Goal: Task Accomplishment & Management: Manage account settings

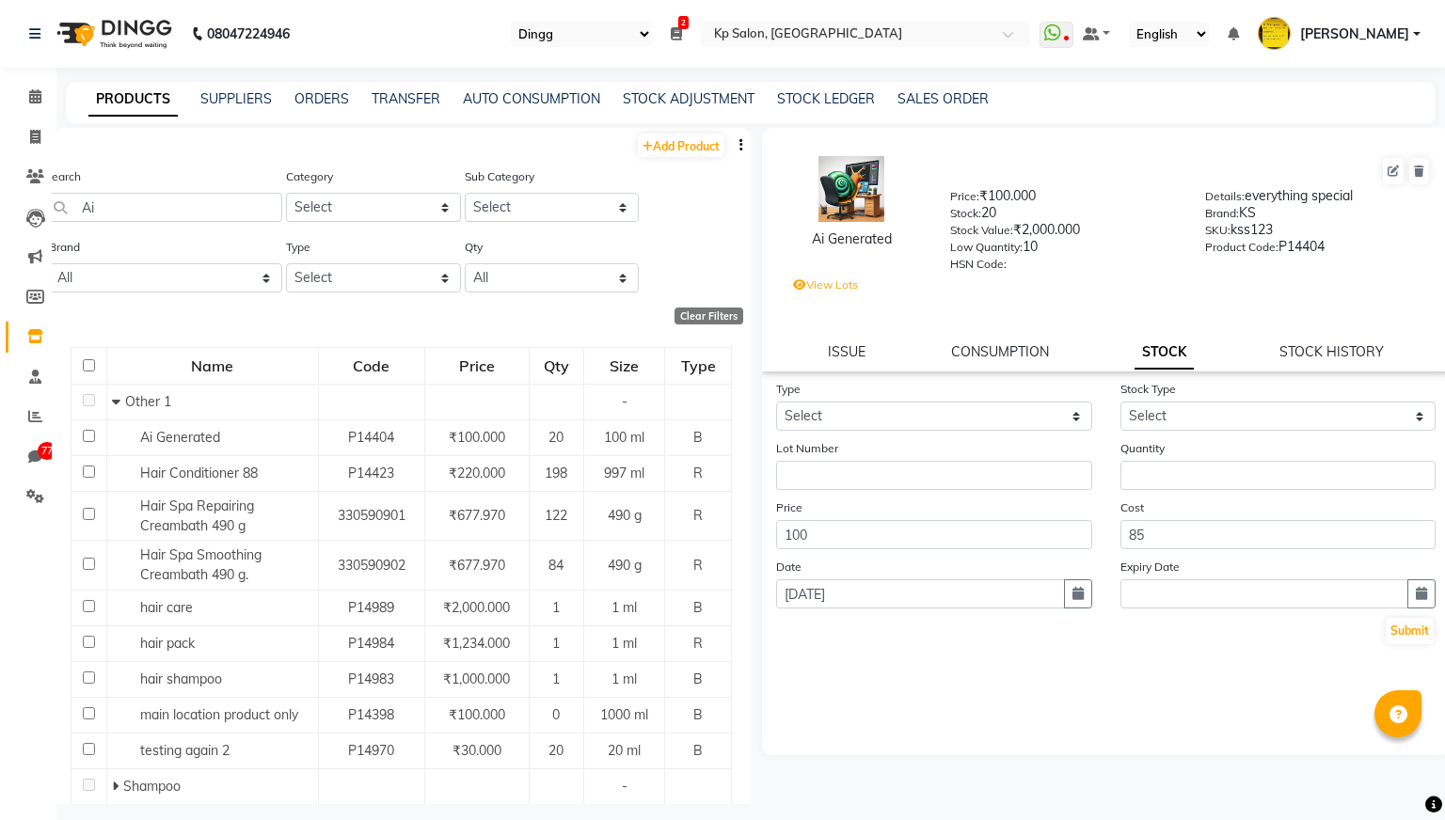
select select "28"
select select "en"
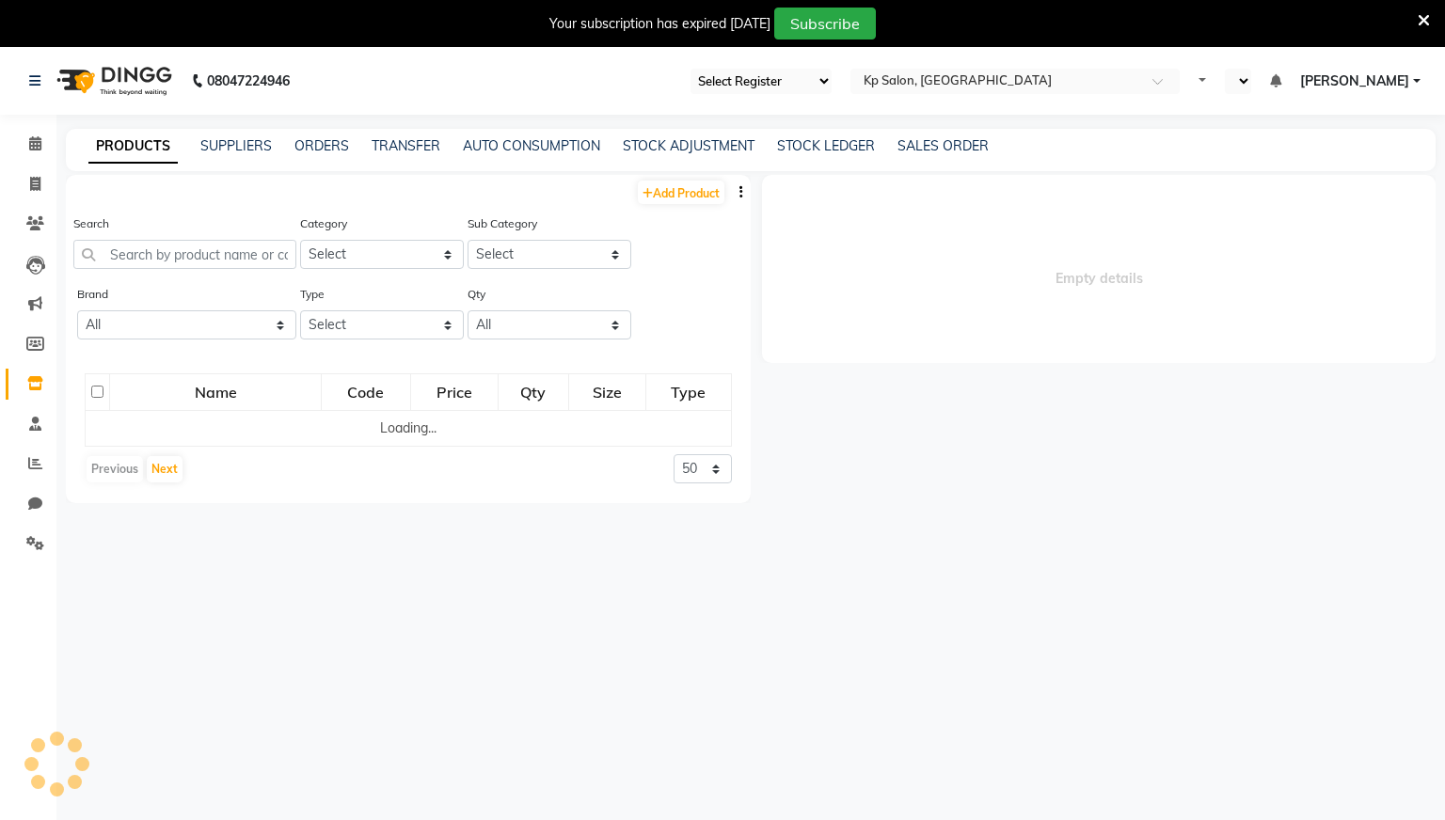
select select "28"
select select "en"
select select
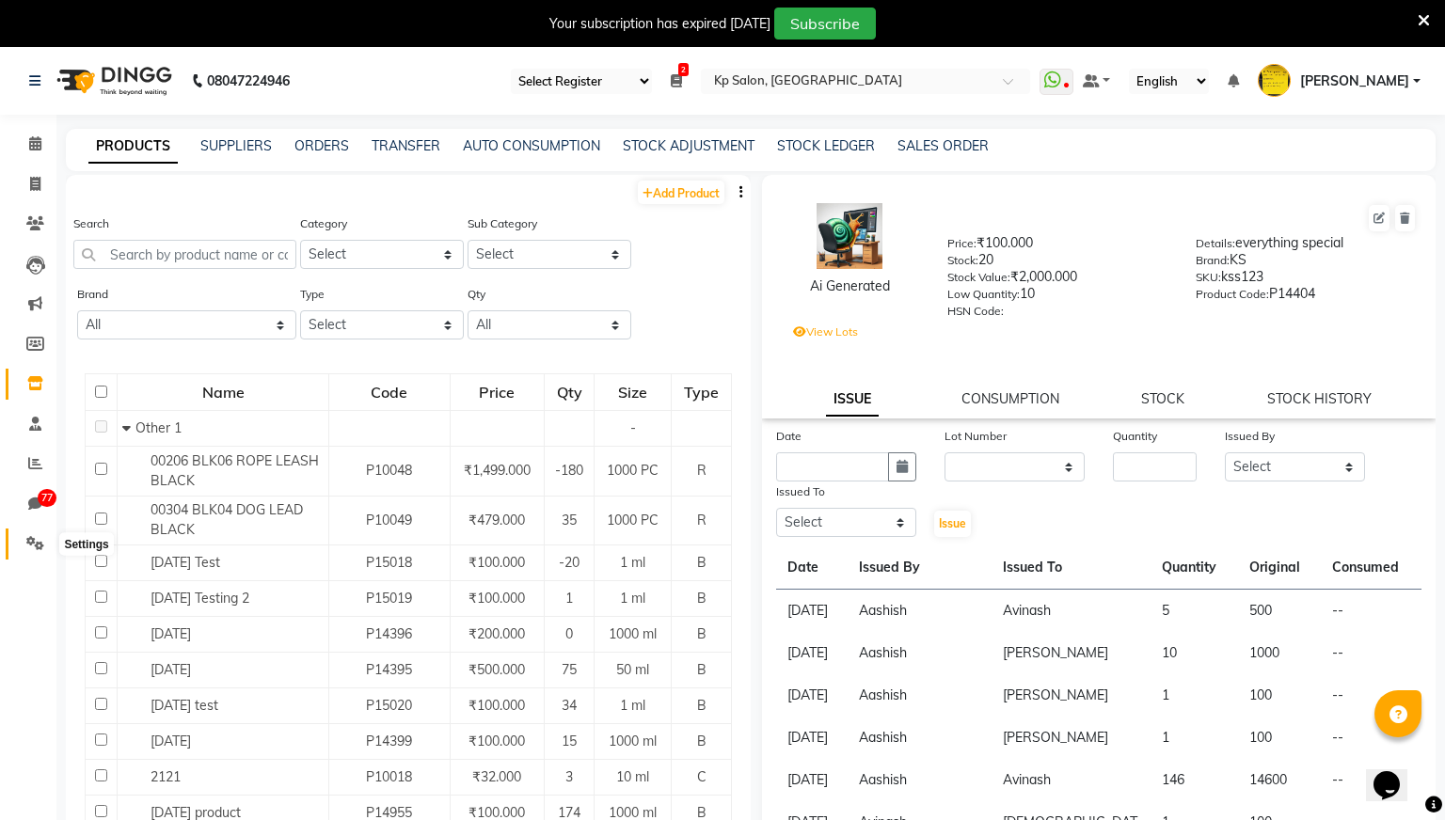
click at [32, 544] on icon at bounding box center [35, 543] width 18 height 14
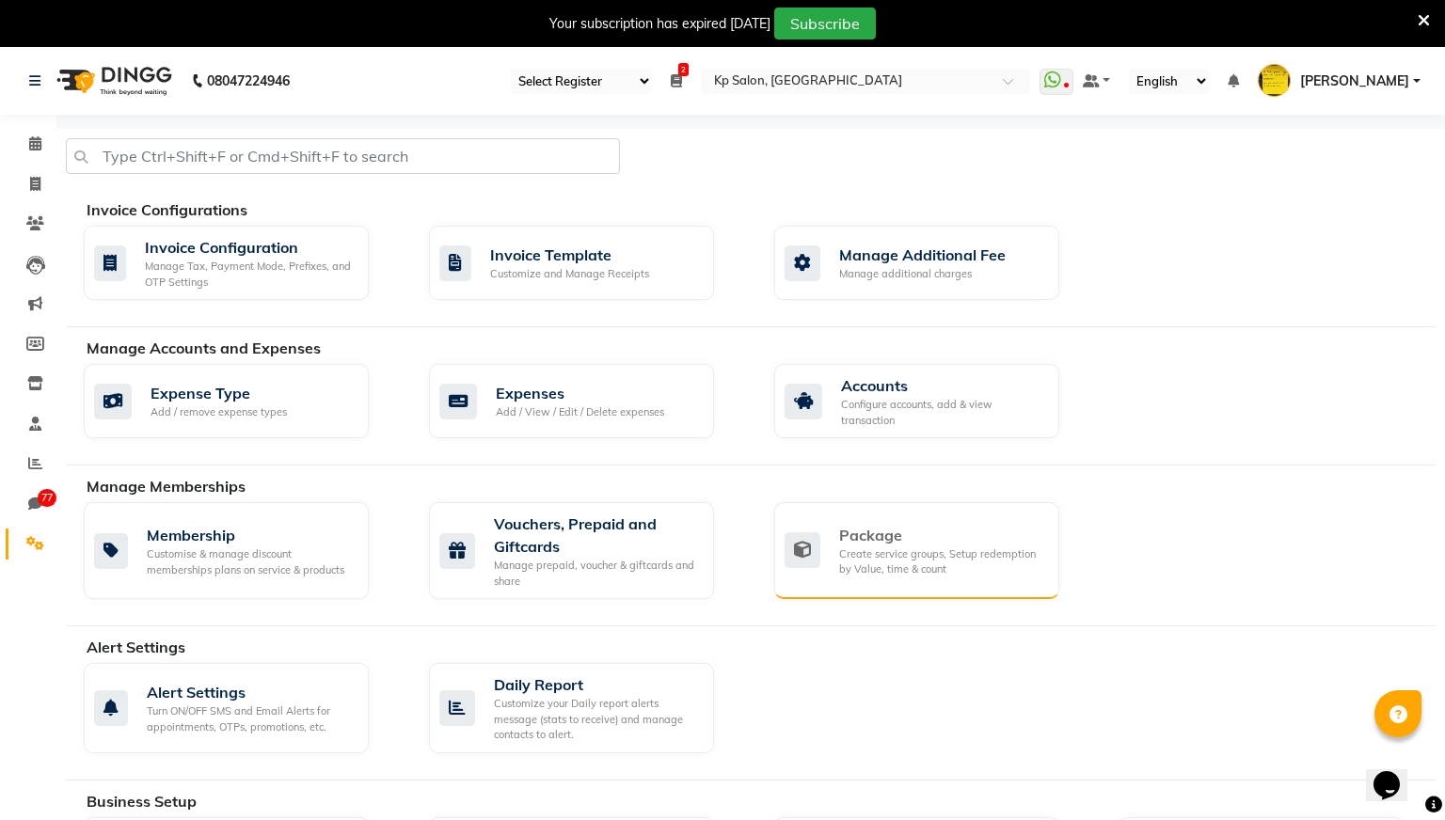
scroll to position [862, 0]
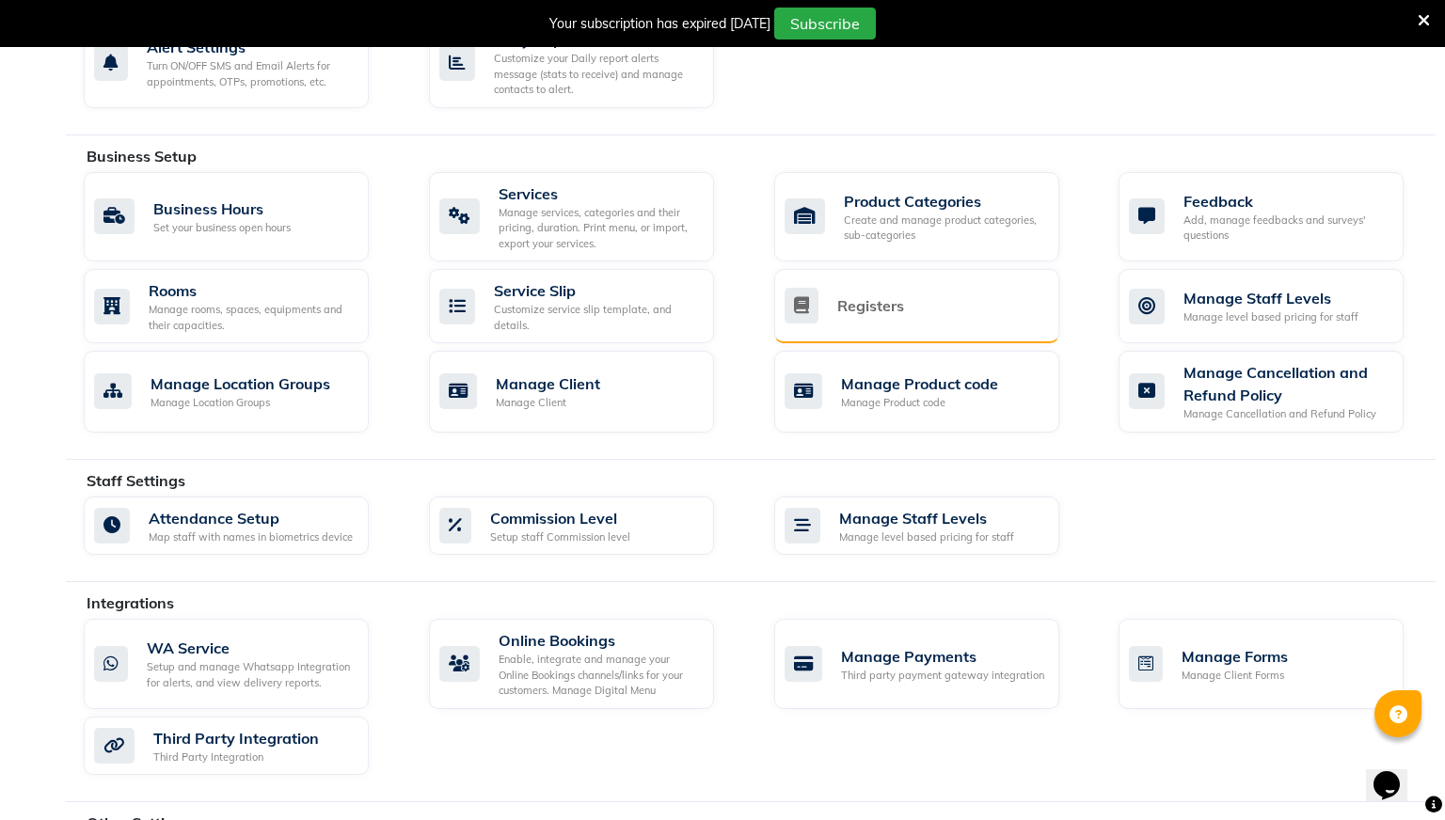
click at [895, 288] on div "Registers" at bounding box center [914, 306] width 260 height 36
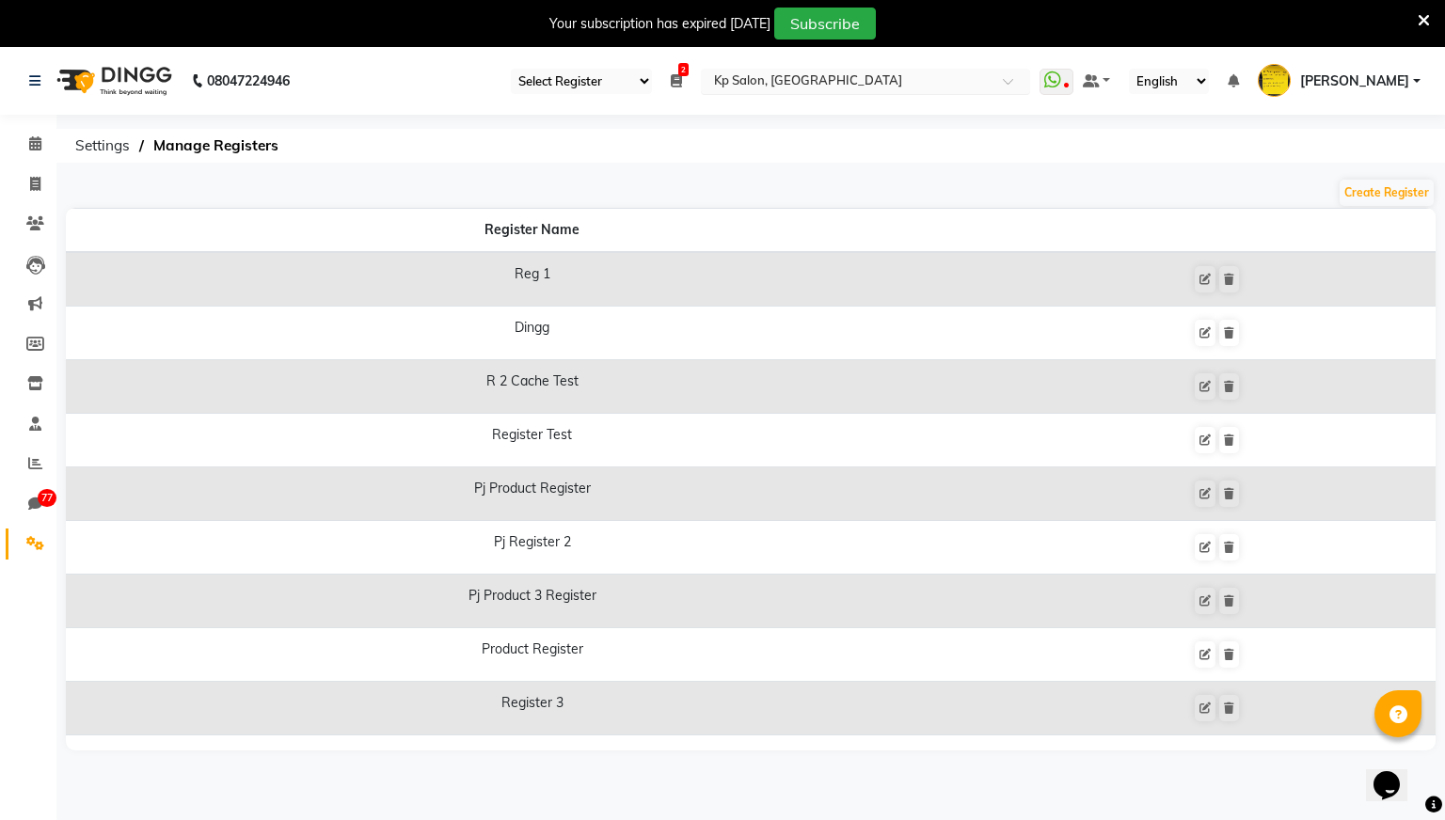
click at [919, 79] on input "text" at bounding box center [846, 82] width 273 height 19
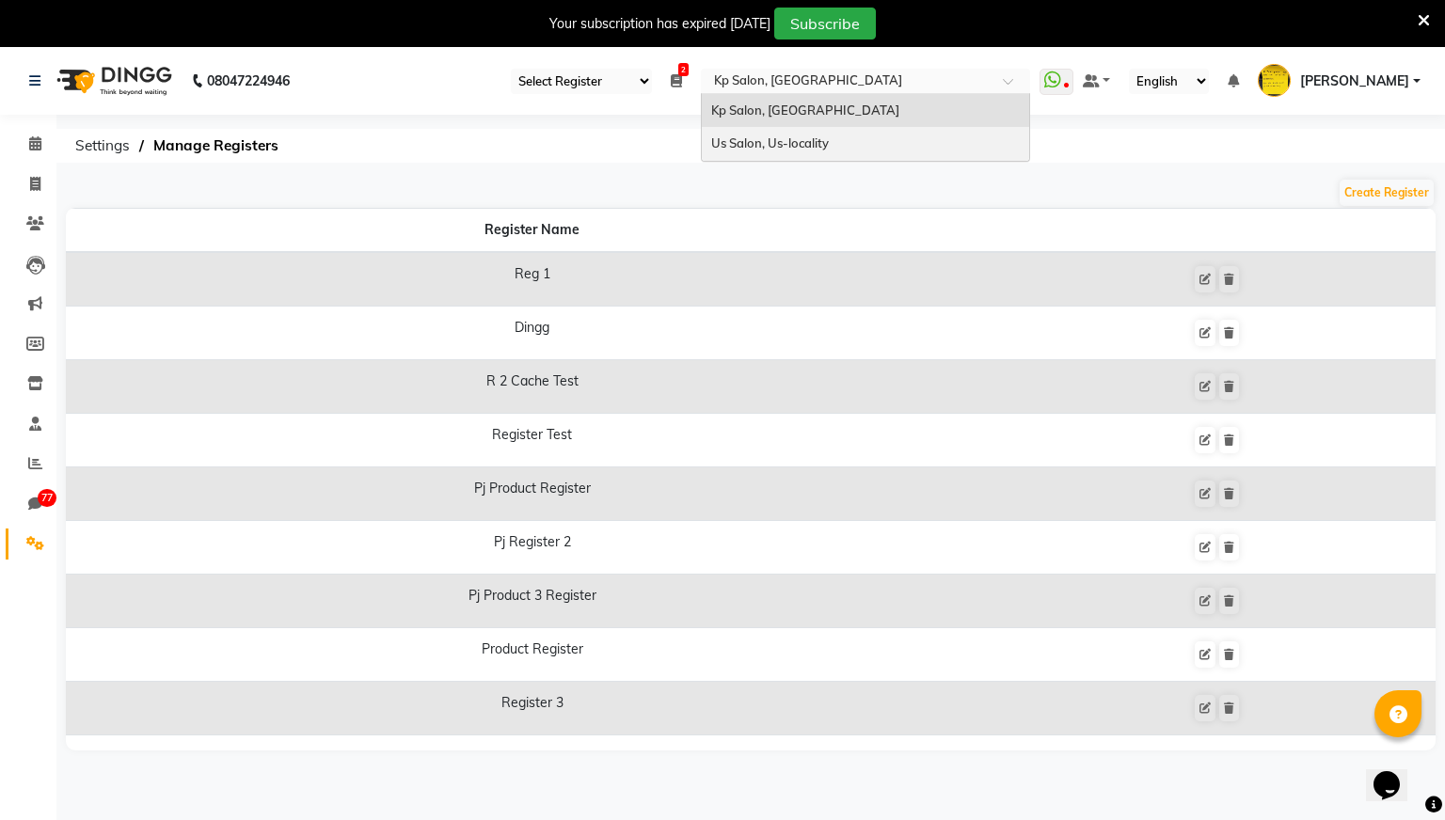
click at [829, 145] on span "Us Salon, Us-locality" at bounding box center [770, 142] width 118 height 15
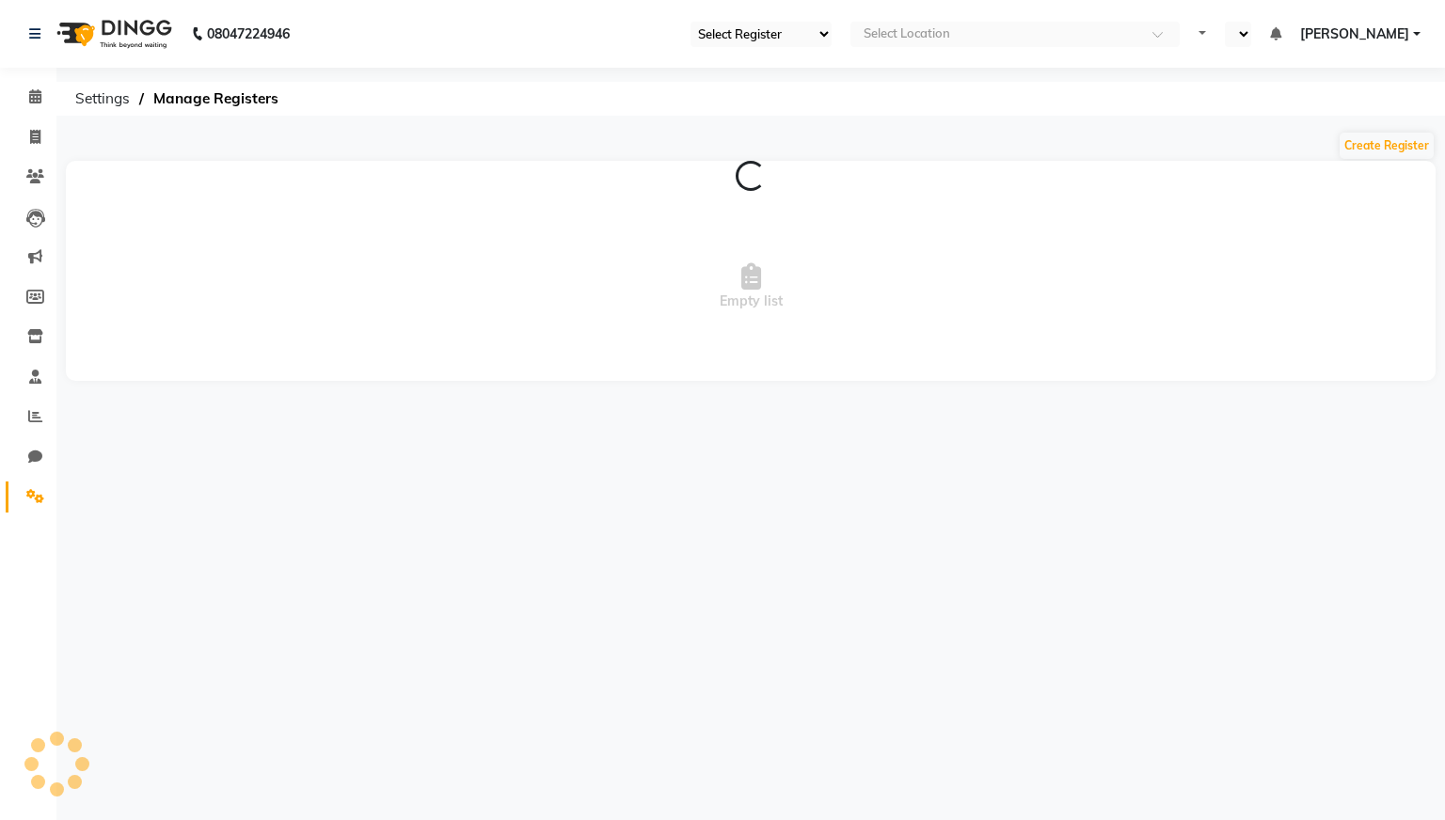
select select "30"
select select "en"
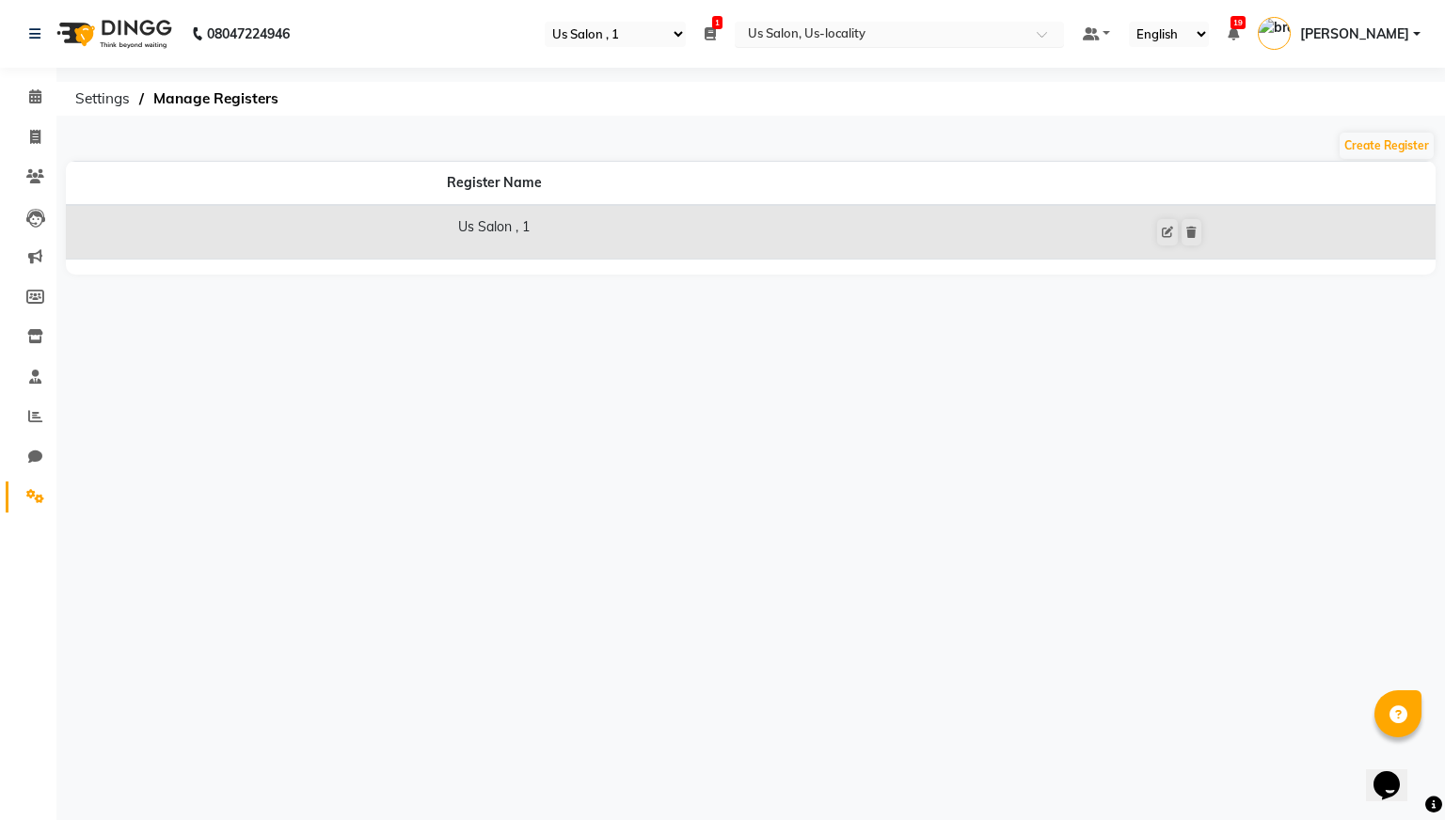
click at [967, 42] on input "text" at bounding box center [880, 35] width 273 height 19
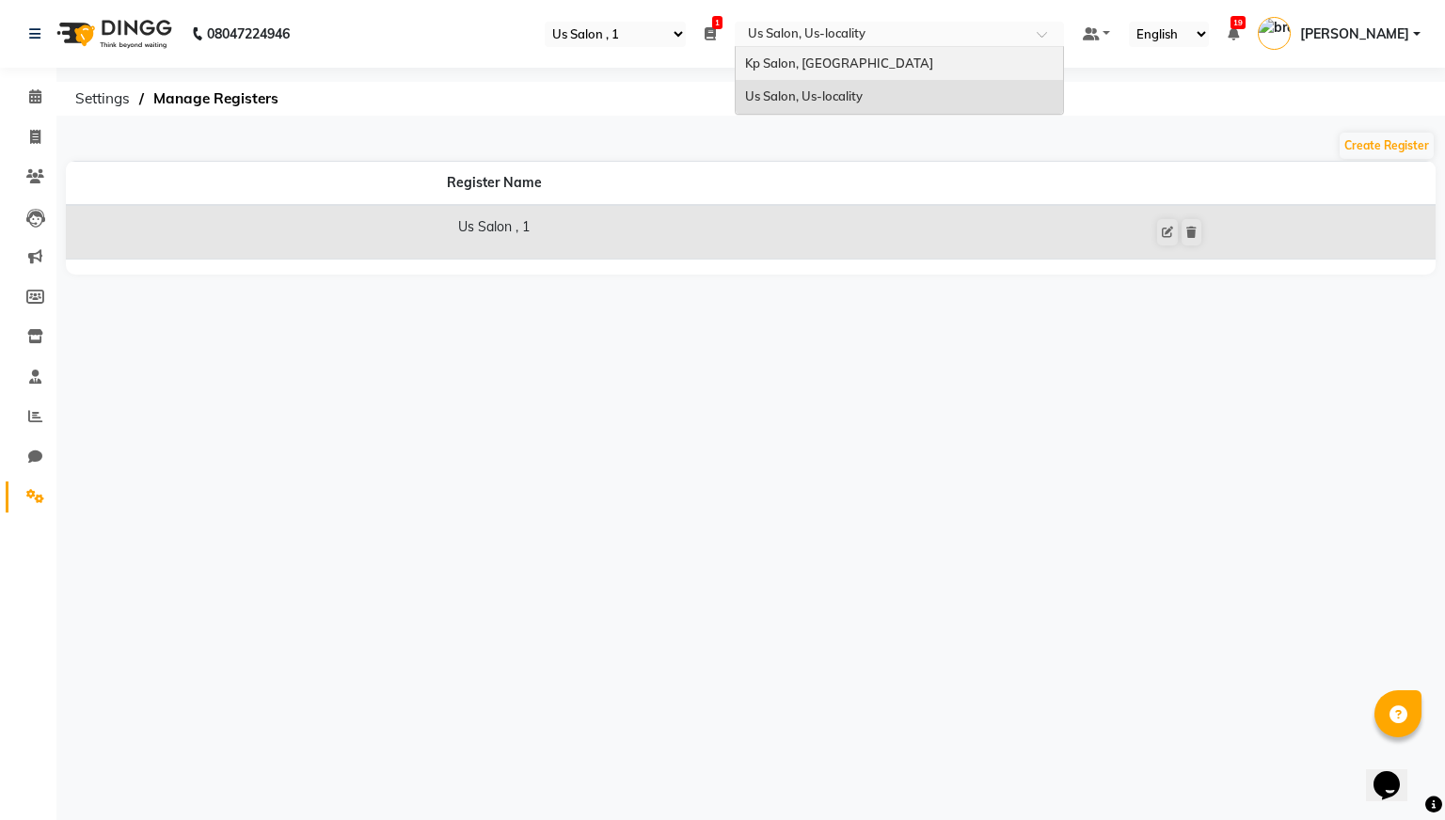
click at [930, 67] on div "Kp Salon, [GEOGRAPHIC_DATA]" at bounding box center [899, 64] width 327 height 34
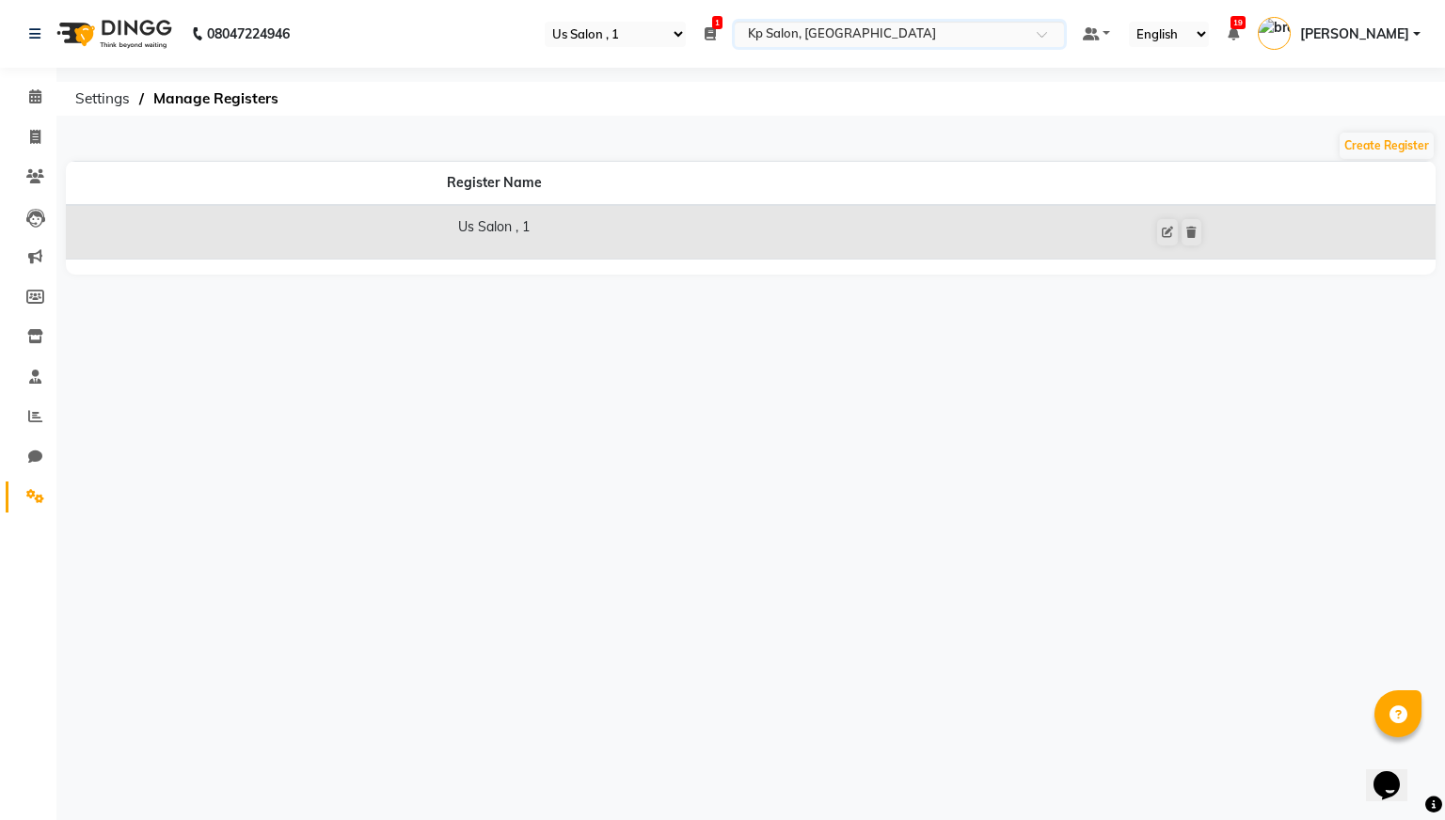
click at [1017, 32] on input "text" at bounding box center [880, 35] width 273 height 19
click at [979, 59] on div "Kp Salon, [GEOGRAPHIC_DATA]" at bounding box center [899, 64] width 327 height 34
click at [912, 40] on input "text" at bounding box center [880, 35] width 273 height 19
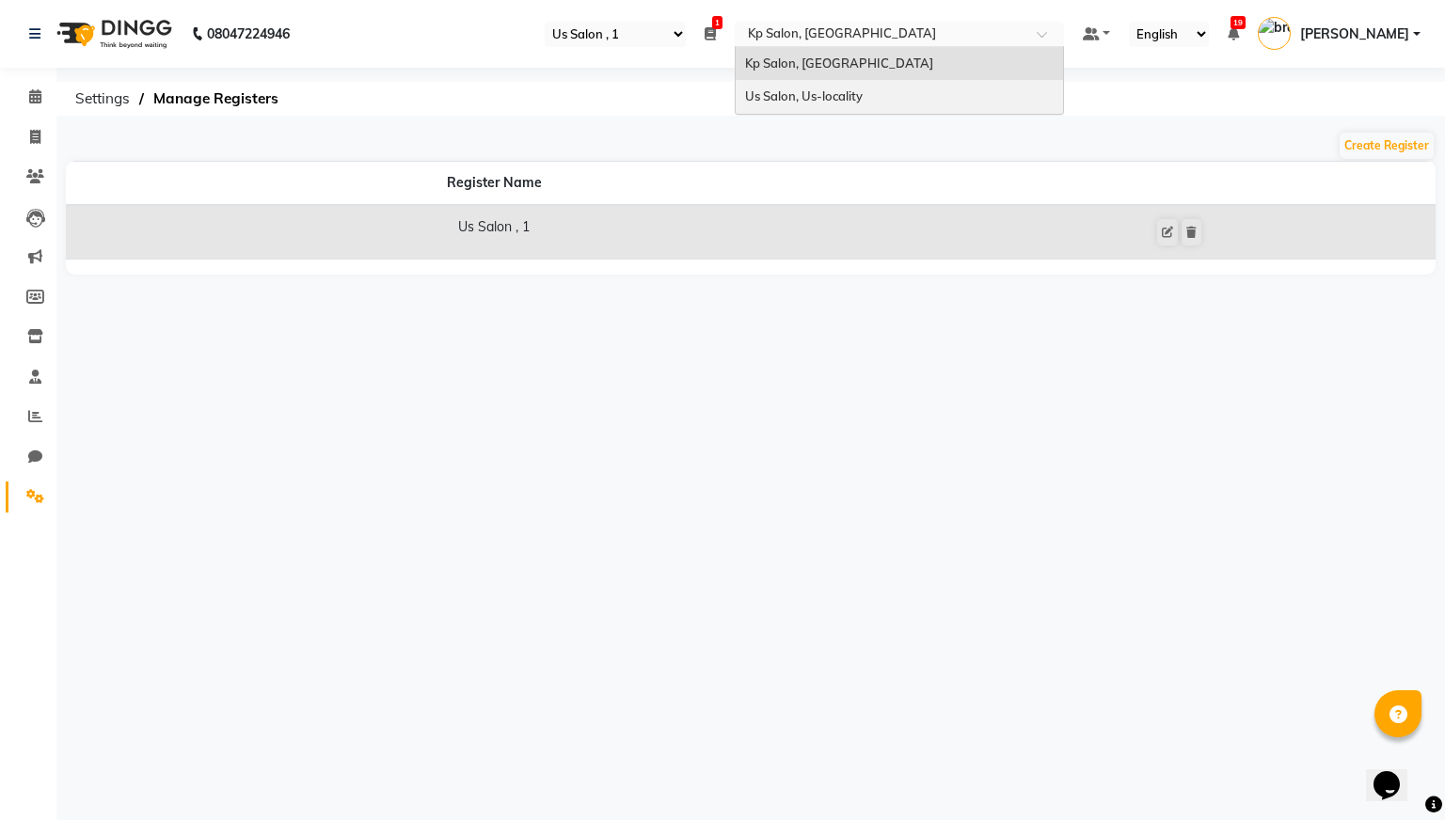
click at [863, 97] on span "Us Salon, Us-locality" at bounding box center [804, 95] width 118 height 15
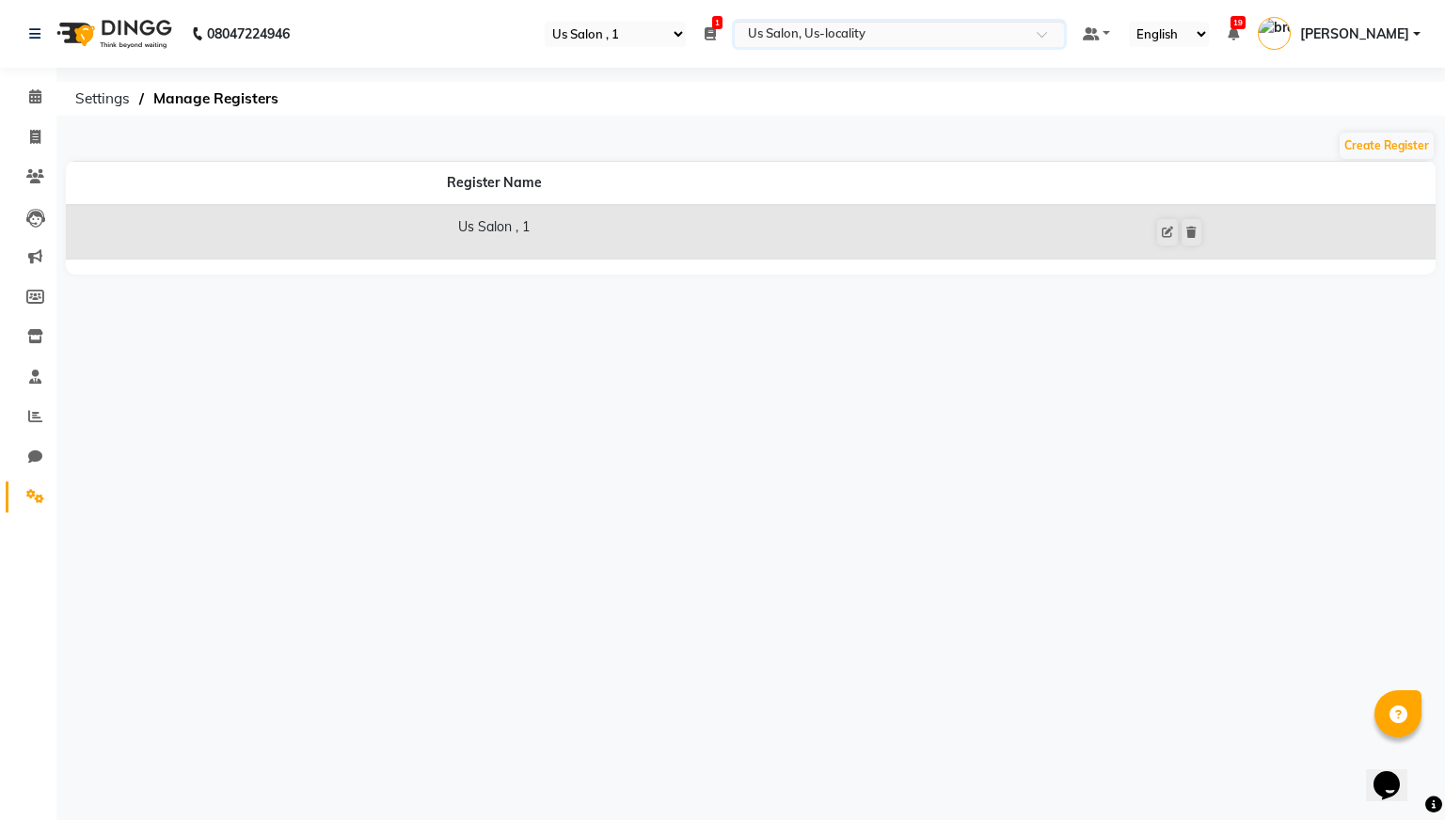
click at [940, 36] on input "text" at bounding box center [880, 35] width 273 height 19
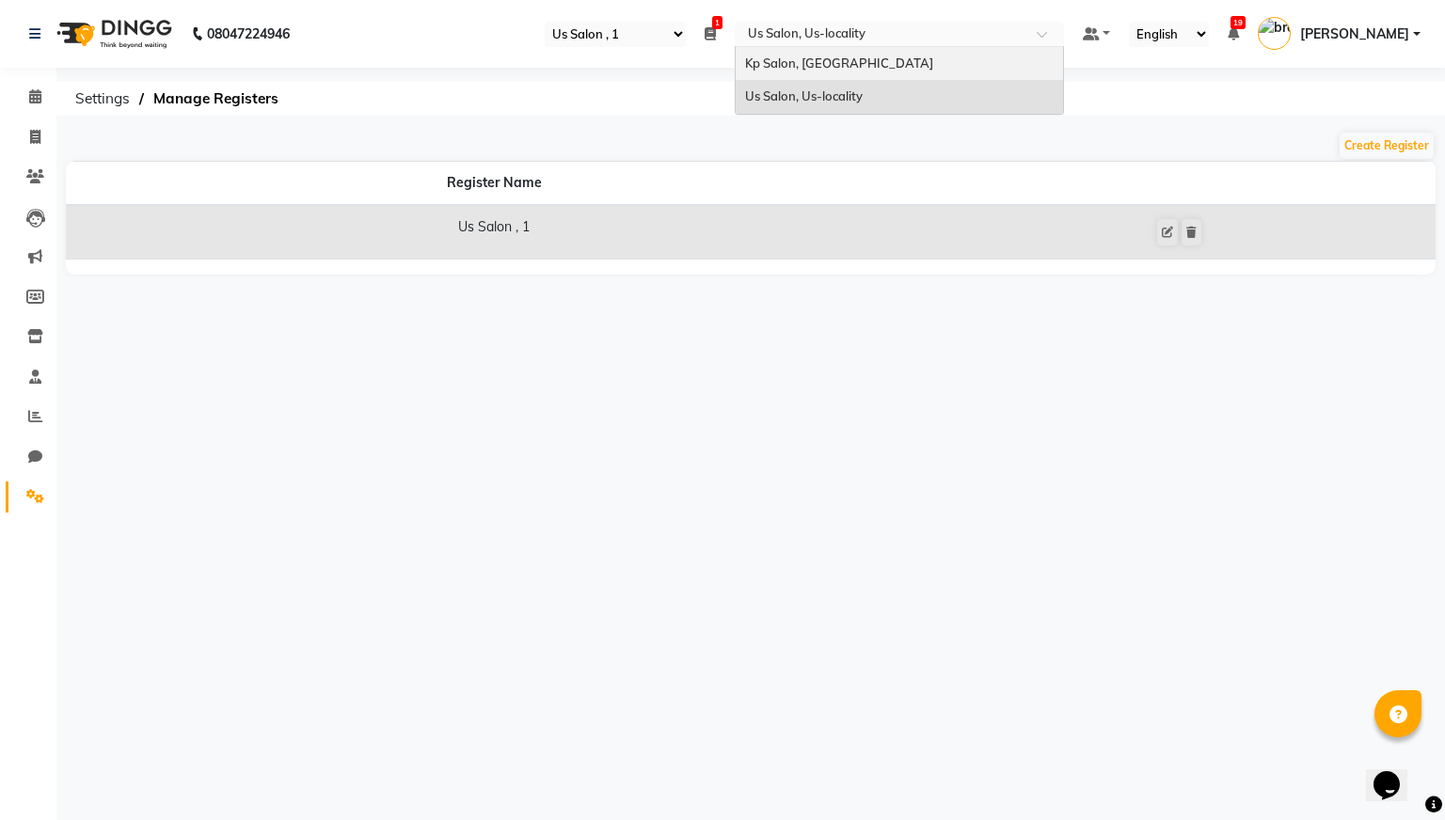
click at [880, 59] on span "Kp Salon, [GEOGRAPHIC_DATA]" at bounding box center [839, 62] width 188 height 15
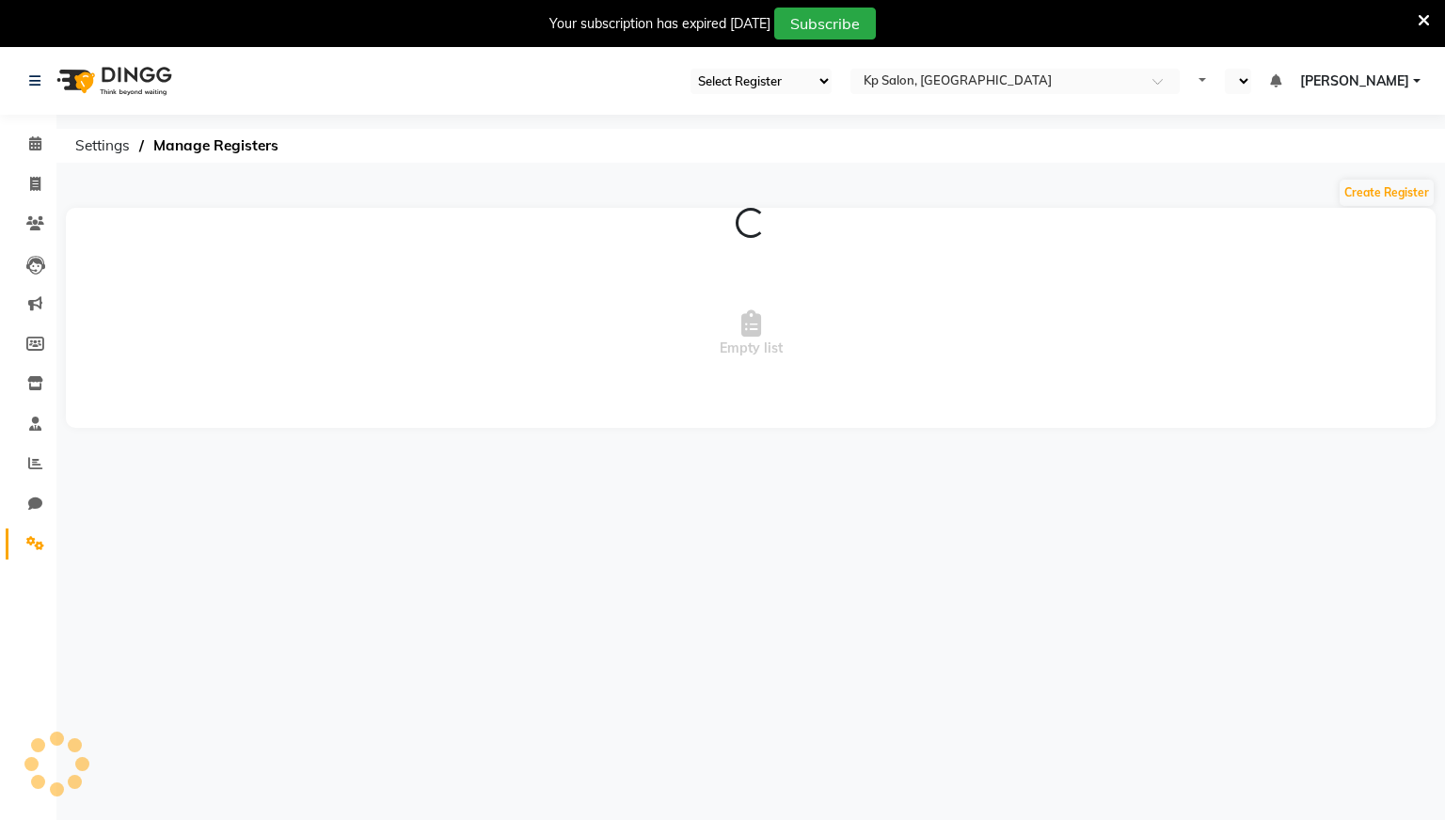
select select "28"
select select "en"
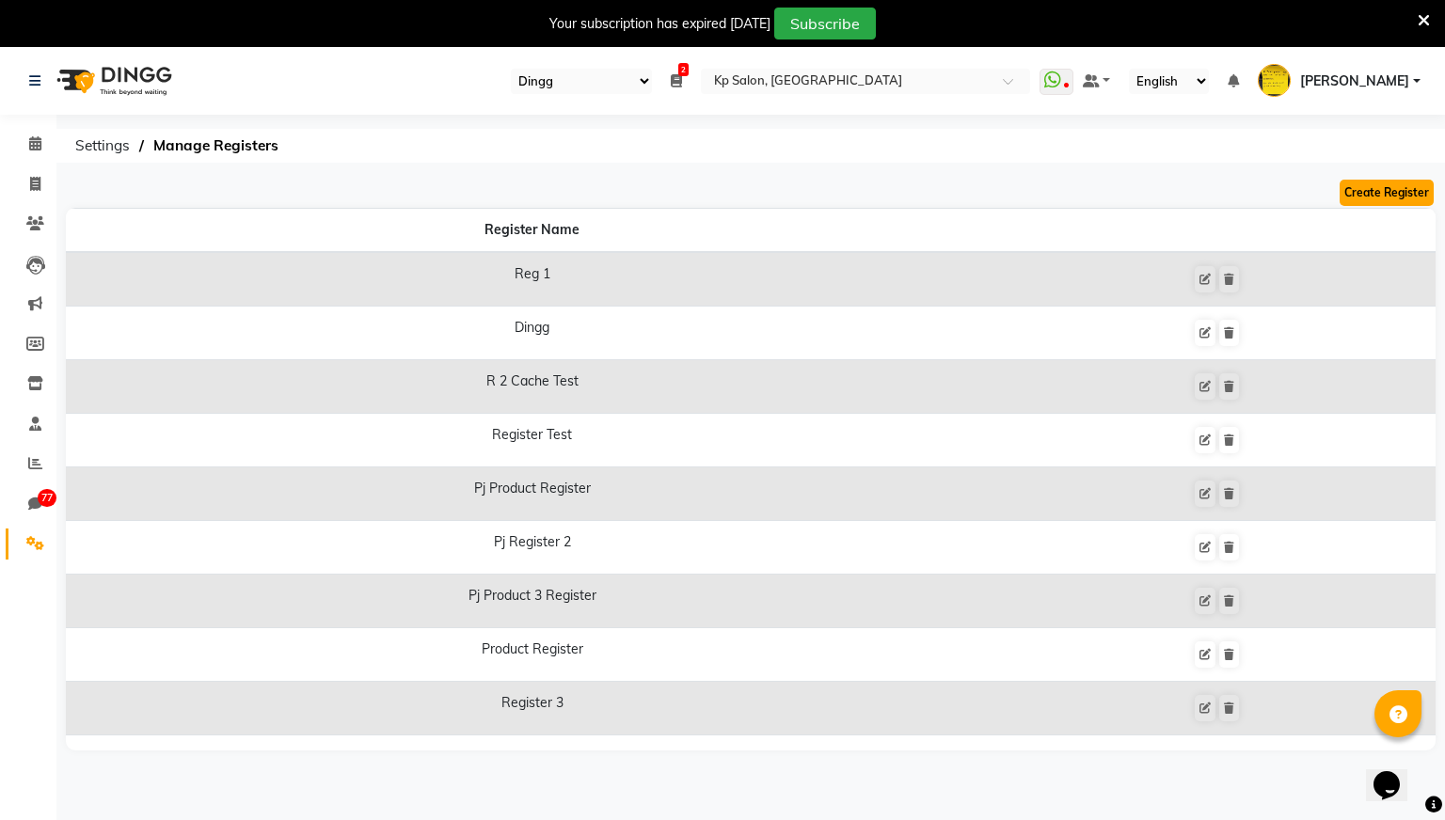
click at [1368, 188] on button "Create Register" at bounding box center [1386, 193] width 94 height 26
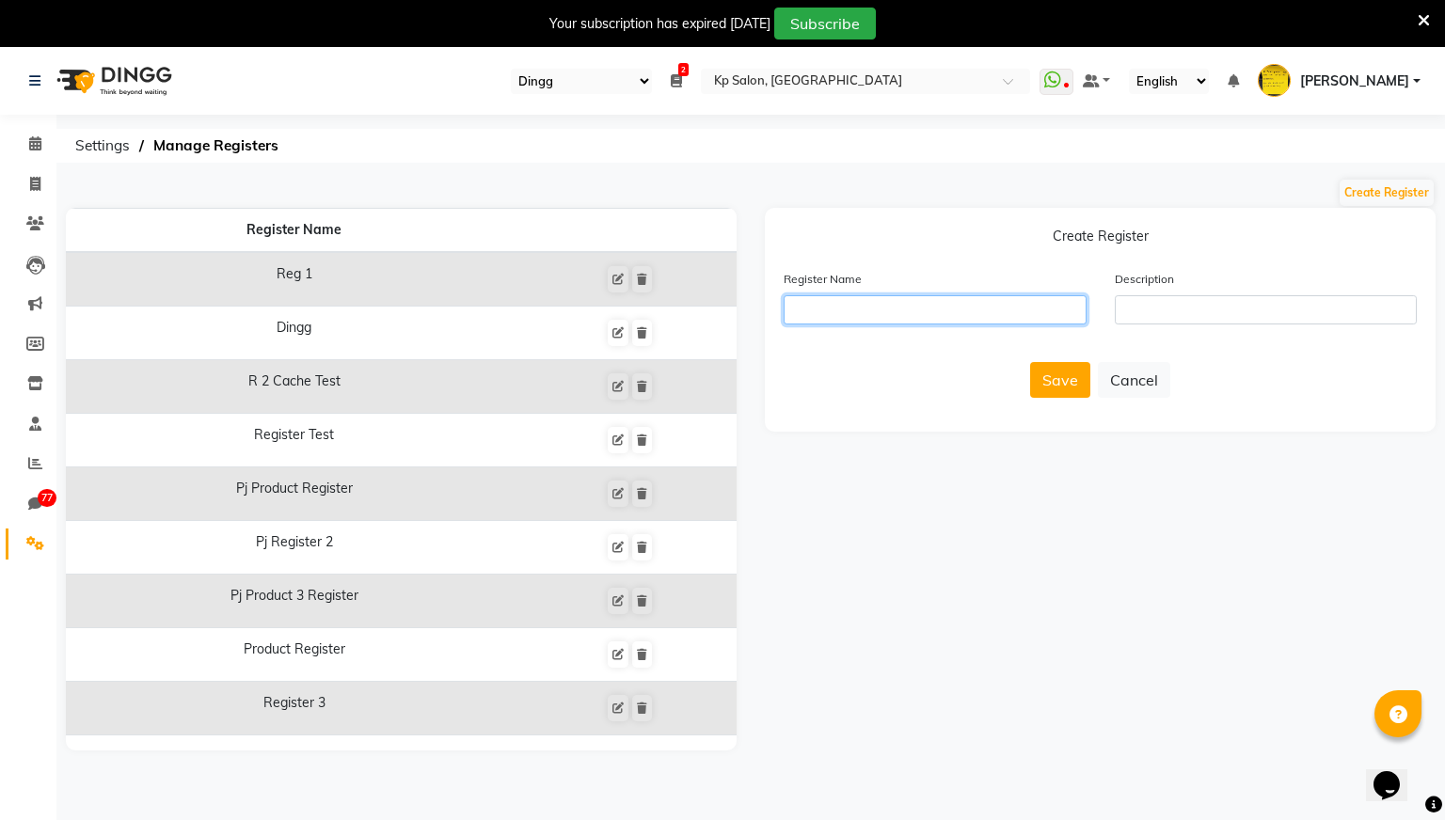
click at [936, 305] on input "text" at bounding box center [934, 309] width 303 height 29
type input "create1"
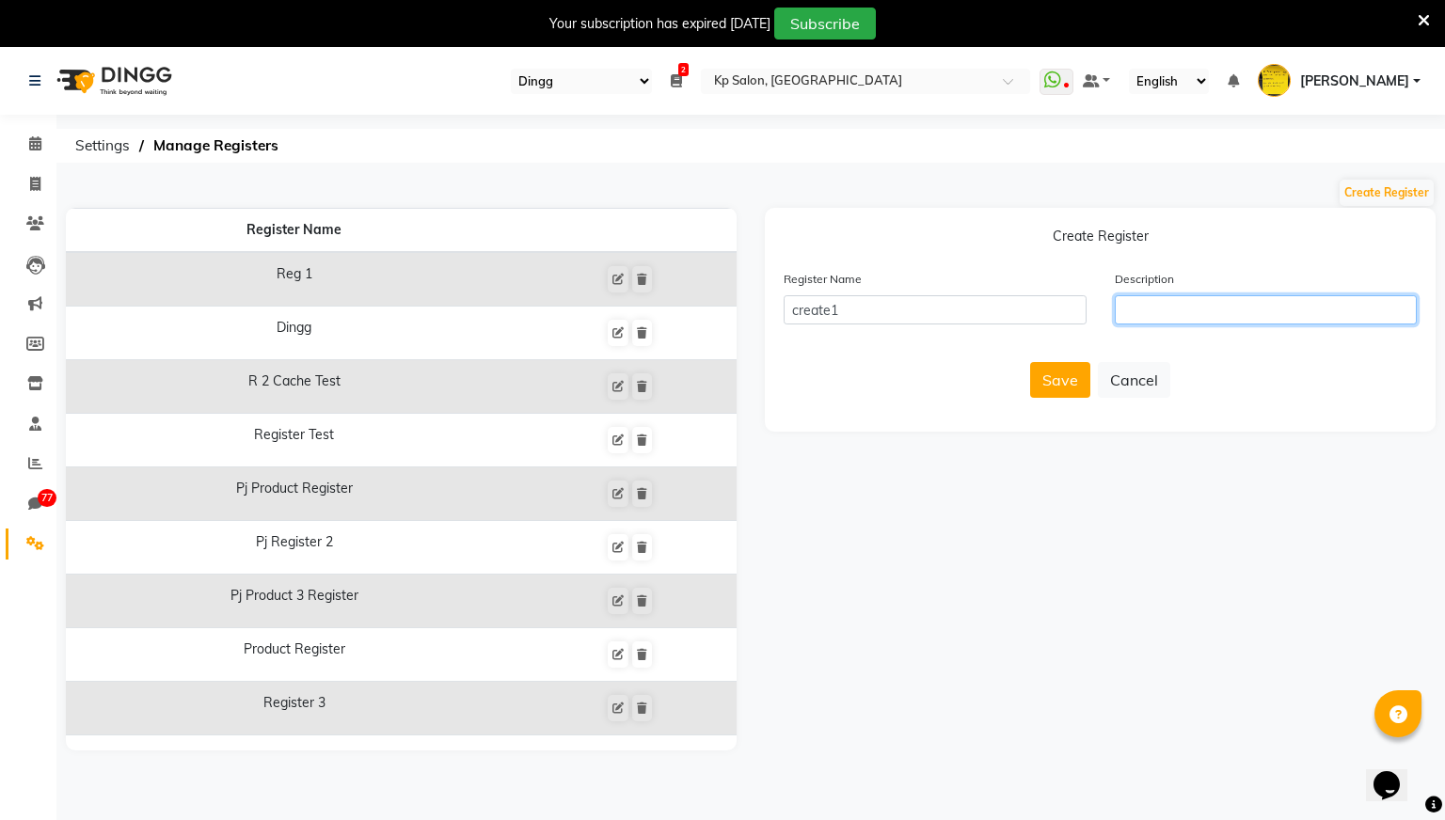
click at [1163, 305] on input "text" at bounding box center [1266, 309] width 303 height 29
type input "testing"
click at [1056, 371] on button "Save" at bounding box center [1060, 380] width 60 height 36
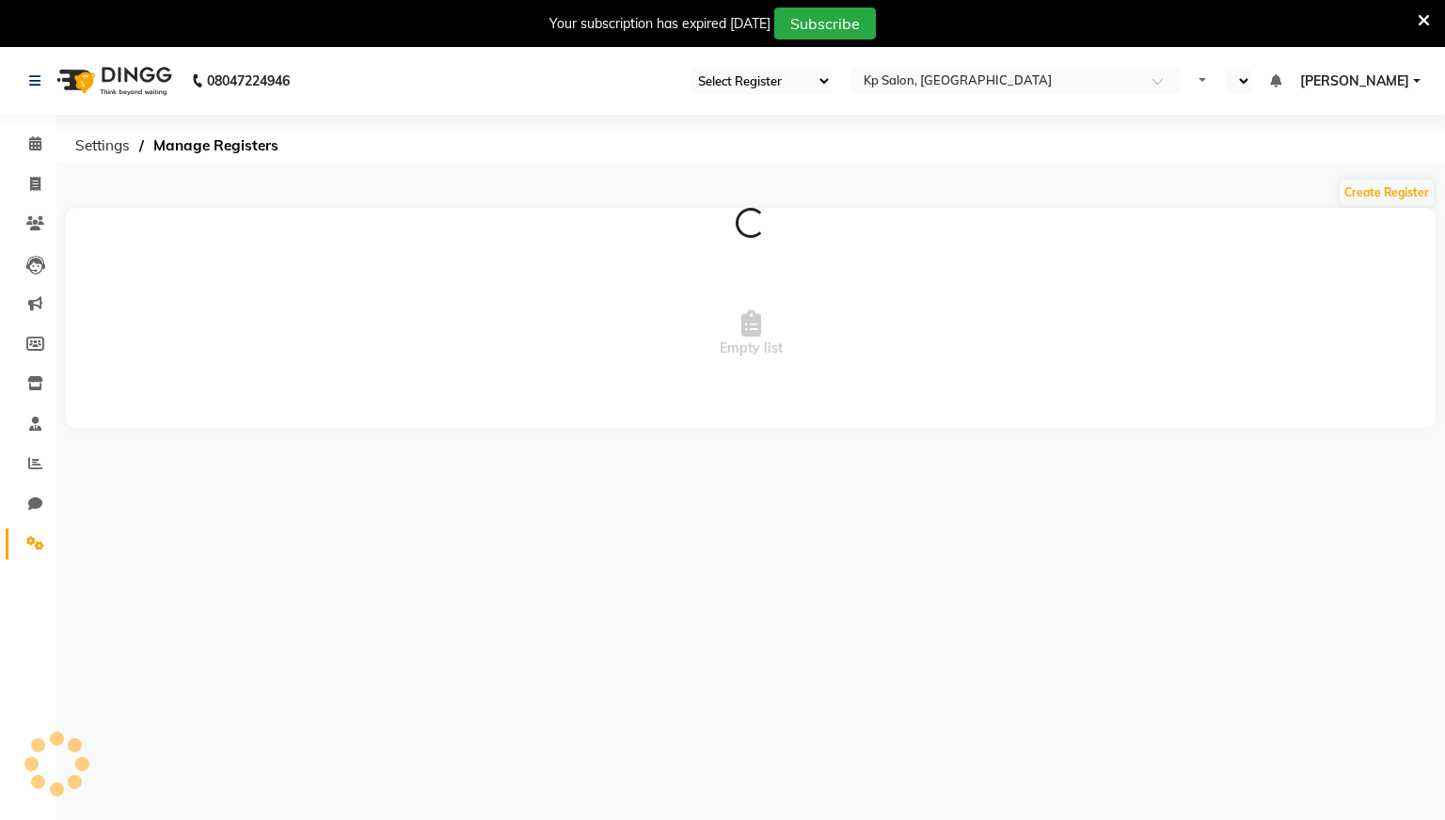
select select "28"
select select "en"
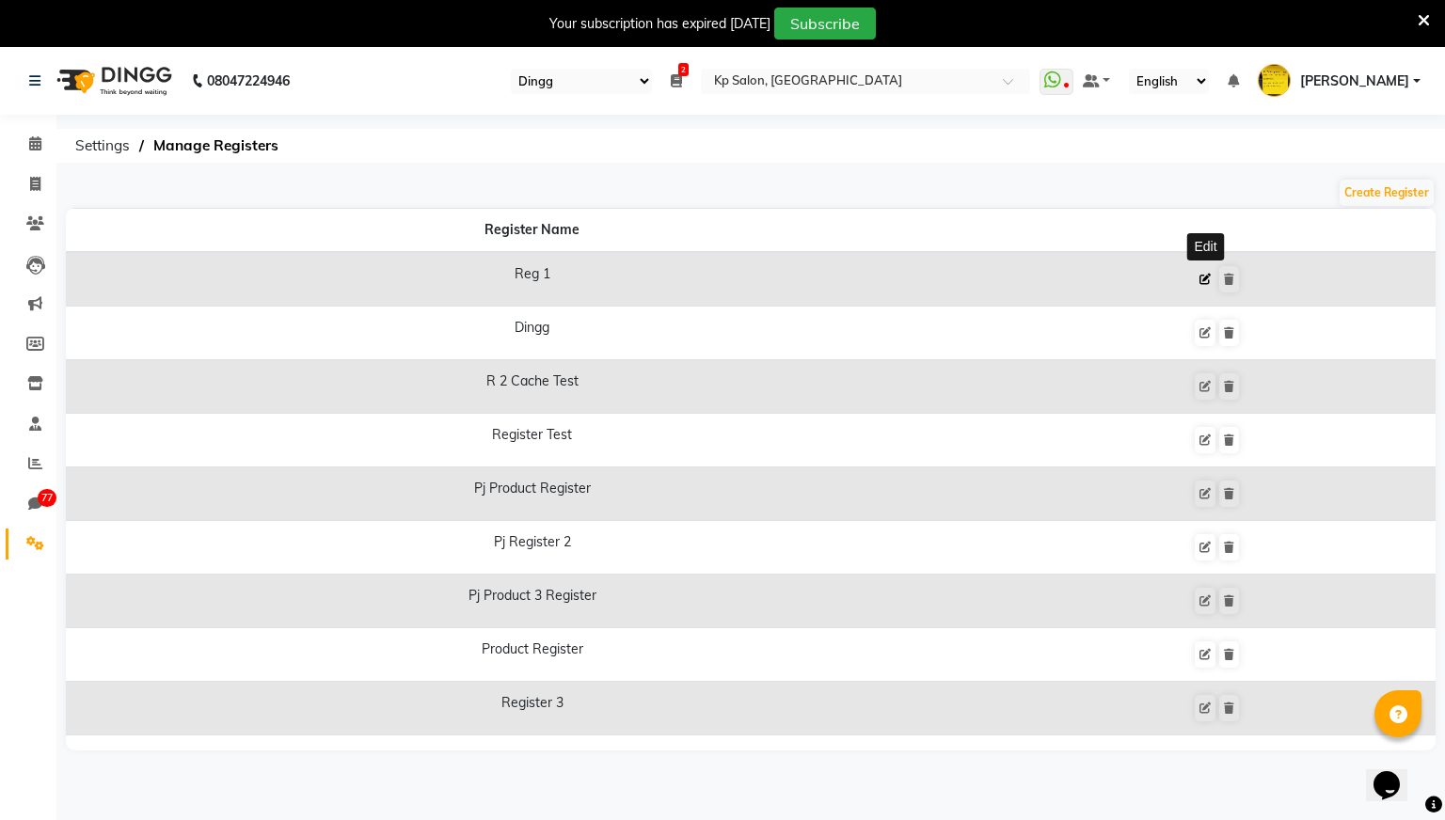
click at [1205, 278] on icon at bounding box center [1204, 279] width 11 height 11
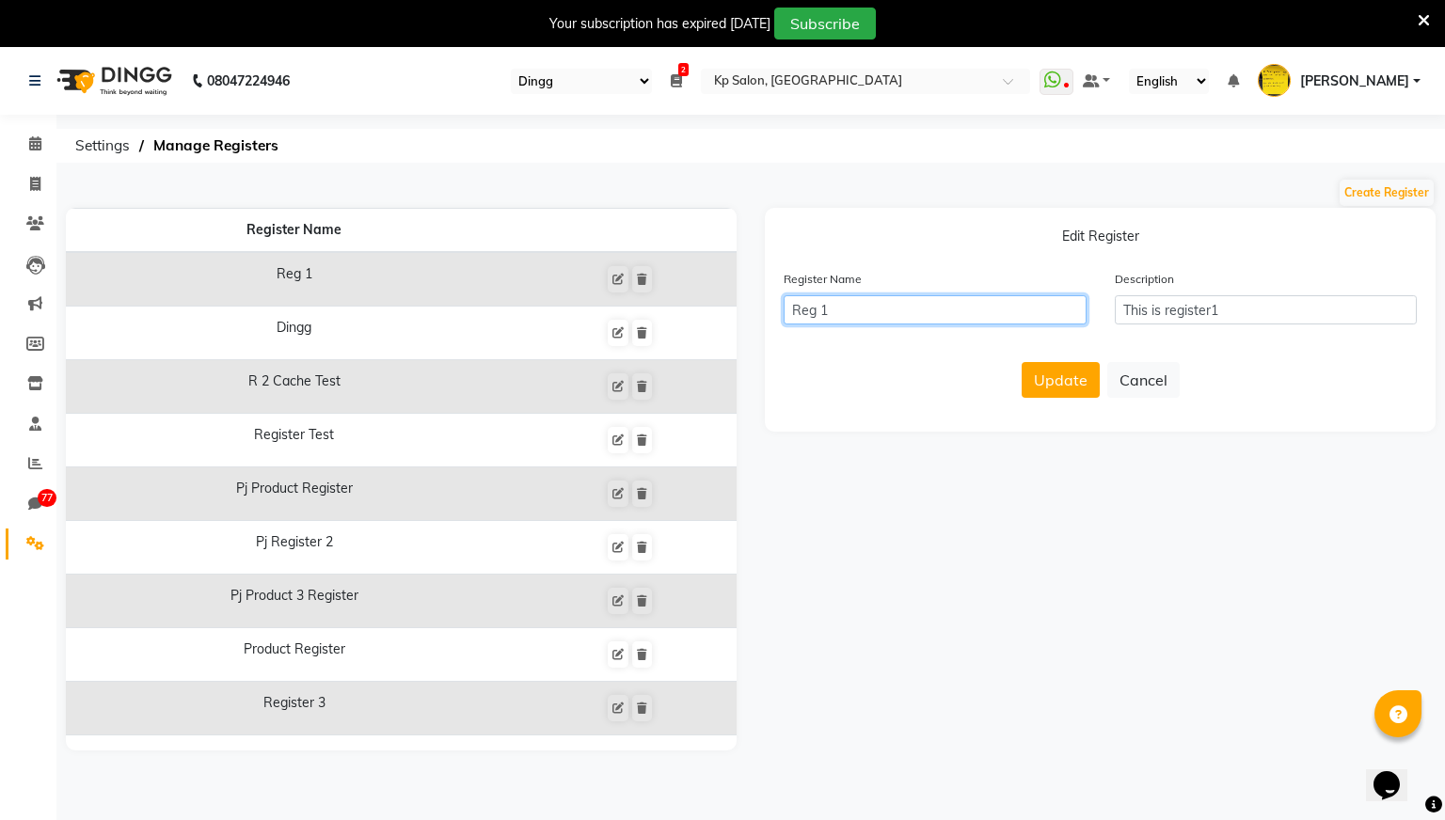
click at [896, 297] on input "Reg 1" at bounding box center [934, 309] width 303 height 29
click at [877, 305] on input "Reg 1" at bounding box center [934, 309] width 303 height 29
type input "Reg 12"
click at [1079, 381] on button "Update" at bounding box center [1060, 380] width 78 height 36
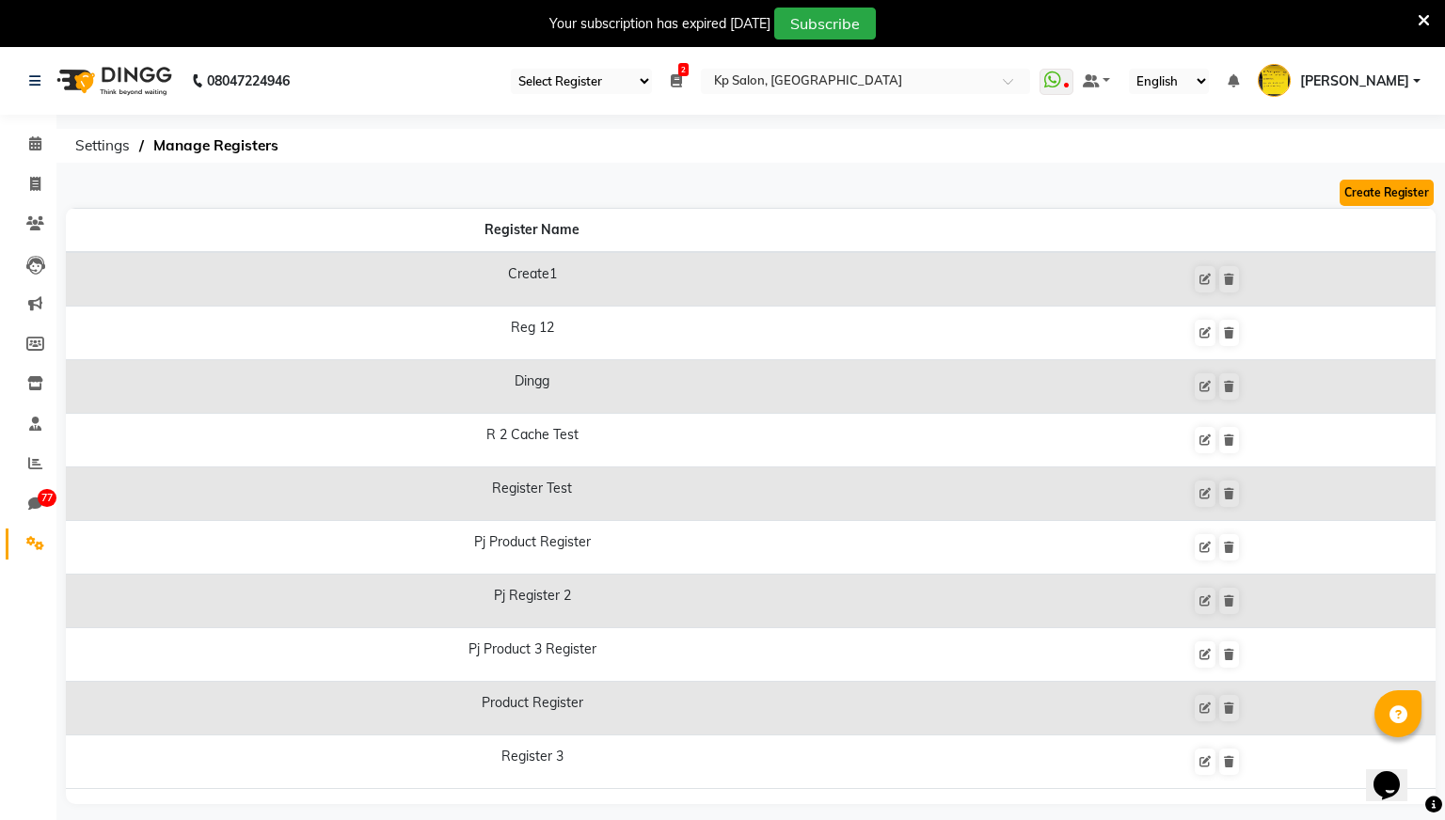
click at [1397, 192] on button "Create Register" at bounding box center [1386, 193] width 94 height 26
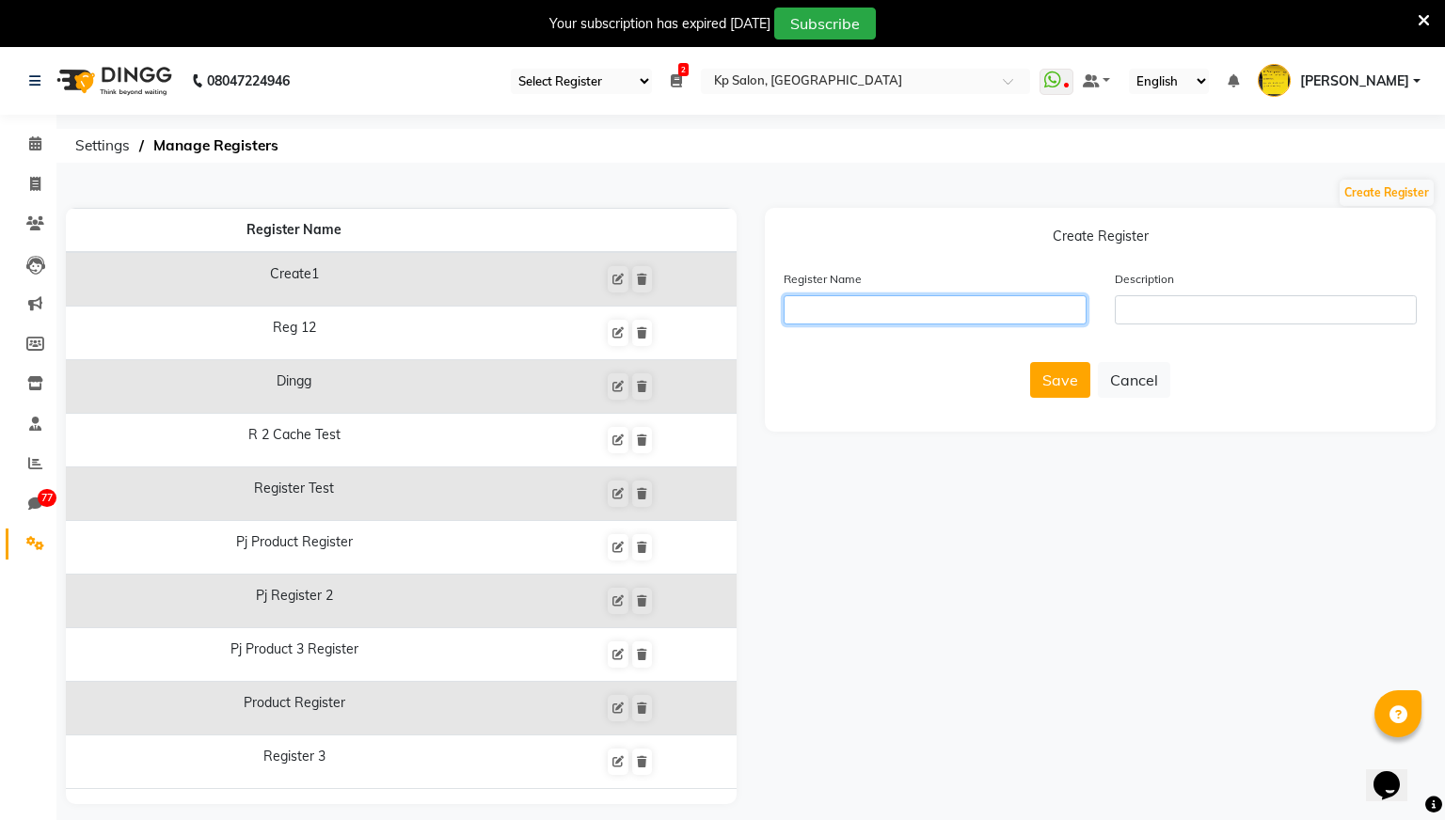
click at [997, 306] on input "text" at bounding box center [934, 309] width 303 height 29
type input "ganesh1"
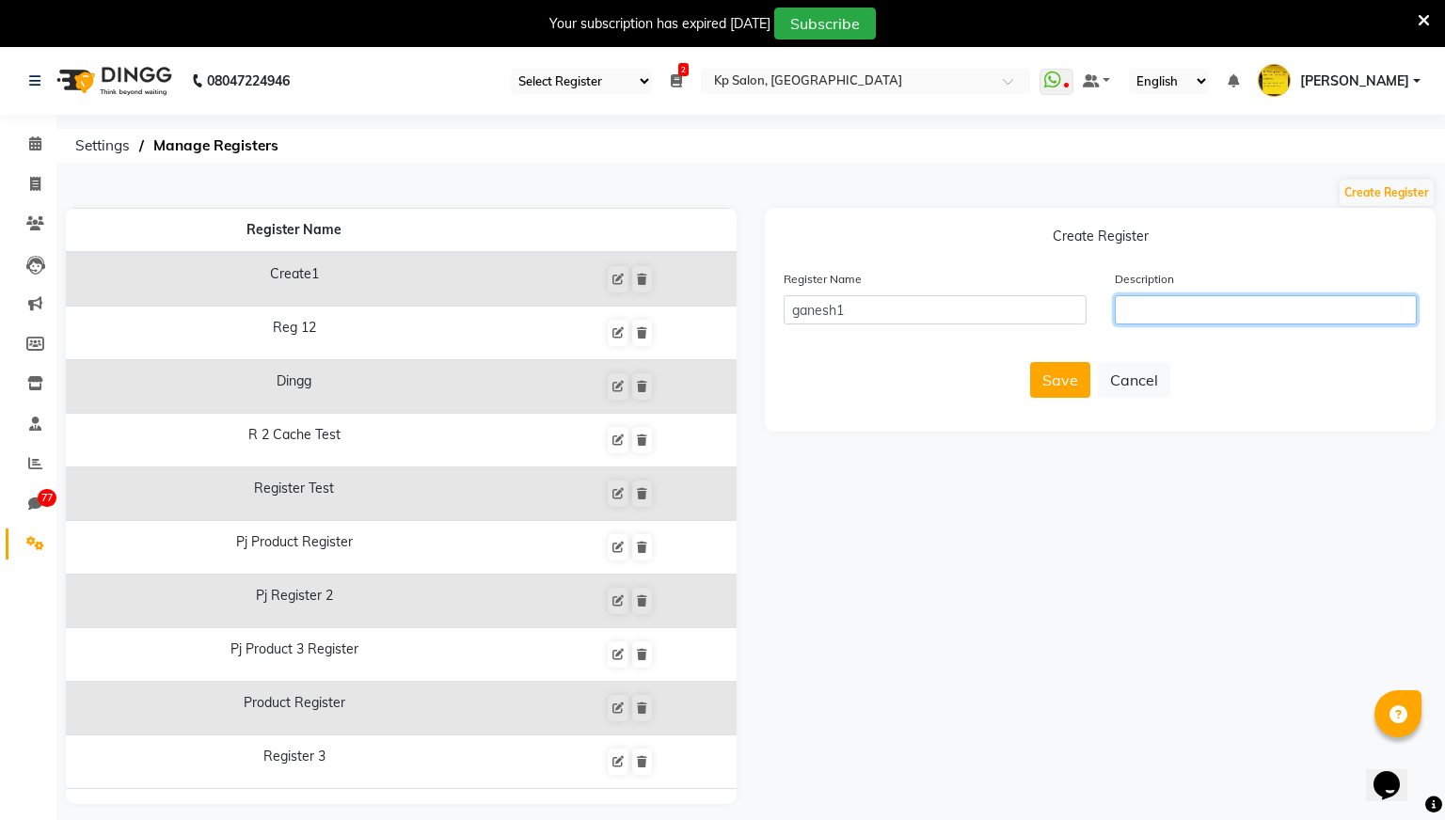
click at [1211, 313] on input "text" at bounding box center [1266, 309] width 303 height 29
type input "issue reported"
click at [1047, 375] on button "Save" at bounding box center [1060, 380] width 60 height 36
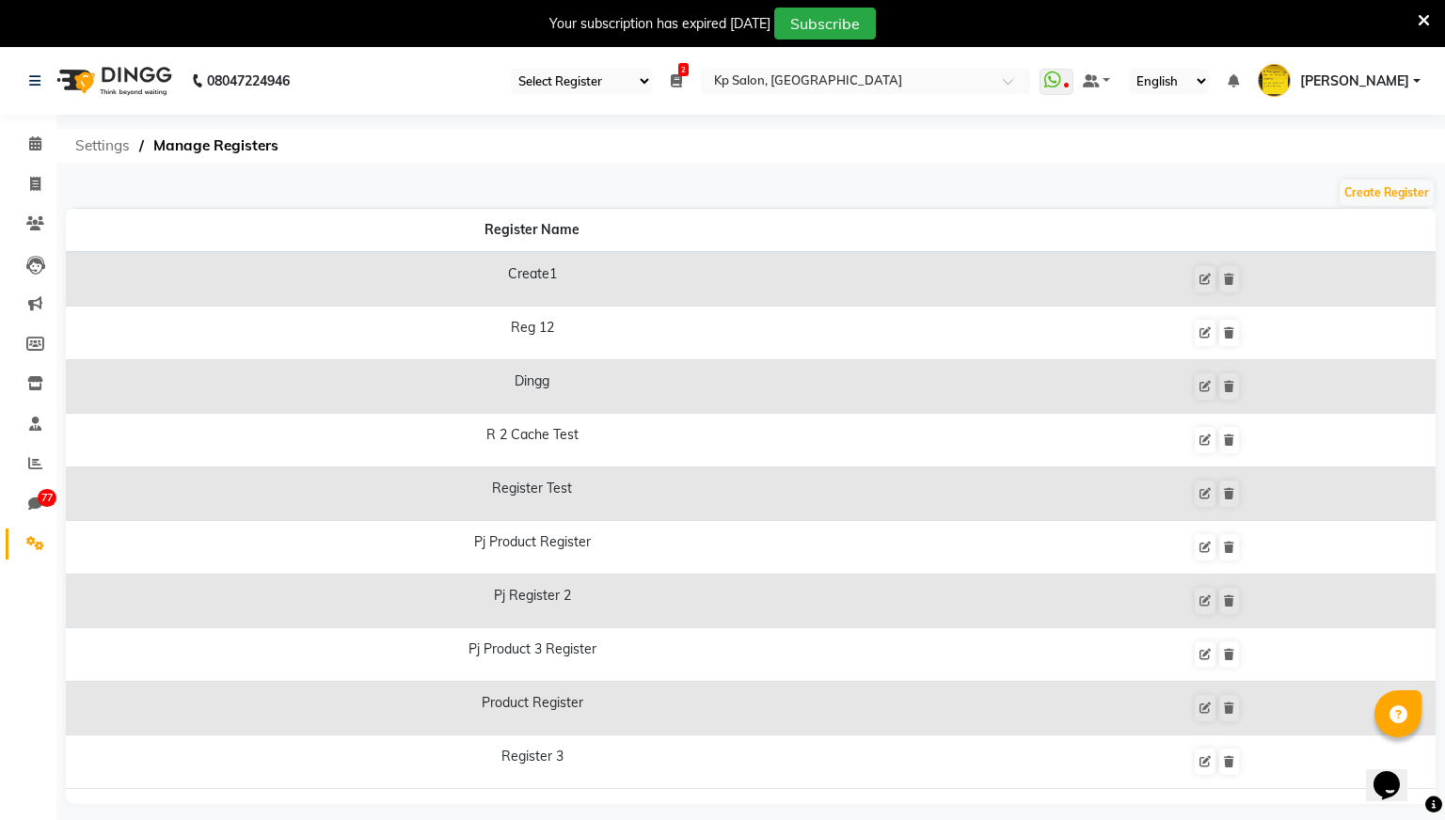
click at [118, 148] on span "Settings" at bounding box center [102, 146] width 73 height 34
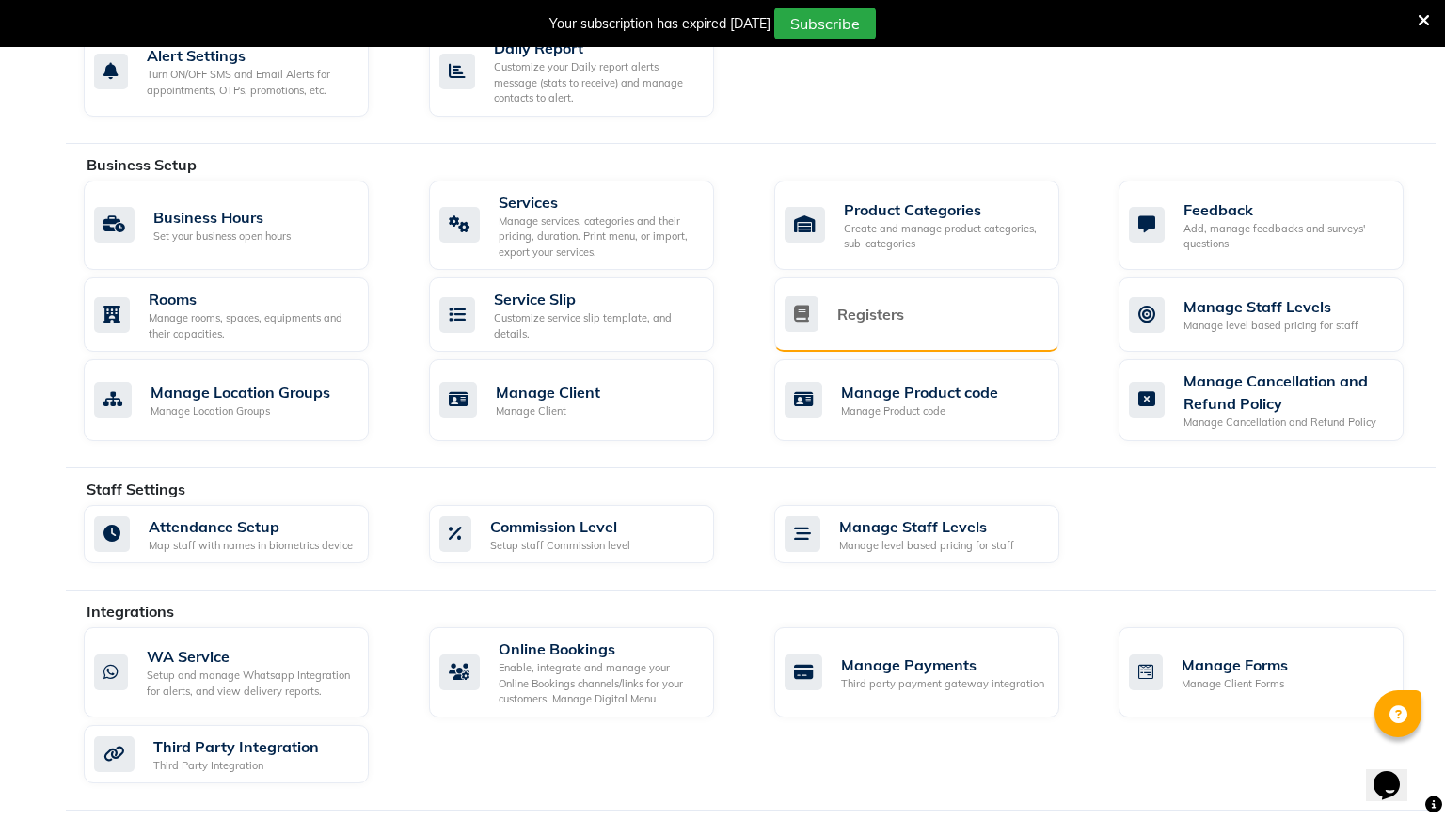
click at [913, 324] on div "Registers" at bounding box center [914, 314] width 260 height 36
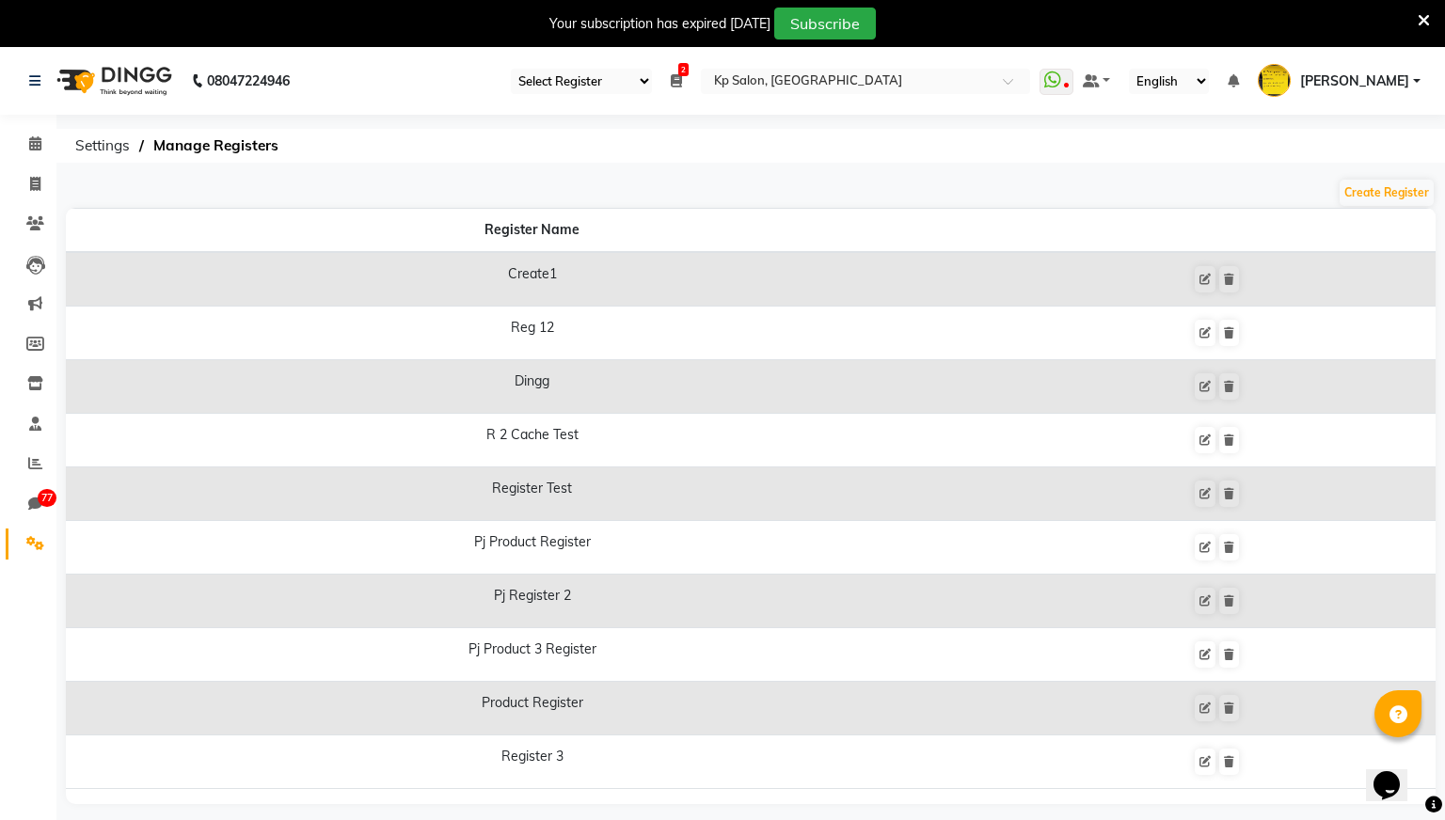
scroll to position [47, 0]
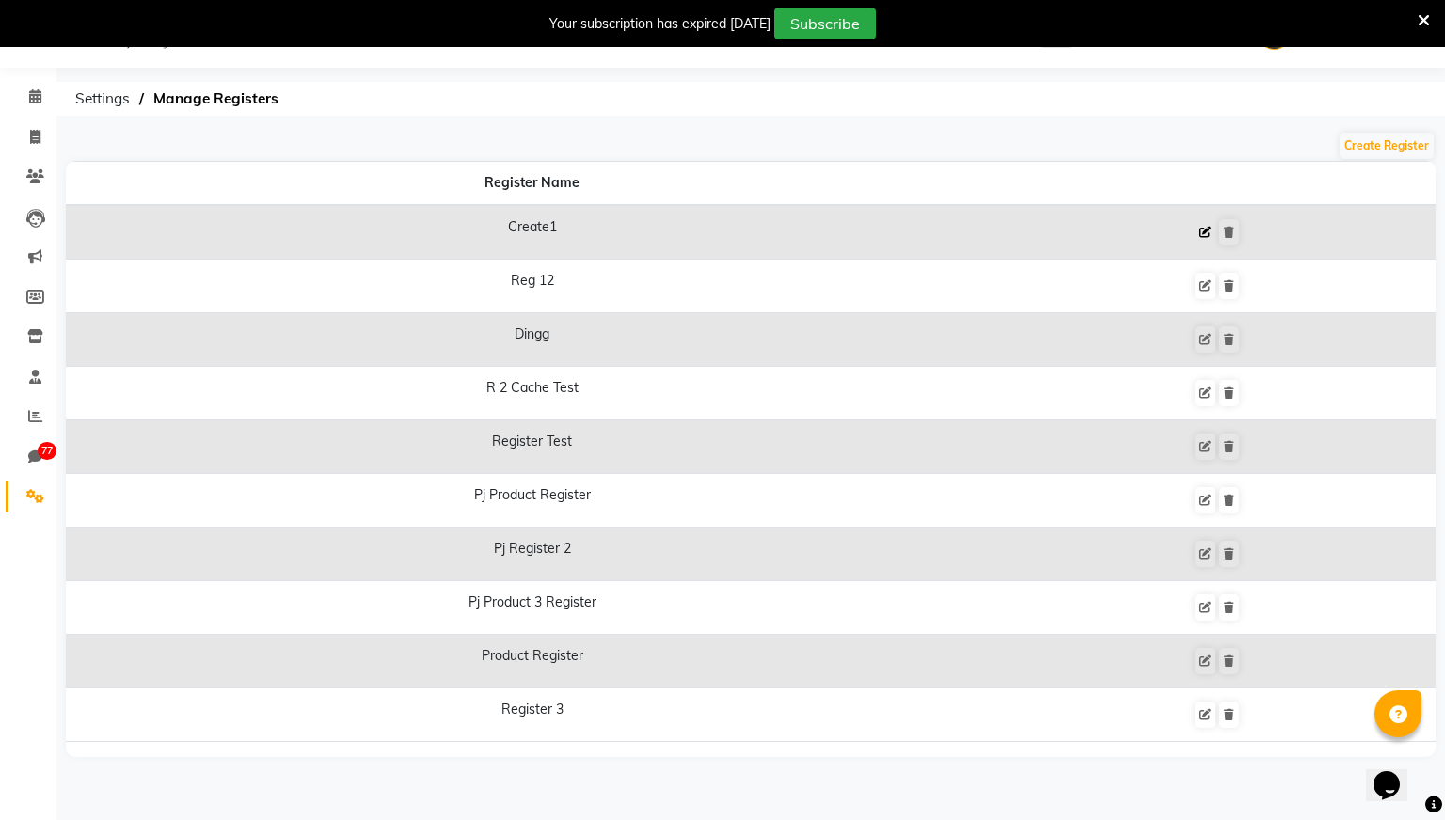
click at [1211, 232] on icon at bounding box center [1204, 232] width 11 height 11
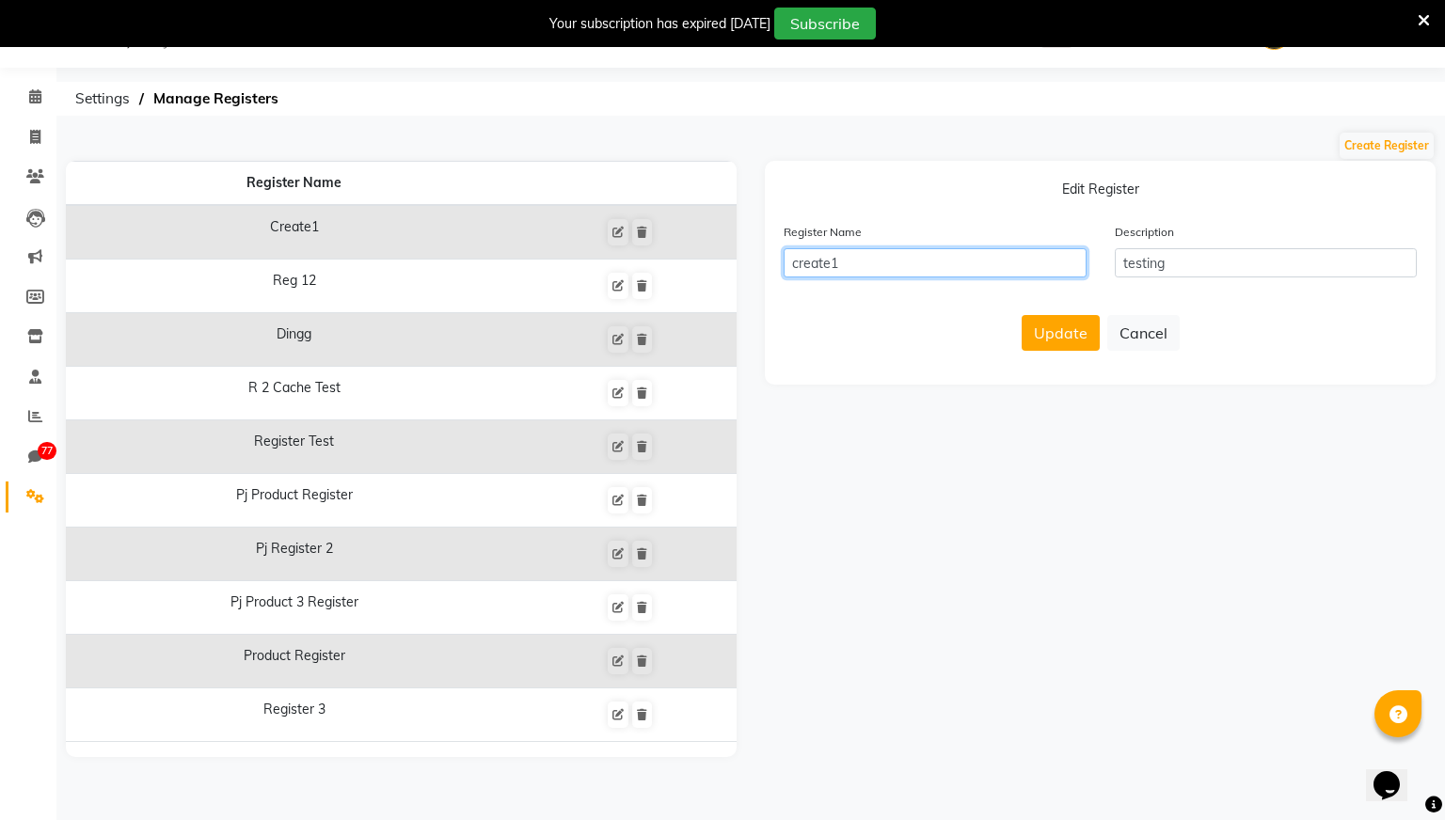
click at [894, 258] on input "create1" at bounding box center [934, 262] width 303 height 29
type input "create12"
click at [1064, 327] on button "Update" at bounding box center [1060, 333] width 78 height 36
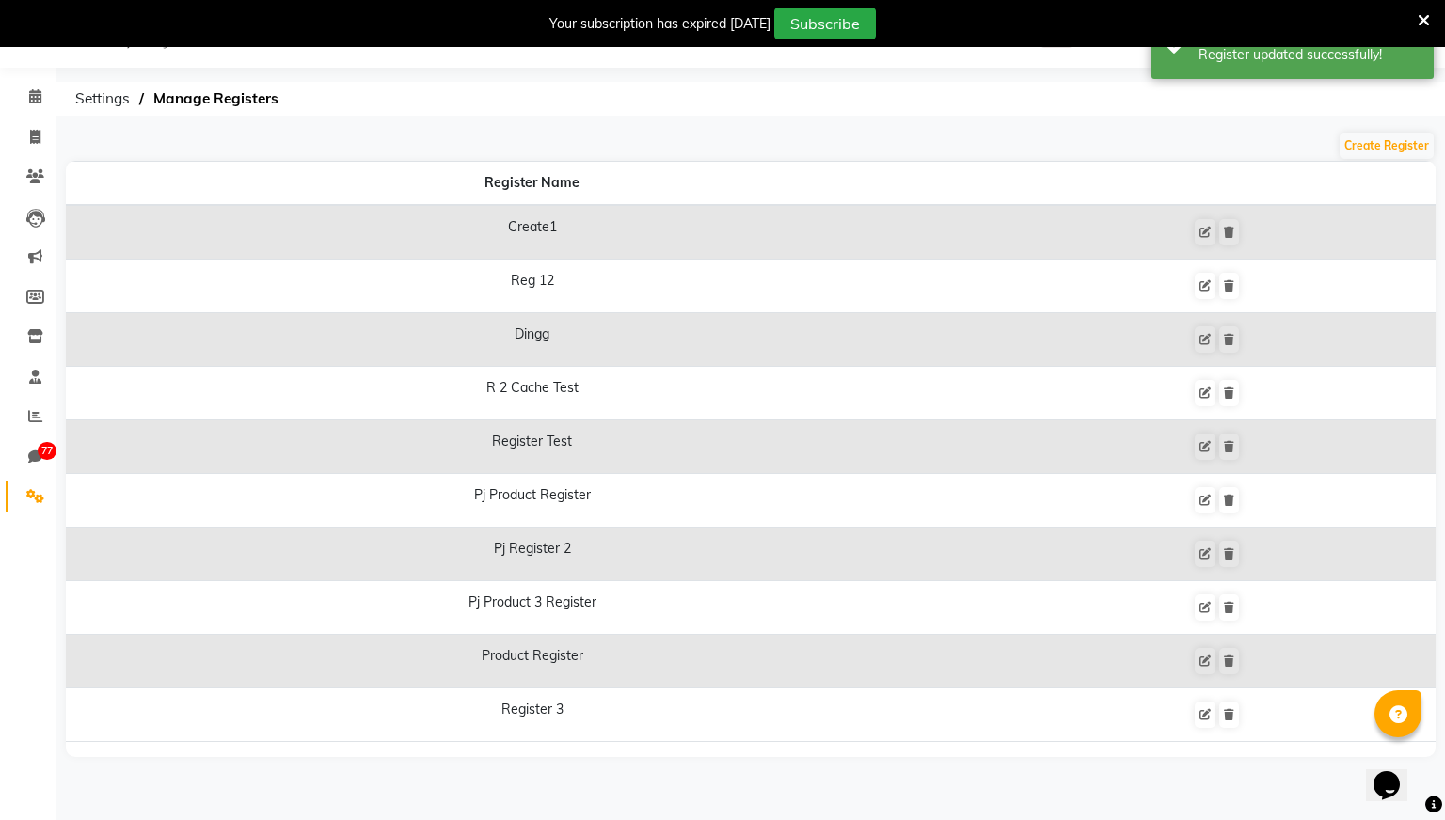
scroll to position [0, 0]
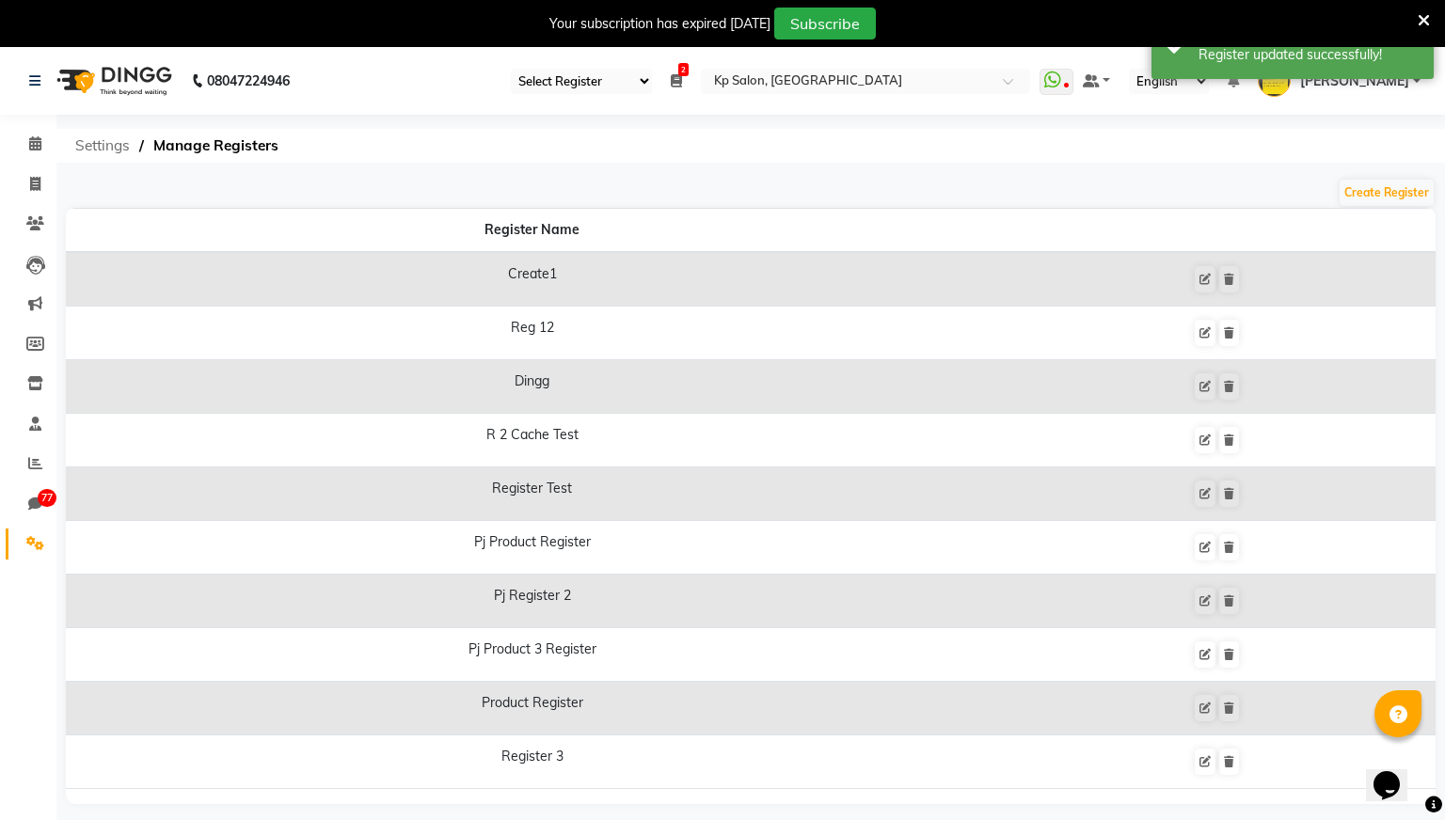
click at [90, 150] on span "Settings" at bounding box center [102, 146] width 73 height 34
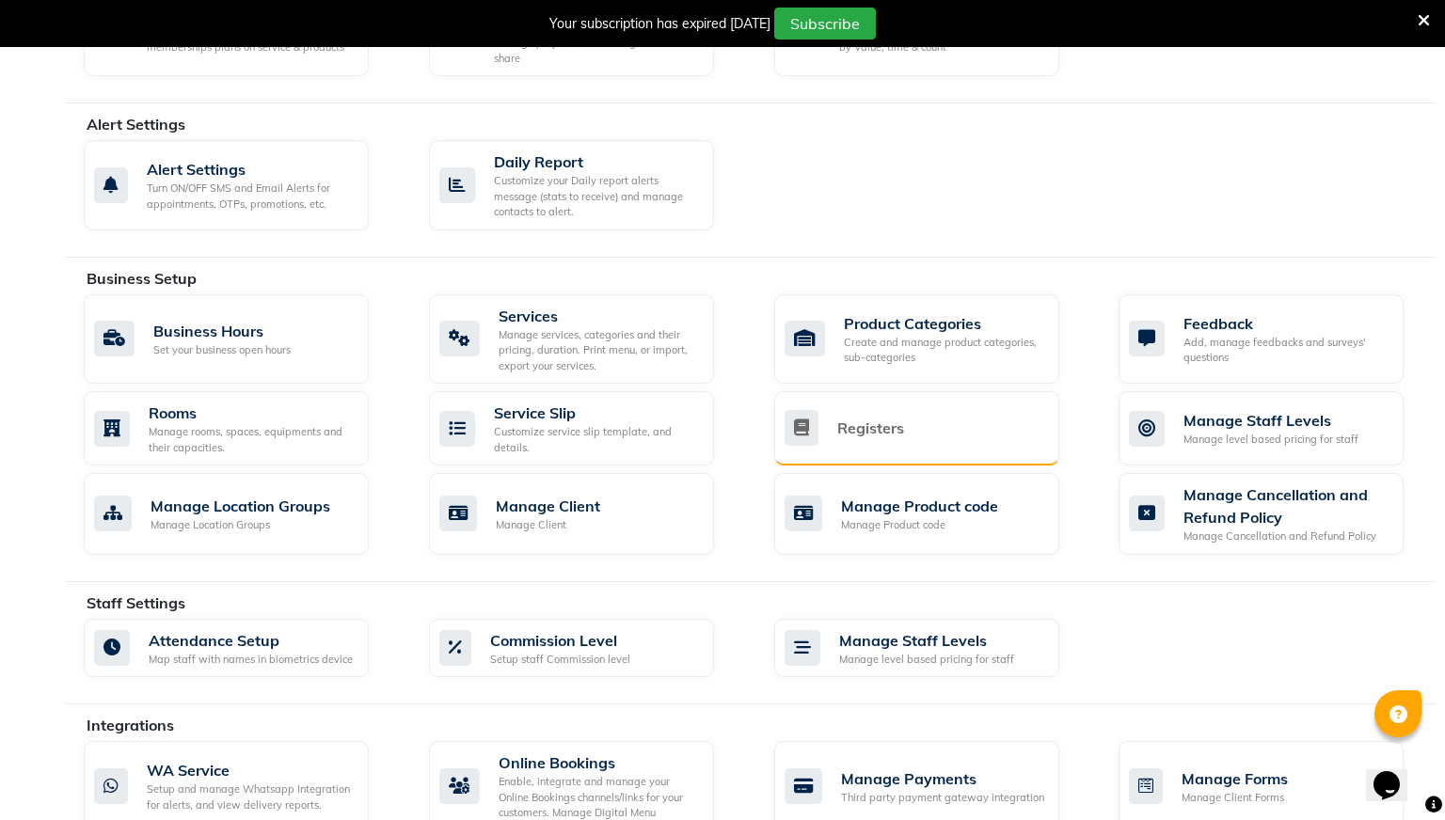
click at [878, 428] on div "Registers" at bounding box center [870, 428] width 67 height 23
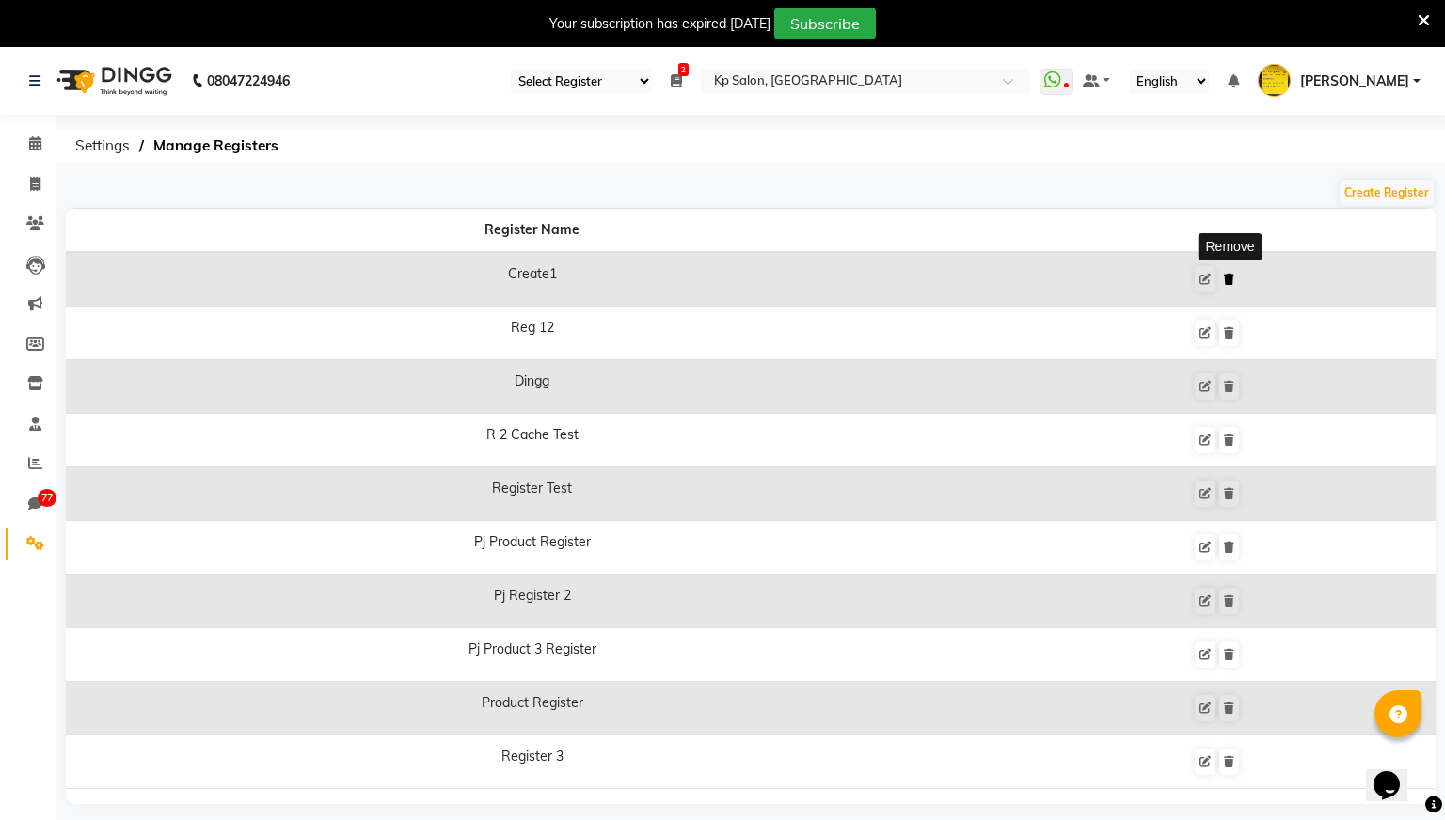
click at [1231, 279] on icon at bounding box center [1229, 279] width 10 height 11
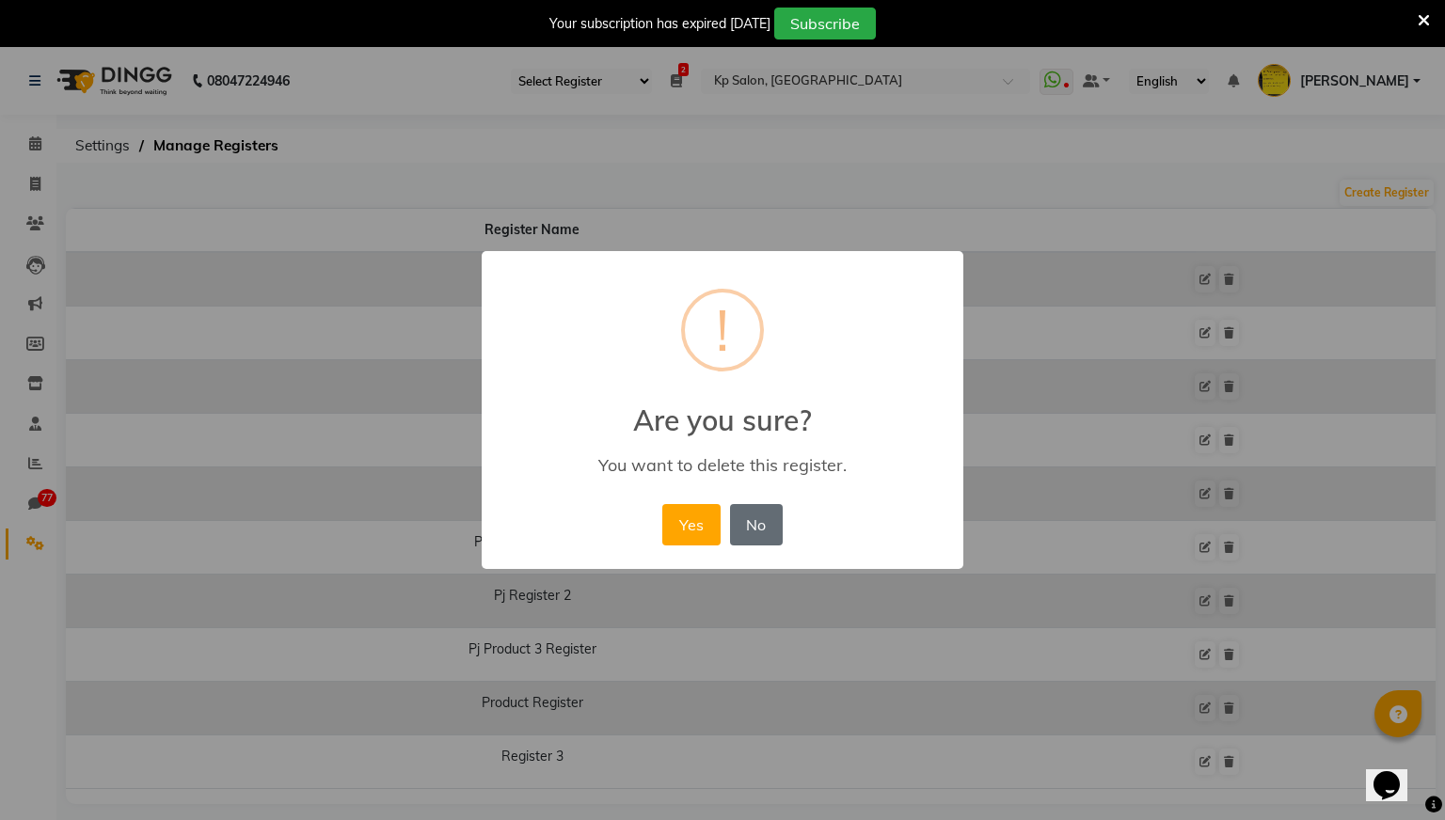
click at [761, 514] on button "No" at bounding box center [756, 524] width 53 height 41
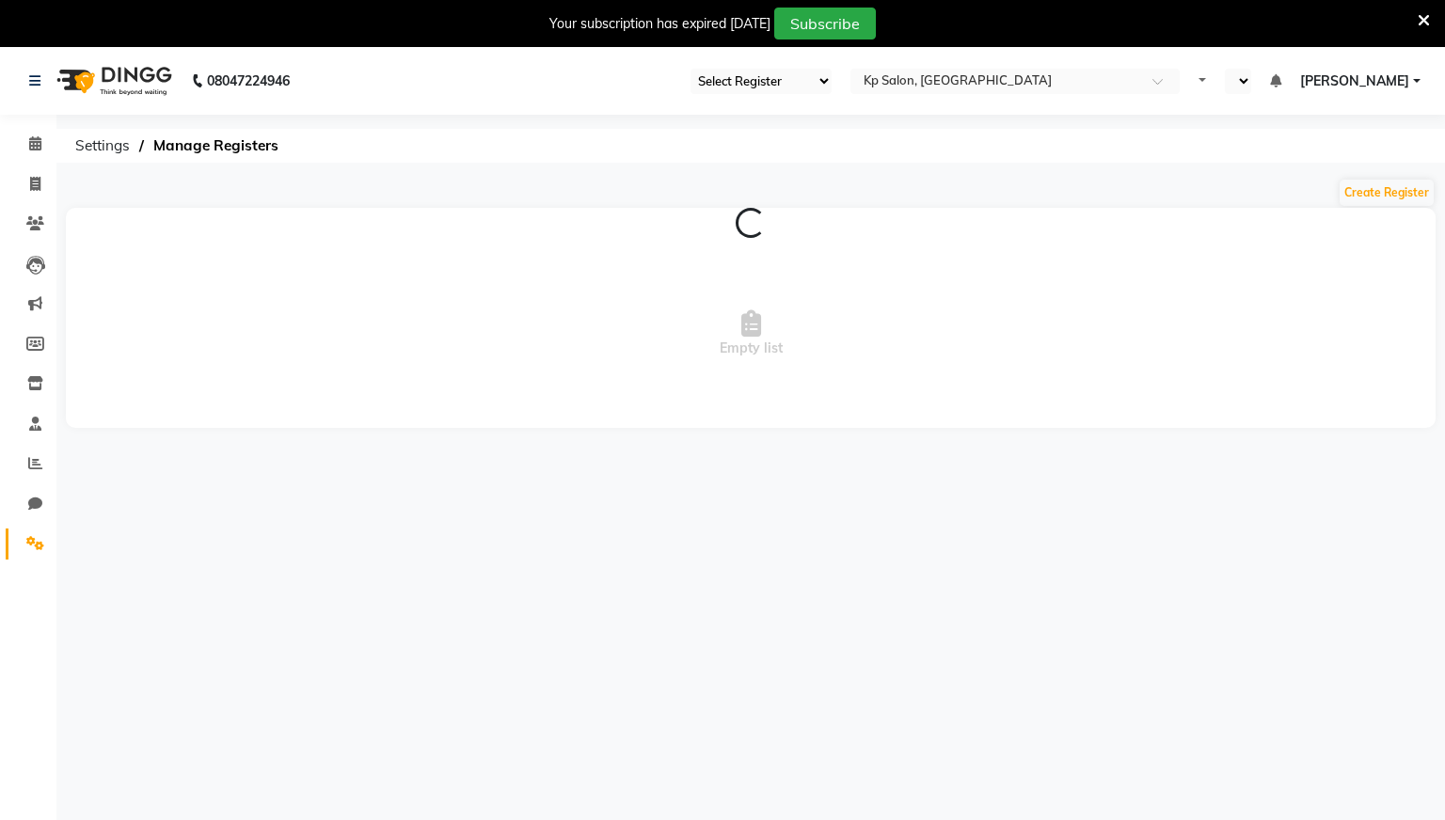
select select "28"
select select "en"
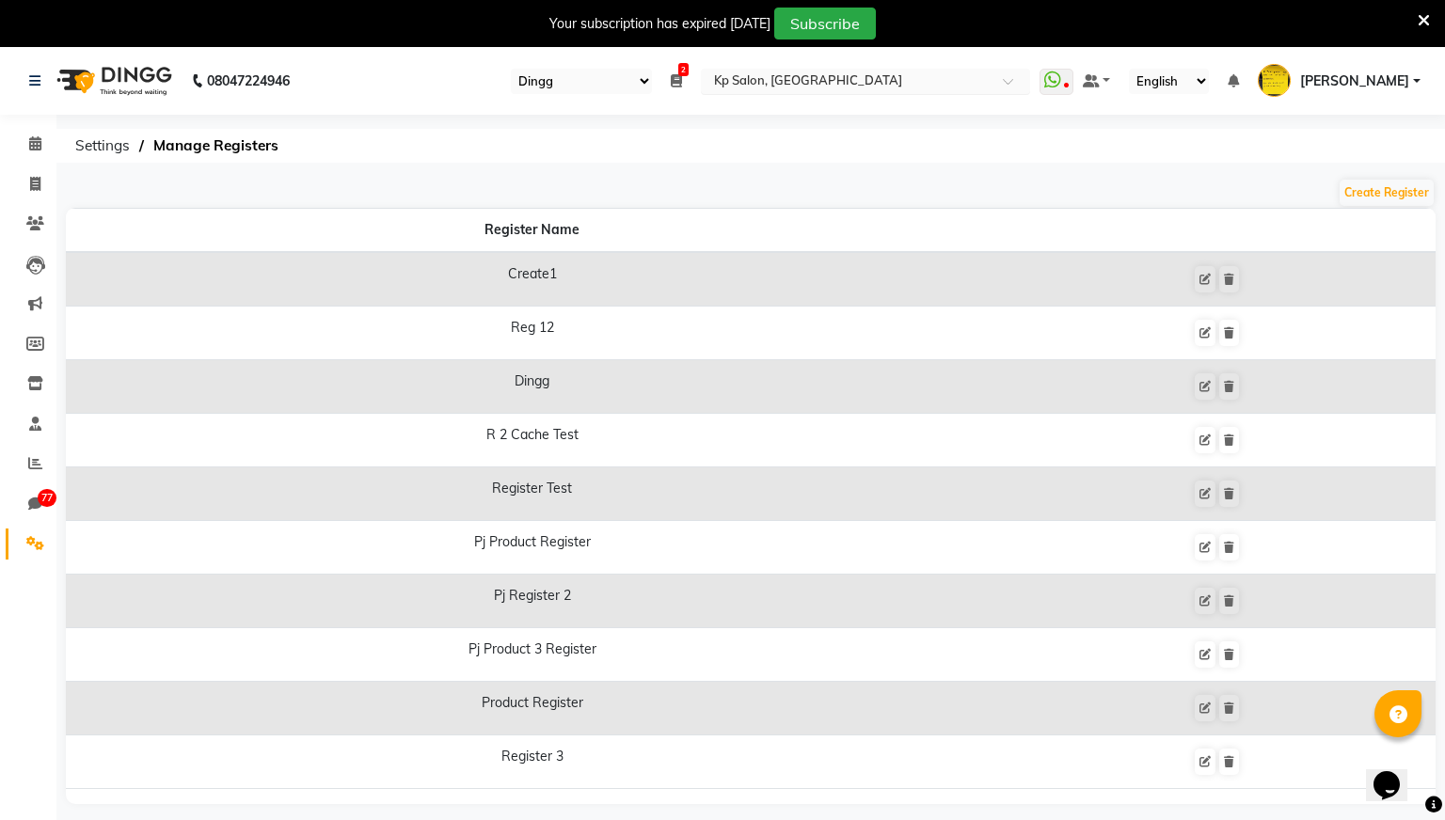
click at [983, 86] on input "text" at bounding box center [846, 82] width 273 height 19
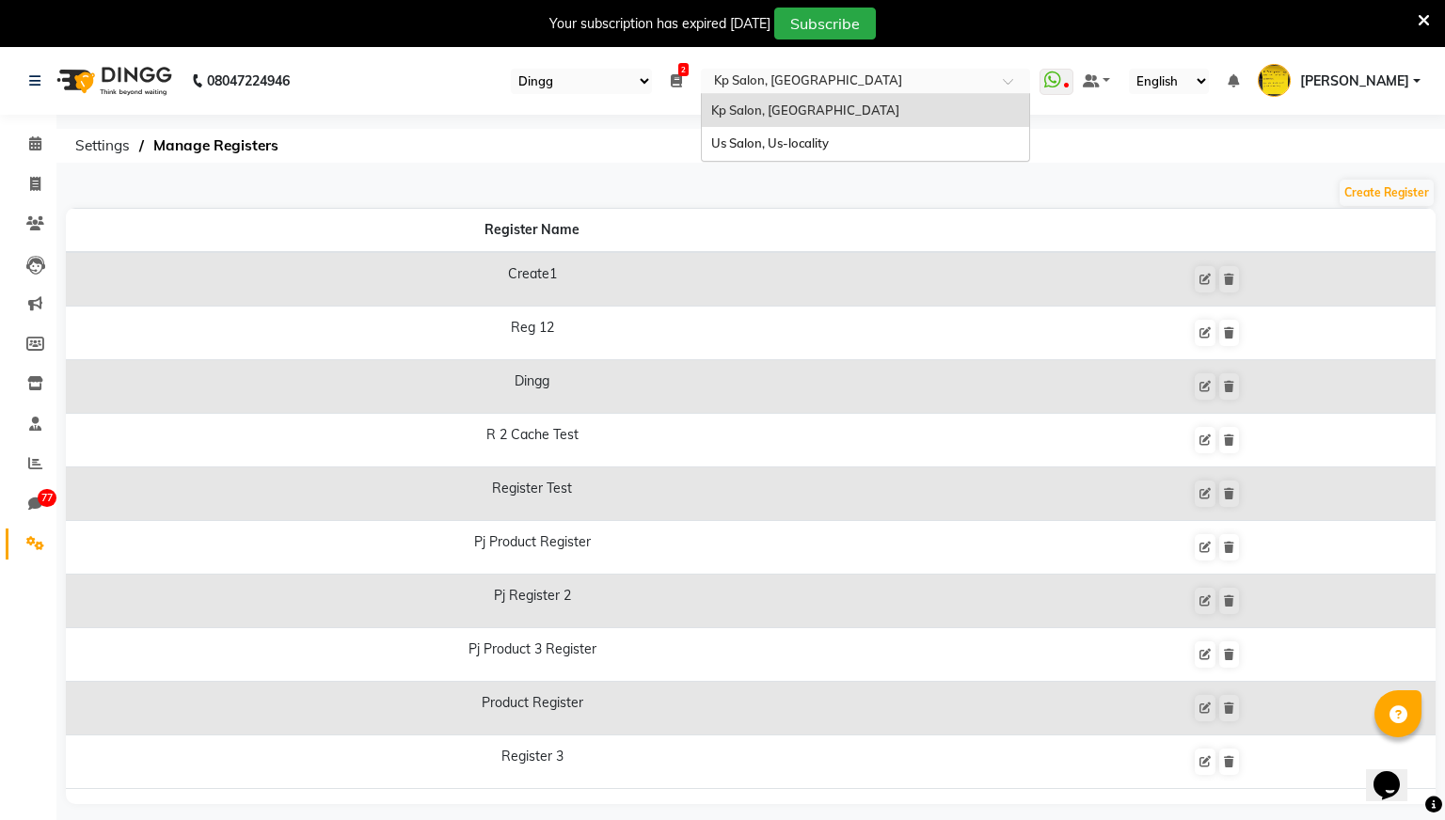
click at [983, 86] on input "text" at bounding box center [846, 82] width 273 height 19
click at [968, 136] on div "Us Salon, Us-locality" at bounding box center [865, 144] width 327 height 34
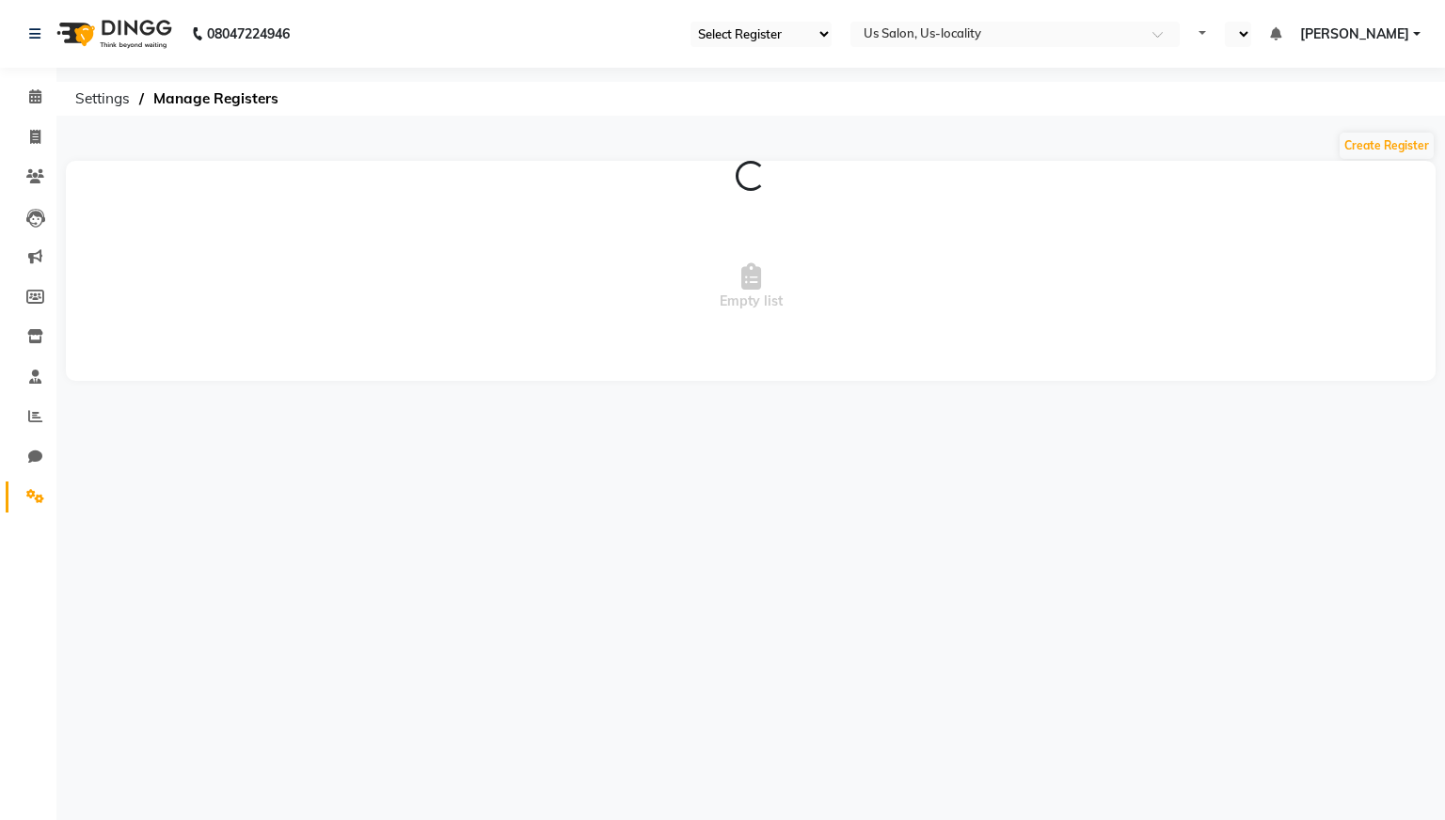
select select "30"
select select "en"
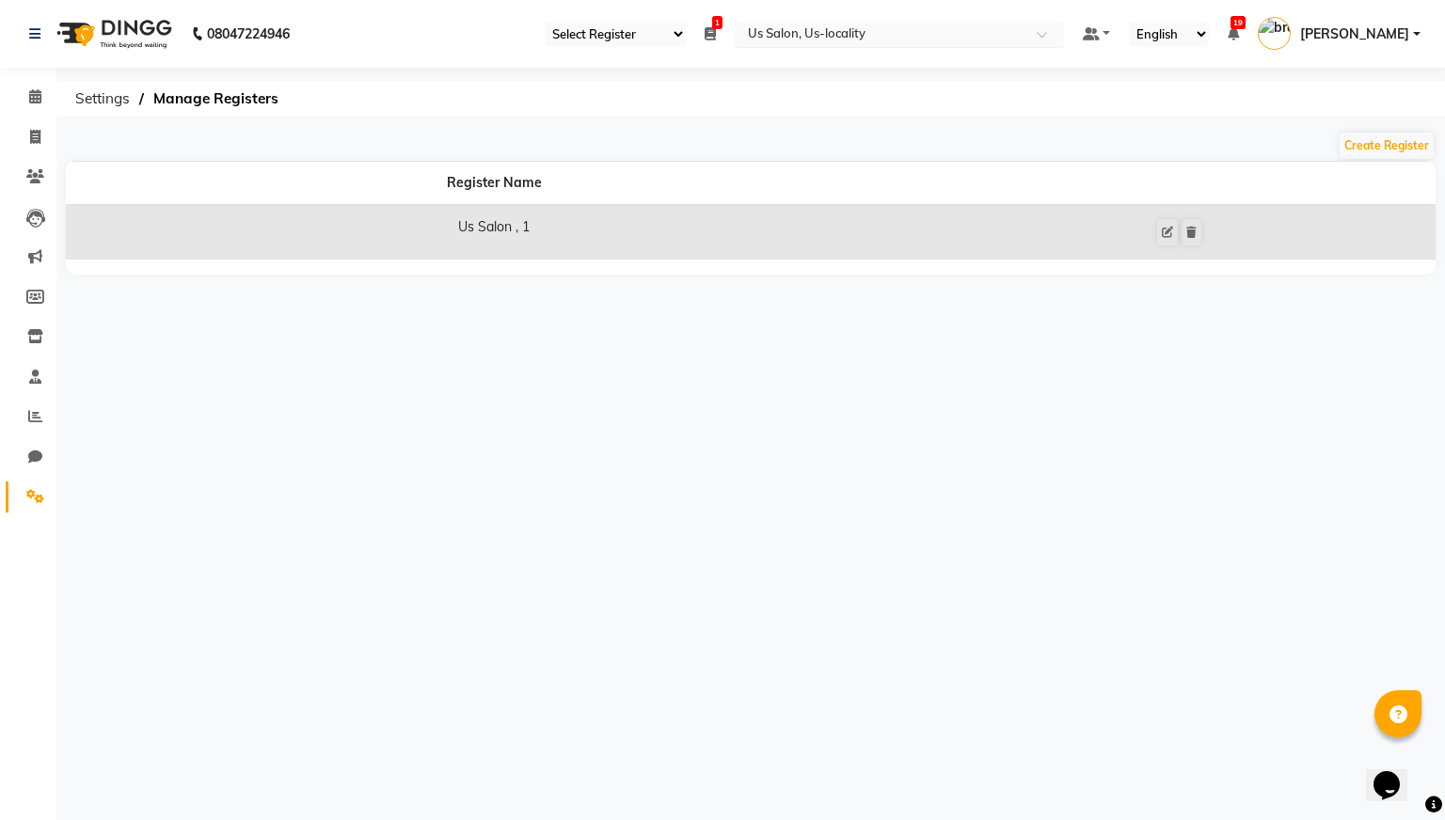
click at [958, 36] on input "text" at bounding box center [880, 35] width 273 height 19
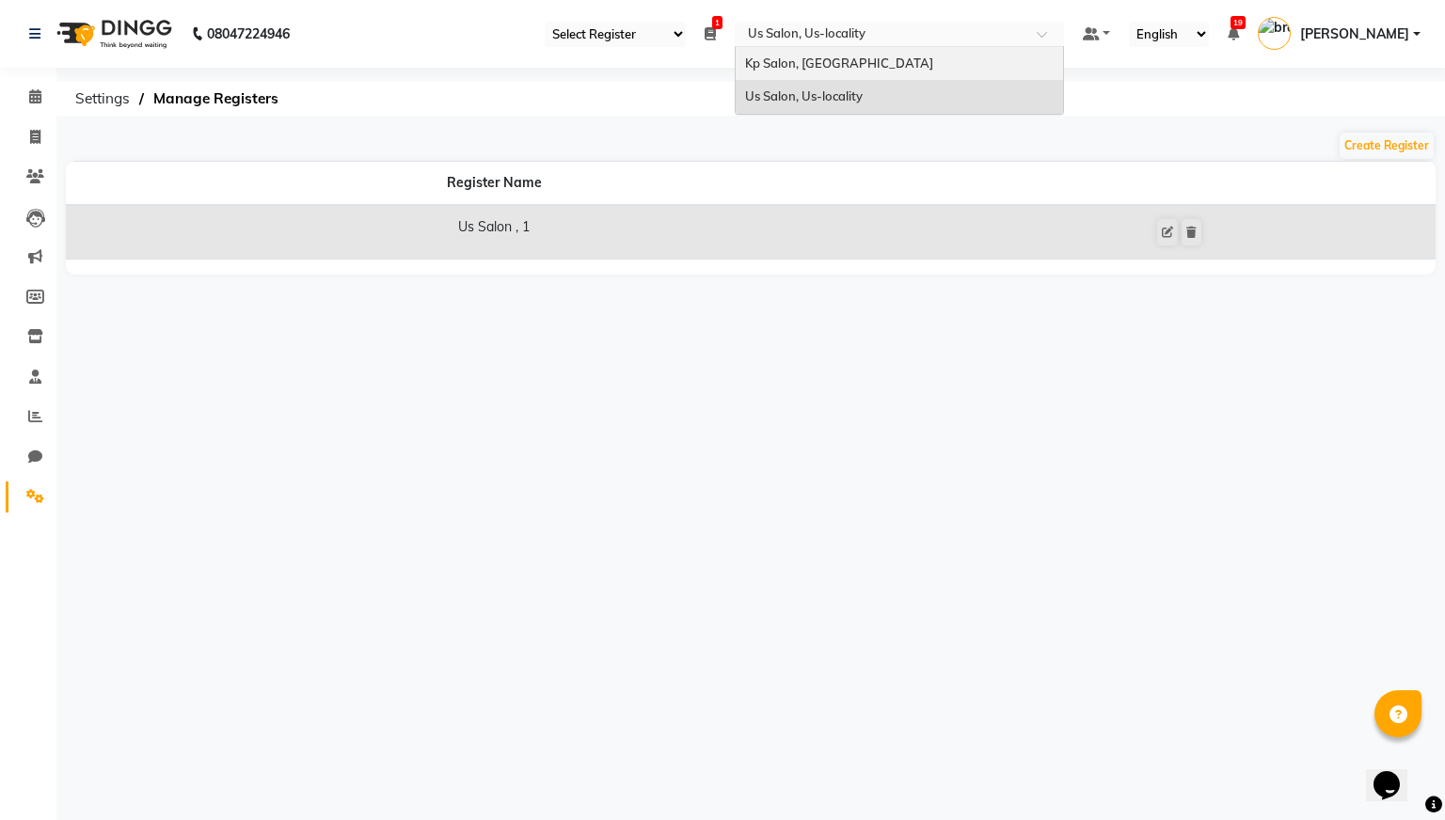
click at [907, 59] on div "Kp Salon, [GEOGRAPHIC_DATA]" at bounding box center [899, 64] width 327 height 34
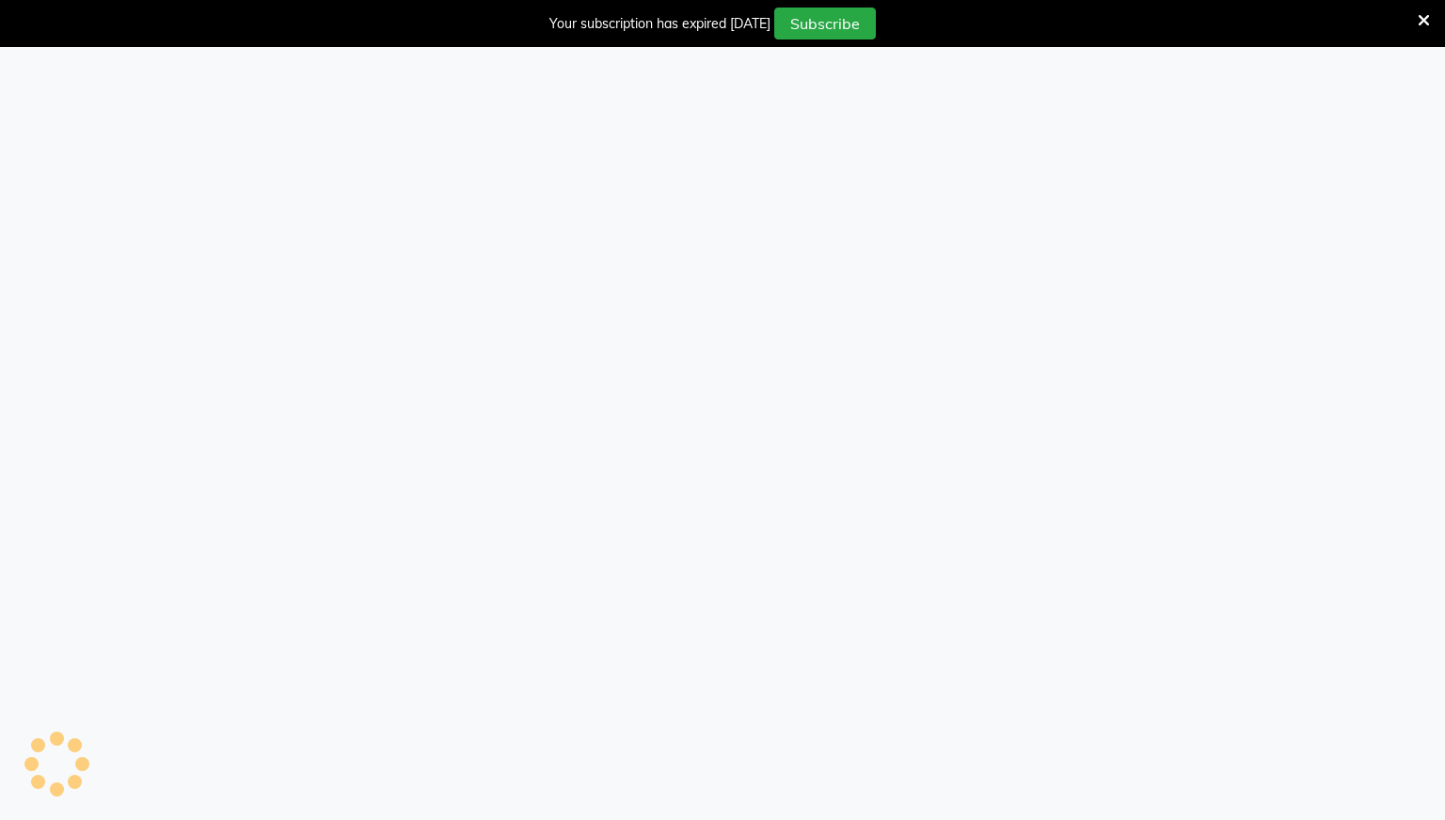
select select "28"
select select "en"
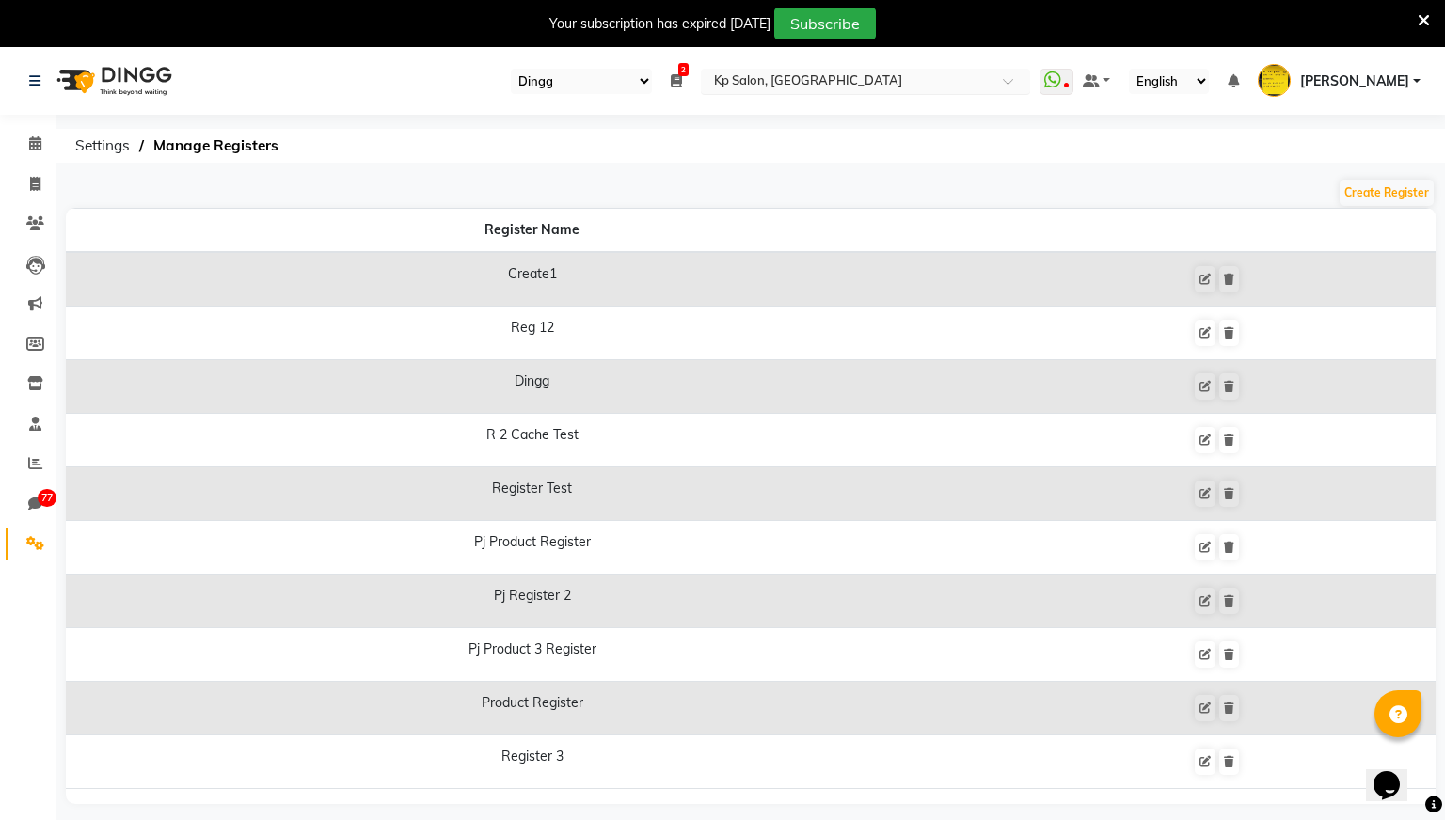
click at [826, 87] on input "text" at bounding box center [846, 82] width 273 height 19
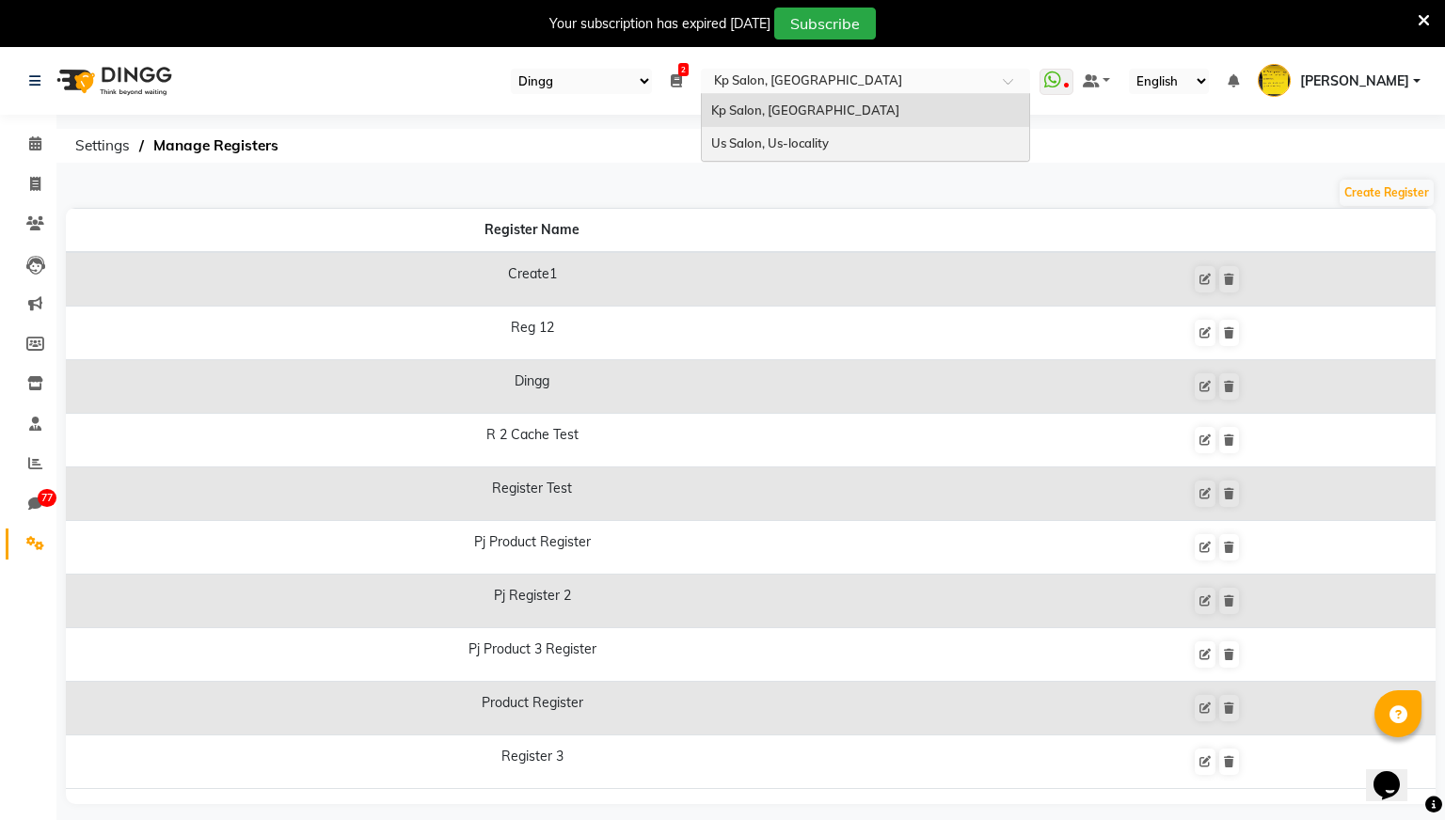
click at [829, 142] on span "Us Salon, Us-locality" at bounding box center [770, 142] width 118 height 15
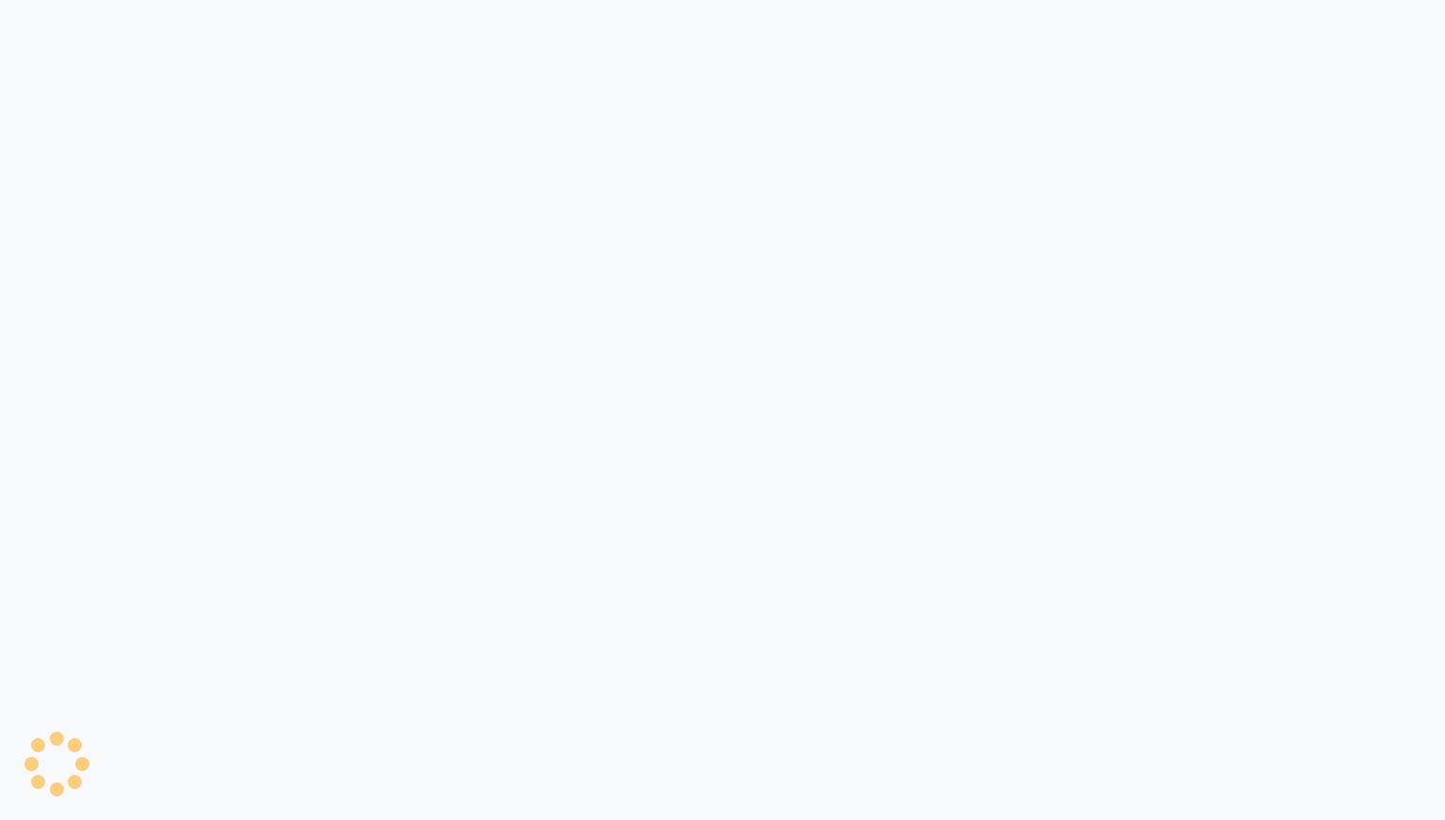
select select "30"
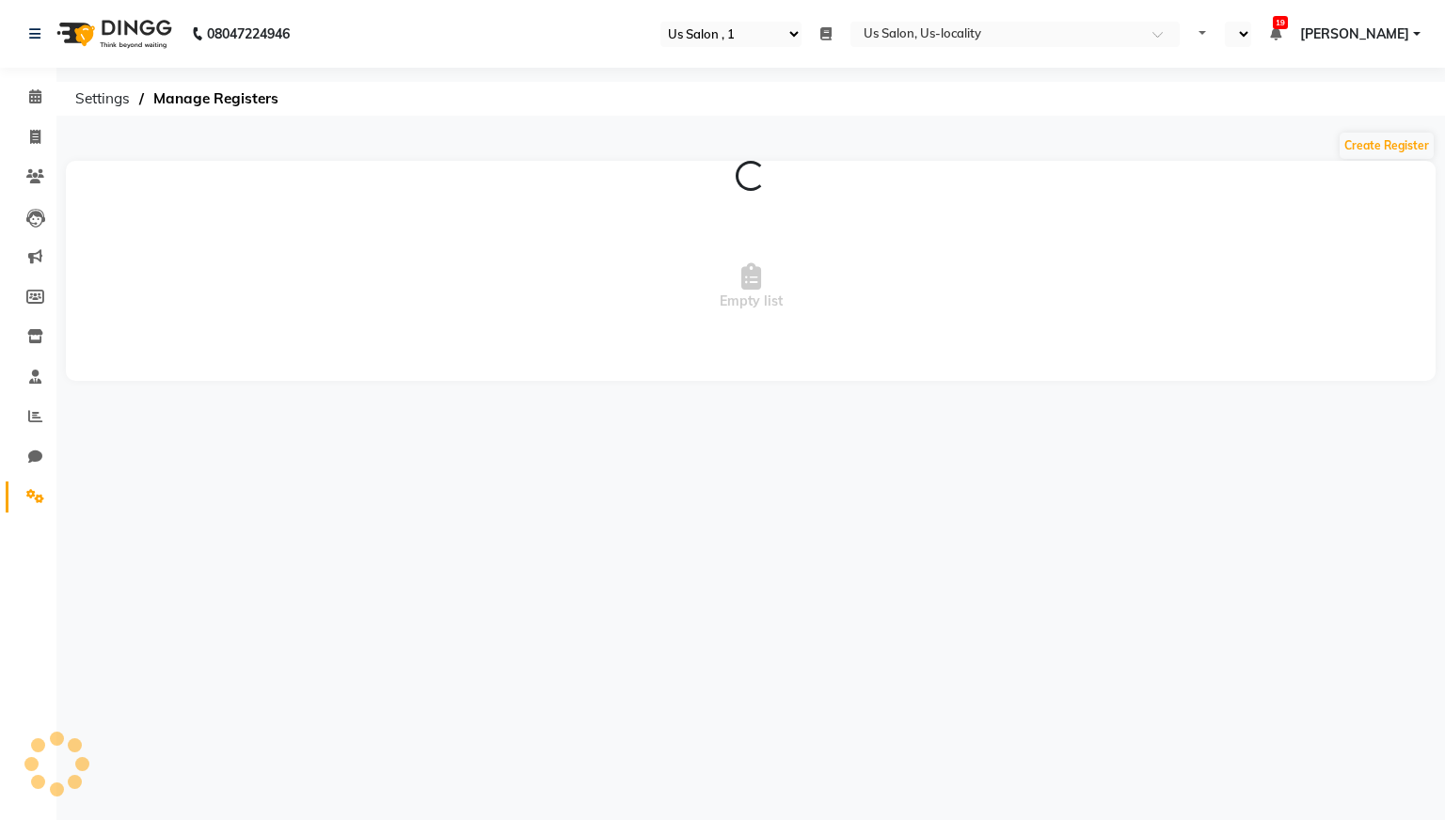
select select "en"
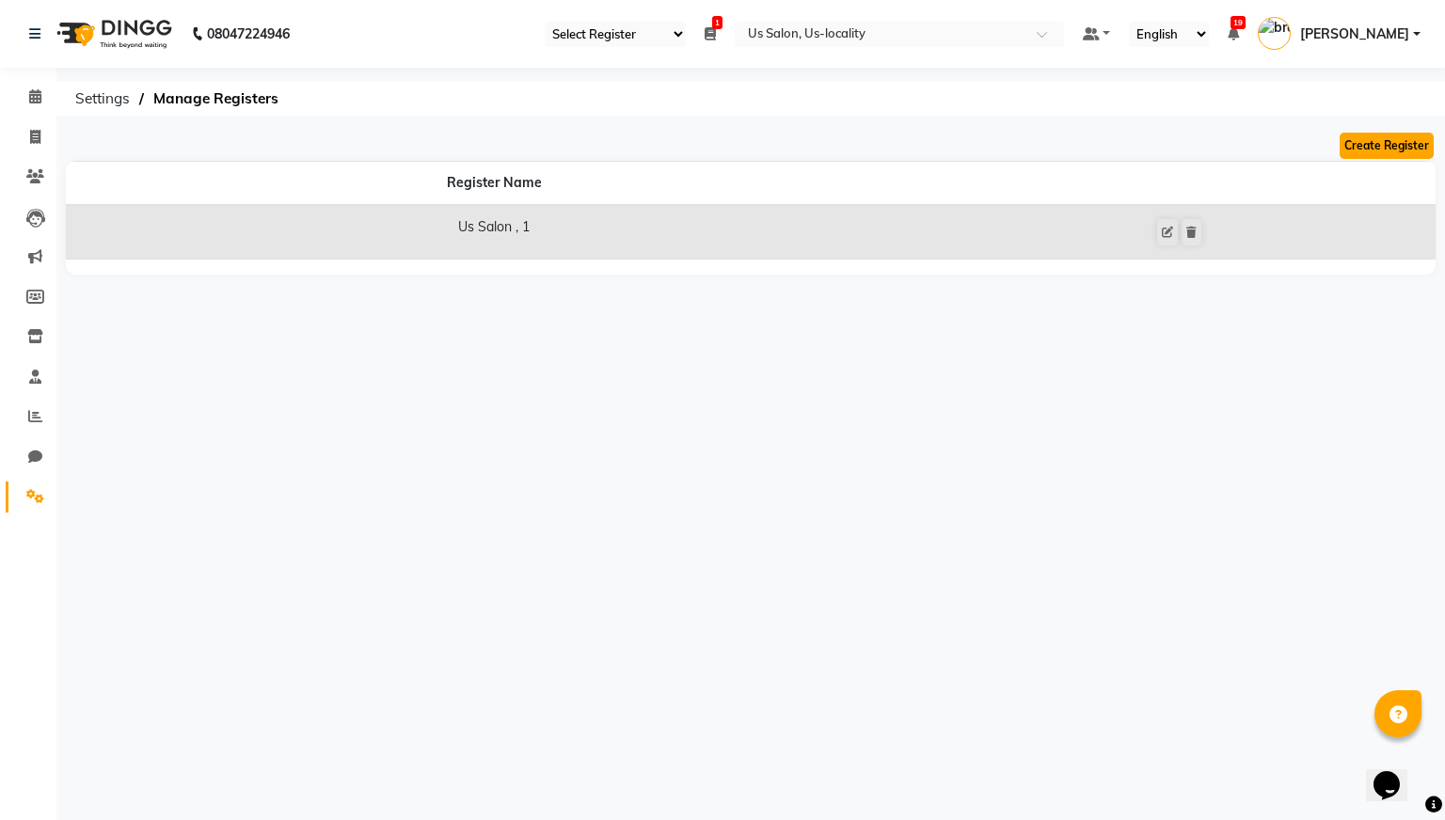
click at [1368, 150] on button "Create Register" at bounding box center [1386, 146] width 94 height 26
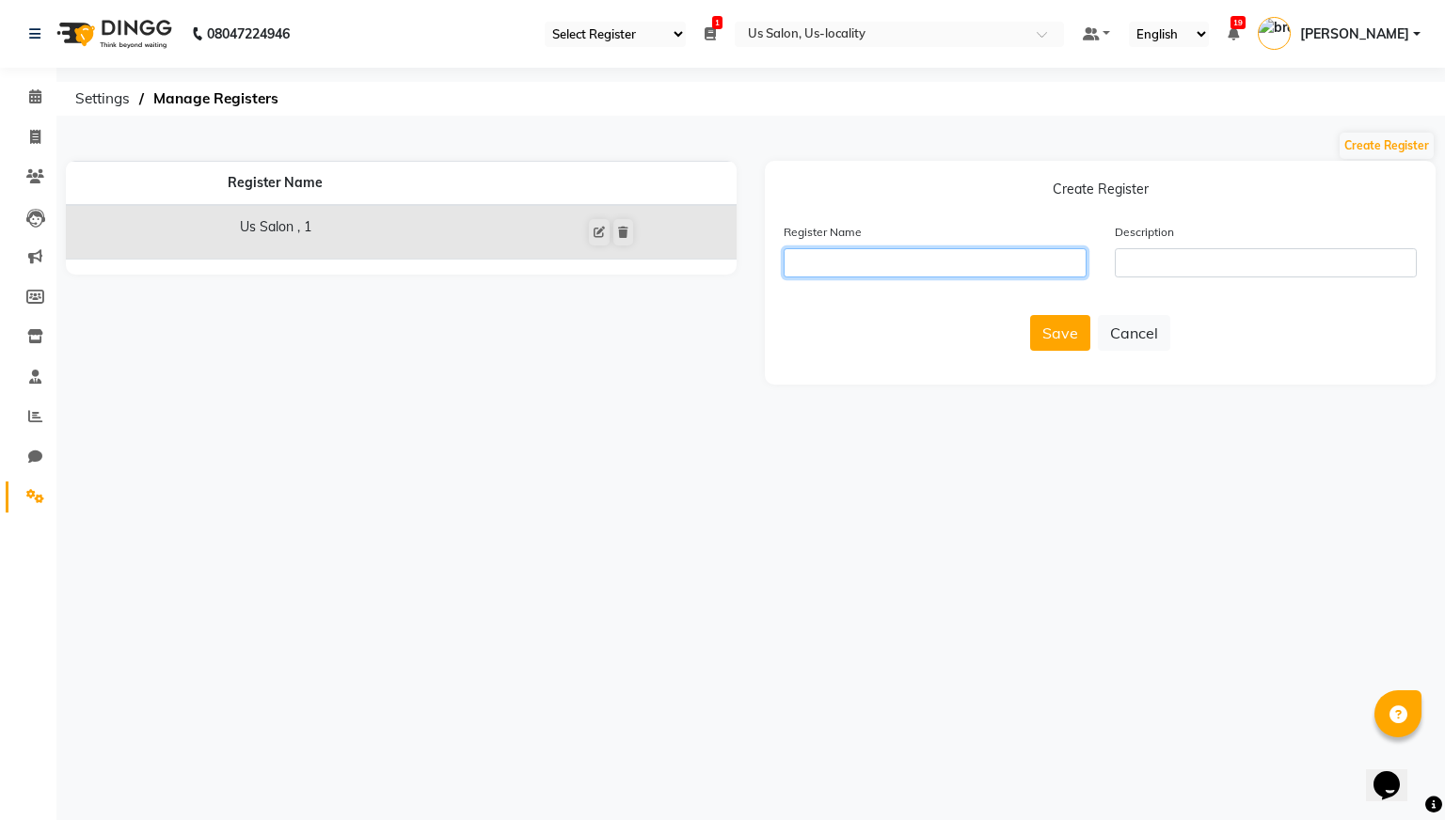
click at [951, 261] on input "text" at bounding box center [934, 262] width 303 height 29
type input "us2"
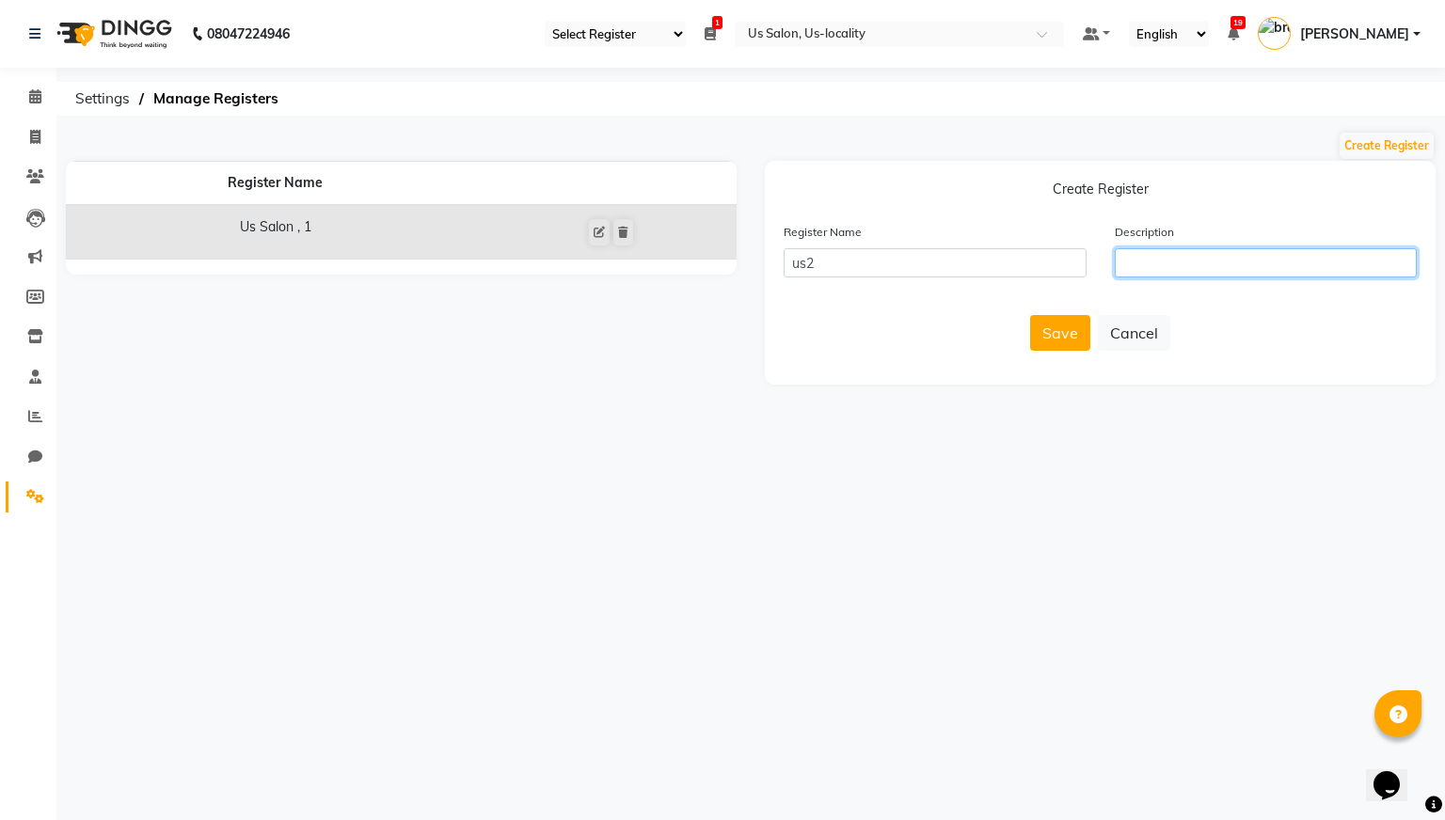
click at [1205, 265] on input "text" at bounding box center [1266, 262] width 303 height 29
type input "nothing"
click at [1040, 332] on button "Save" at bounding box center [1060, 333] width 60 height 36
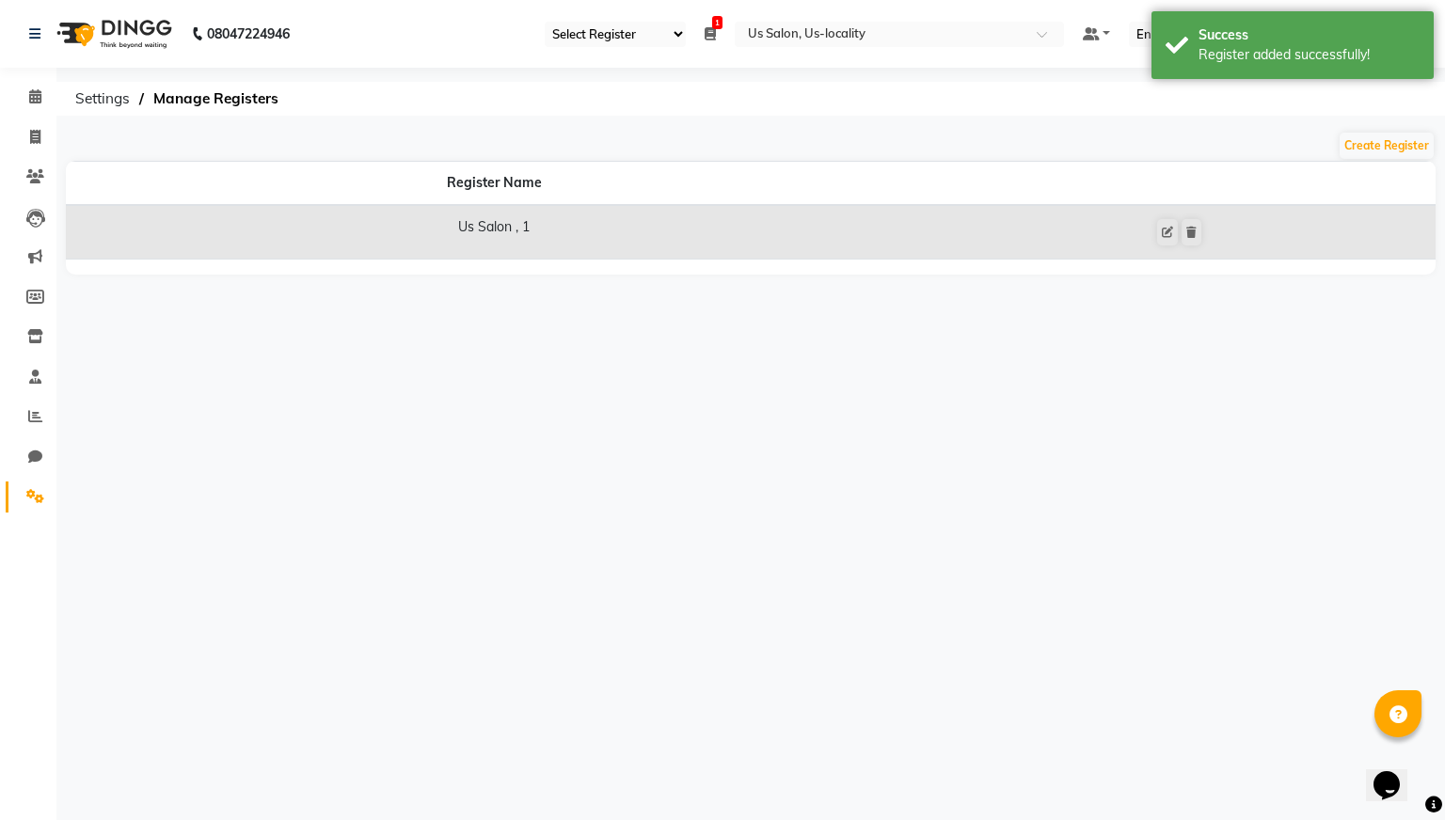
click at [1005, 407] on div "08047224946 Select Register Us Salon , 1 1 Daily Open Registers nothing to show…" at bounding box center [722, 410] width 1445 height 820
click at [885, 23] on div "Select Location × Us Salon, Us-locality" at bounding box center [899, 34] width 329 height 25
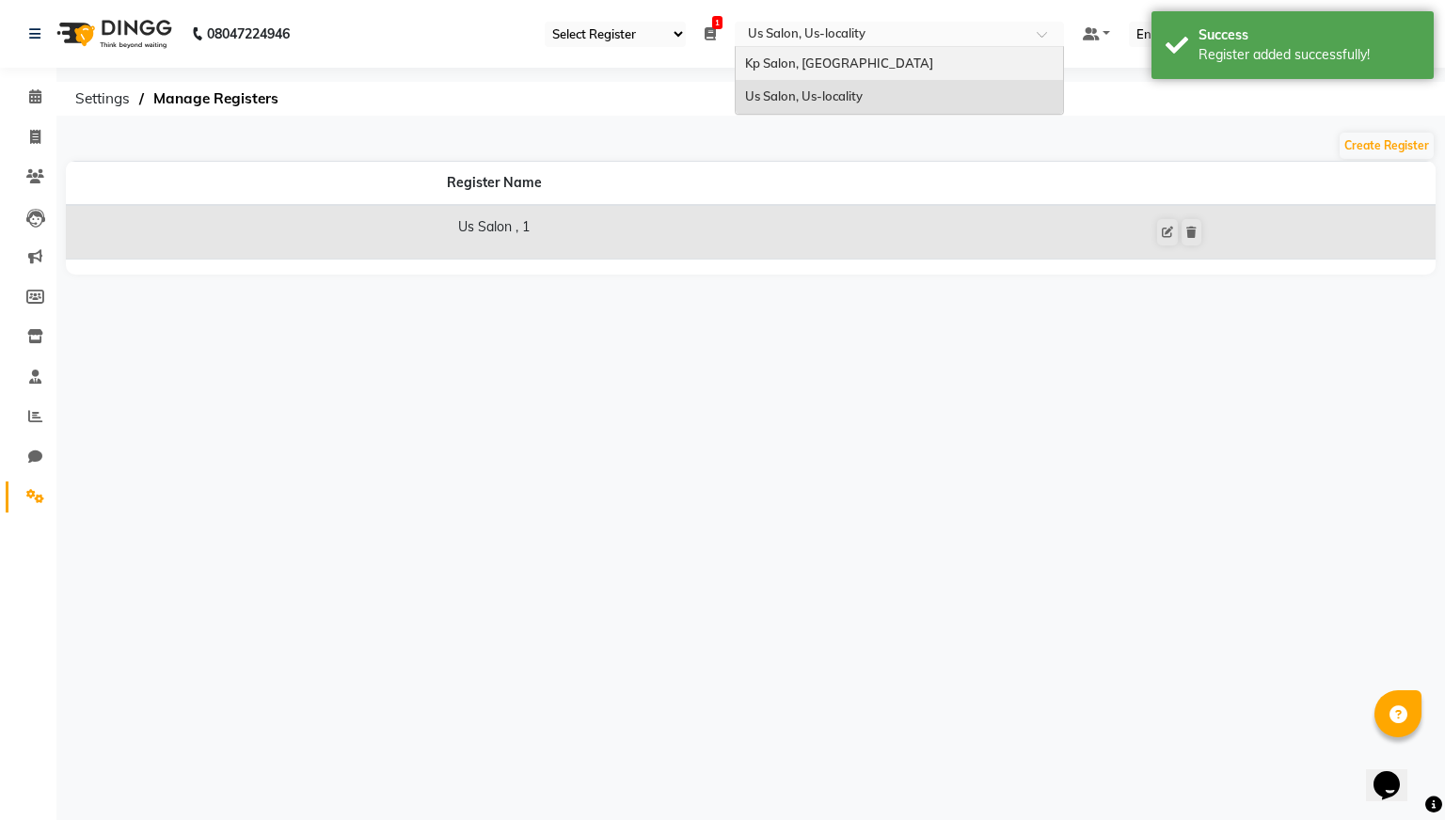
click at [861, 64] on span "Kp Salon, [GEOGRAPHIC_DATA]" at bounding box center [839, 62] width 188 height 15
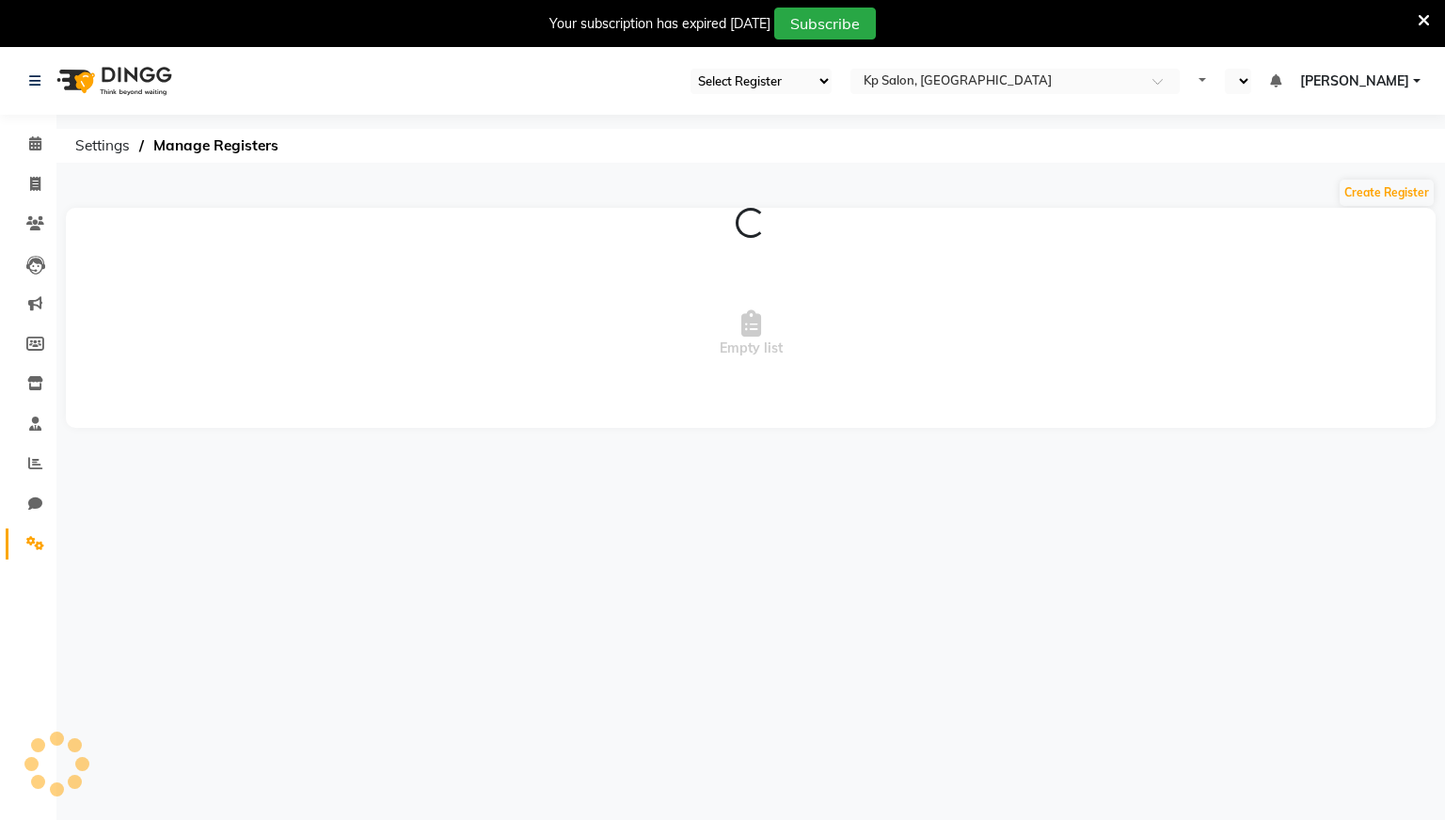
select select "28"
select select "en"
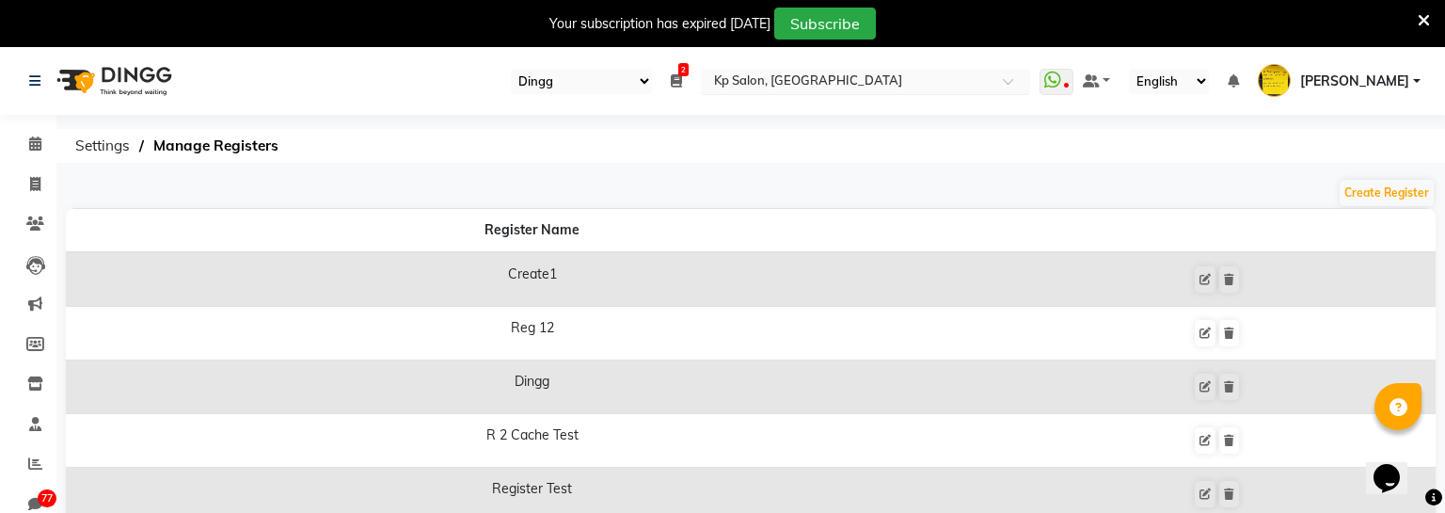
click at [882, 84] on input "text" at bounding box center [846, 82] width 273 height 19
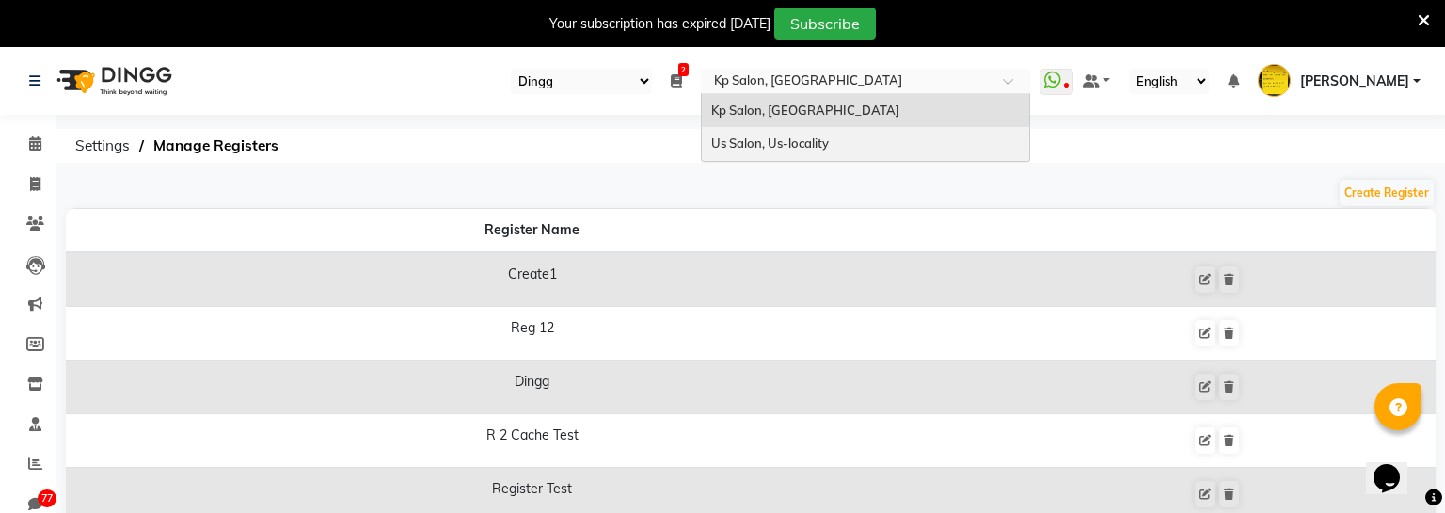
click at [829, 135] on span "Us Salon, Us-locality" at bounding box center [770, 142] width 118 height 15
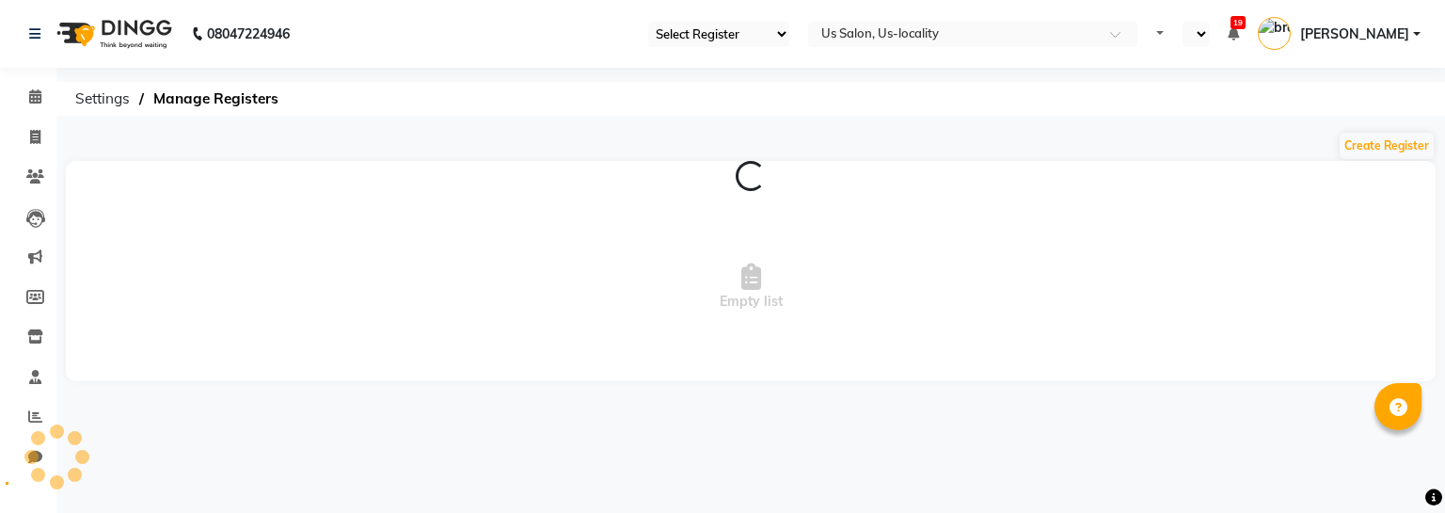
select select "30"
select select "en"
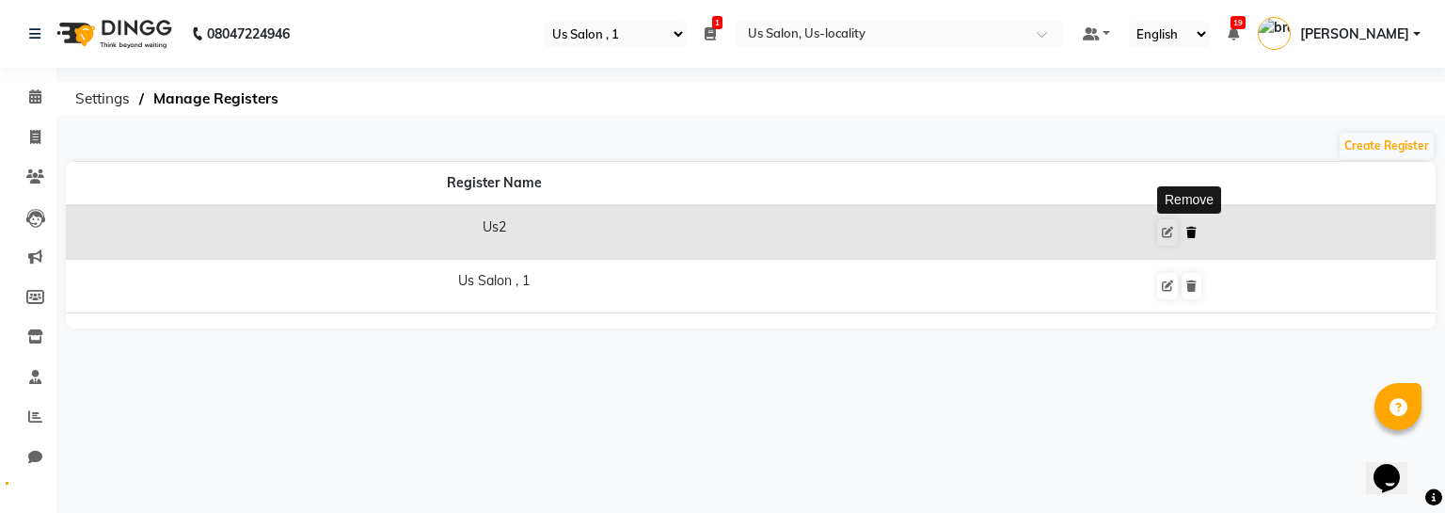
click at [1189, 233] on icon at bounding box center [1191, 232] width 10 height 11
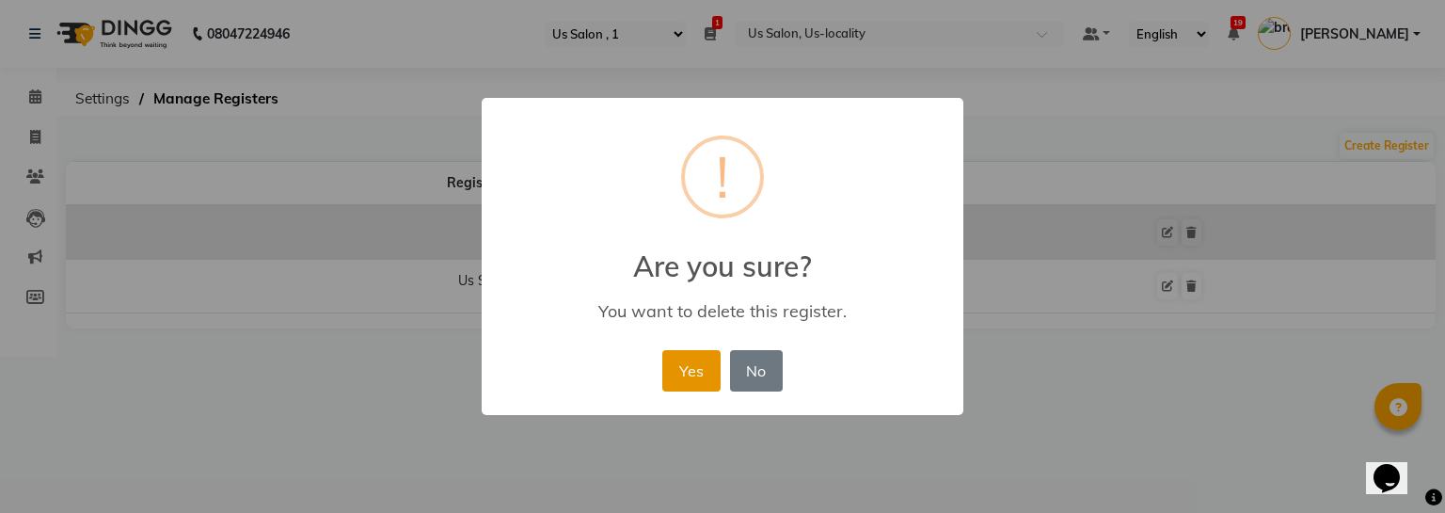
click at [684, 369] on button "Yes" at bounding box center [690, 370] width 57 height 41
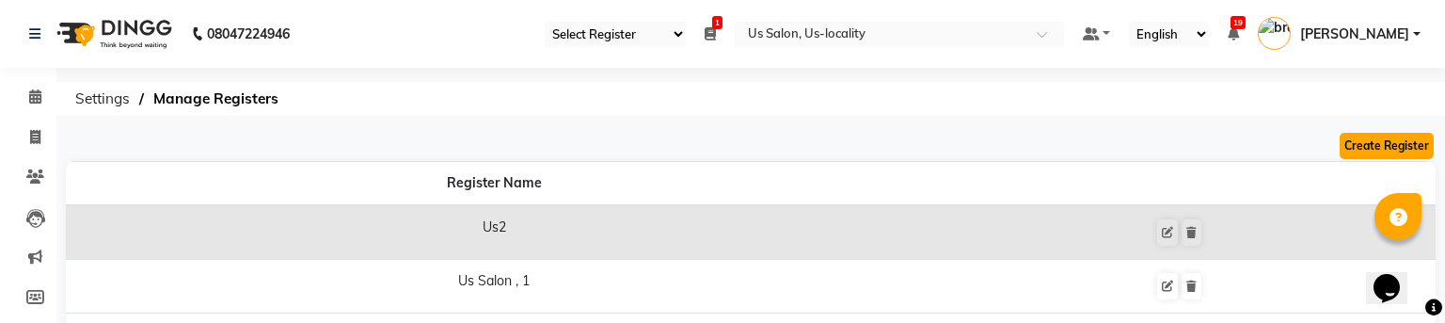
click at [1384, 150] on button "Create Register" at bounding box center [1386, 146] width 94 height 26
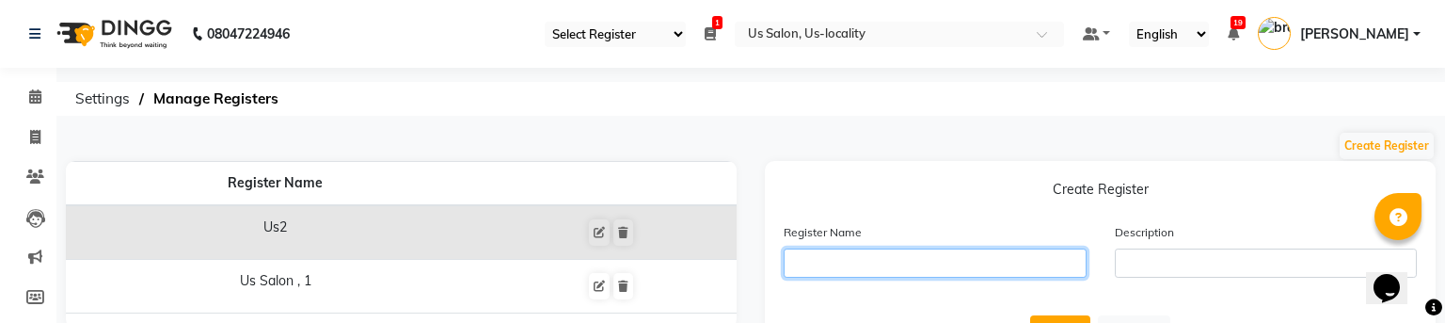
click at [867, 261] on input "text" at bounding box center [934, 262] width 303 height 29
type input "us3"
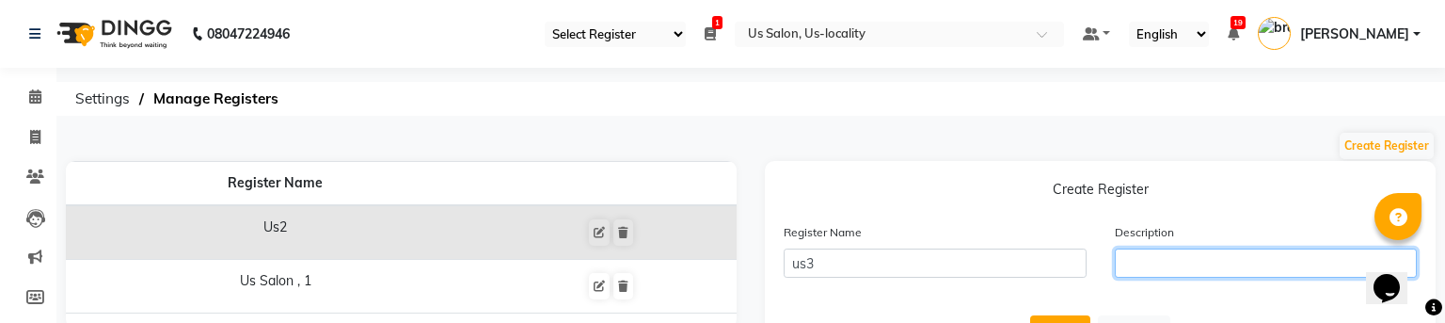
click at [1166, 268] on input "text" at bounding box center [1266, 262] width 303 height 29
type input "tt"
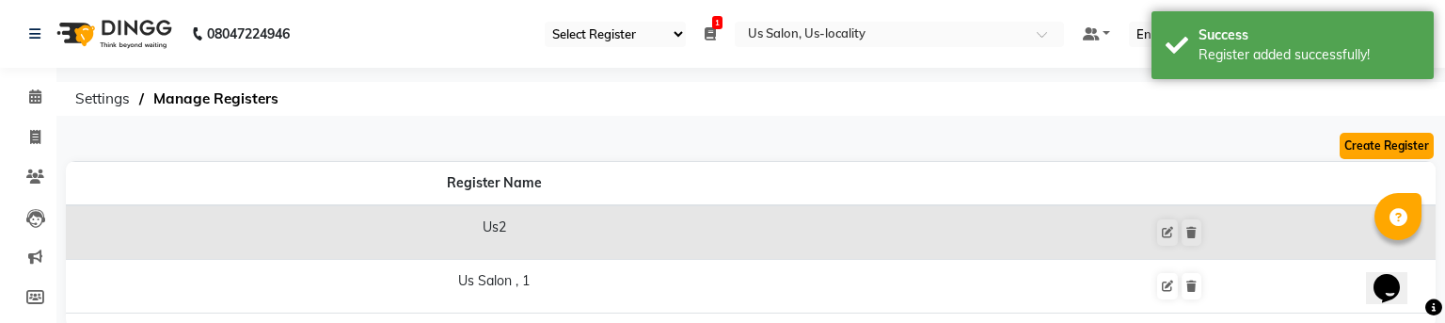
click at [1342, 145] on button "Create Register" at bounding box center [1386, 146] width 94 height 26
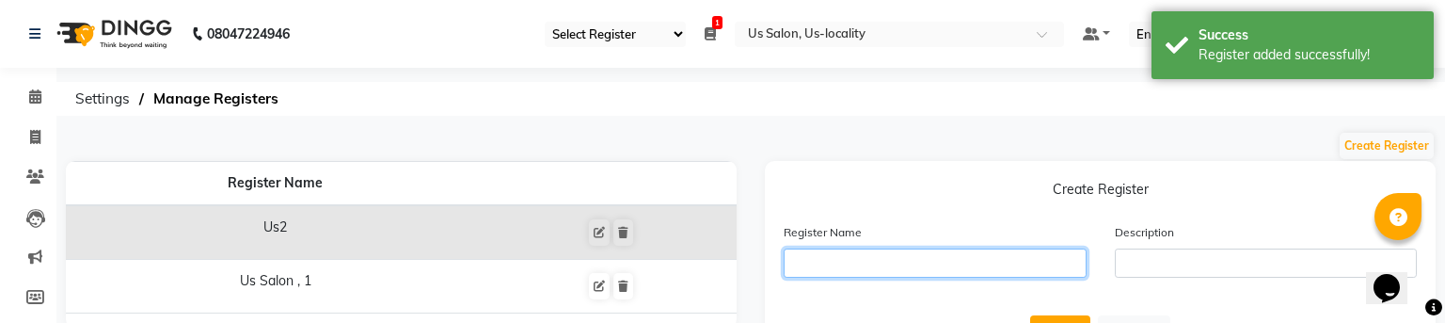
click at [927, 263] on input "text" at bounding box center [934, 262] width 303 height 29
type input "us4"
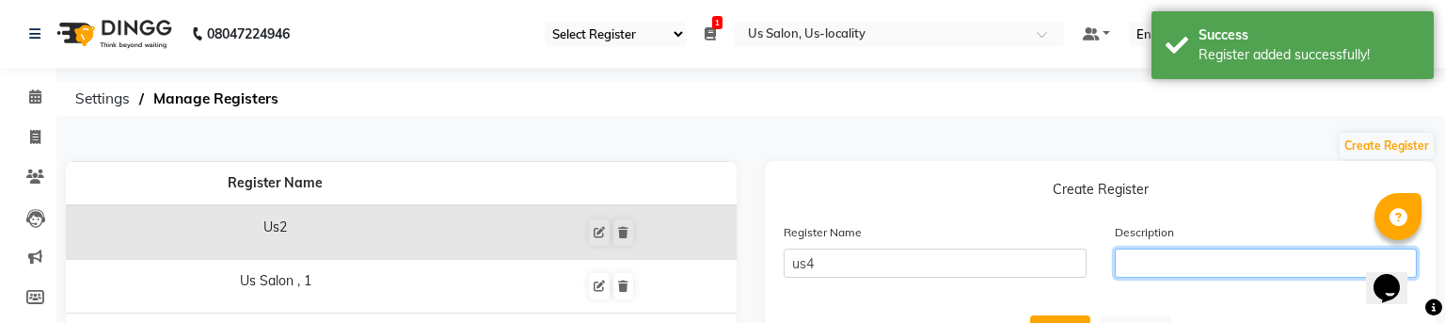
click at [1210, 261] on input "text" at bounding box center [1266, 262] width 303 height 29
type input "t1"
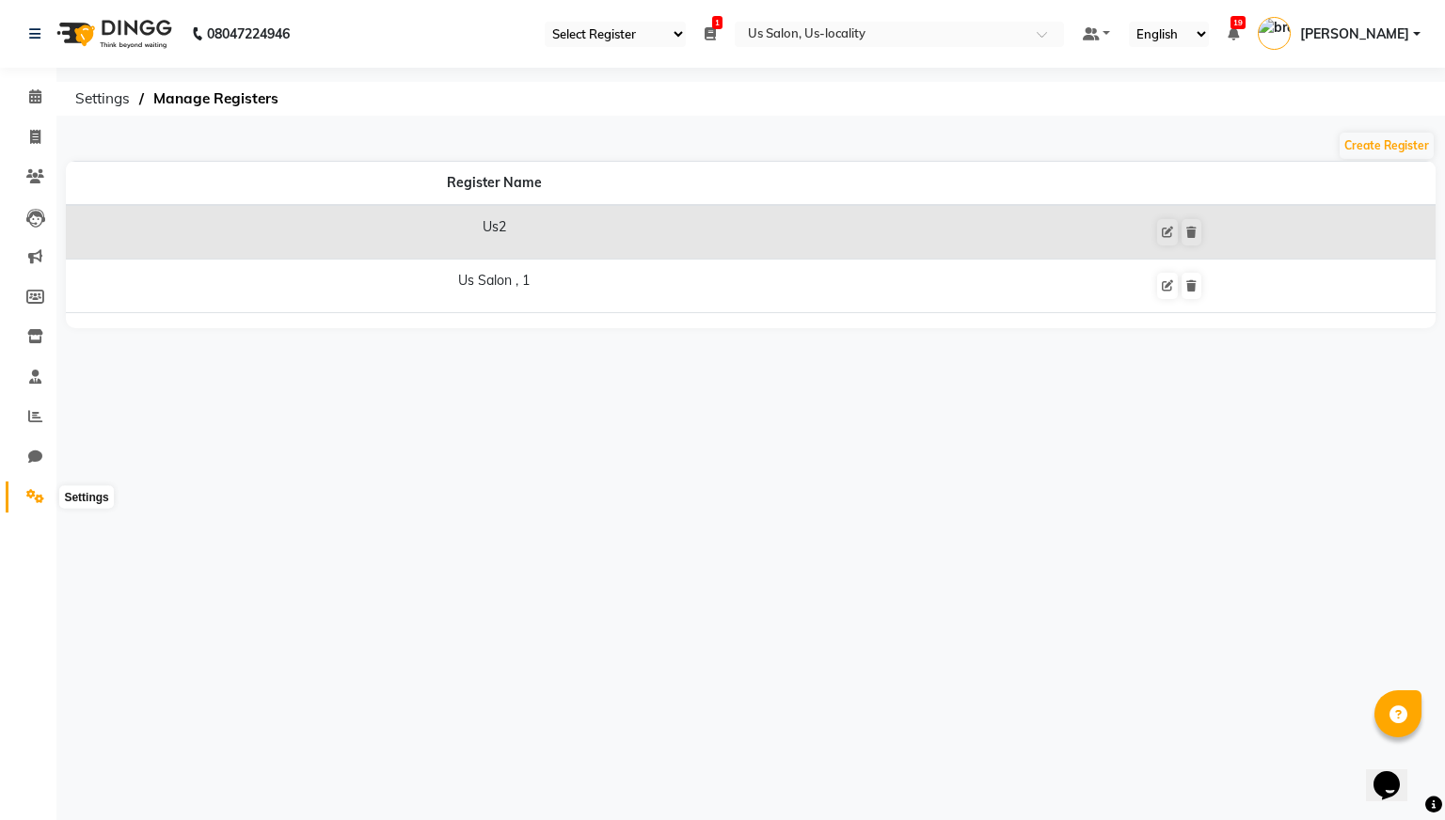
click at [39, 487] on span at bounding box center [35, 497] width 33 height 22
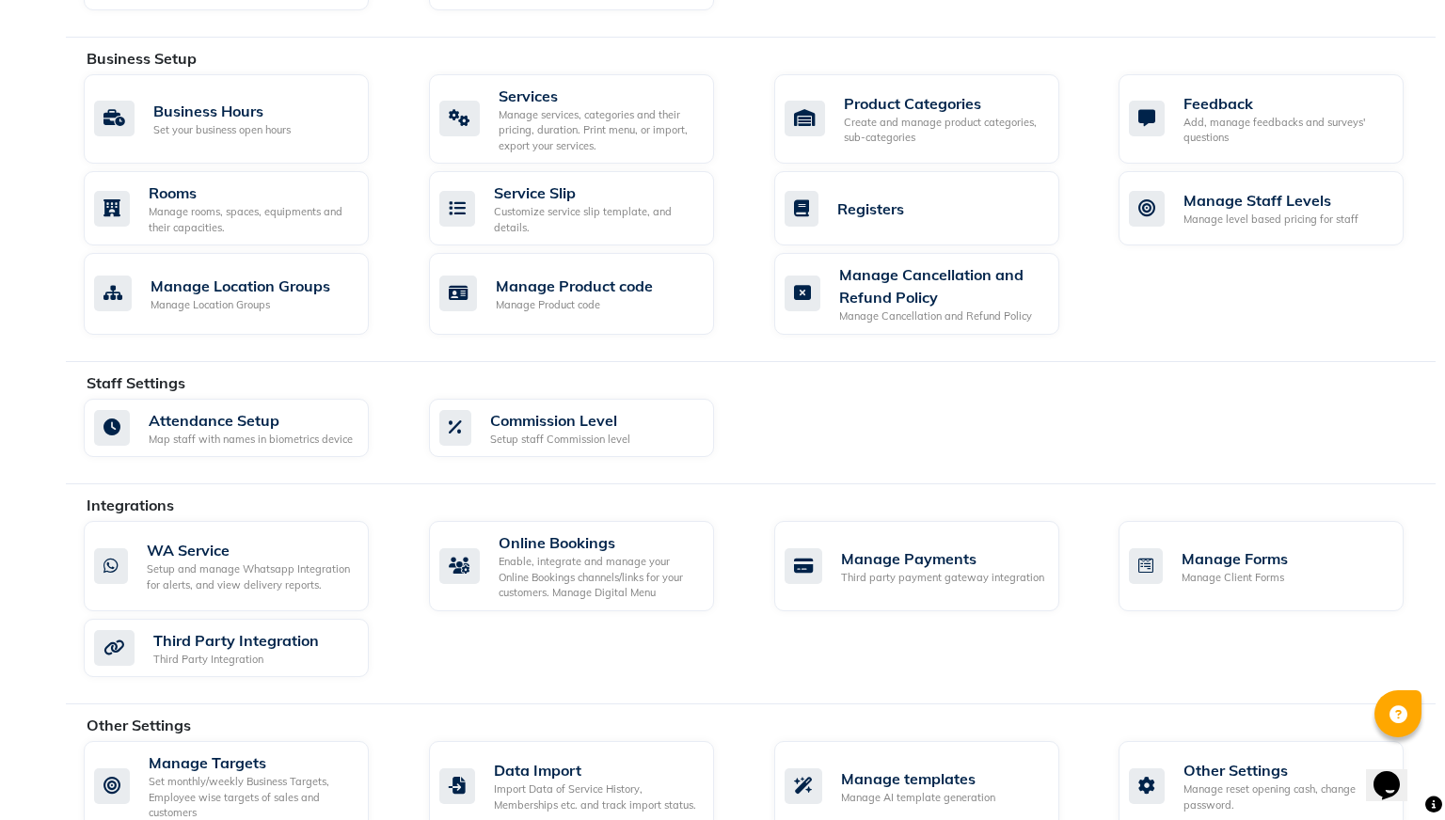
scroll to position [683, 0]
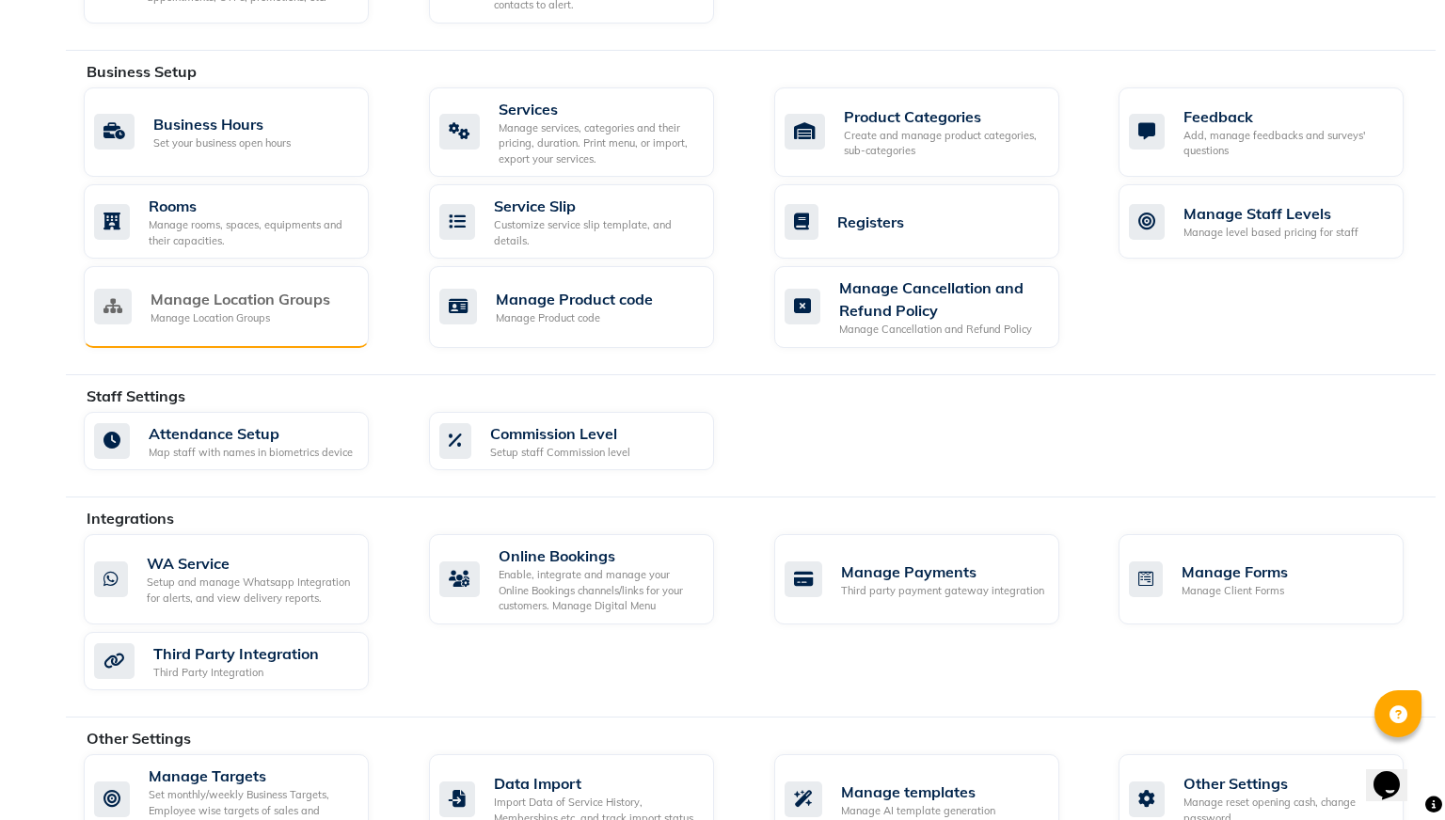
click at [323, 310] on div "Manage Location Groups" at bounding box center [240, 318] width 180 height 16
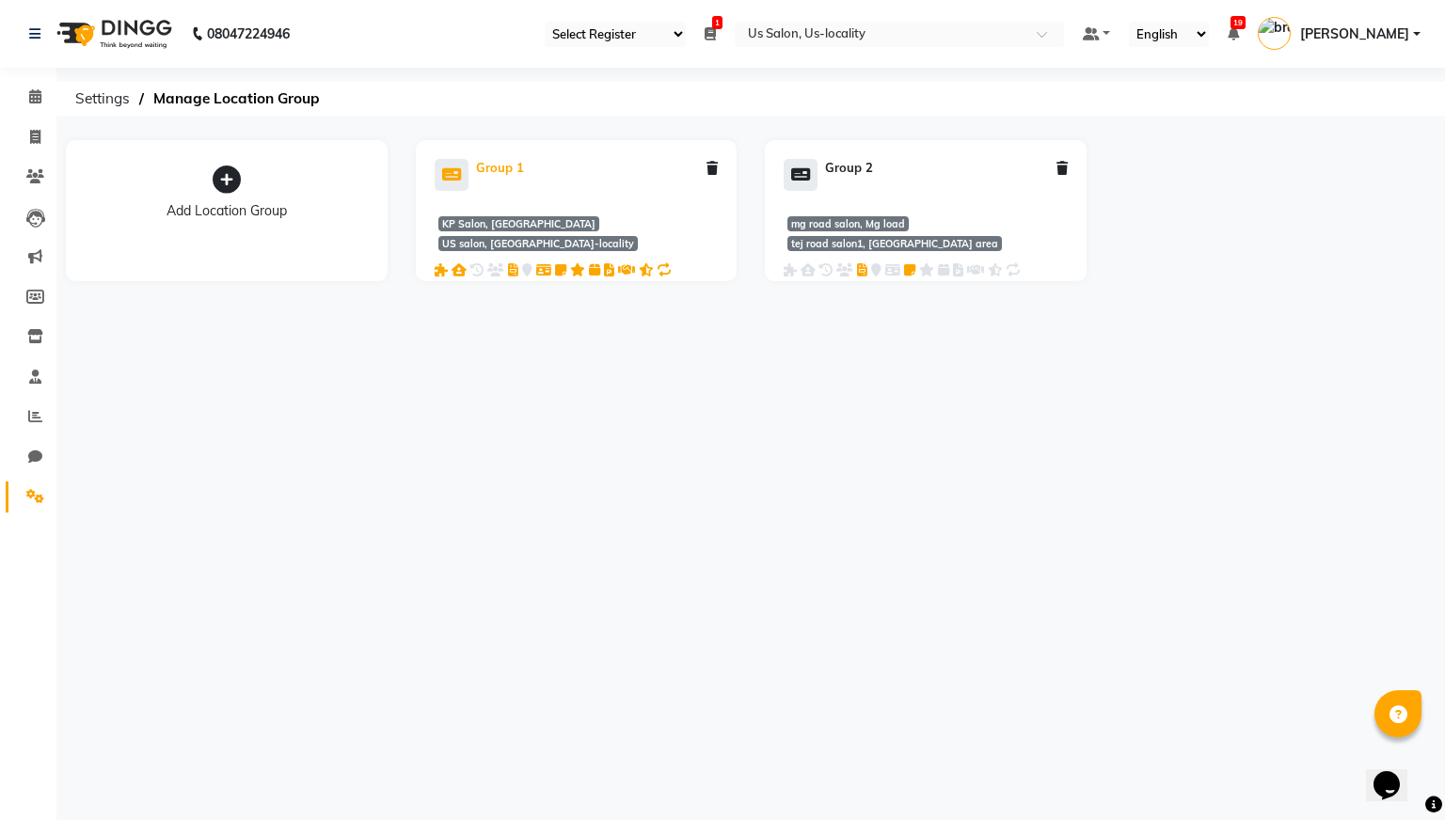
click at [483, 170] on div "Group 1" at bounding box center [500, 168] width 48 height 19
select select "100"
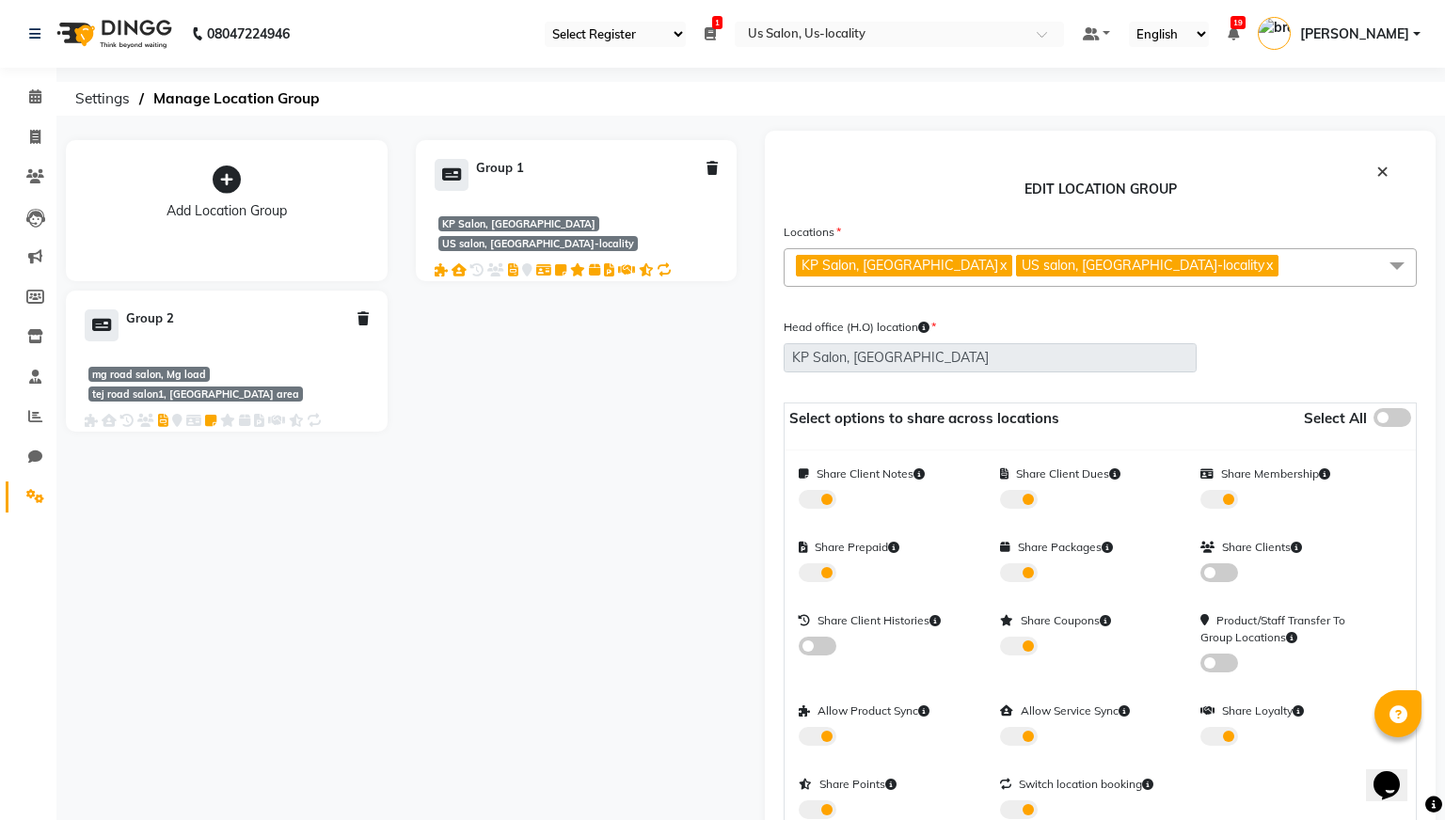
click at [1382, 170] on span "×" at bounding box center [1382, 170] width 12 height 26
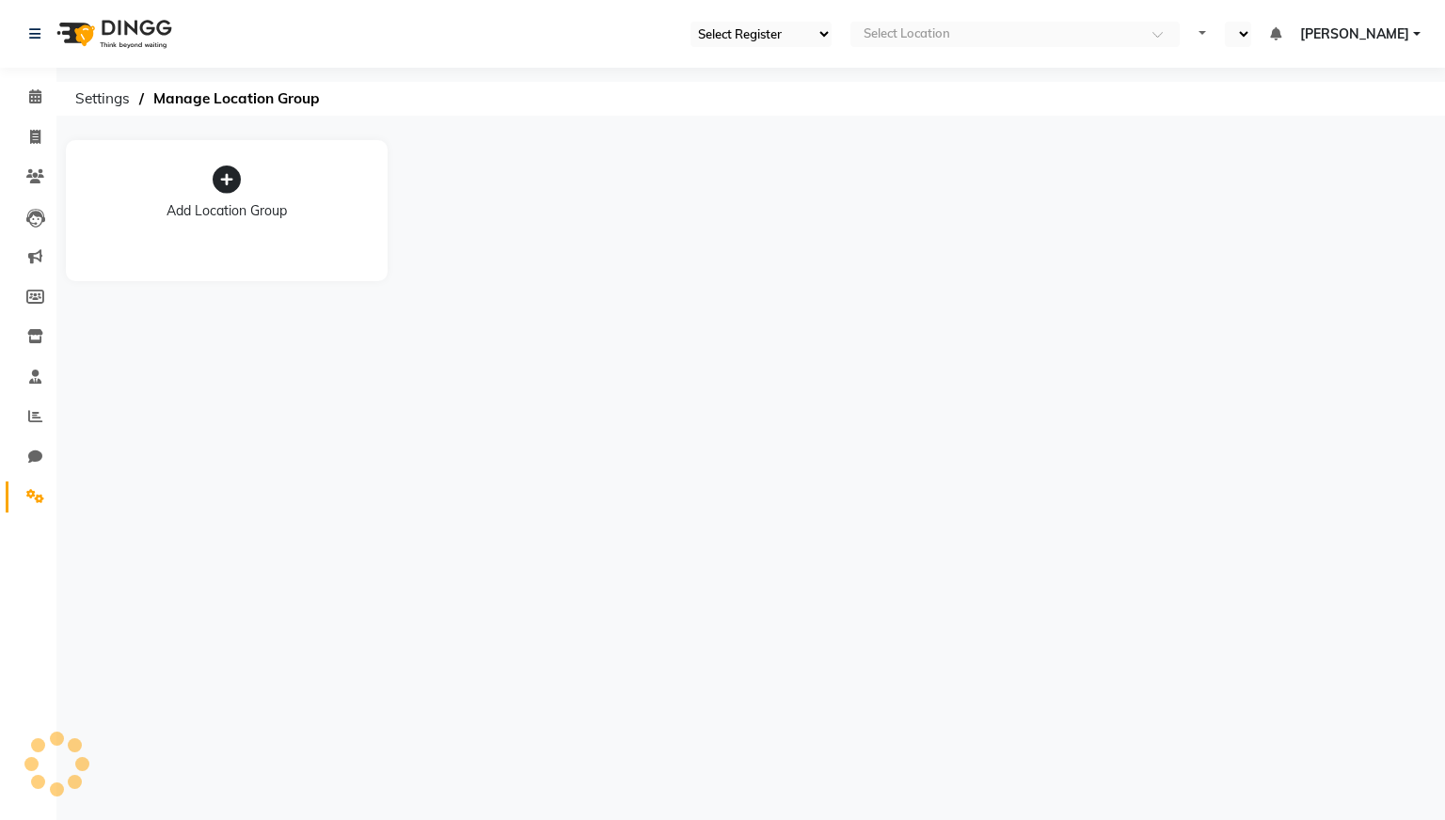
select select "30"
select select "en"
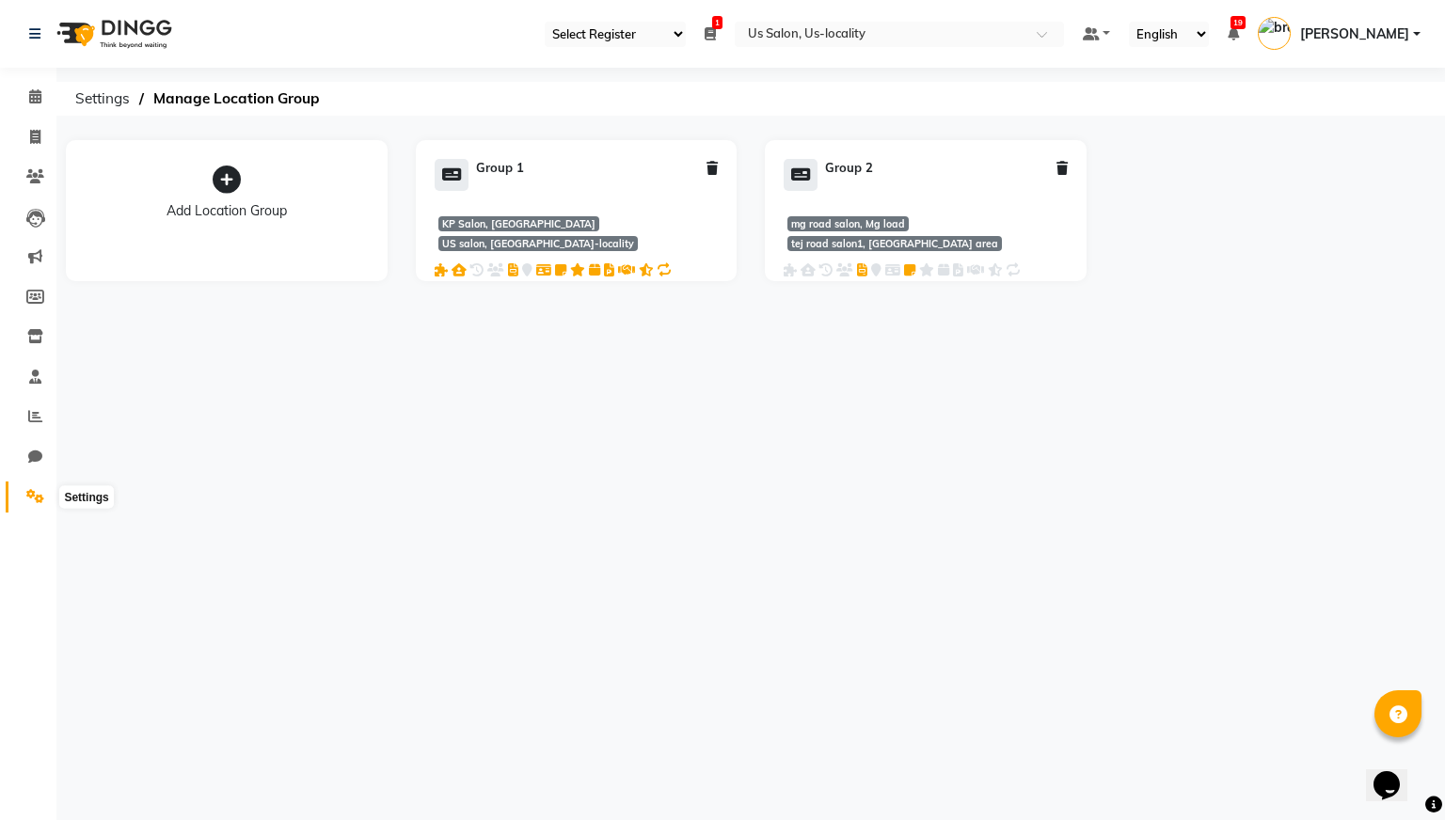
click at [32, 499] on icon at bounding box center [35, 496] width 18 height 14
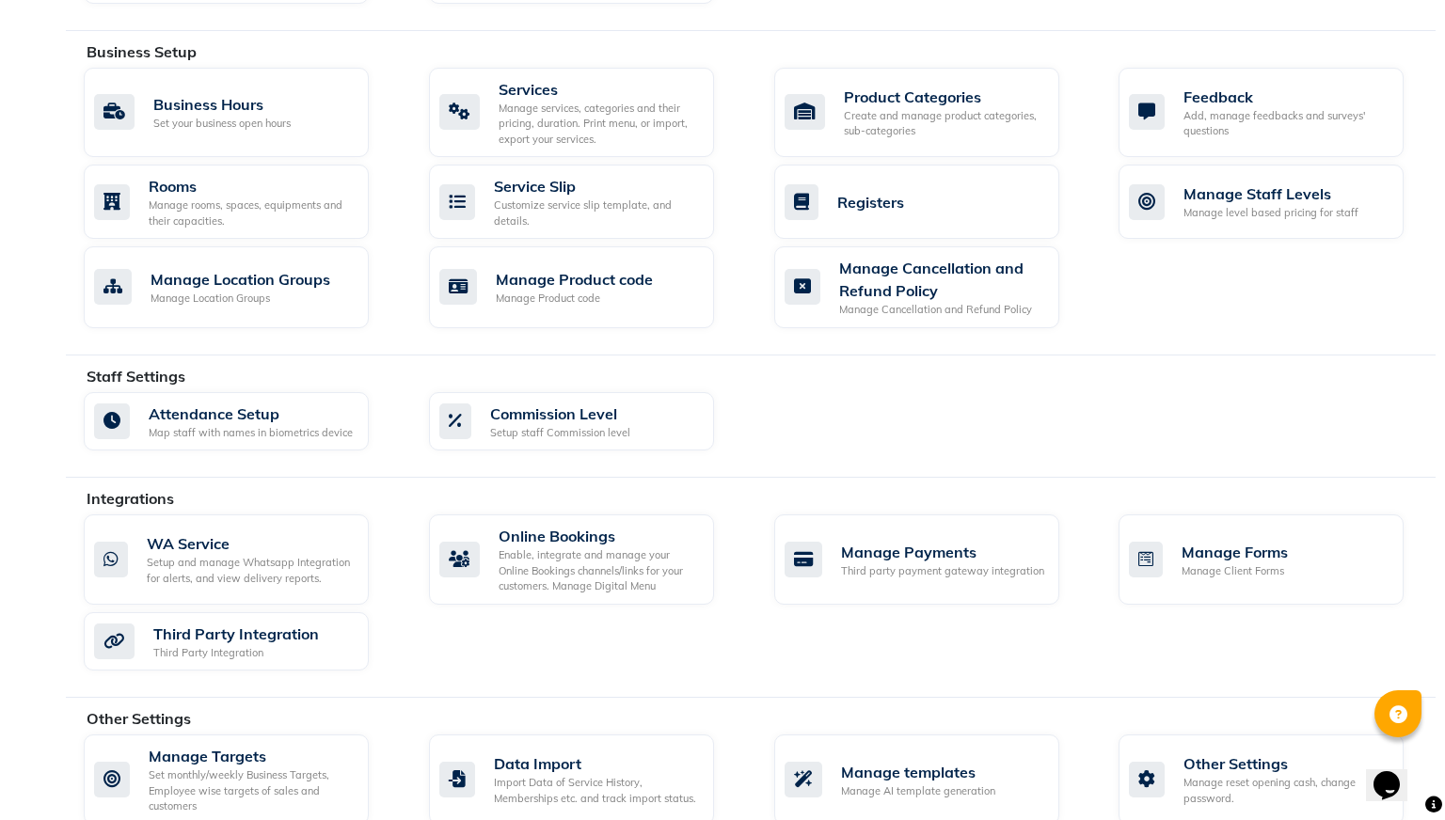
scroll to position [710, 0]
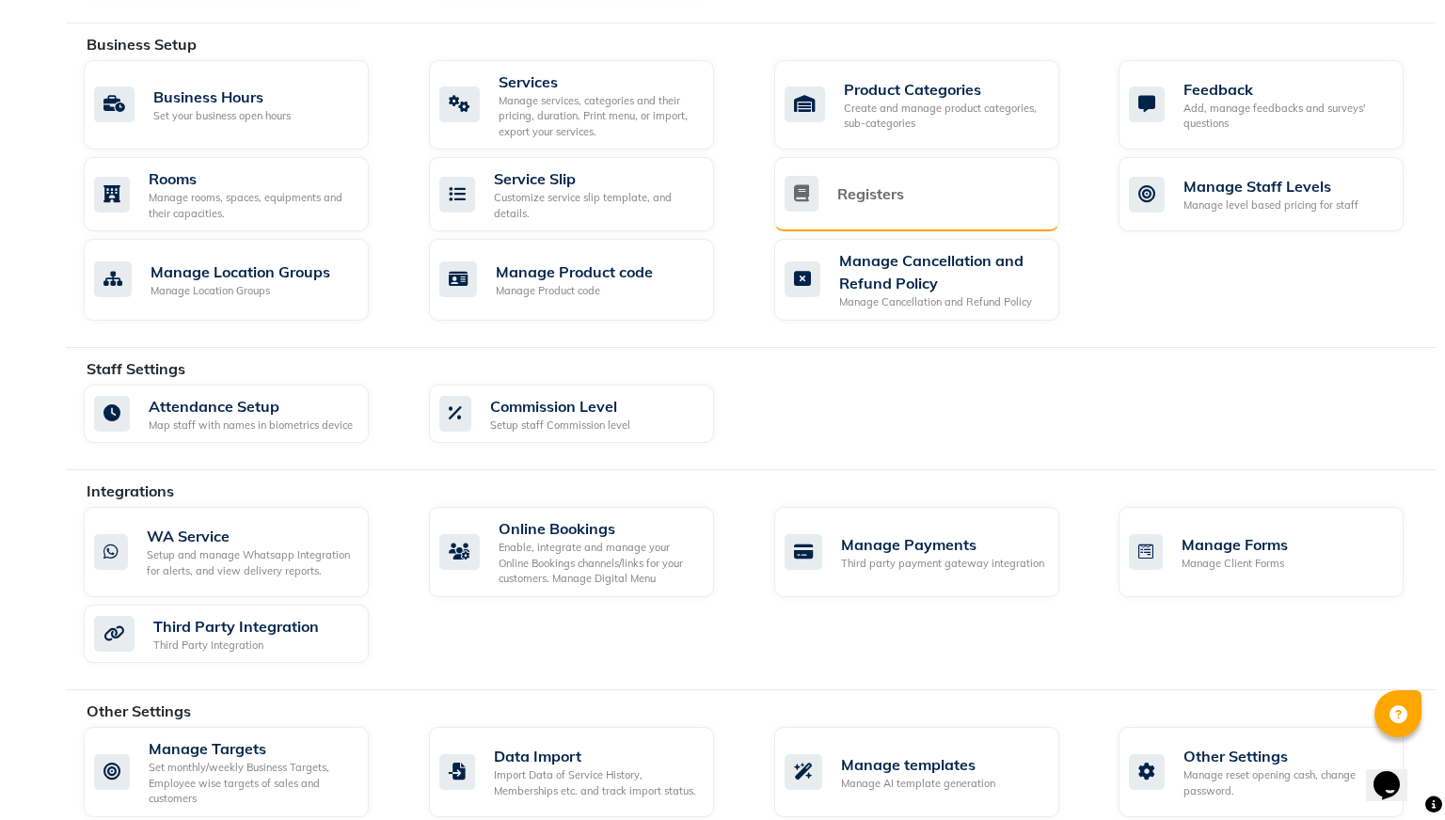
click at [899, 180] on div "Registers" at bounding box center [914, 194] width 260 height 36
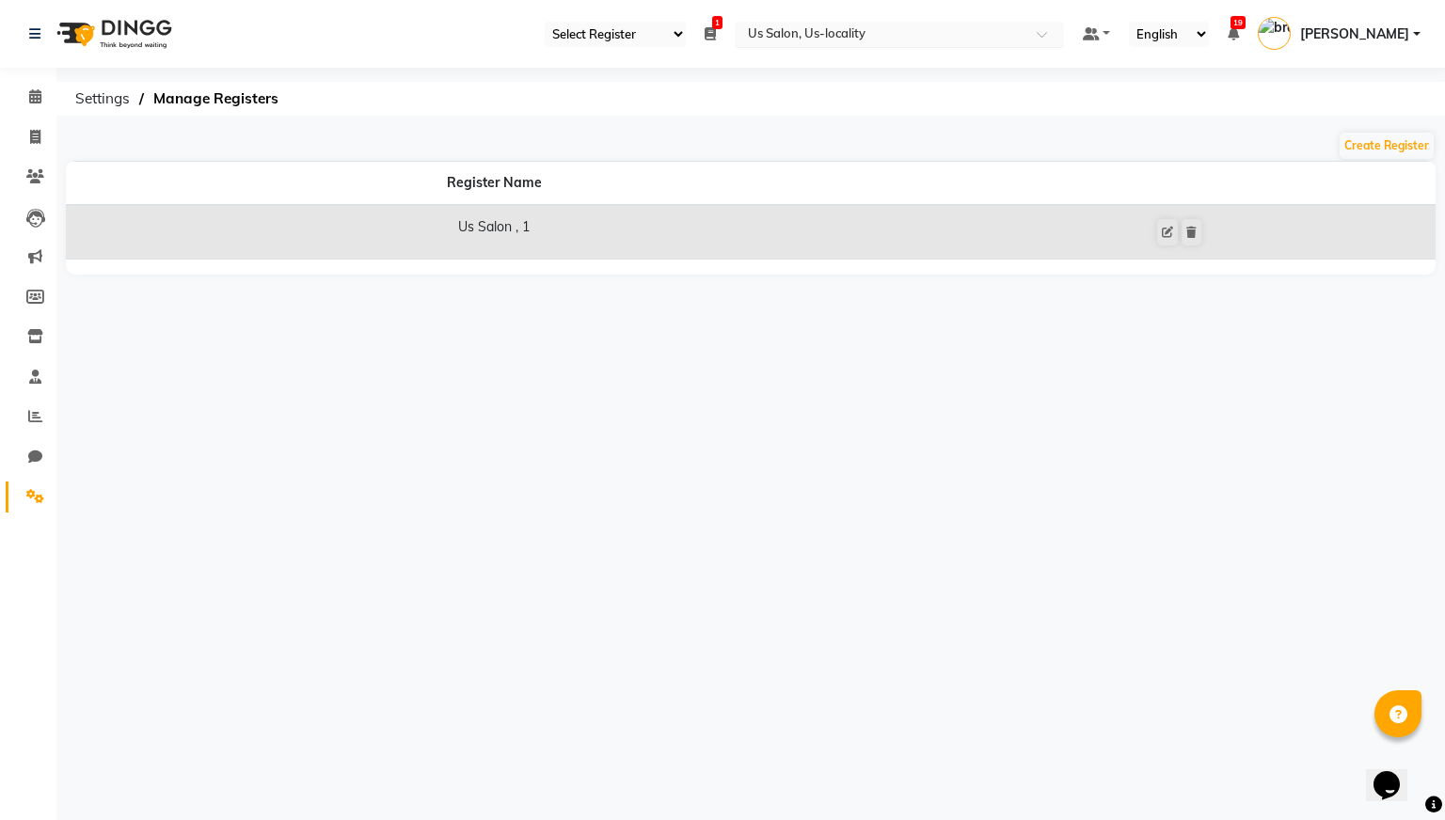
click at [946, 32] on input "text" at bounding box center [880, 35] width 273 height 19
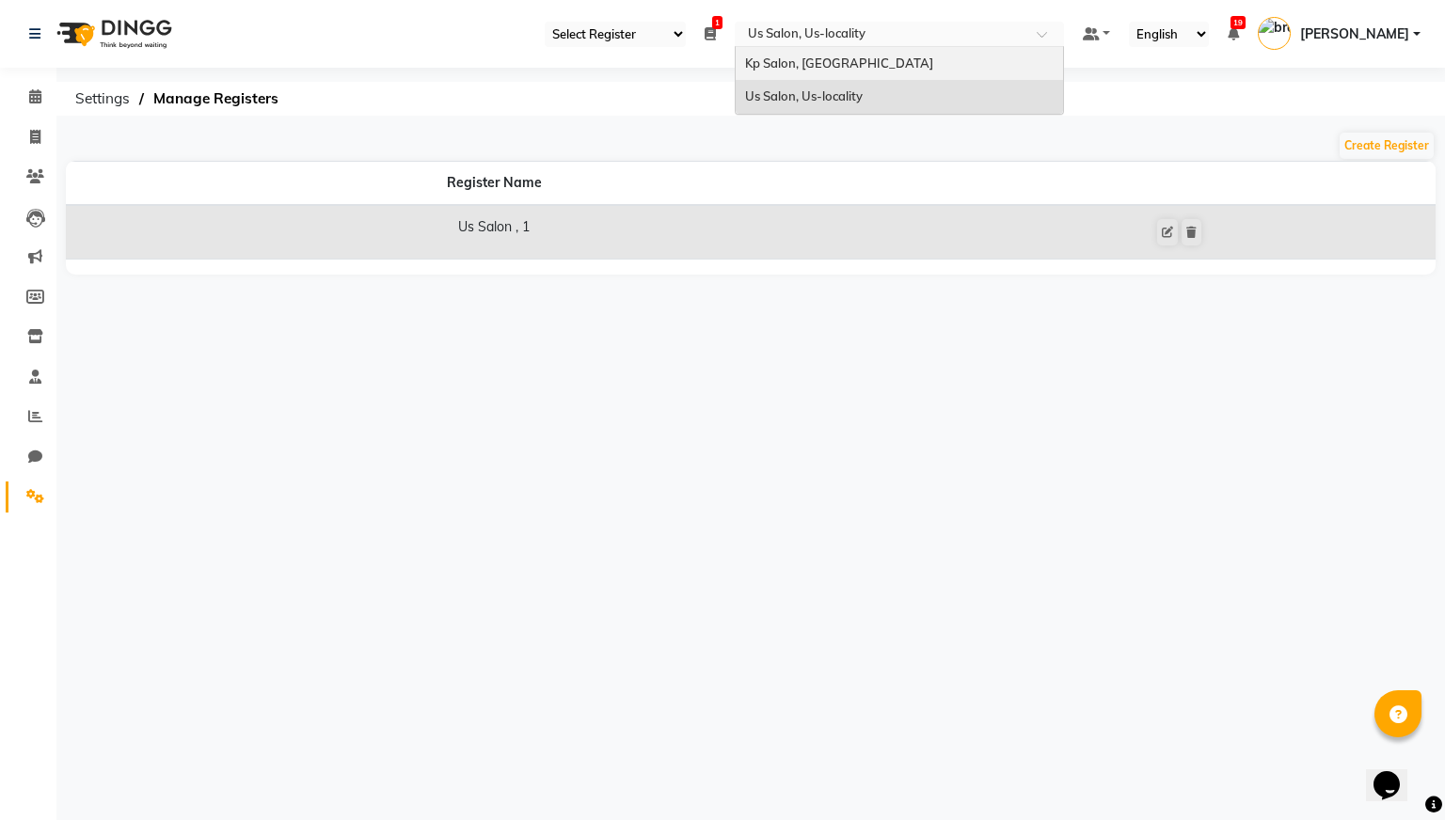
click at [910, 58] on div "Kp Salon, [GEOGRAPHIC_DATA]" at bounding box center [899, 64] width 327 height 34
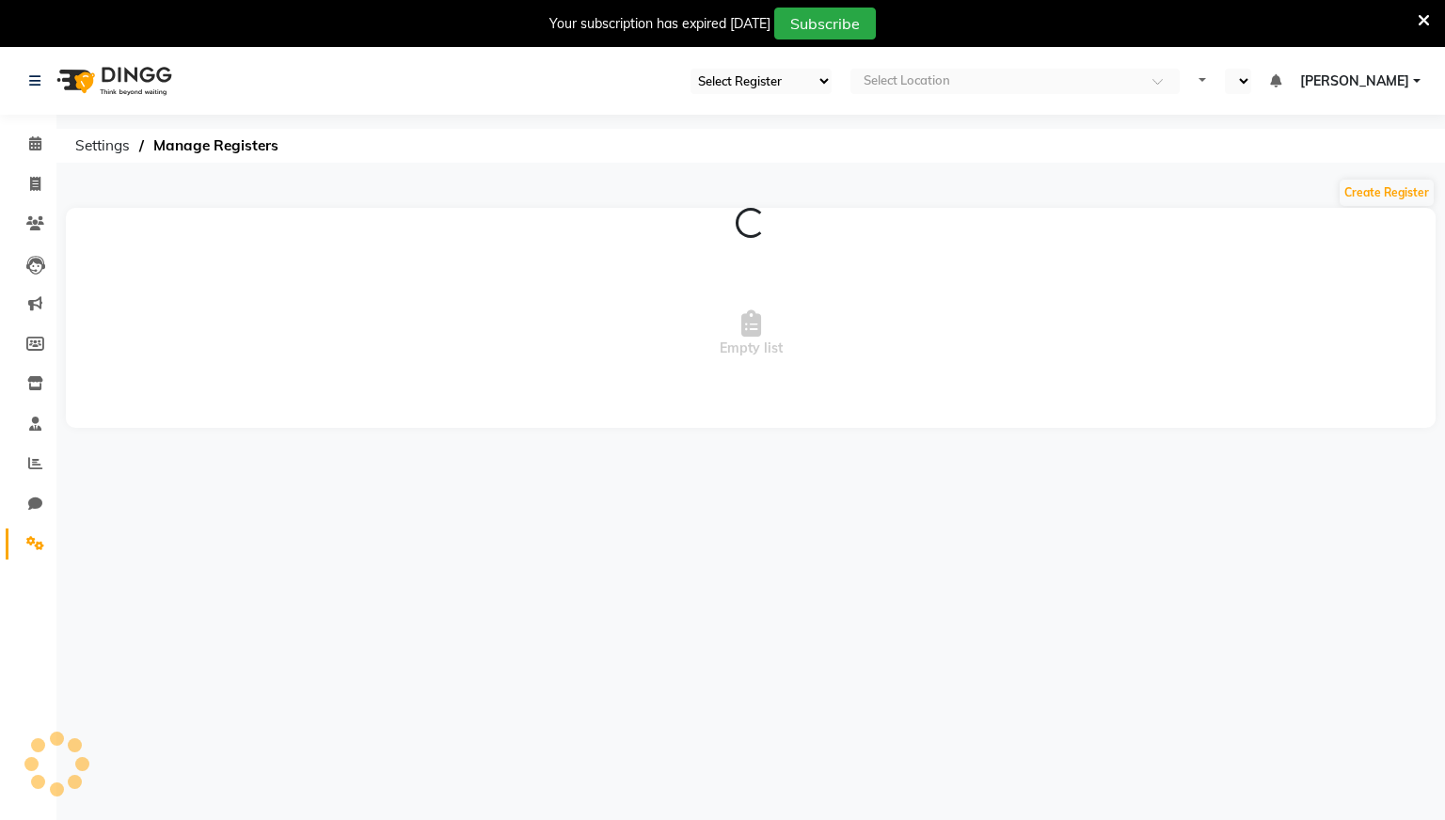
select select "28"
select select "en"
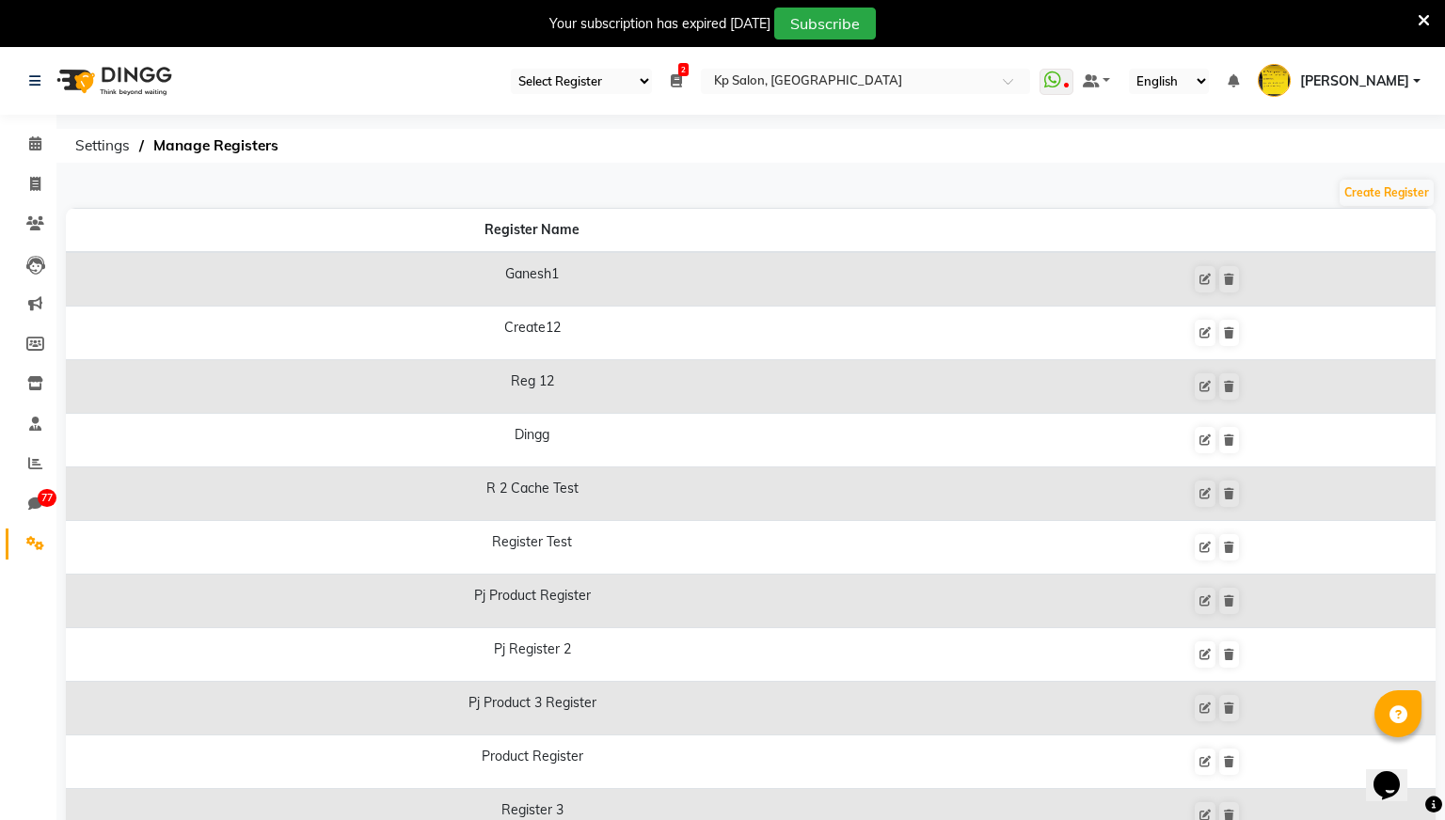
scroll to position [66, 0]
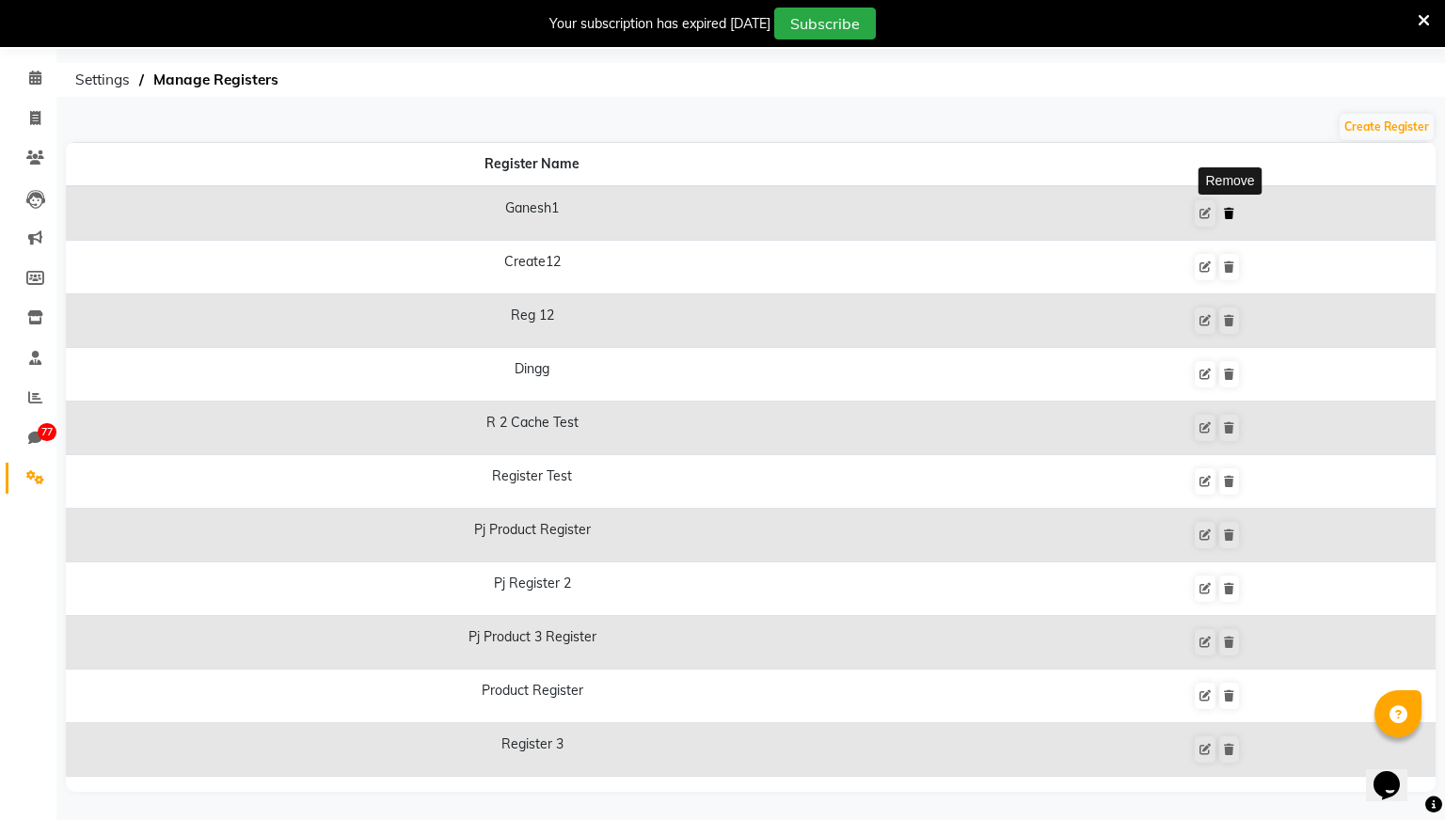
click at [1229, 214] on icon at bounding box center [1229, 213] width 10 height 11
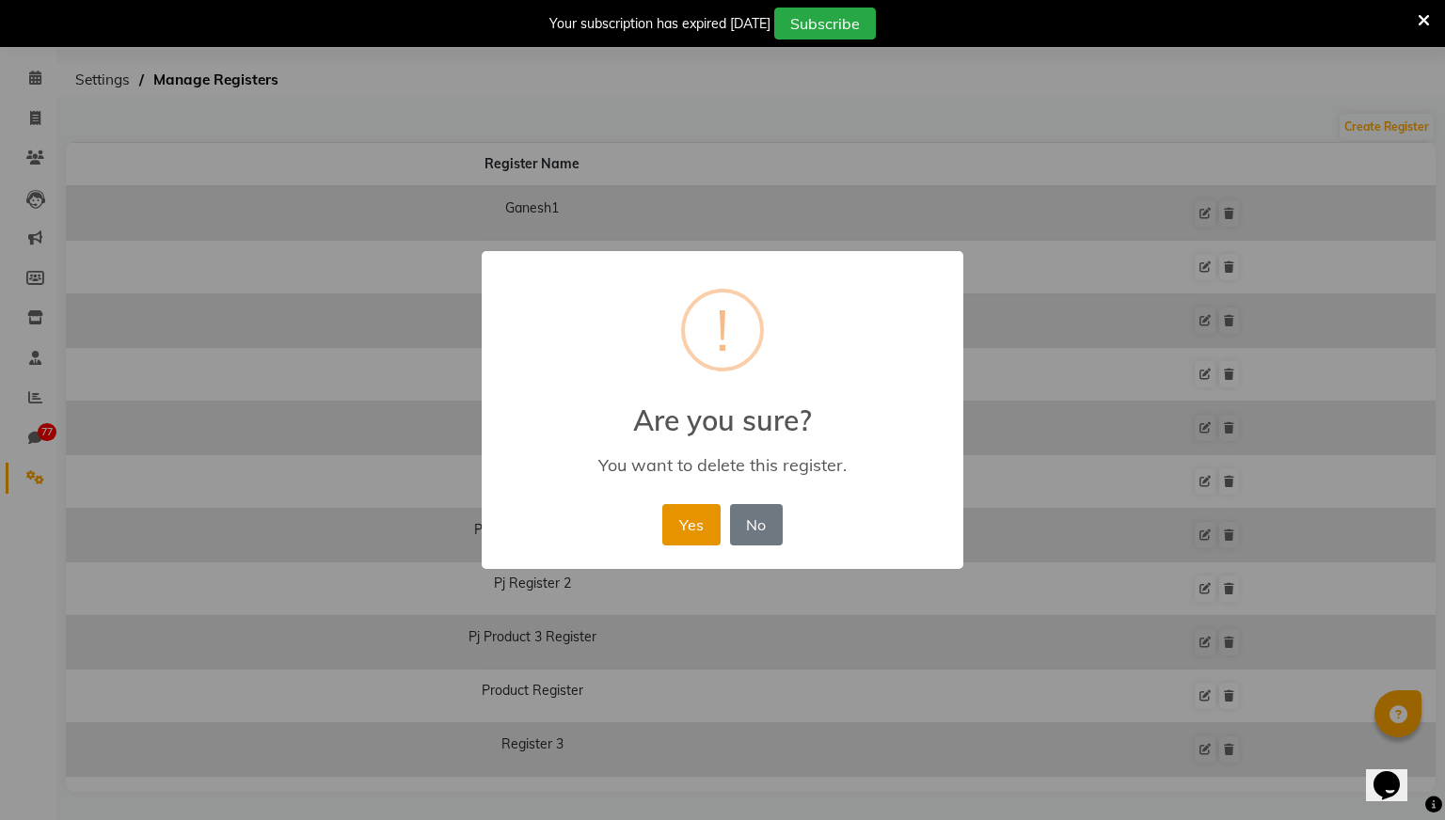
click at [704, 511] on button "Yes" at bounding box center [690, 524] width 57 height 41
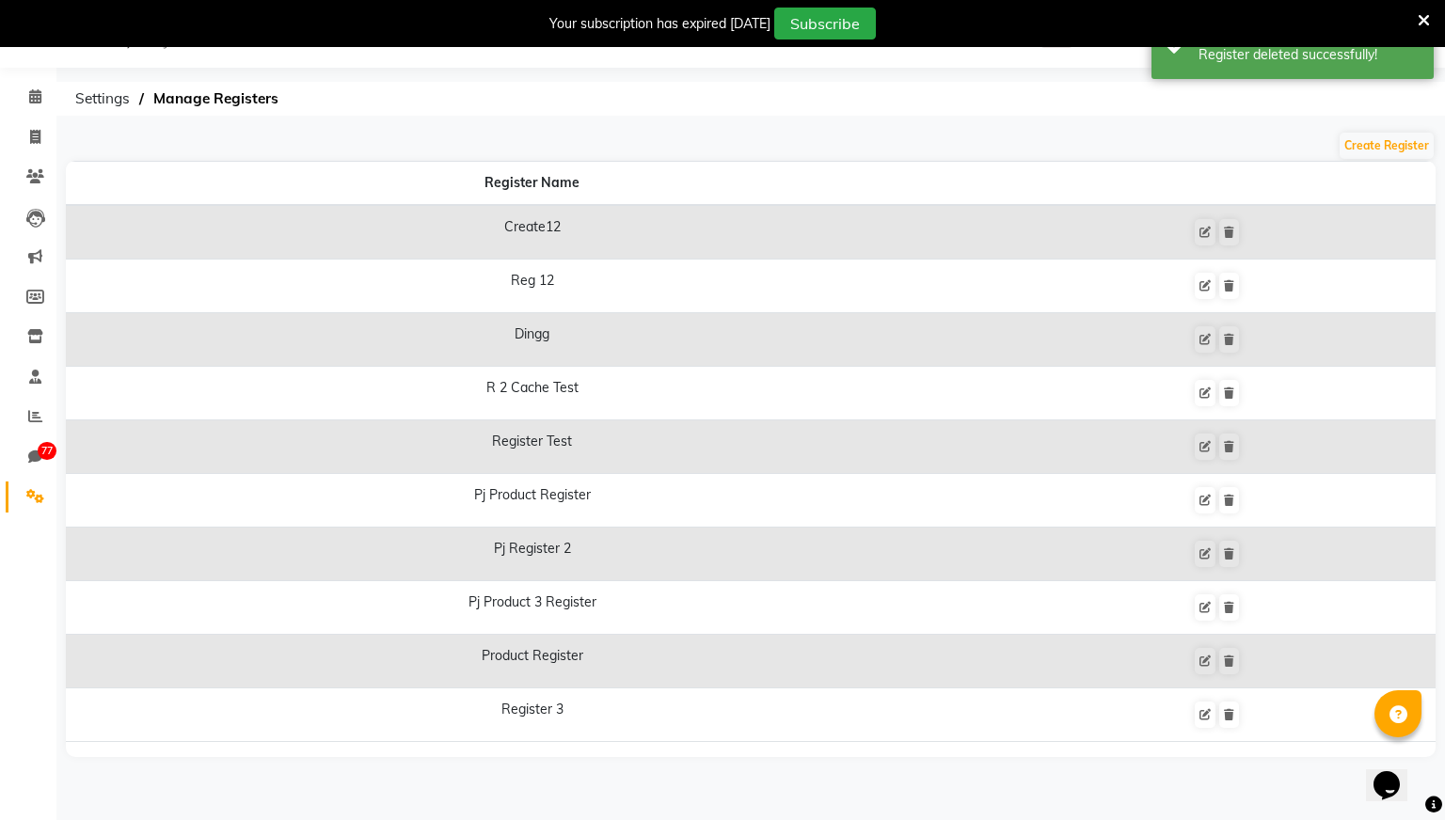
scroll to position [0, 0]
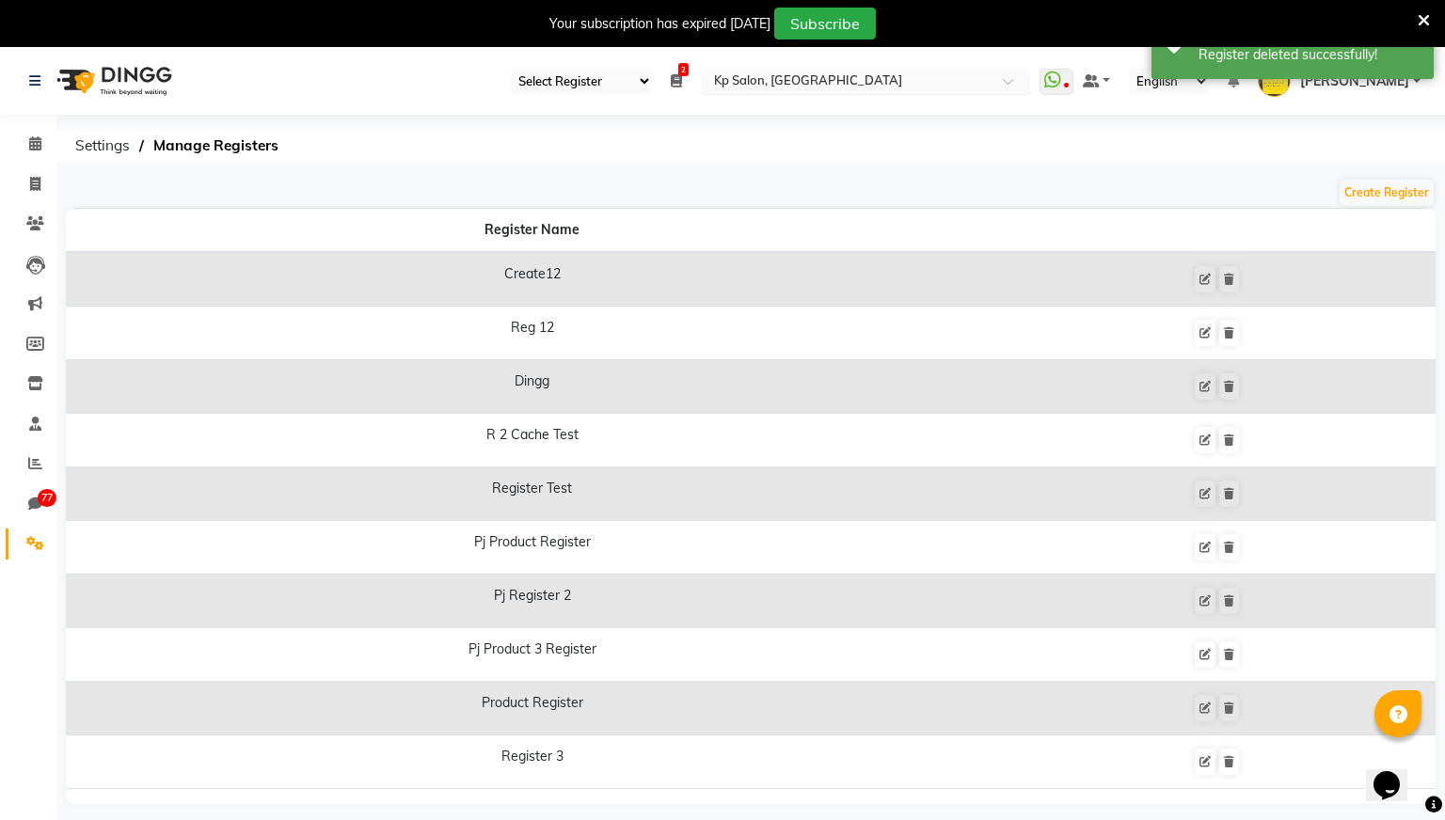
click at [887, 80] on input "text" at bounding box center [846, 82] width 273 height 19
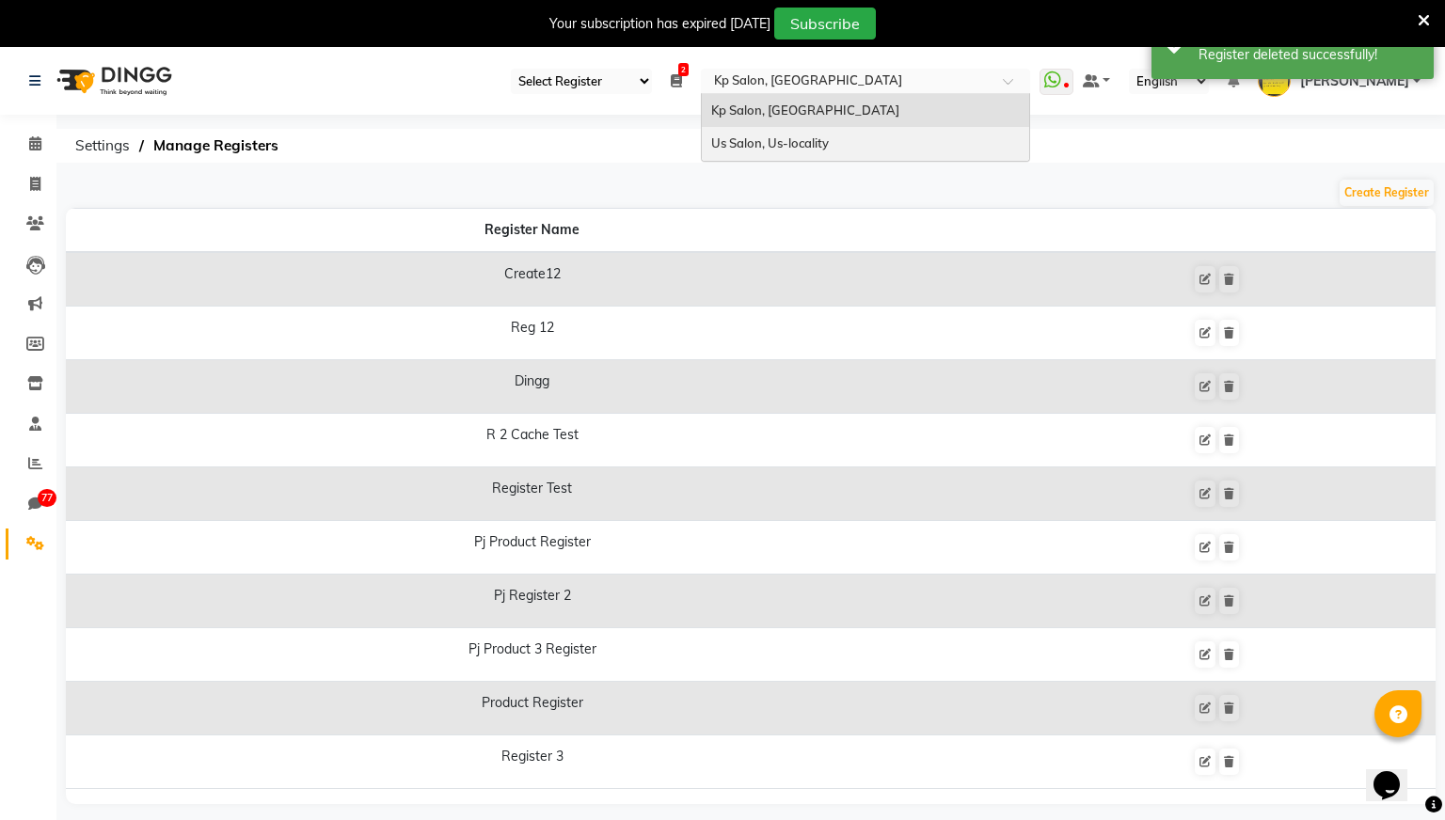
click at [829, 139] on span "Us Salon, Us-locality" at bounding box center [770, 142] width 118 height 15
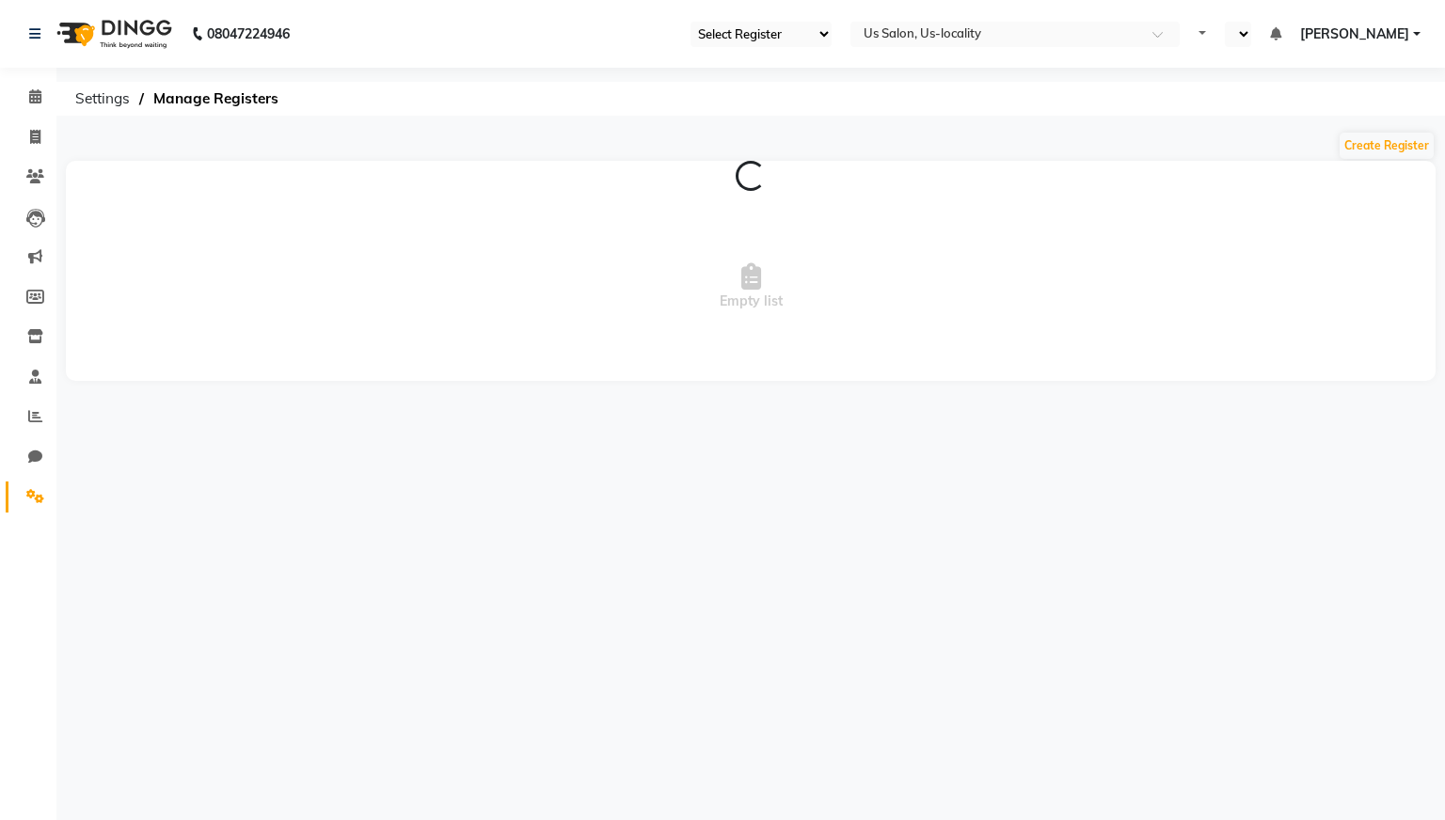
select select "30"
select select "en"
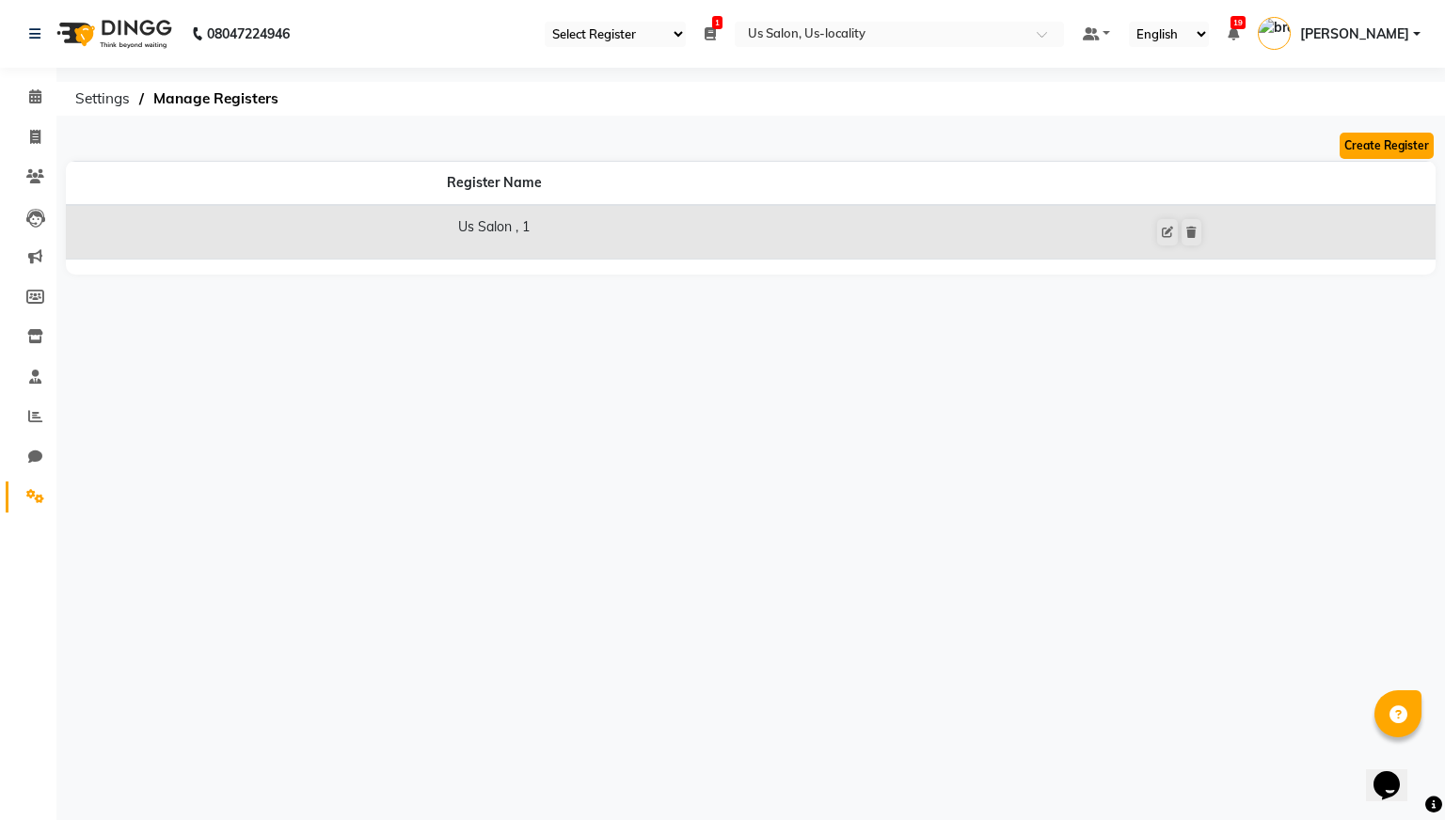
click at [1352, 143] on button "Create Register" at bounding box center [1386, 146] width 94 height 26
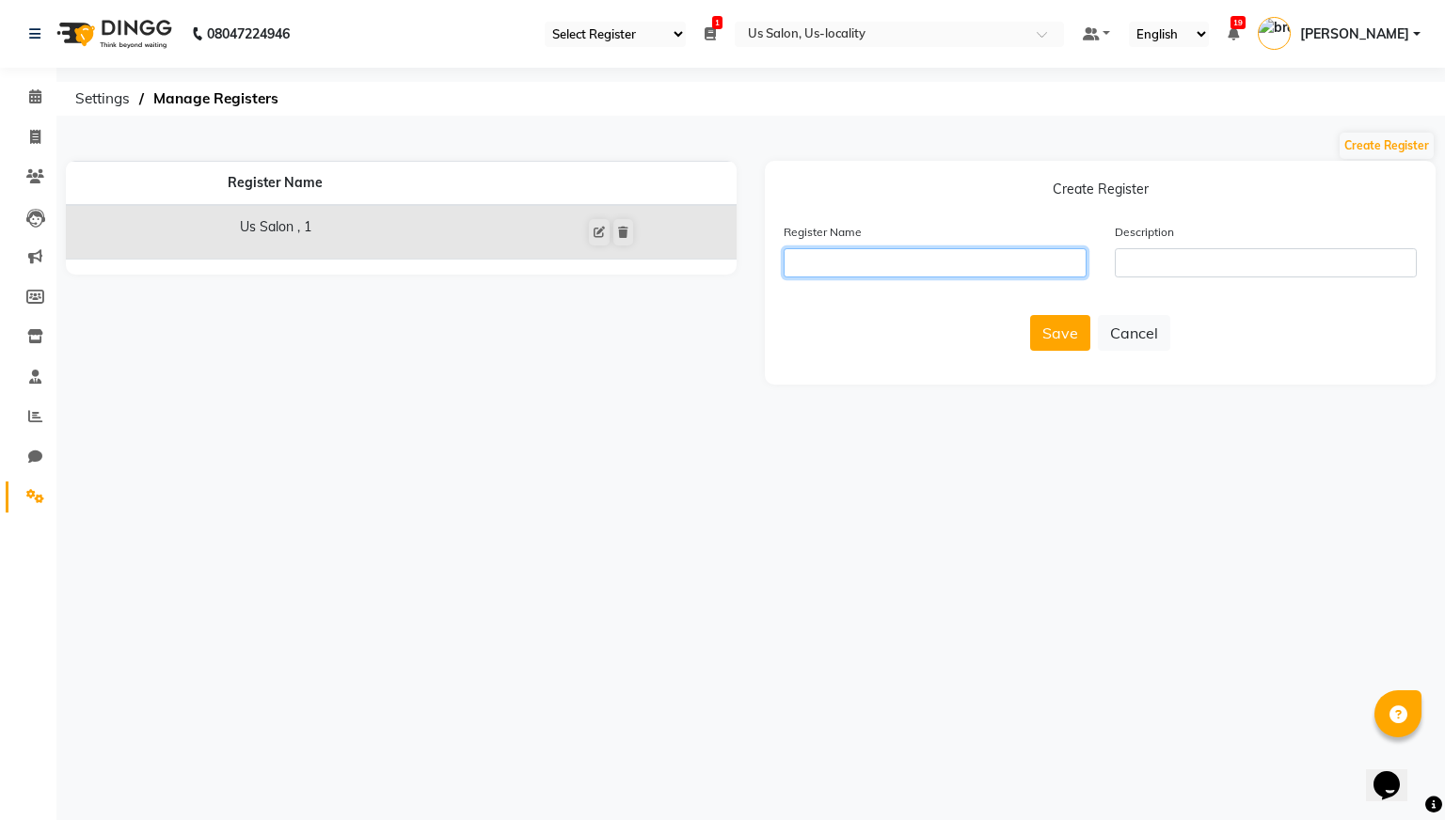
click at [955, 261] on input "text" at bounding box center [934, 262] width 303 height 29
type input "d"
type input "bj1"
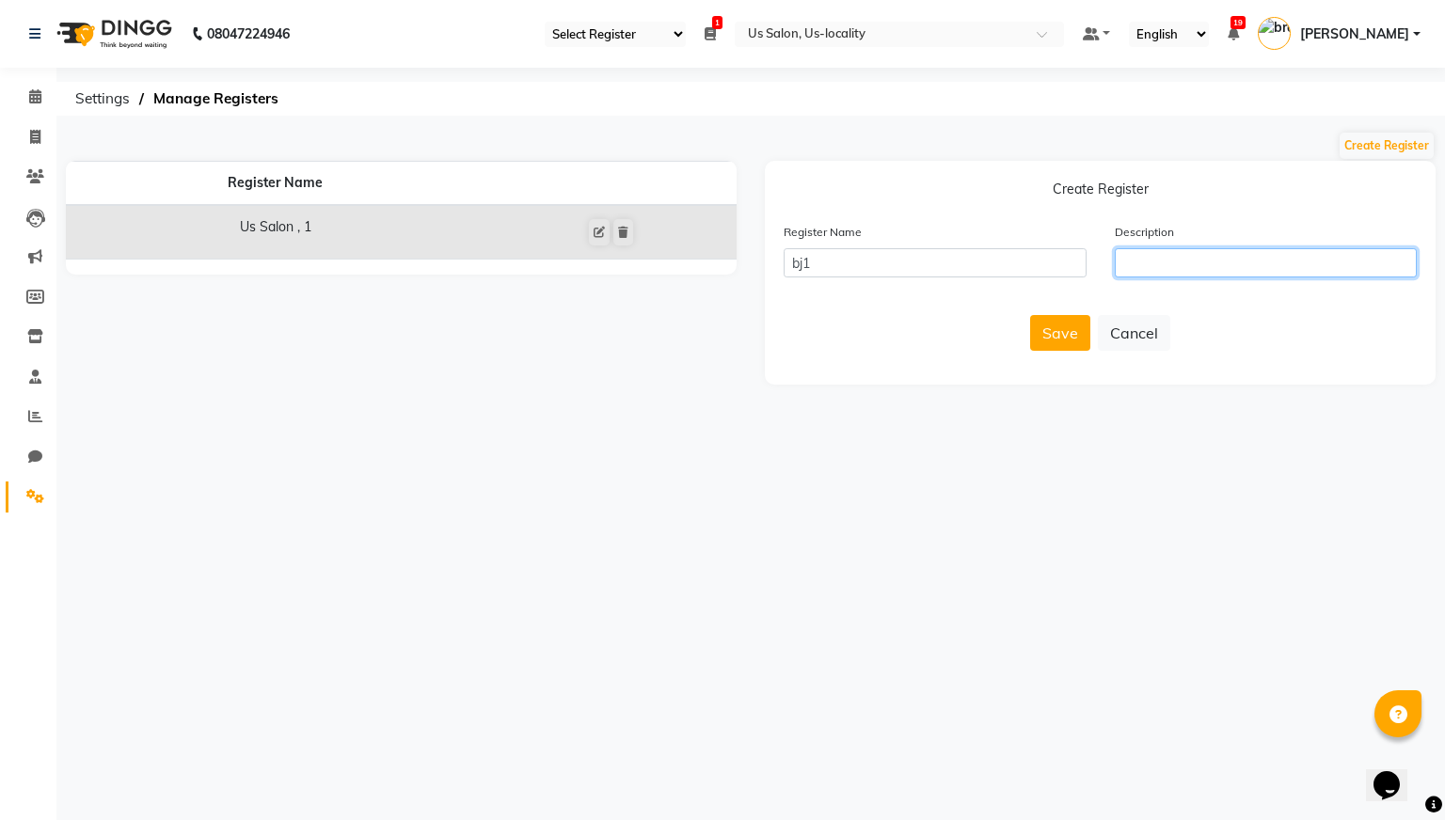
click at [1181, 261] on input "text" at bounding box center [1266, 262] width 303 height 29
type input "nothing"
click at [1065, 331] on button "Save" at bounding box center [1060, 333] width 60 height 36
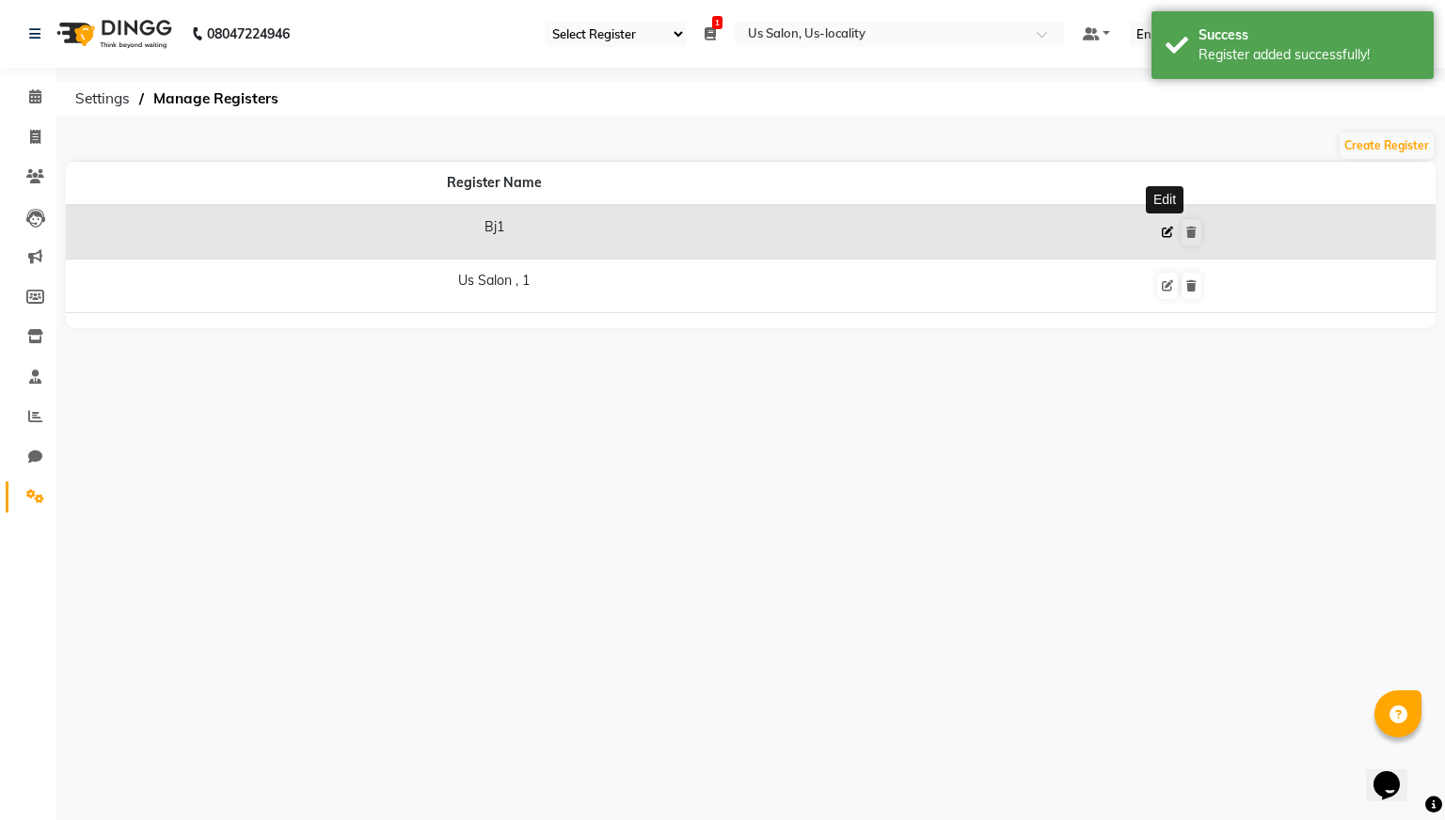
click at [1162, 234] on icon at bounding box center [1167, 232] width 11 height 11
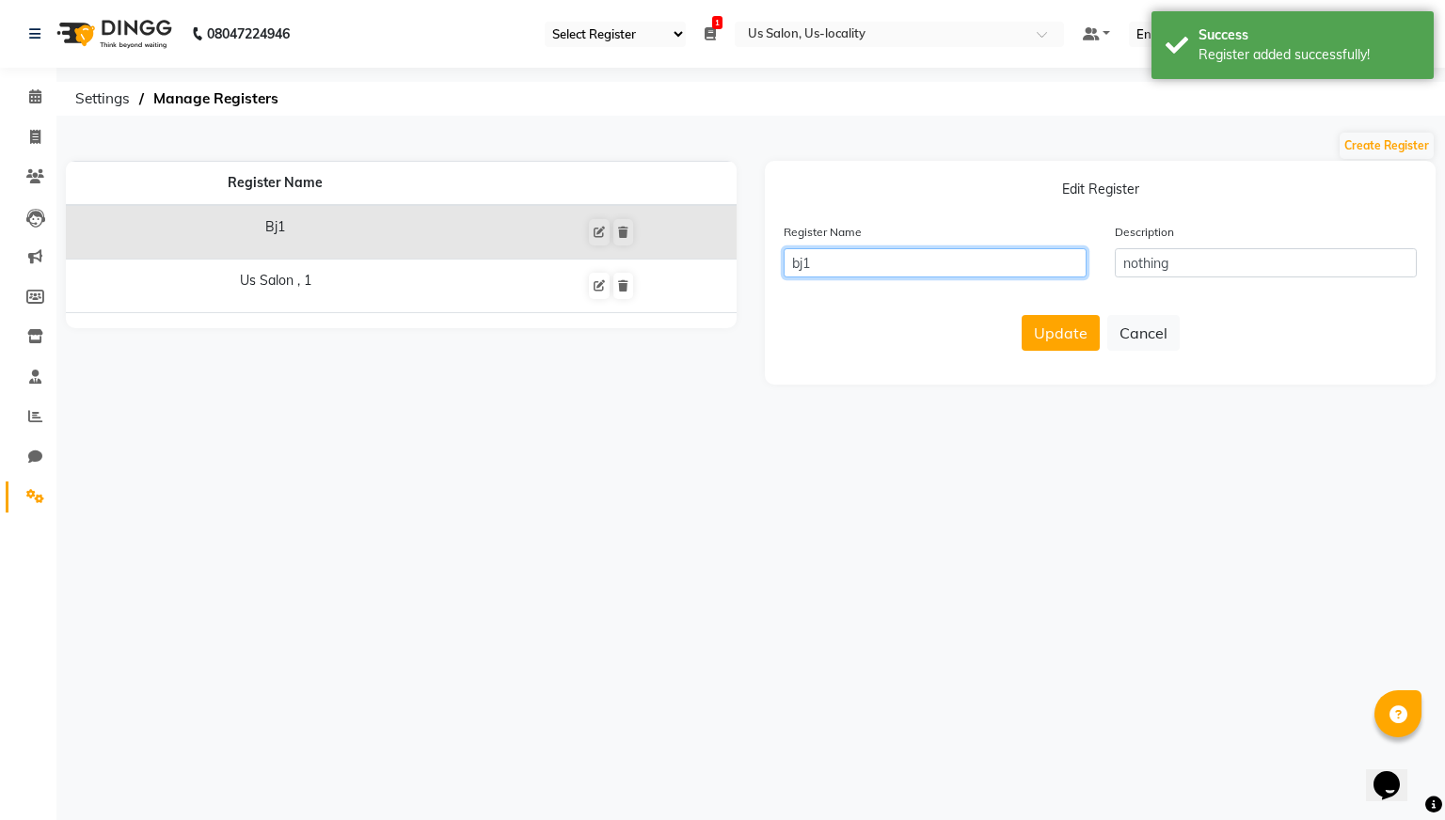
click at [874, 260] on input "bj1" at bounding box center [934, 262] width 303 height 29
type input "bjpatel"
click at [1064, 345] on button "Update" at bounding box center [1060, 333] width 78 height 36
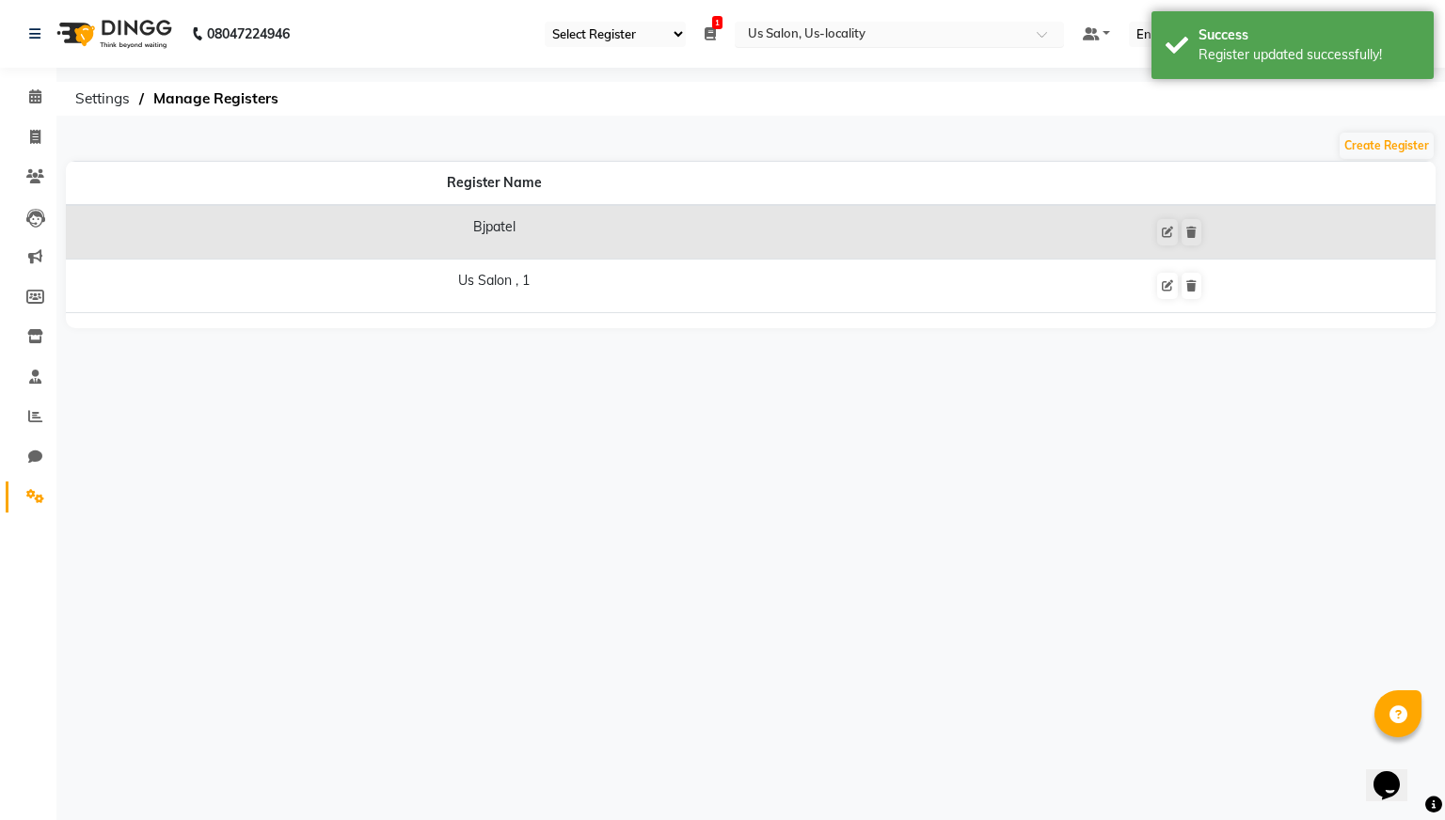
click at [980, 35] on input "text" at bounding box center [880, 35] width 273 height 19
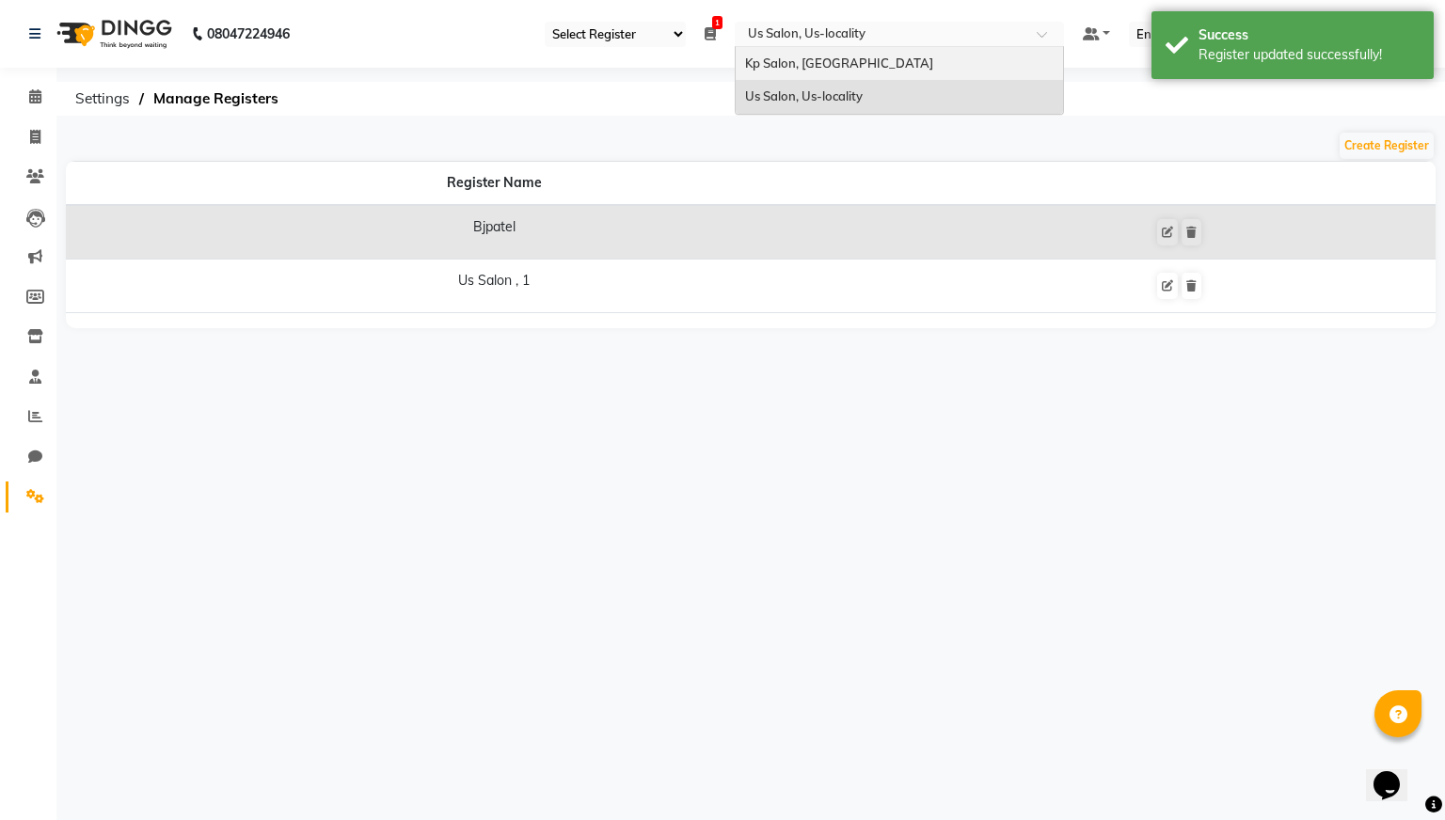
click at [909, 62] on div "Kp Salon, [GEOGRAPHIC_DATA]" at bounding box center [899, 64] width 327 height 34
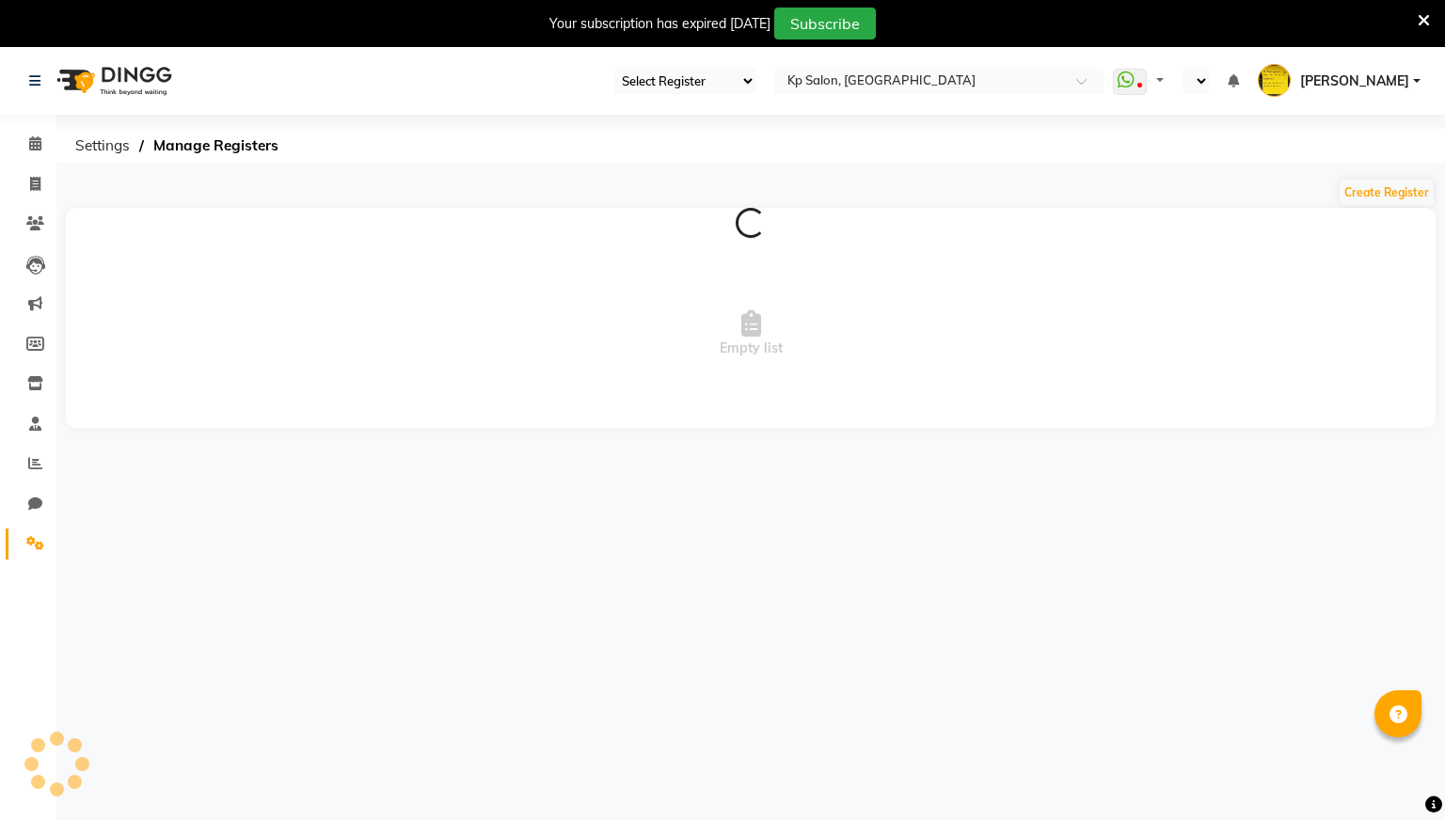
select select "28"
select select "en"
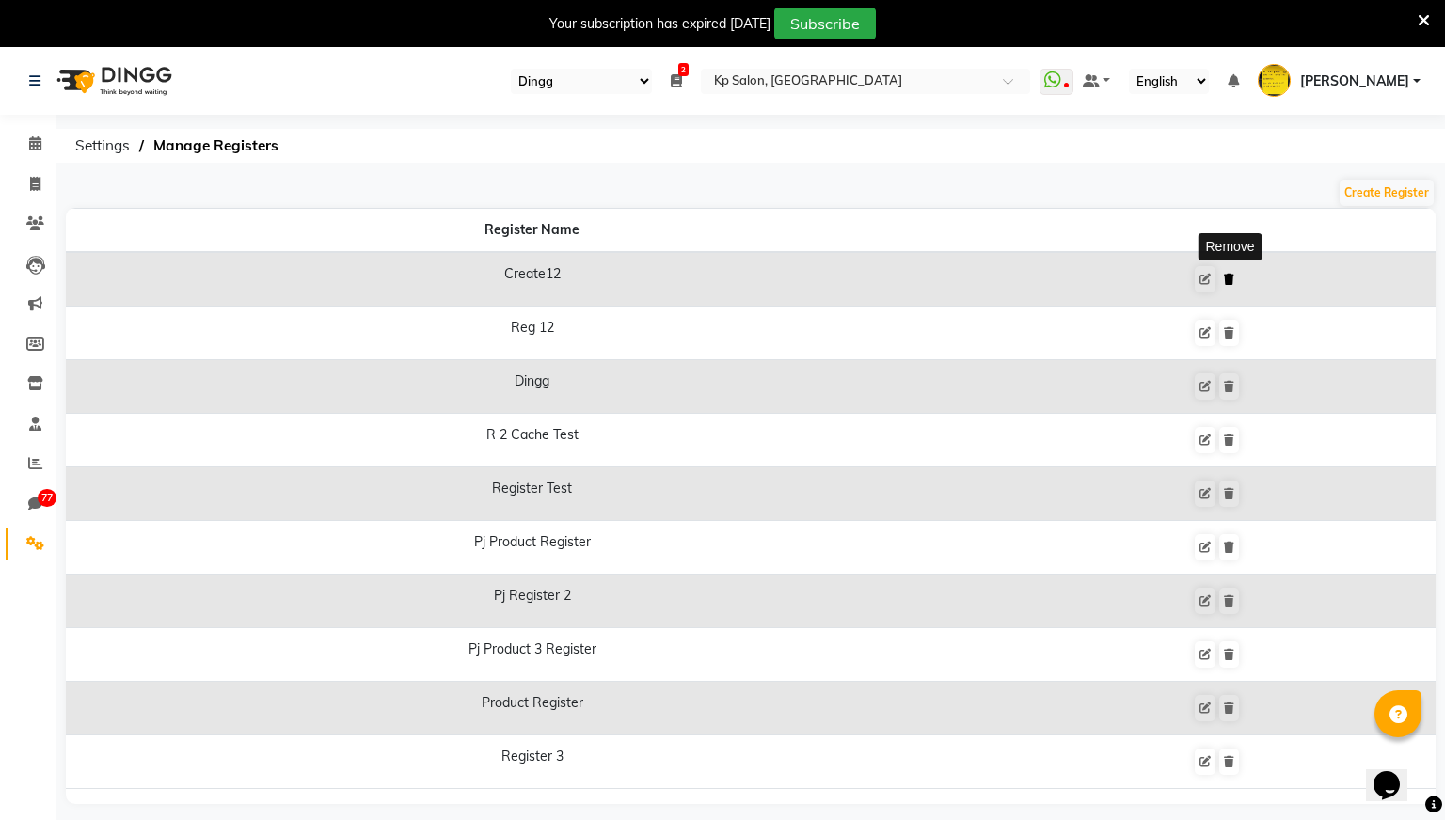
click at [1227, 279] on icon at bounding box center [1229, 279] width 10 height 11
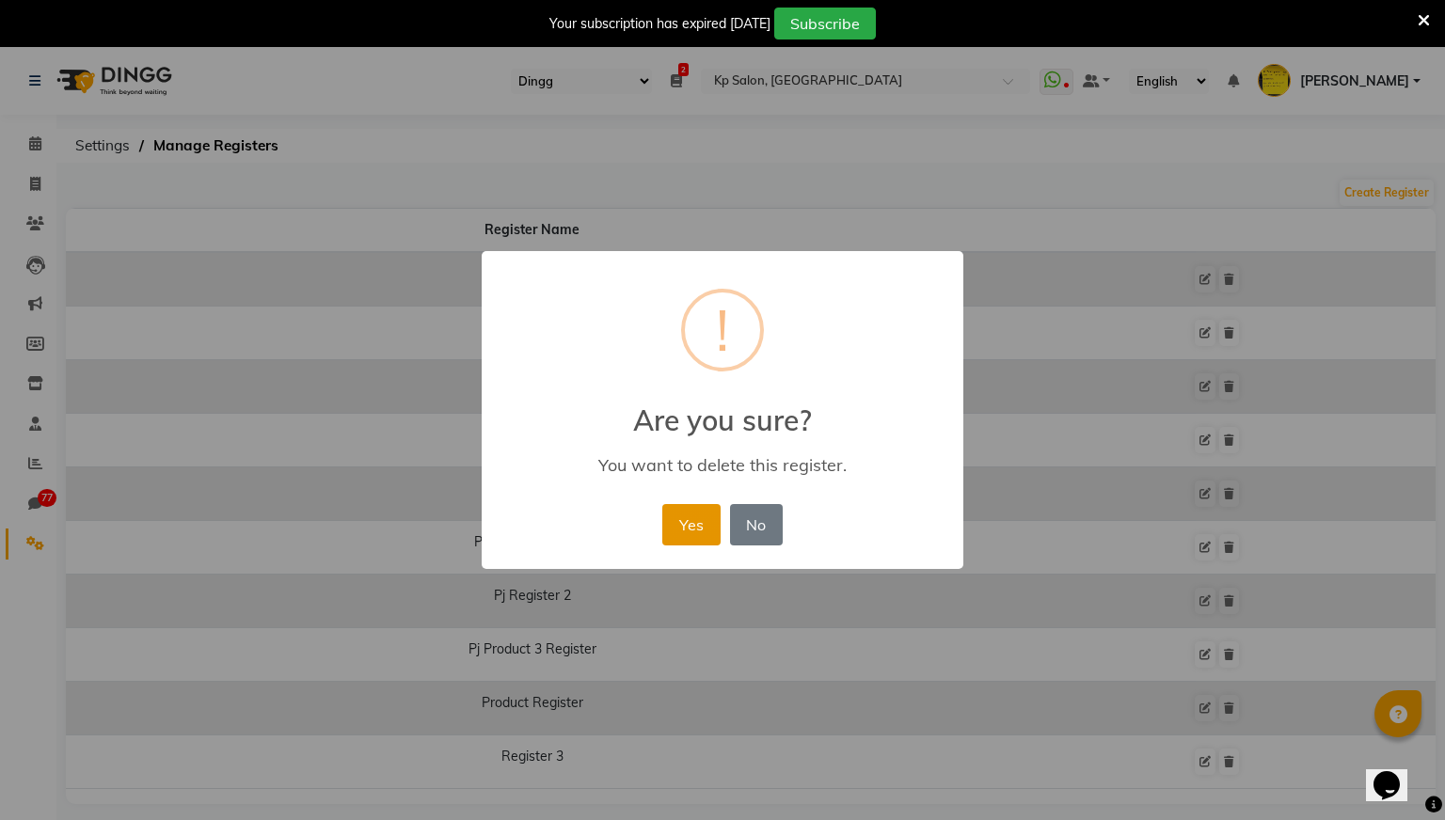
click at [700, 517] on button "Yes" at bounding box center [690, 524] width 57 height 41
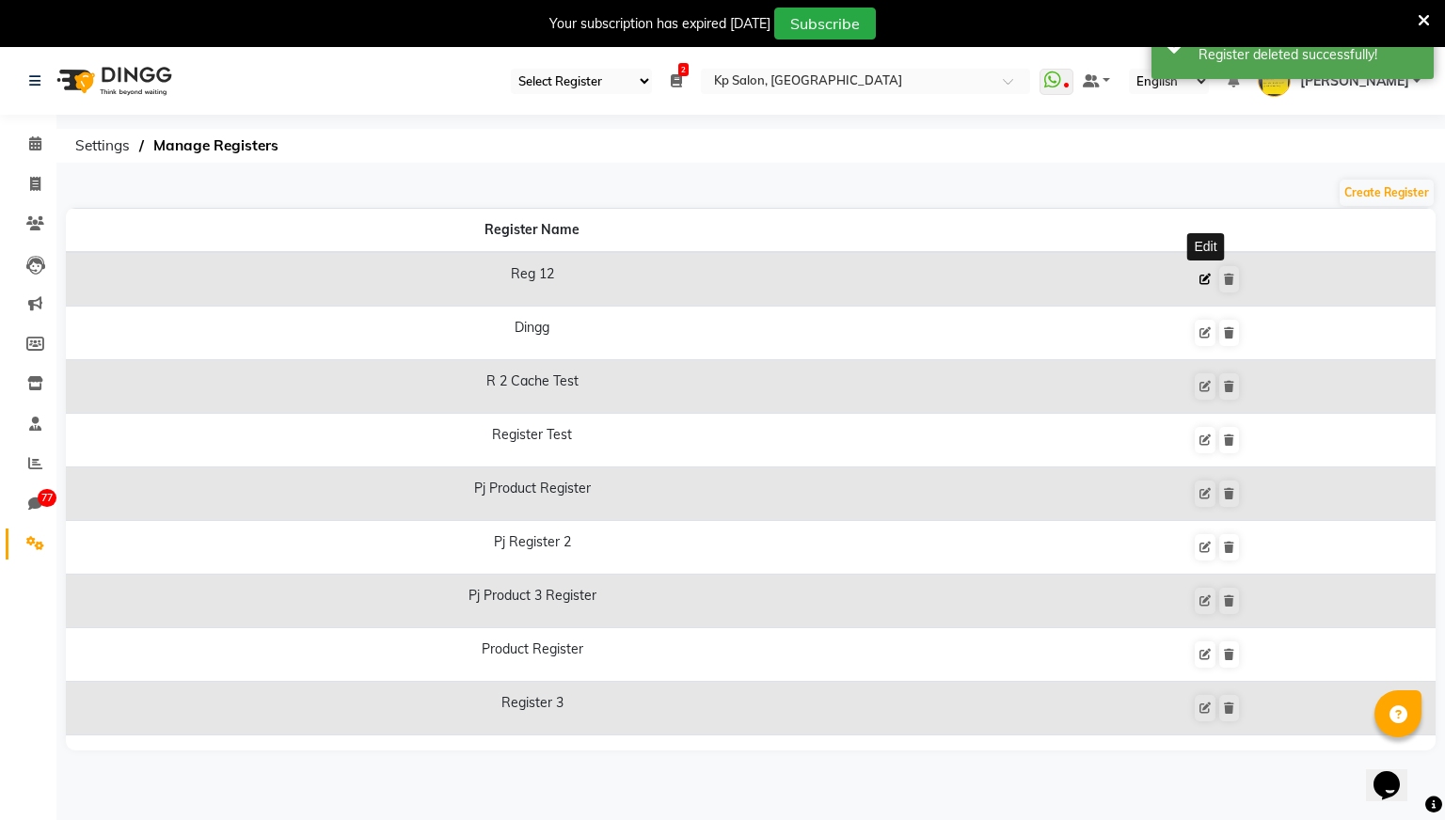
click at [1207, 277] on icon at bounding box center [1204, 279] width 11 height 11
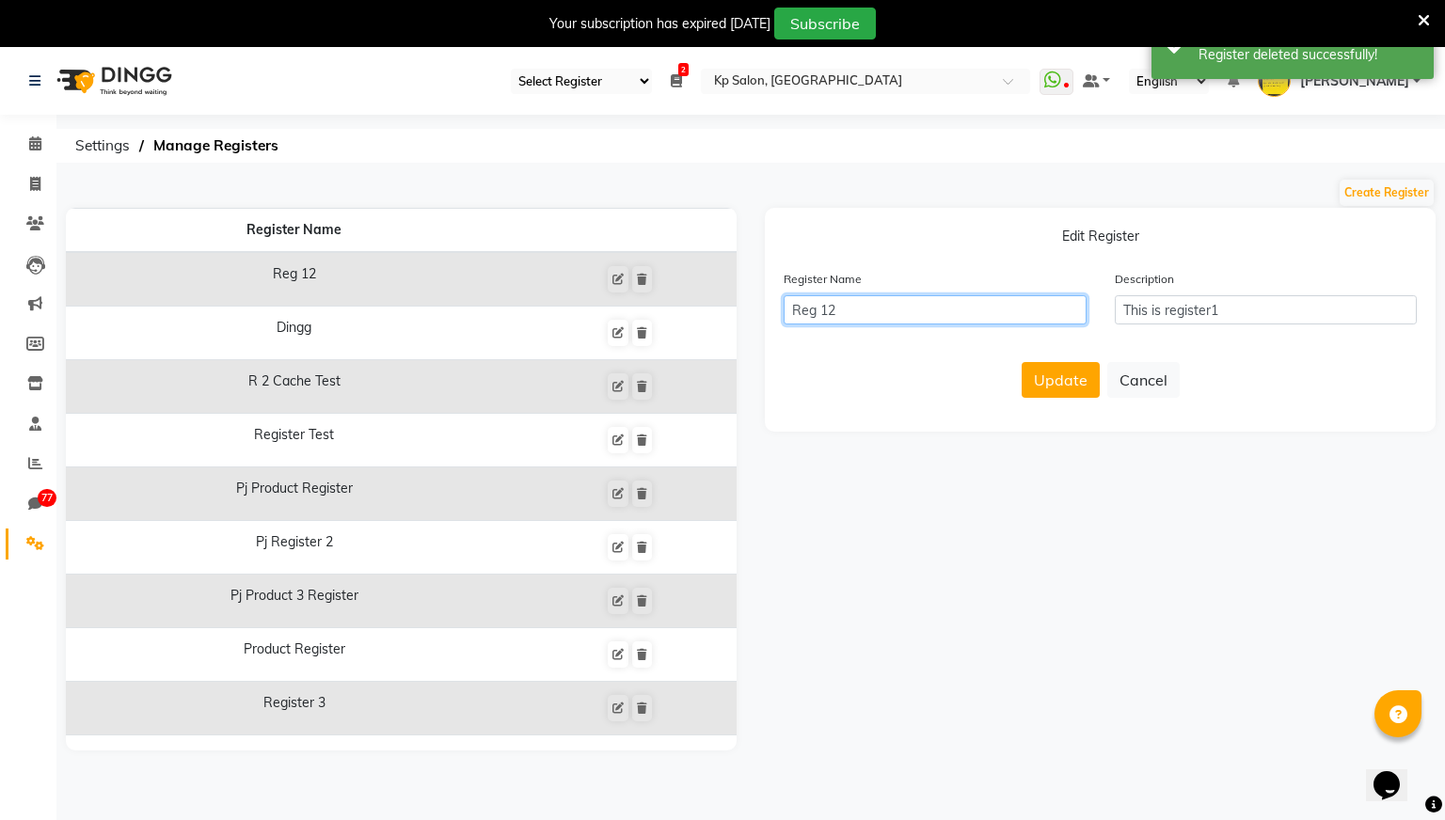
click at [863, 304] on input "Reg 12" at bounding box center [934, 309] width 303 height 29
type input "Reg 1"
click at [1037, 381] on button "Update" at bounding box center [1060, 380] width 78 height 36
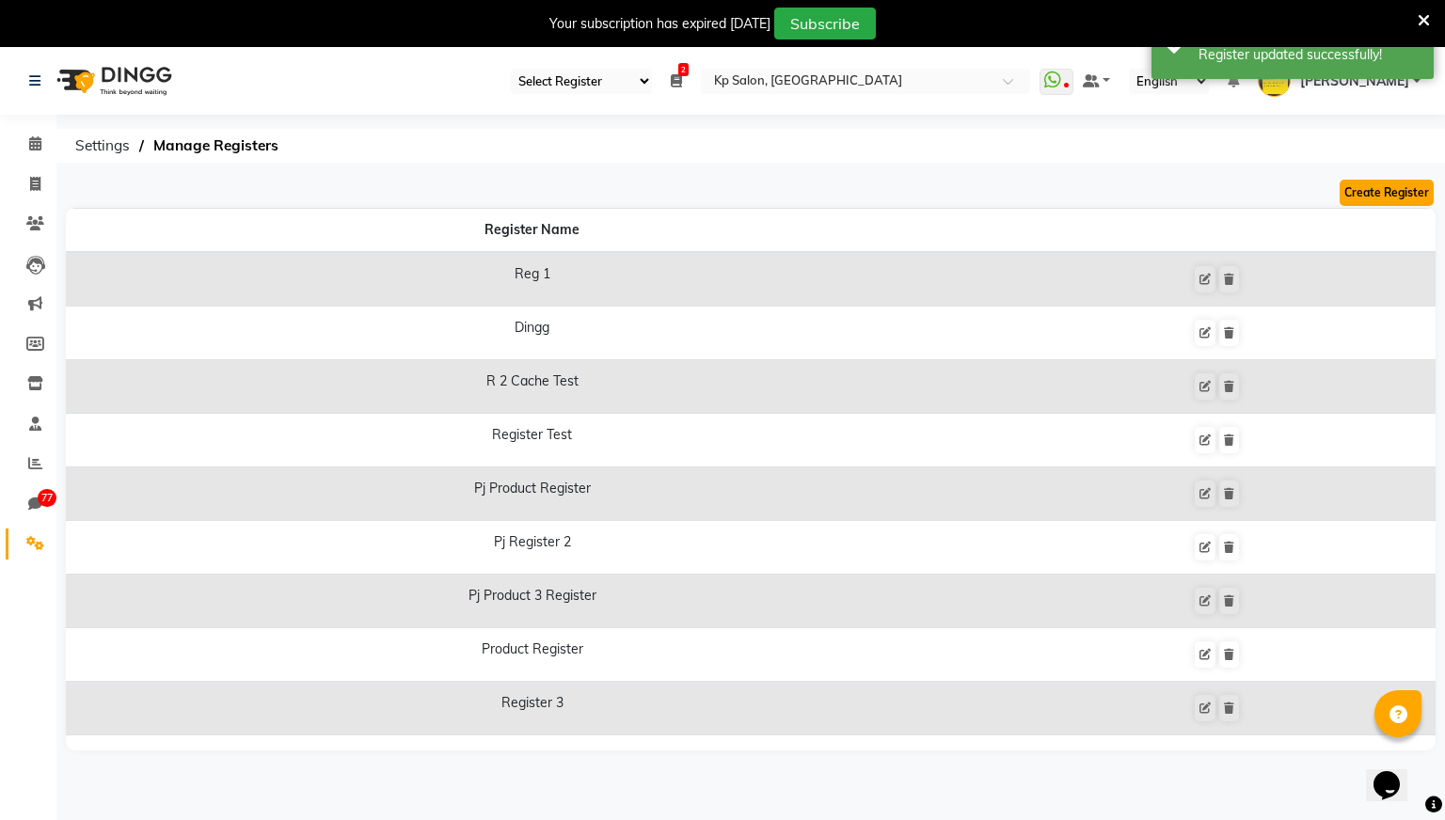
click at [1372, 182] on button "Create Register" at bounding box center [1386, 193] width 94 height 26
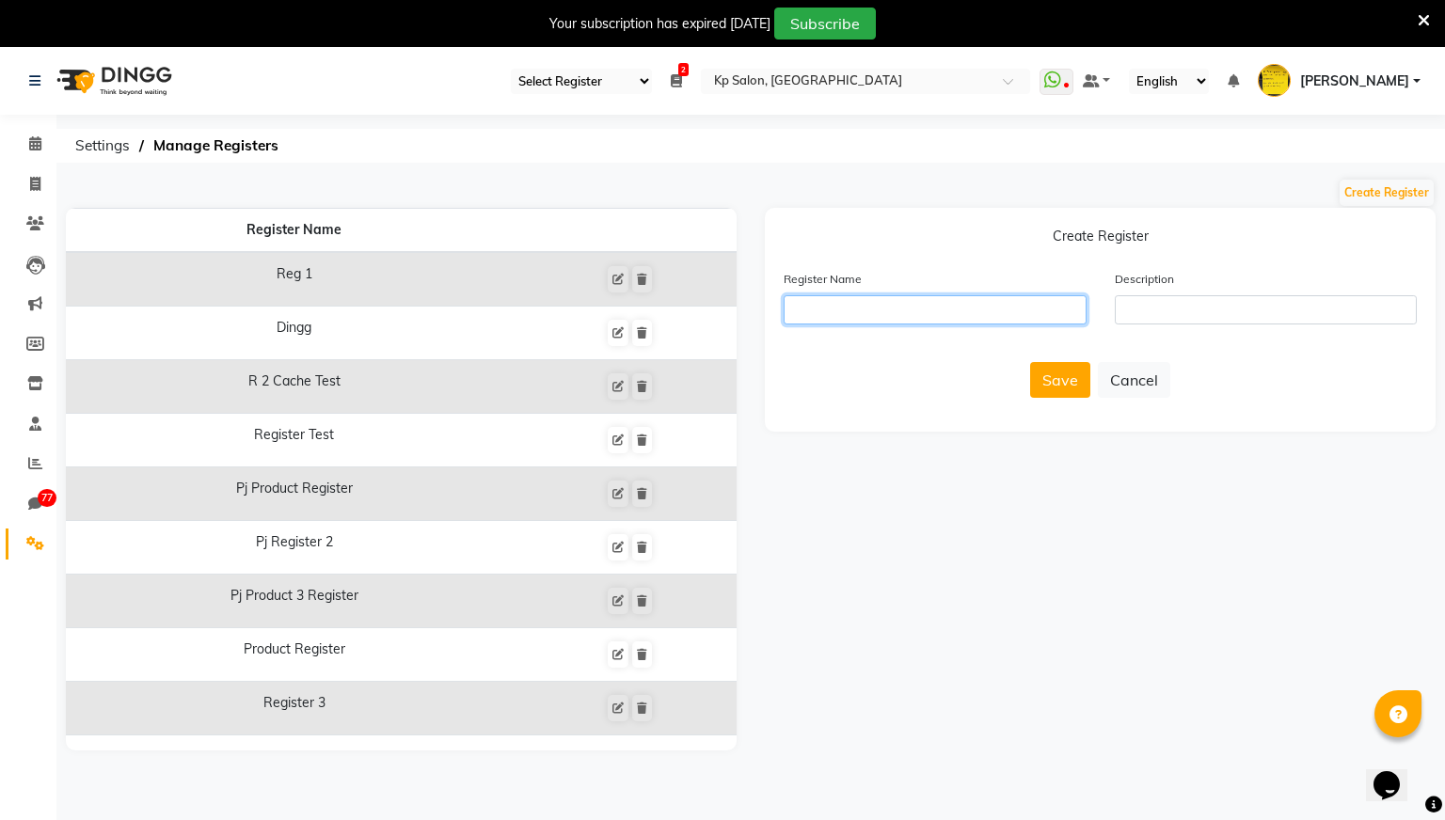
click at [947, 309] on input "text" at bounding box center [934, 309] width 303 height 29
type input "bjpatel"
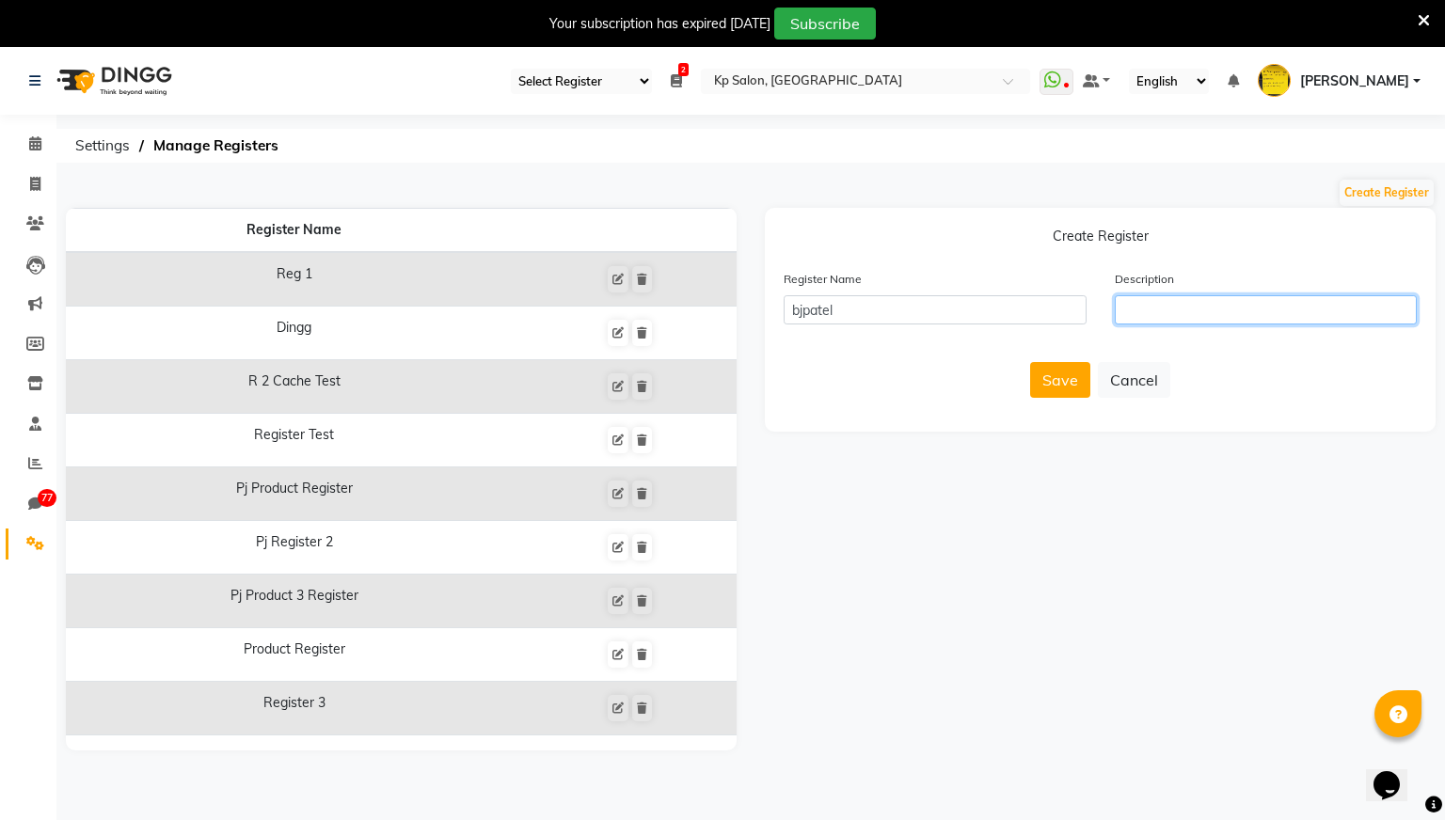
click at [1185, 312] on input "text" at bounding box center [1266, 309] width 303 height 29
type input "ok"
click at [1067, 373] on button "Save" at bounding box center [1060, 380] width 60 height 36
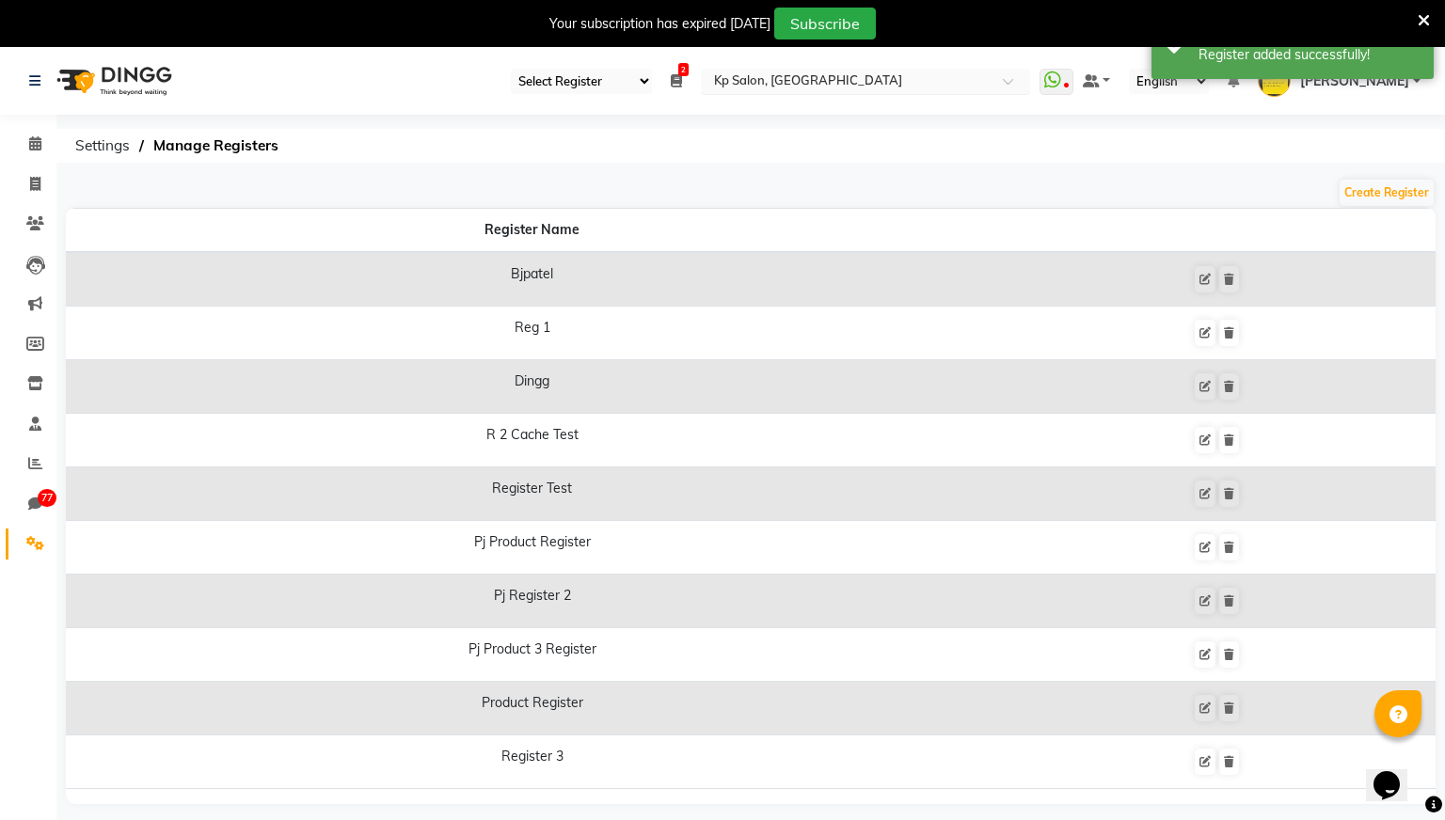
click at [919, 85] on input "text" at bounding box center [846, 82] width 273 height 19
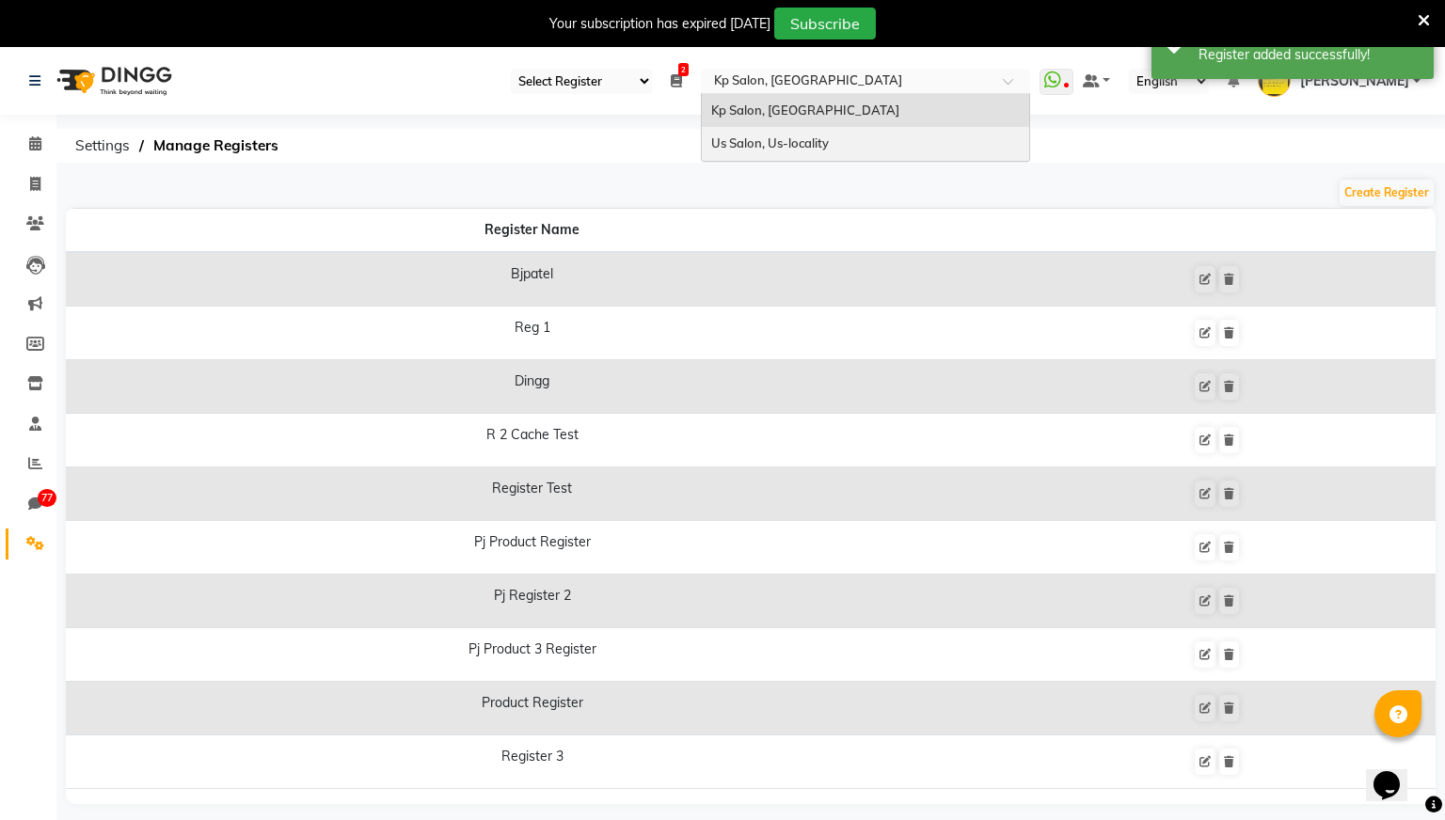
click at [829, 135] on span "Us Salon, Us-locality" at bounding box center [770, 142] width 118 height 15
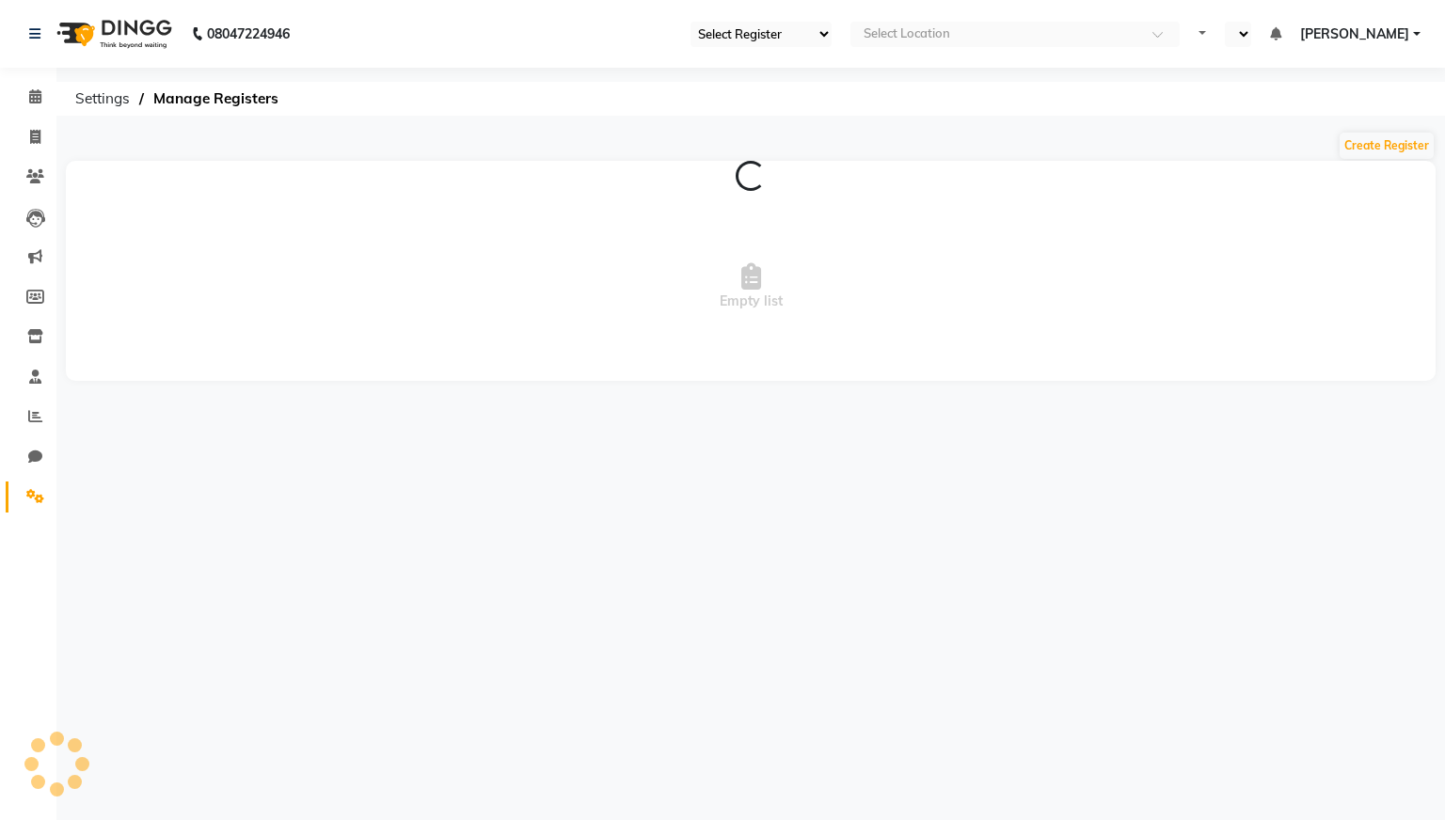
select select "30"
select select "en"
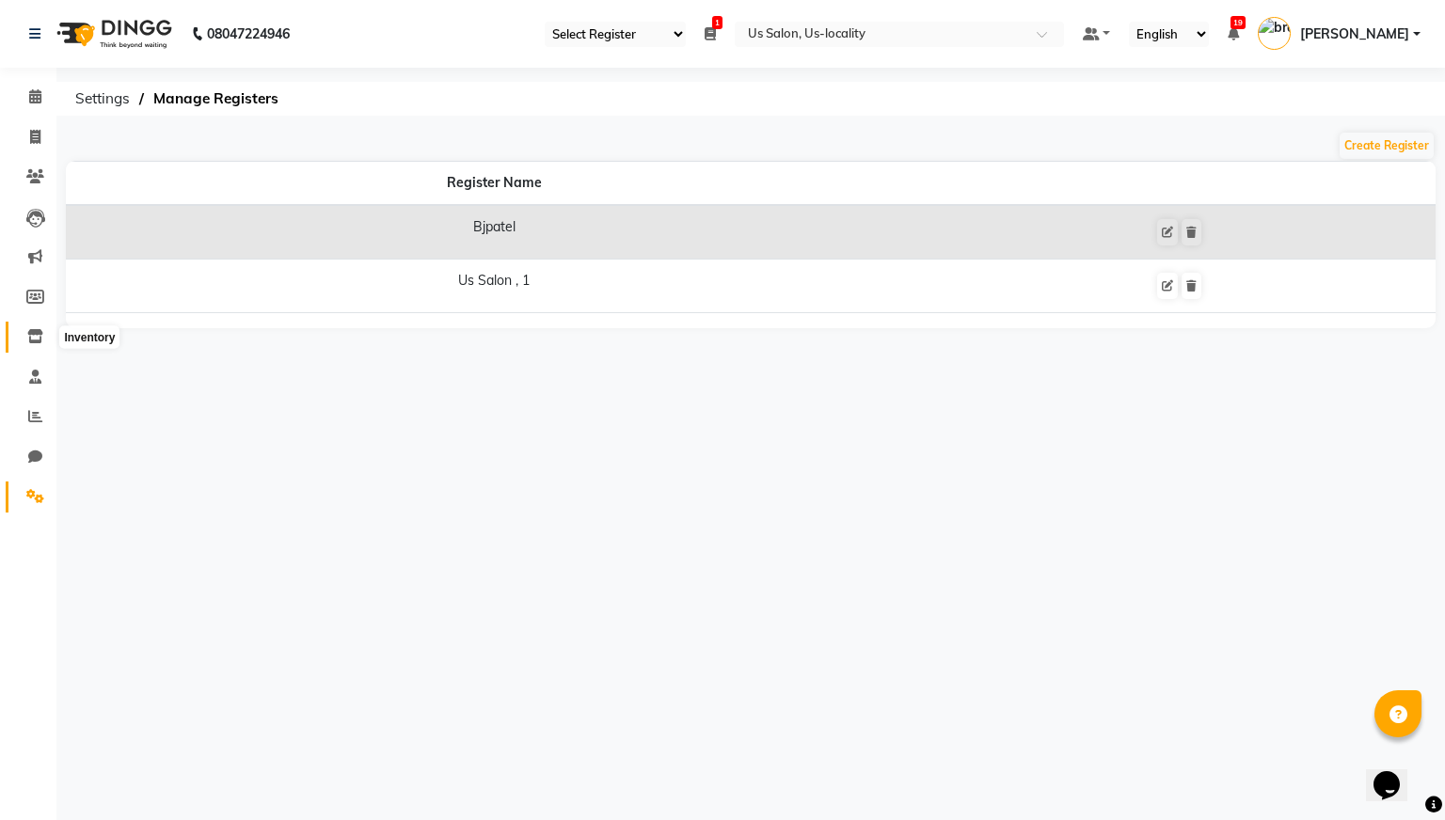
click at [35, 341] on icon at bounding box center [35, 336] width 16 height 14
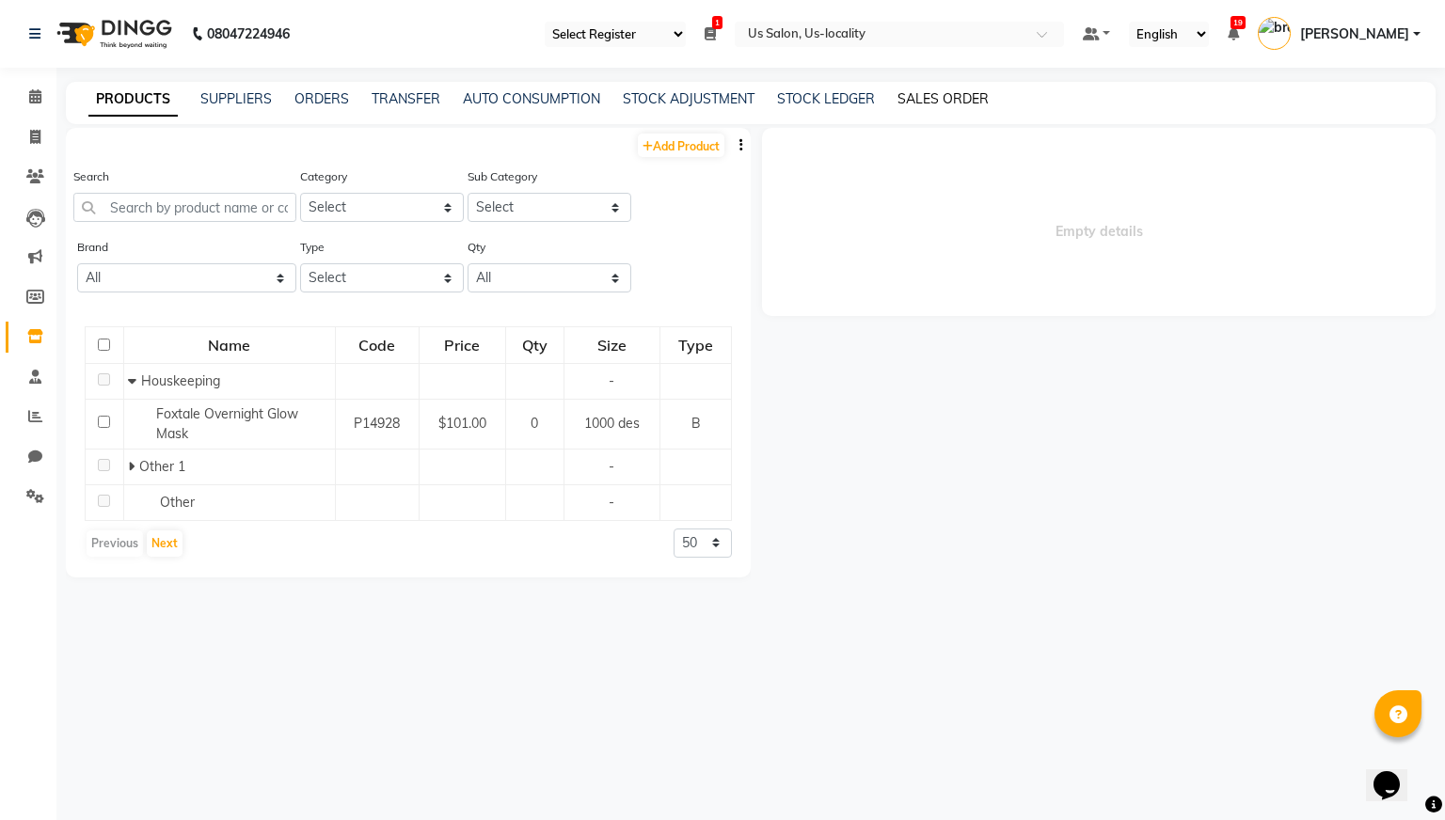
click at [957, 91] on link "SALES ORDER" at bounding box center [942, 98] width 91 height 17
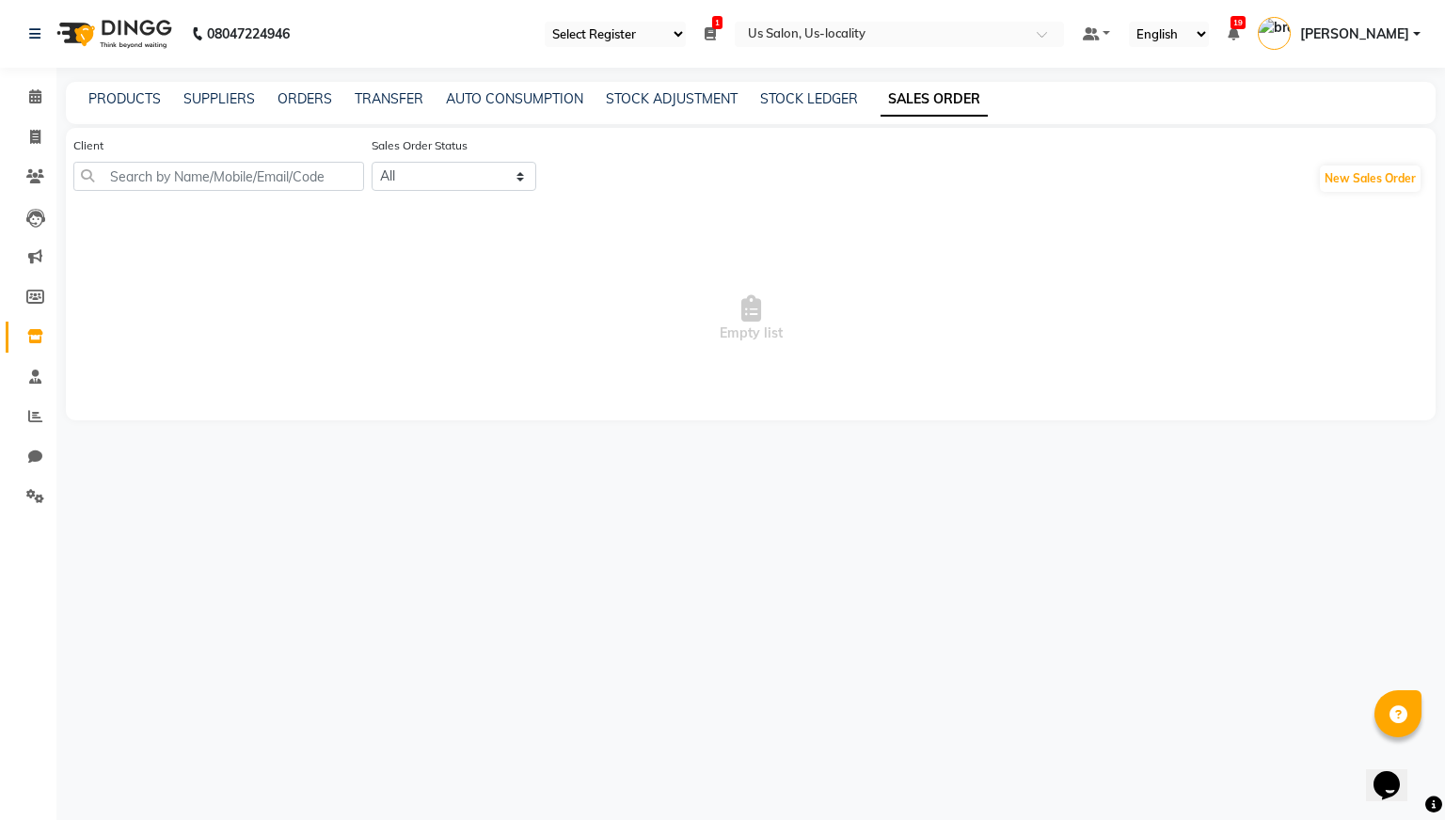
click at [121, 87] on div "PRODUCTS SUPPLIERS ORDERS TRANSFER AUTO CONSUMPTION STOCK ADJUSTMENT STOCK LEDG…" at bounding box center [750, 103] width 1369 height 42
click at [126, 96] on link "PRODUCTS" at bounding box center [124, 98] width 72 height 17
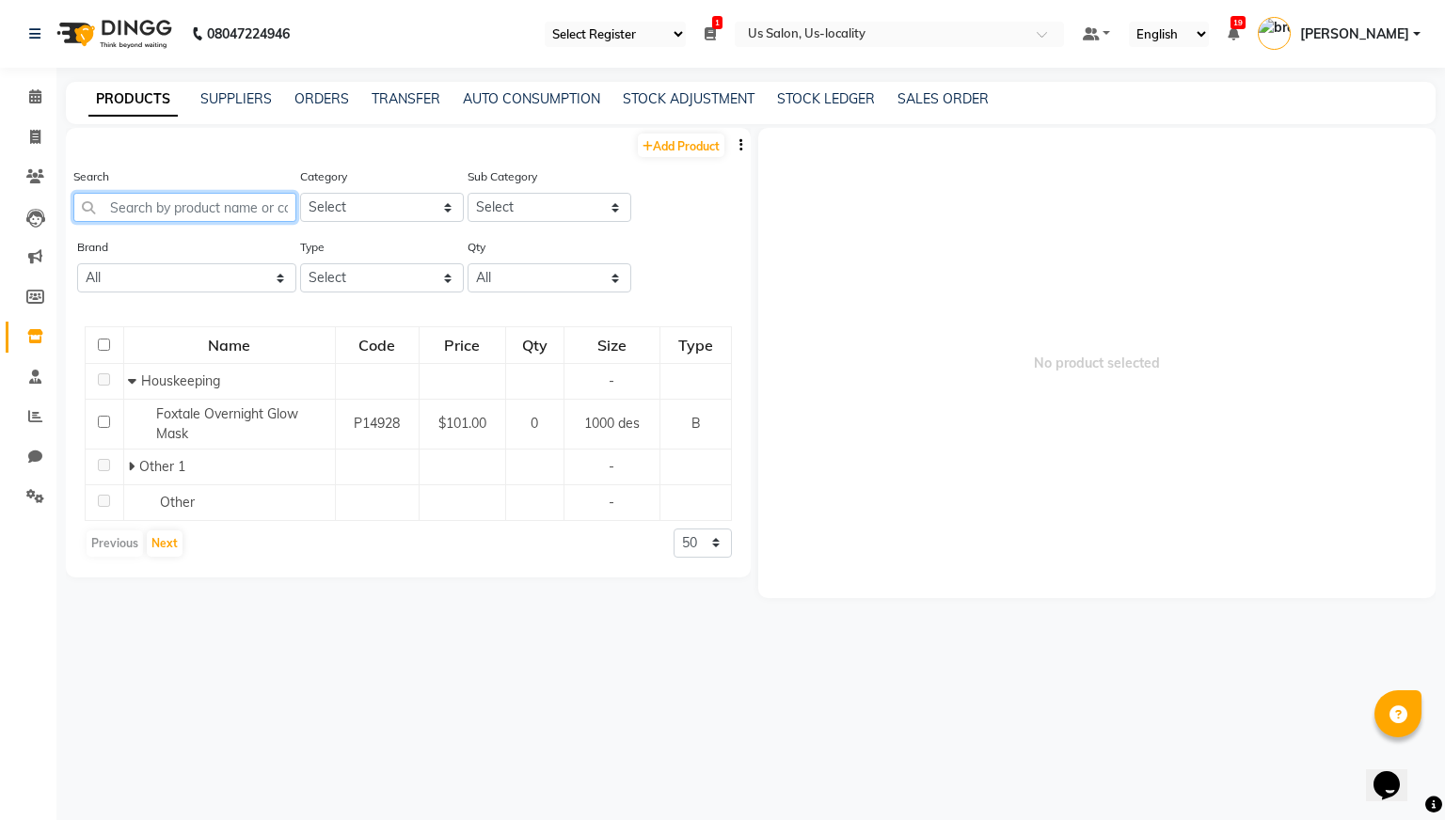
click at [257, 201] on input "text" at bounding box center [184, 207] width 223 height 29
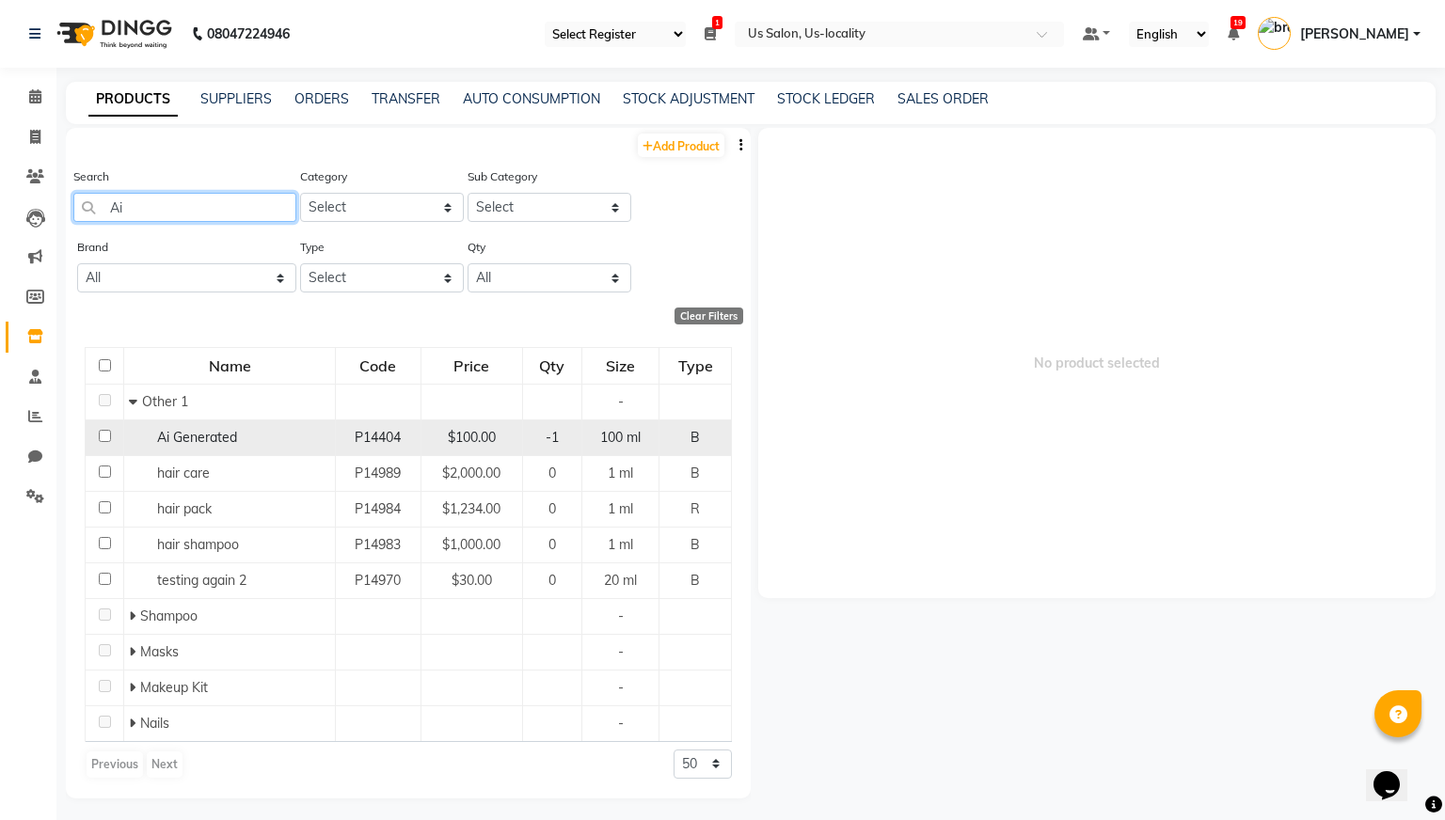
type input "Ai"
click at [204, 440] on span "Ai Generated" at bounding box center [197, 437] width 80 height 17
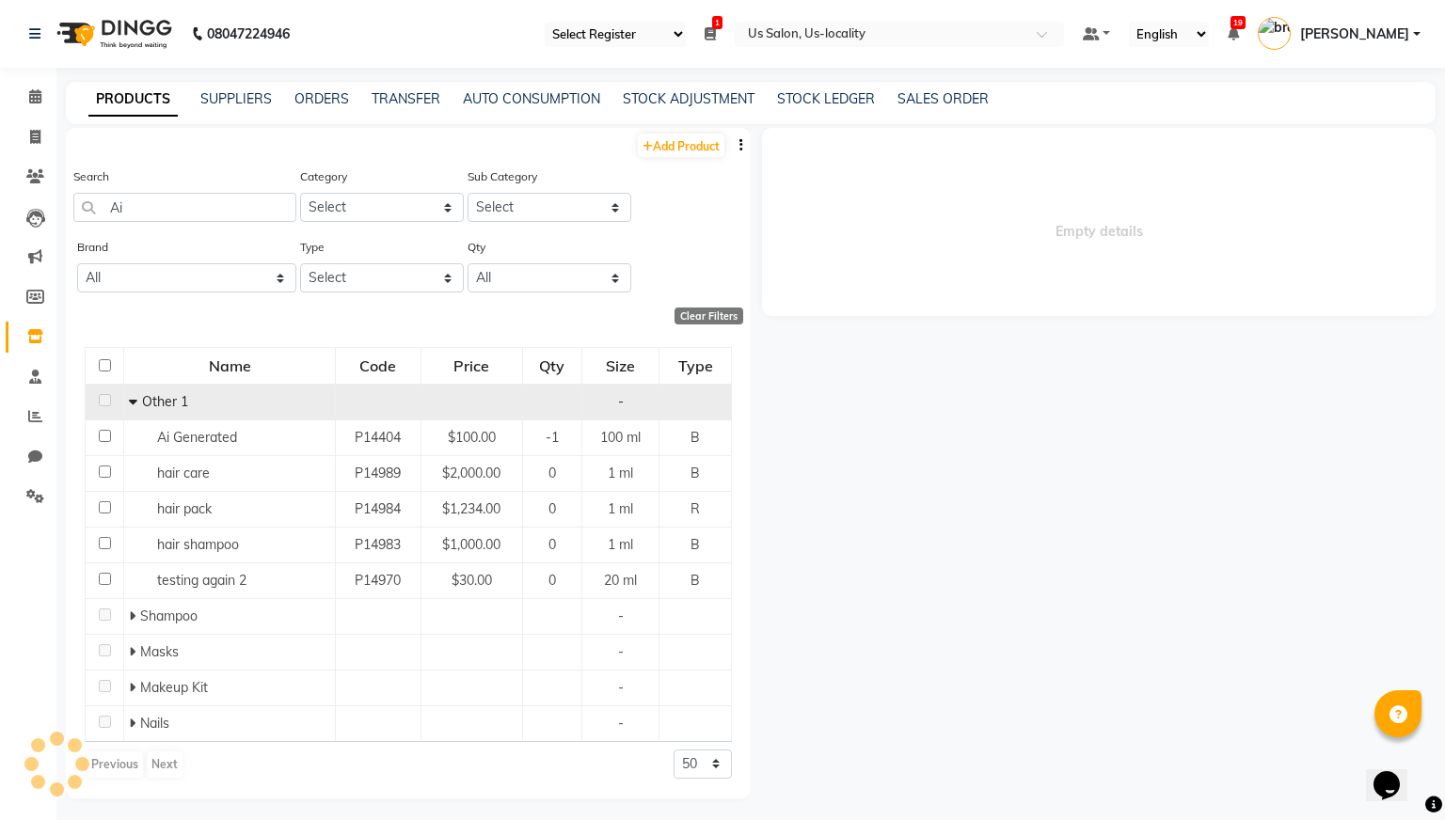
select select
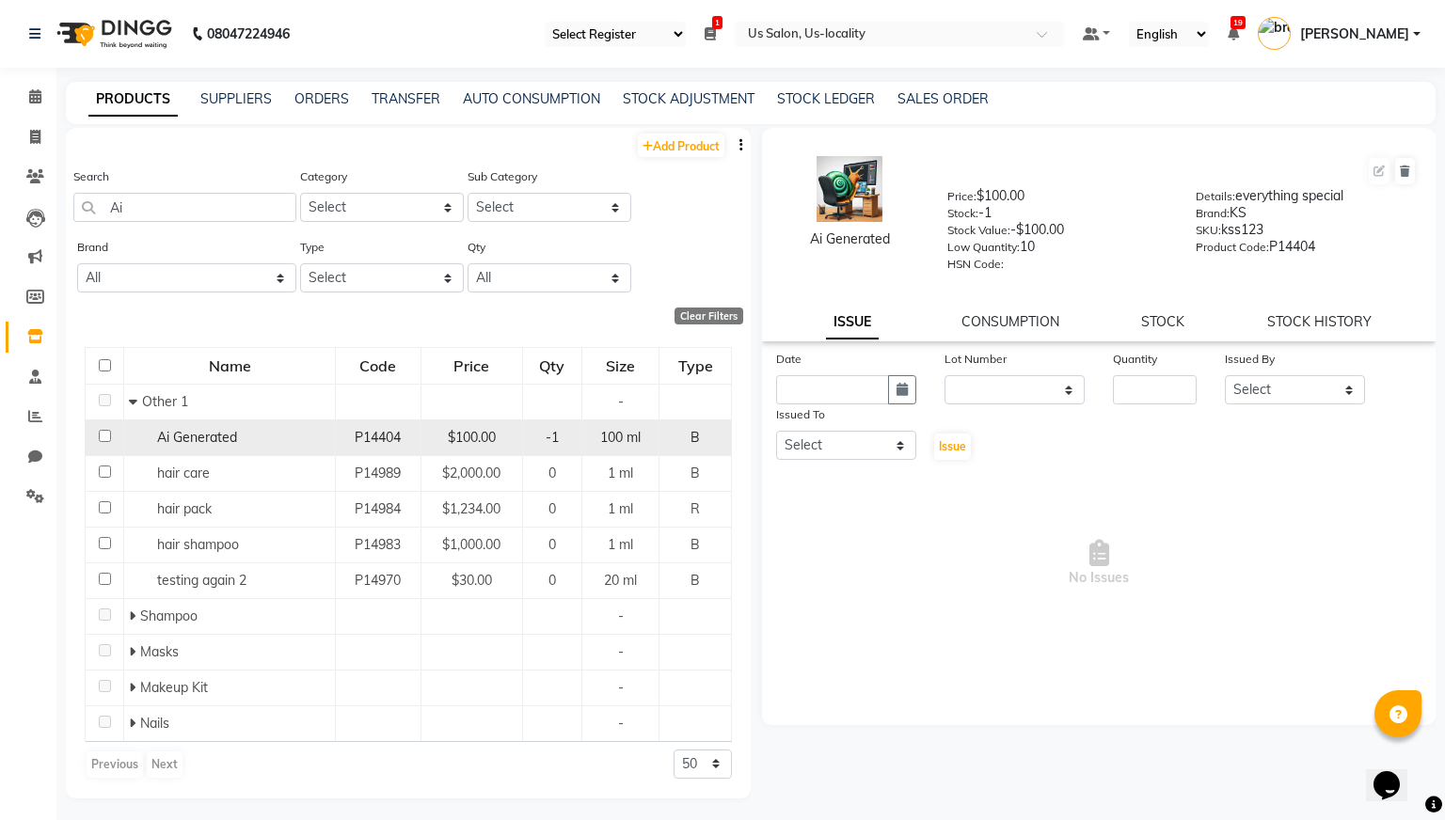
click at [245, 445] on div "Ai Generated" at bounding box center [229, 438] width 201 height 20
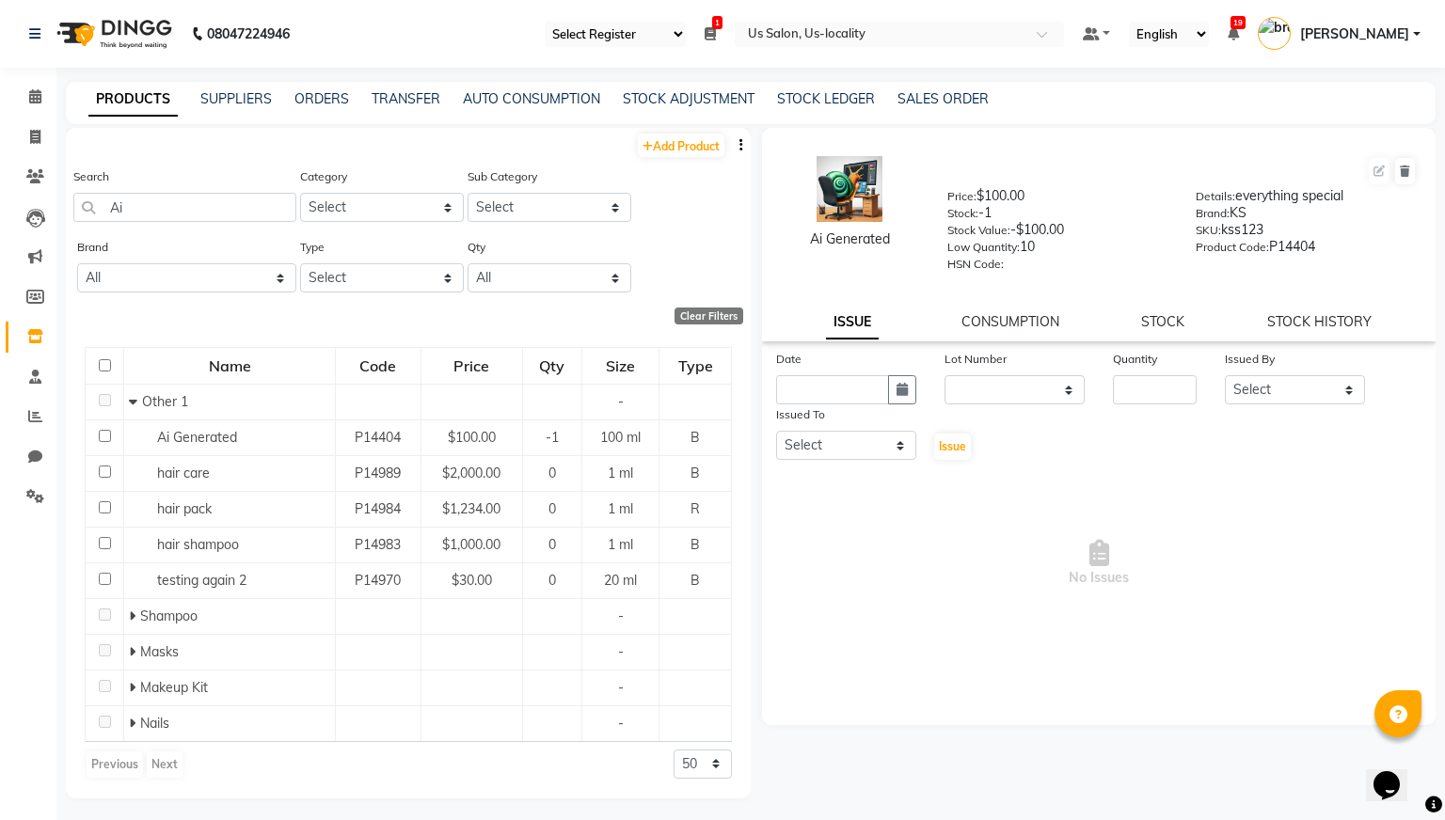
click at [1032, 262] on div "Low Quantity: 10" at bounding box center [1057, 250] width 221 height 26
click at [1155, 329] on link "STOCK" at bounding box center [1162, 321] width 43 height 17
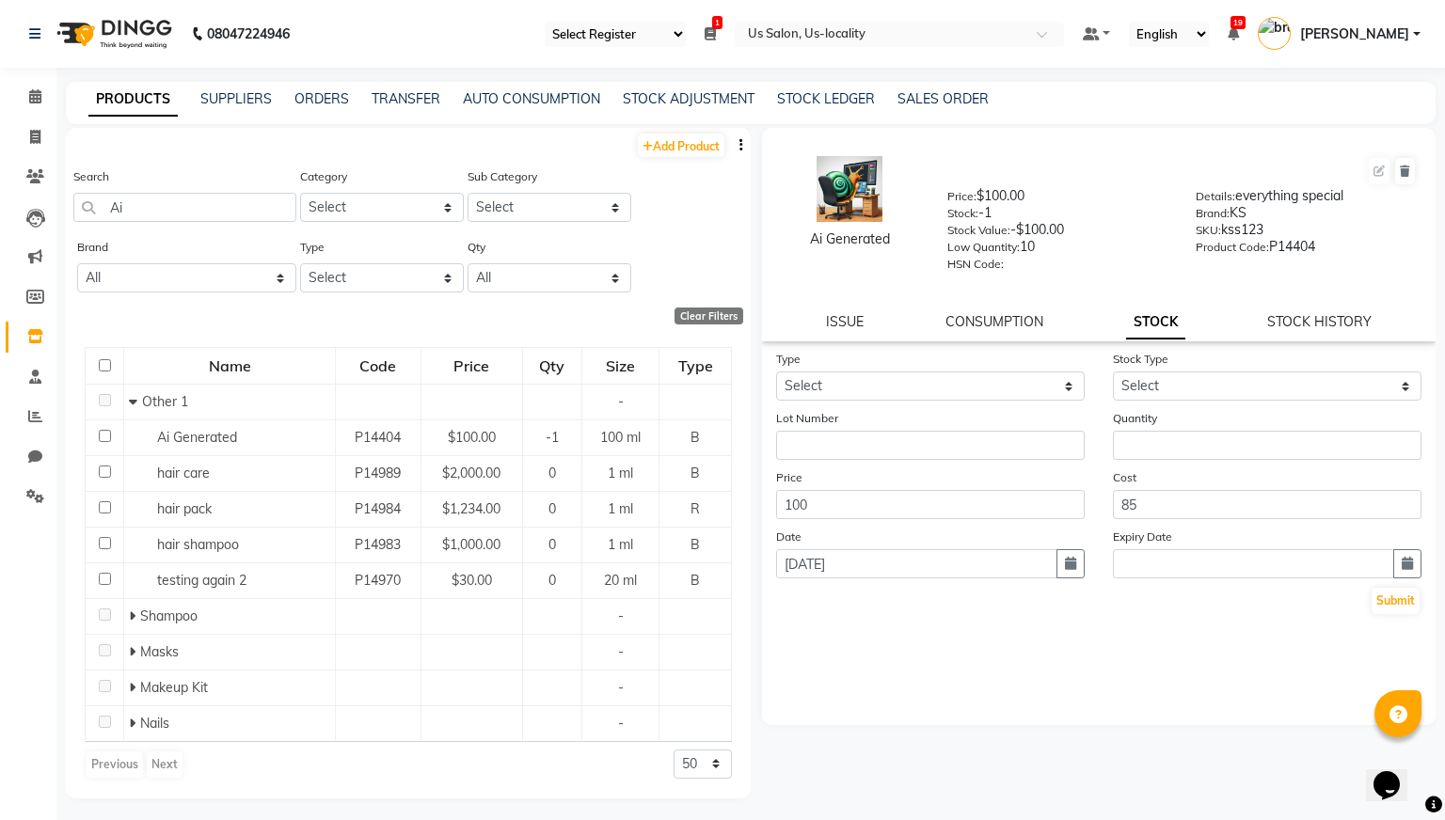
click at [1309, 312] on div "STOCK HISTORY" at bounding box center [1319, 322] width 104 height 20
click at [1303, 324] on link "STOCK HISTORY" at bounding box center [1319, 321] width 104 height 17
select select "all"
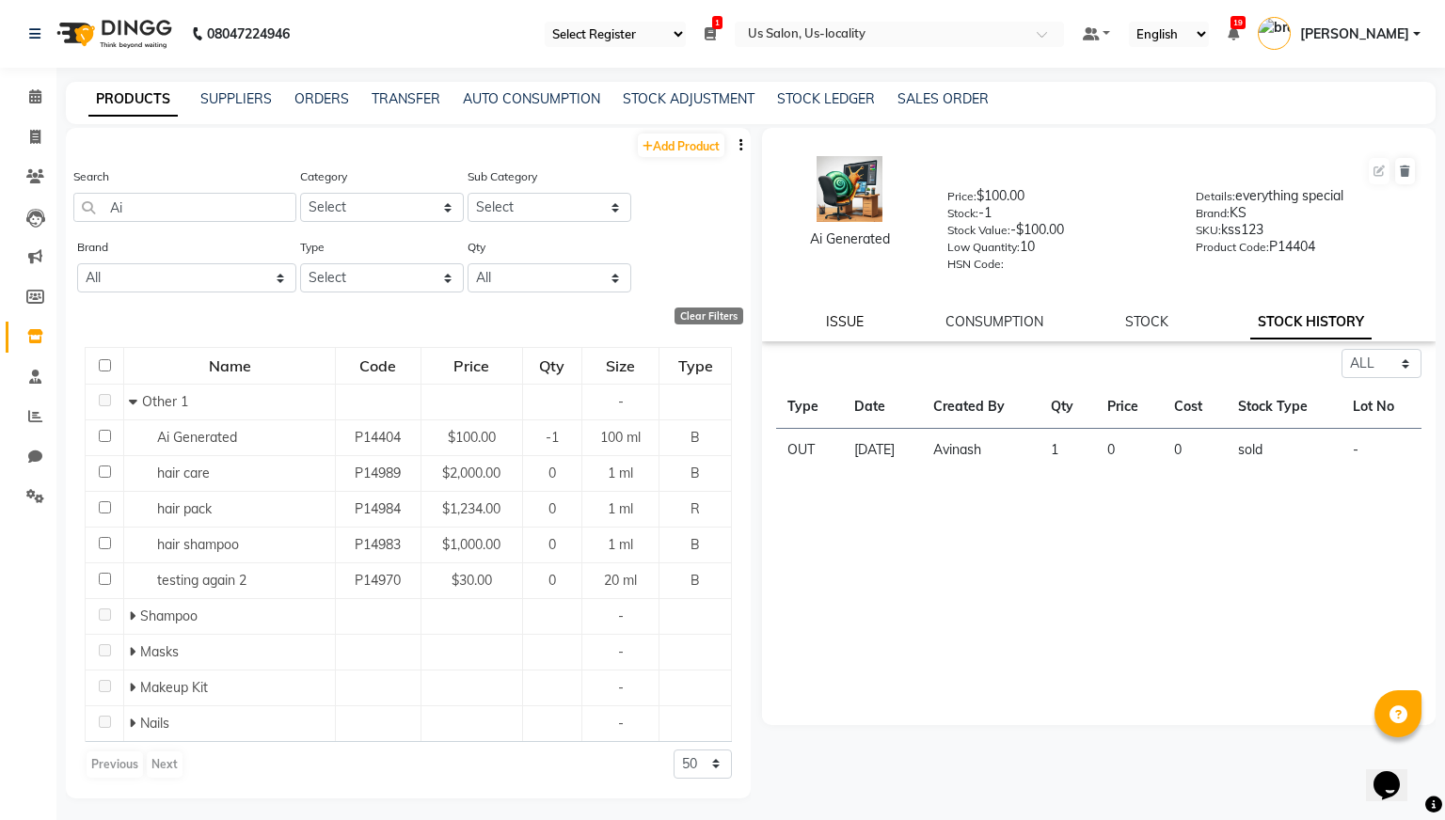
click at [828, 318] on link "ISSUE" at bounding box center [845, 321] width 38 height 17
select select
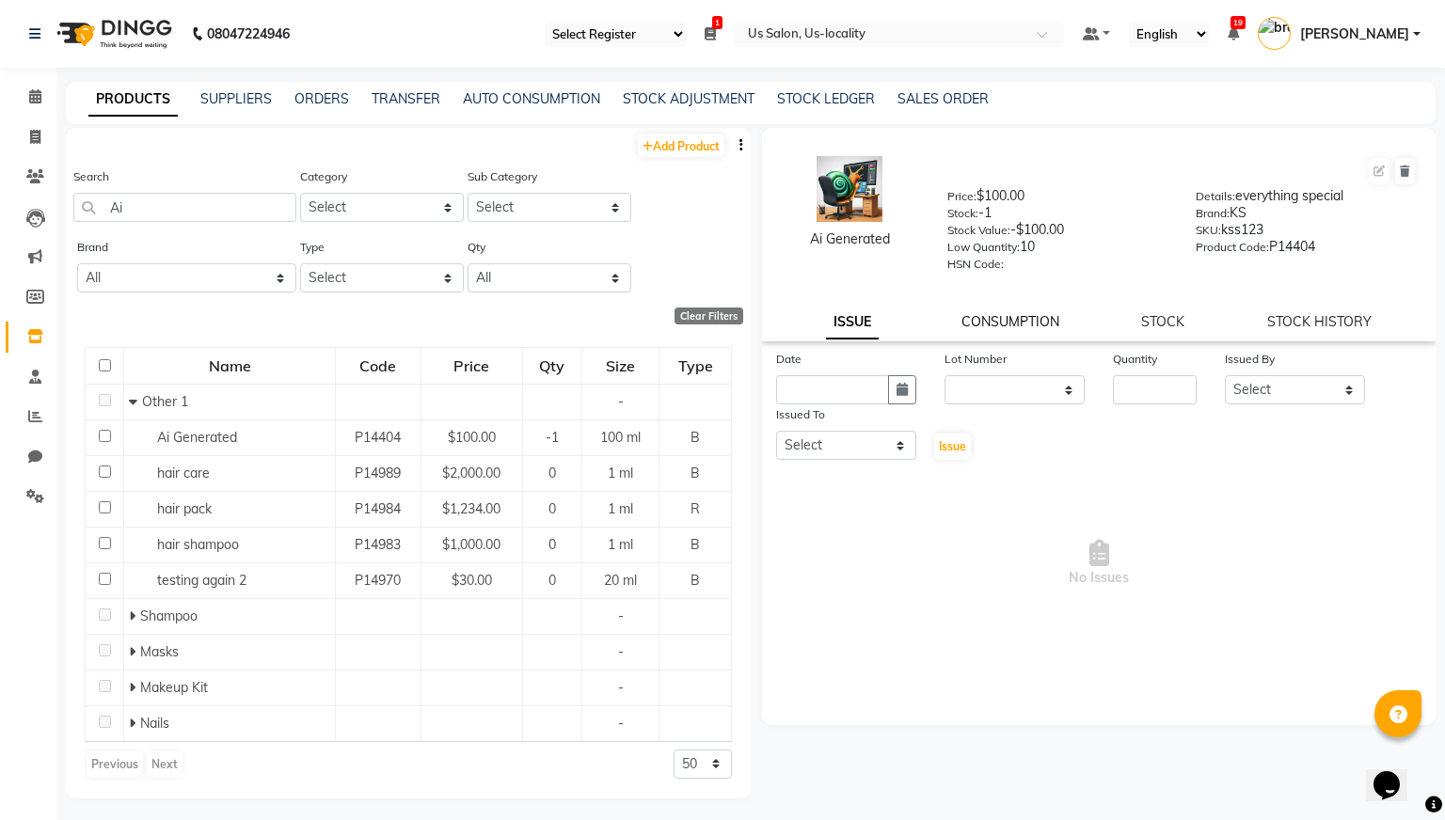
click at [995, 319] on link "CONSUMPTION" at bounding box center [1010, 321] width 98 height 17
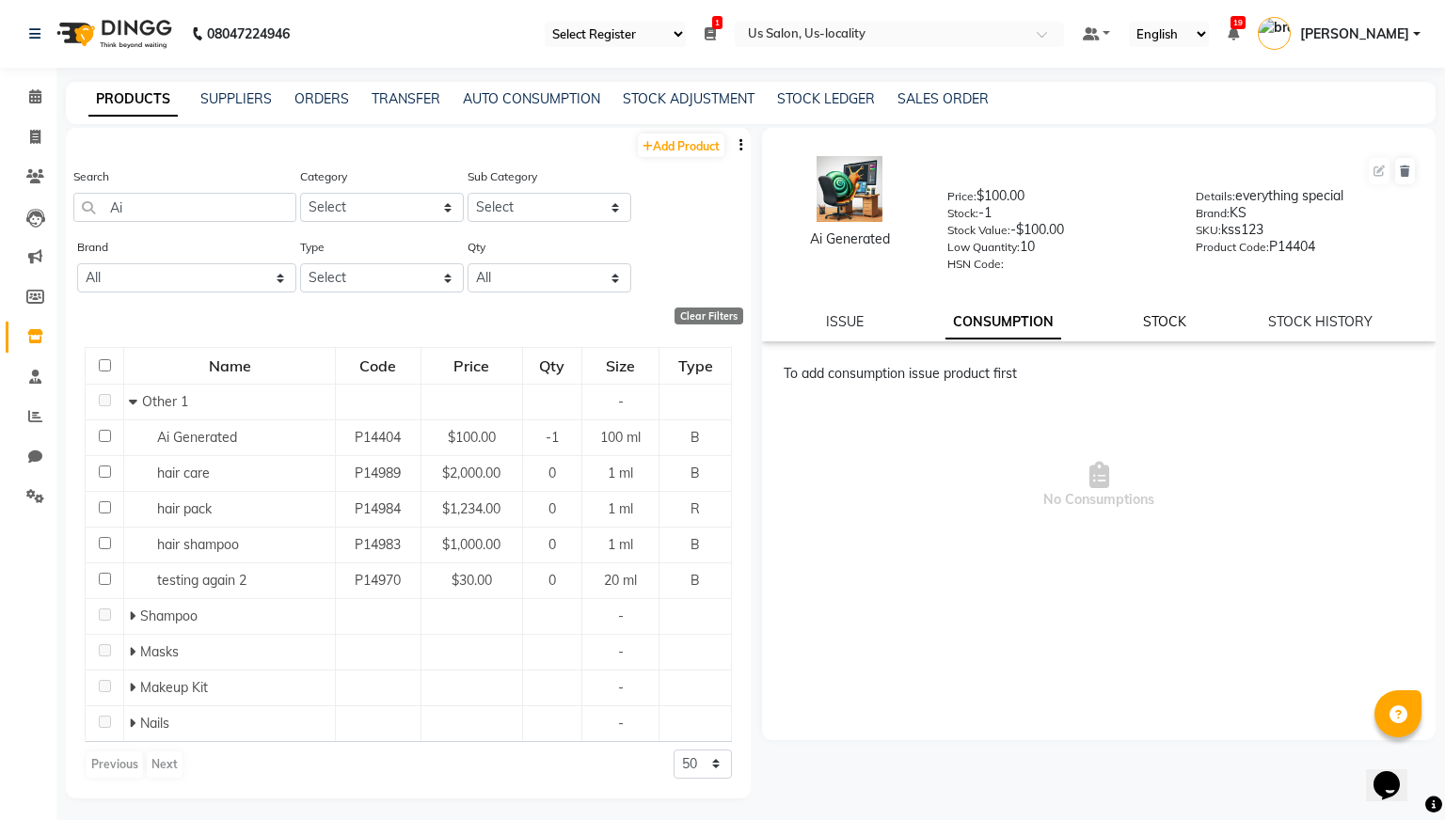
click at [1176, 316] on link "STOCK" at bounding box center [1164, 321] width 43 height 17
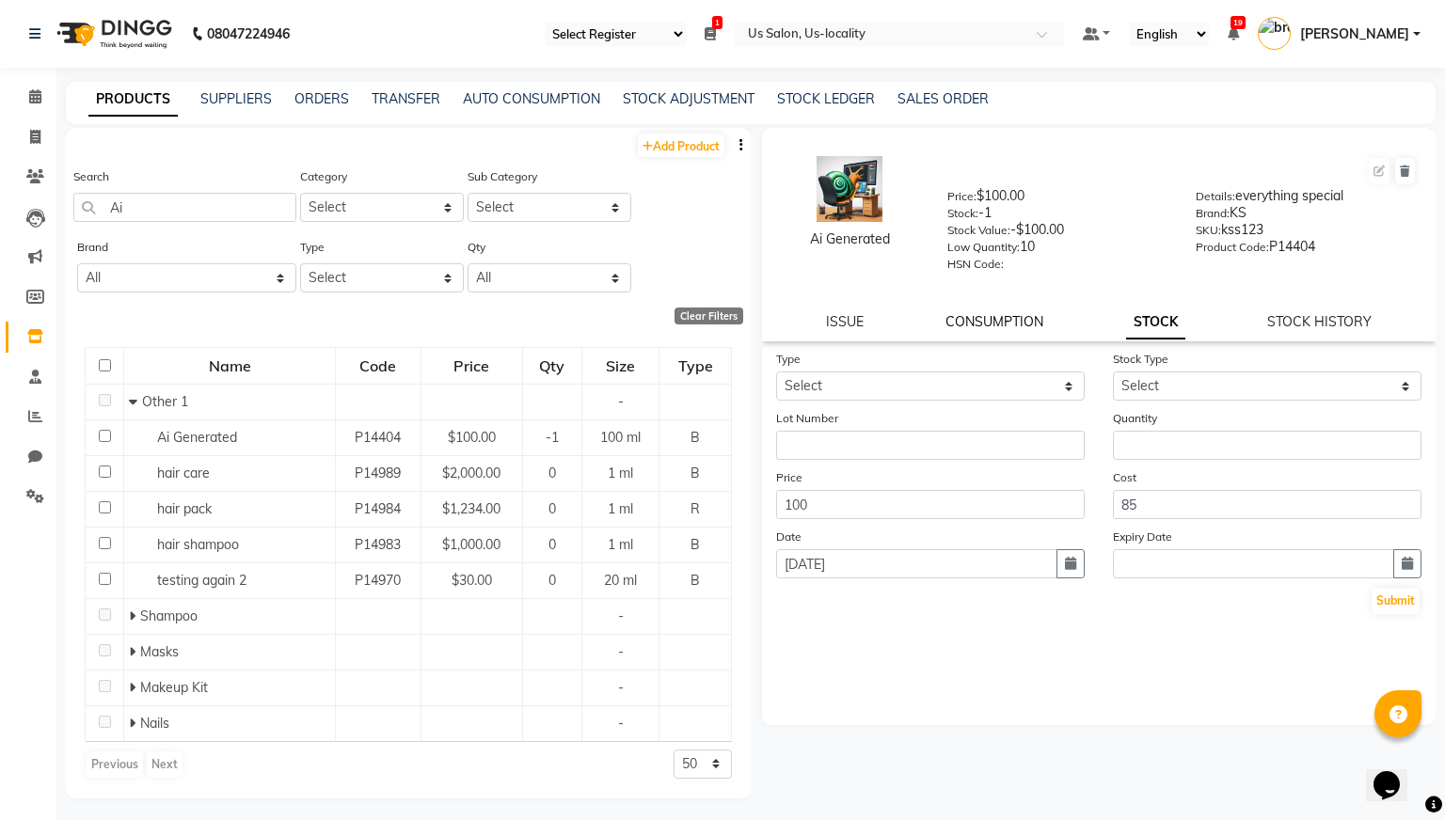
click at [969, 320] on link "CONSUMPTION" at bounding box center [994, 321] width 98 height 17
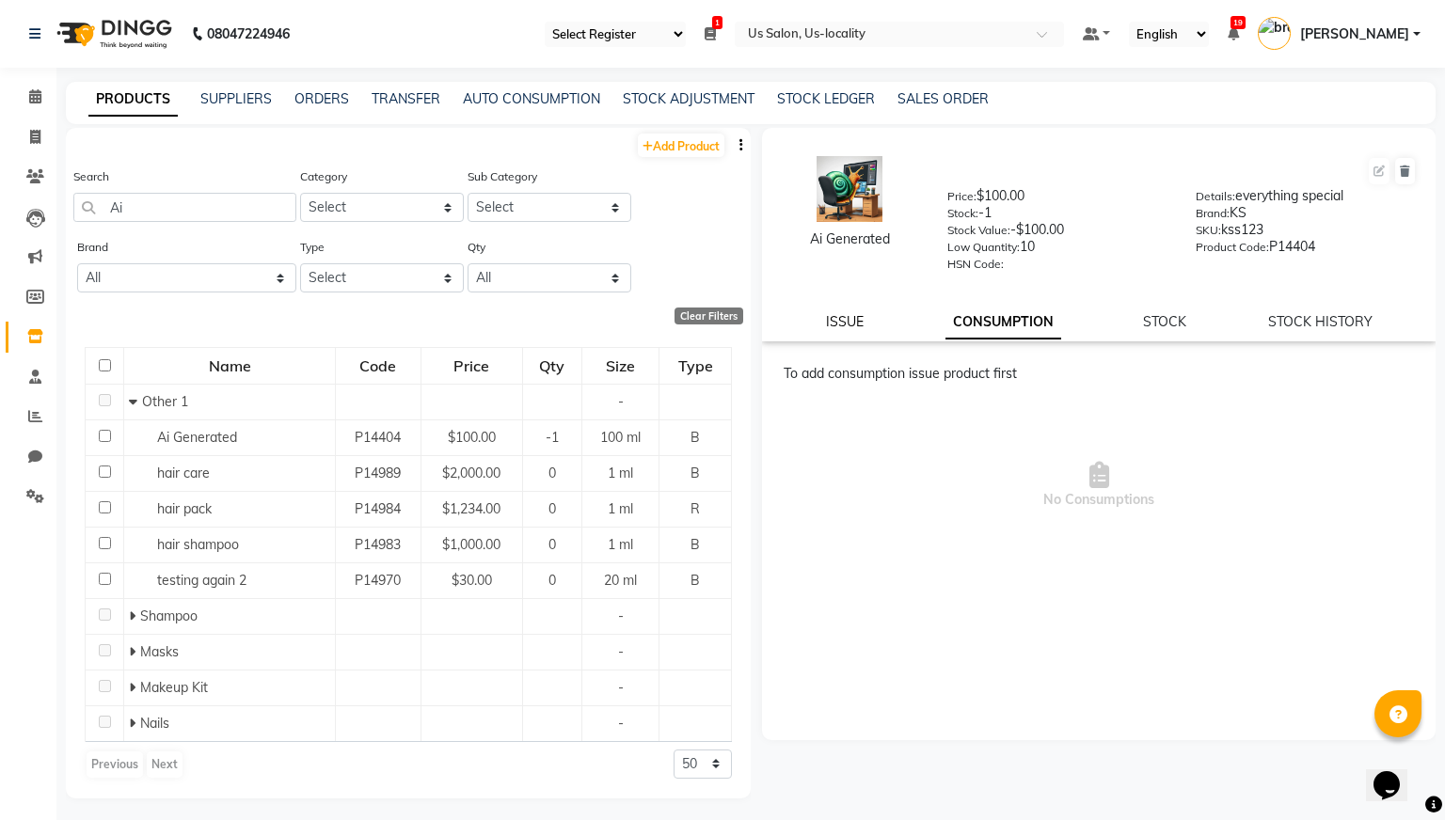
click at [829, 315] on link "ISSUE" at bounding box center [845, 321] width 38 height 17
select select
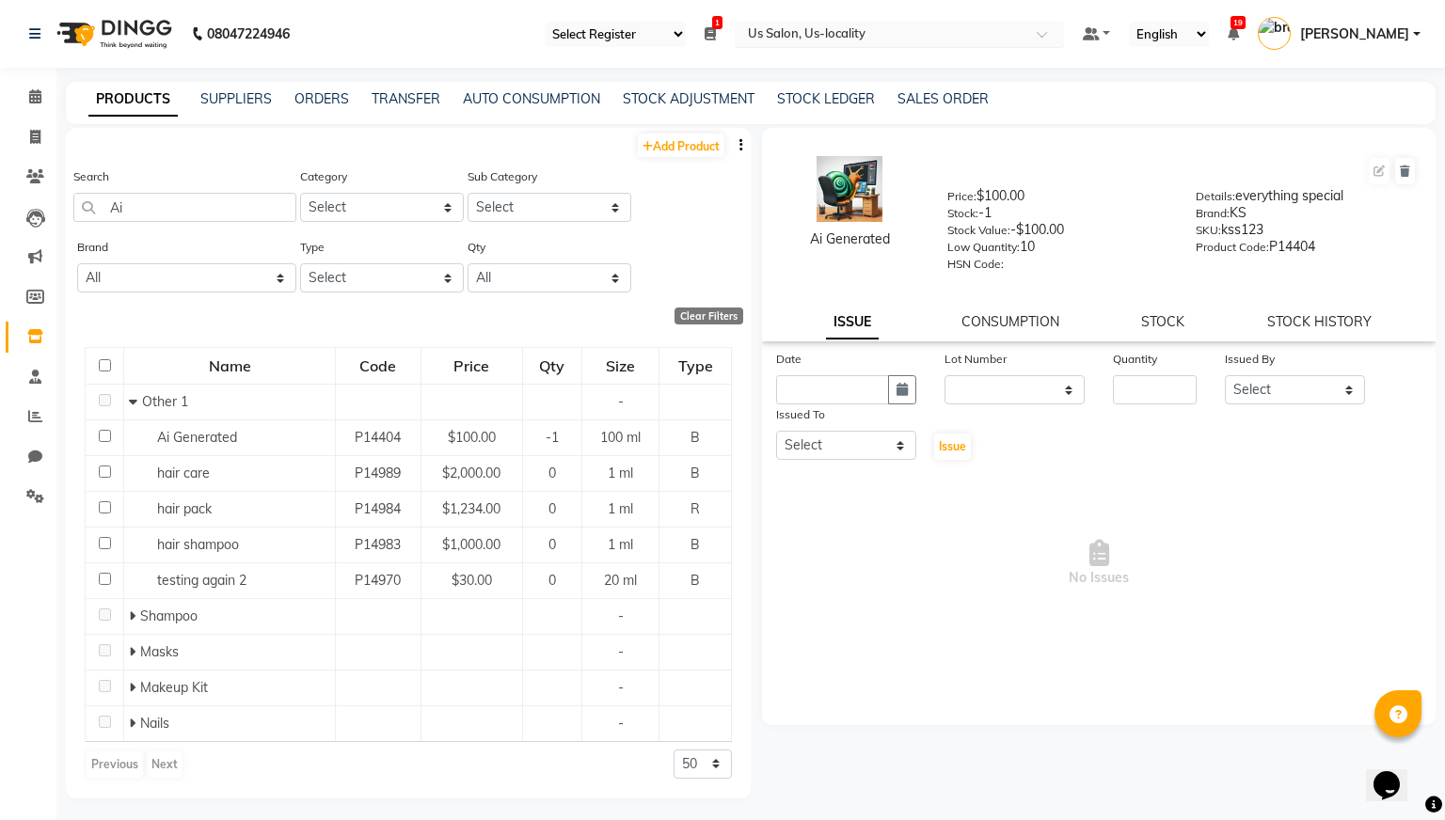
click at [965, 23] on div "Select Location × Us Salon, Us-locality" at bounding box center [899, 34] width 329 height 25
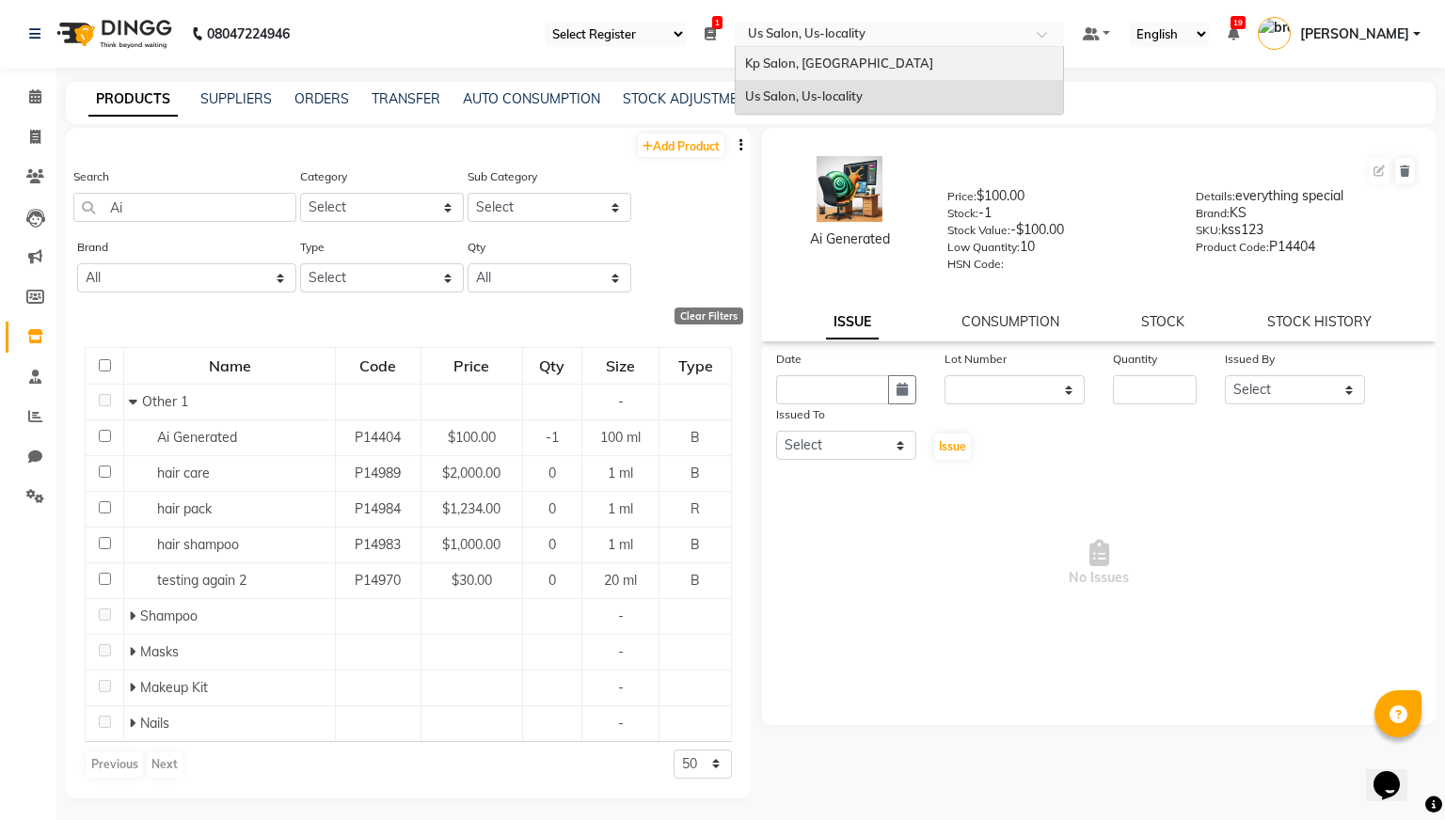
click at [887, 66] on span "Kp Salon, [GEOGRAPHIC_DATA]" at bounding box center [839, 62] width 188 height 15
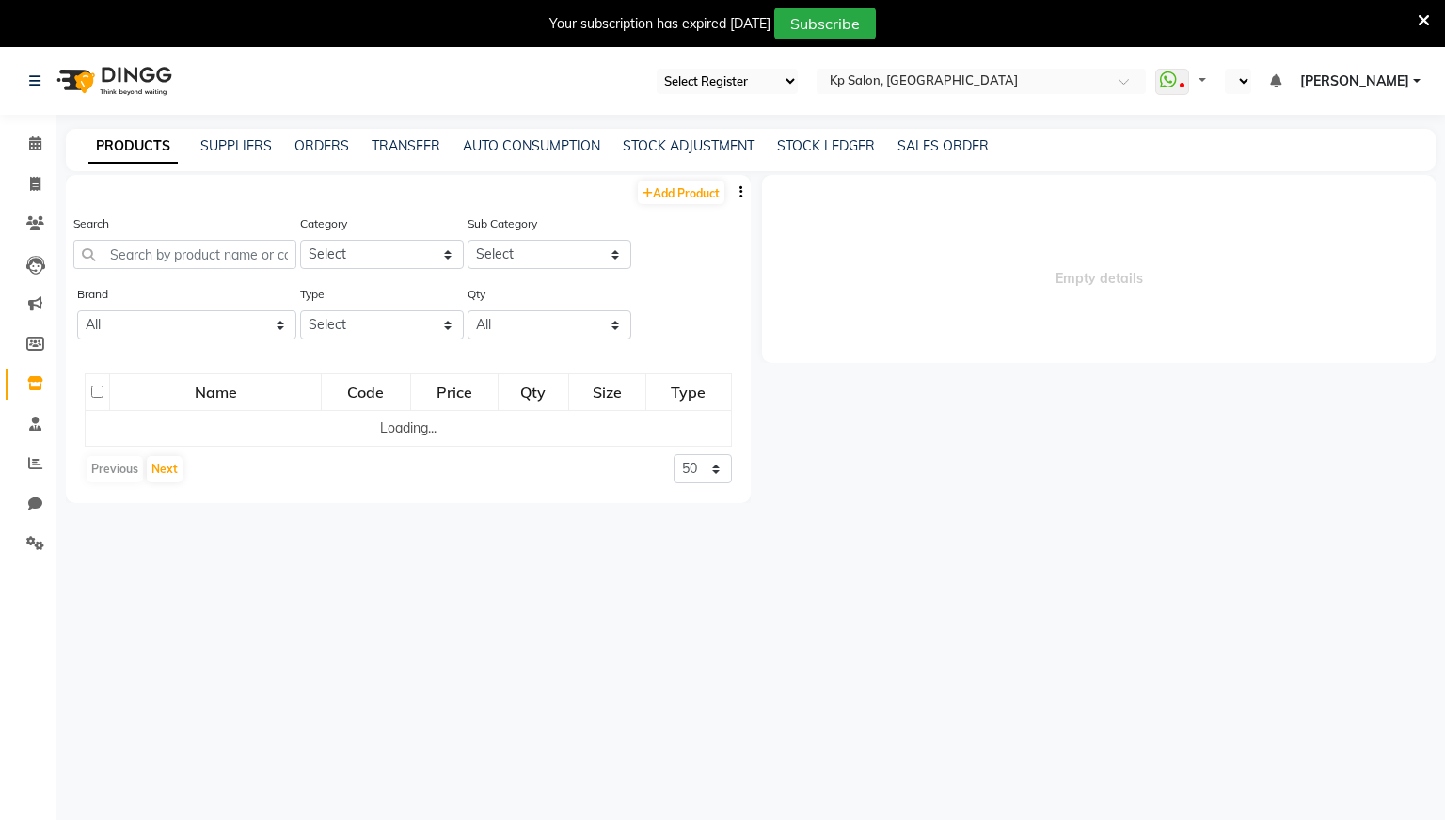
select select "28"
select select "en"
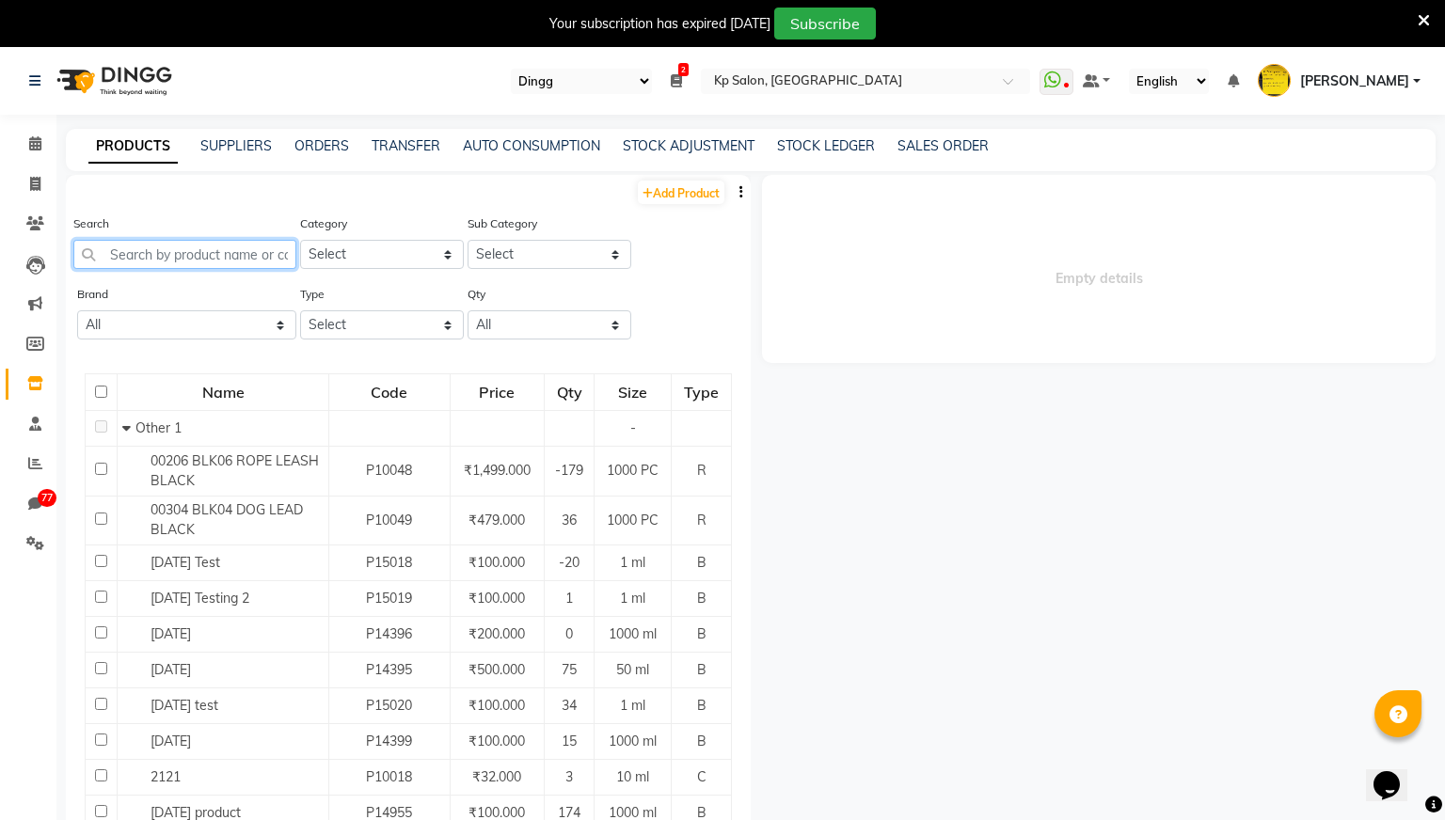
click at [191, 251] on input "text" at bounding box center [184, 254] width 223 height 29
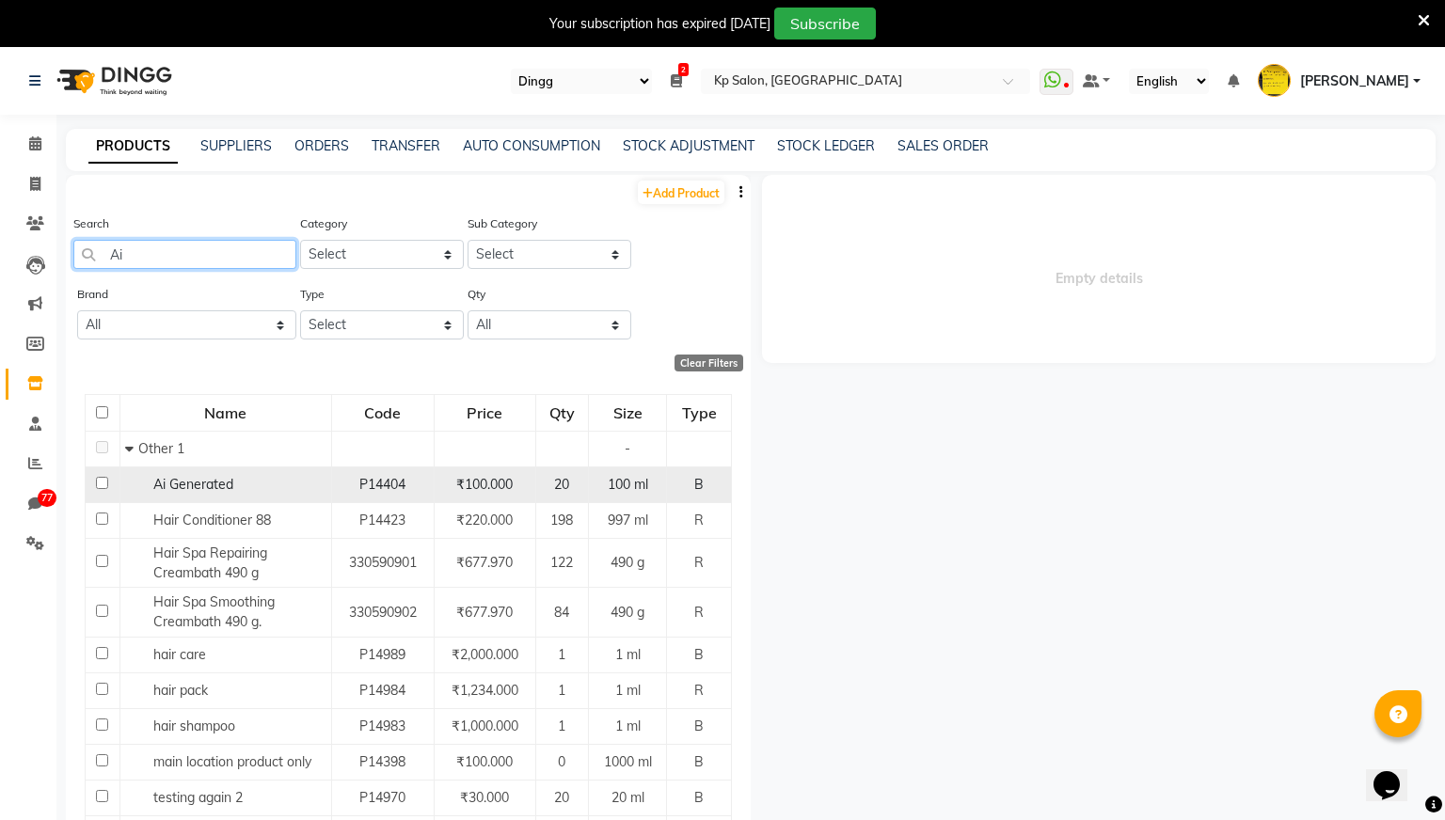
type input "Ai"
click at [204, 488] on span "Ai Generated" at bounding box center [193, 484] width 80 height 17
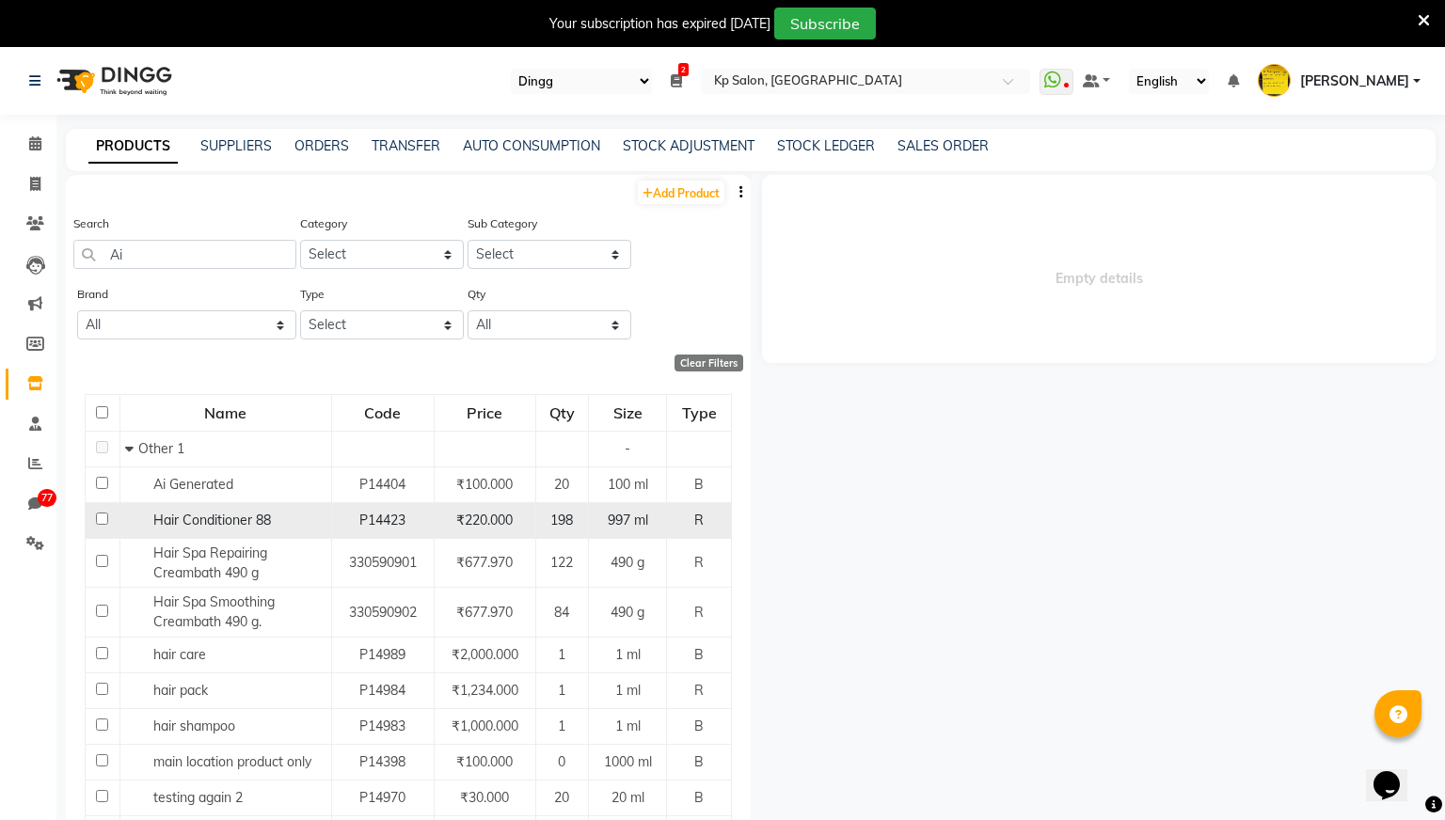
select select
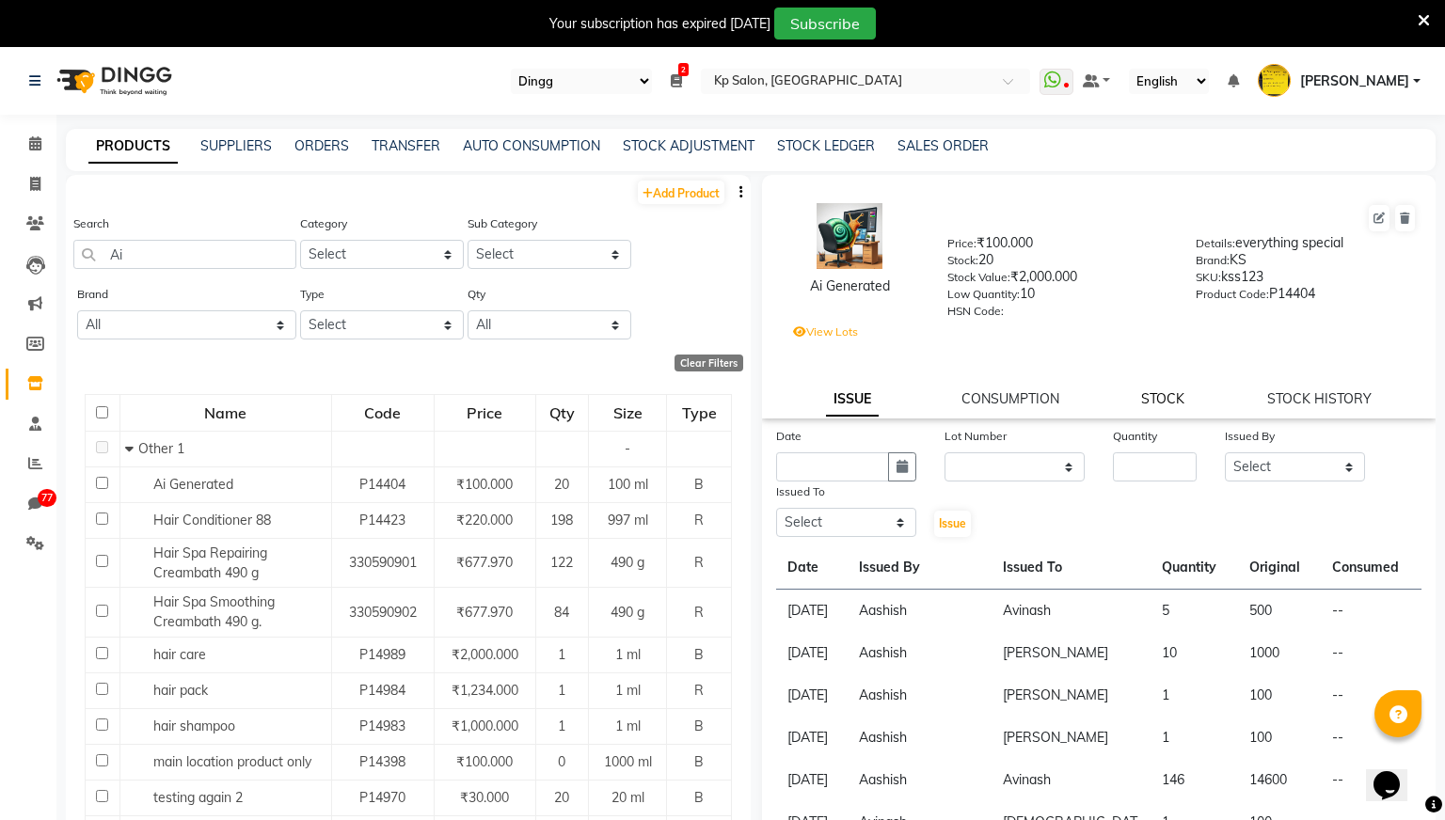
click at [1157, 395] on link "STOCK" at bounding box center [1162, 398] width 43 height 17
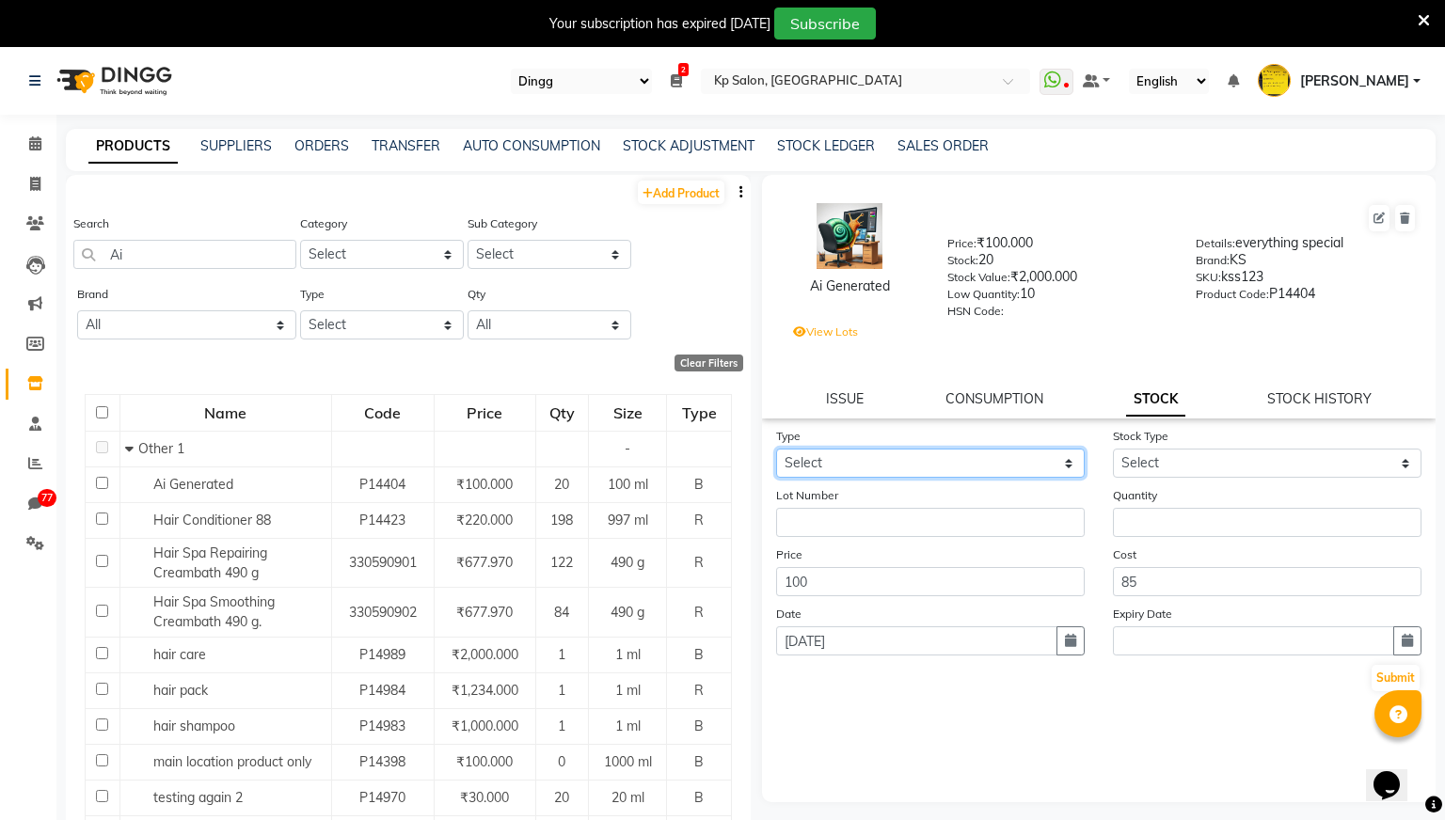
click at [1013, 464] on select "Select In Out" at bounding box center [930, 463] width 309 height 29
select select "in"
click at [776, 449] on select "Select In Out" at bounding box center [930, 463] width 309 height 29
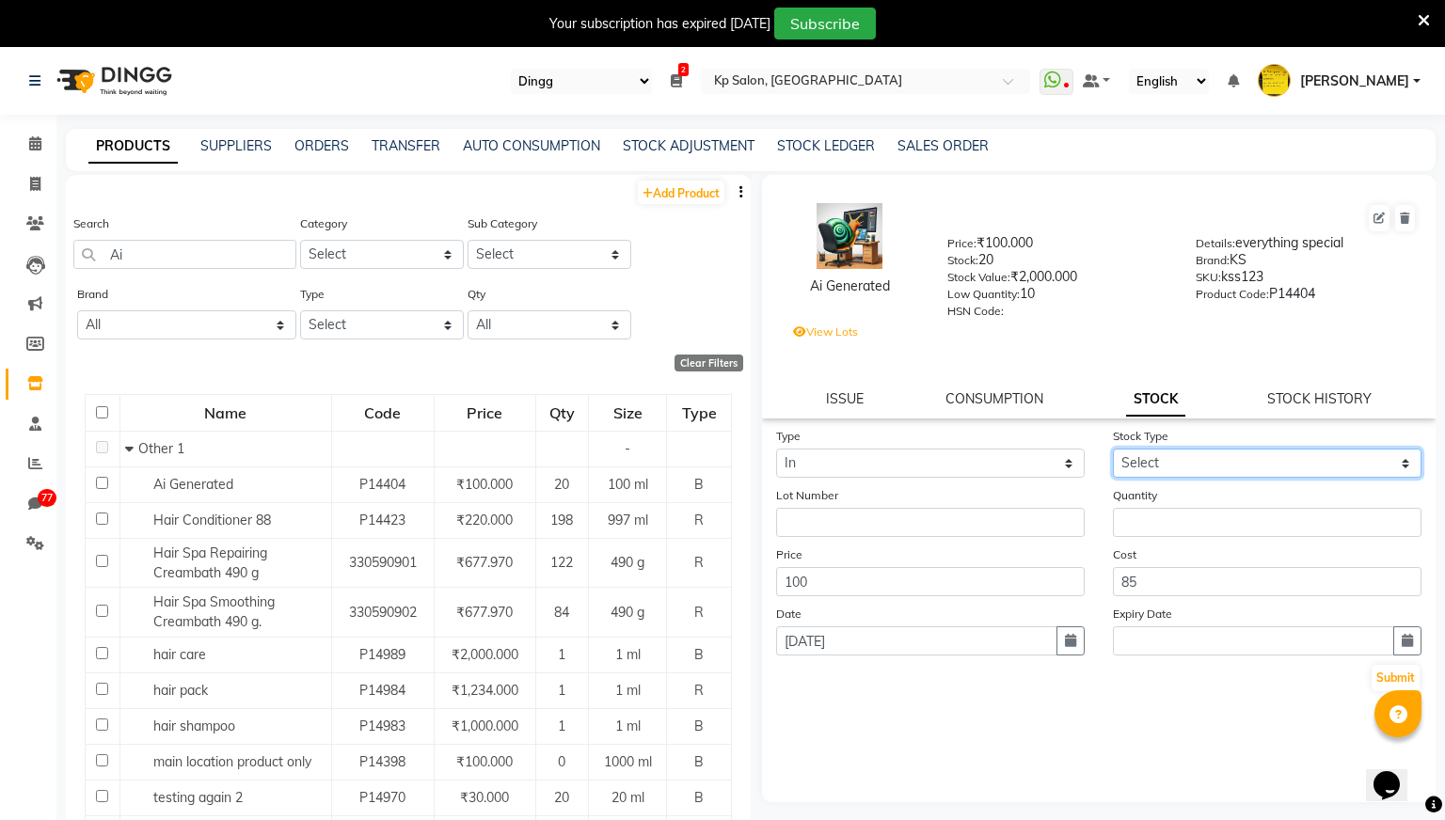
click at [1241, 452] on select "Select New Stock Adjustment Return Other" at bounding box center [1267, 463] width 309 height 29
select select "new stock"
click at [1113, 449] on select "Select New Stock Adjustment Return Other" at bounding box center [1267, 463] width 309 height 29
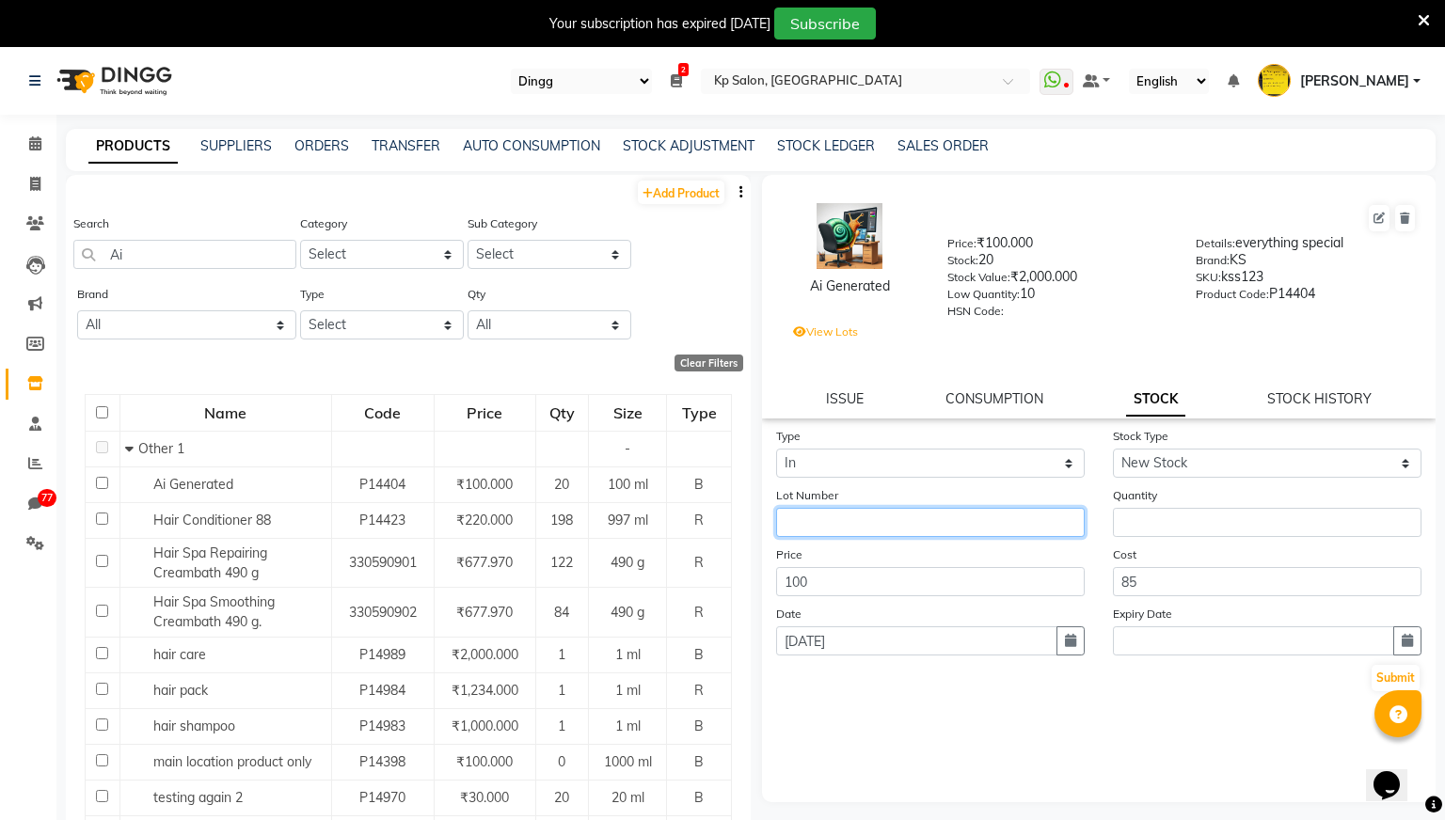
click at [946, 511] on input "text" at bounding box center [930, 522] width 309 height 29
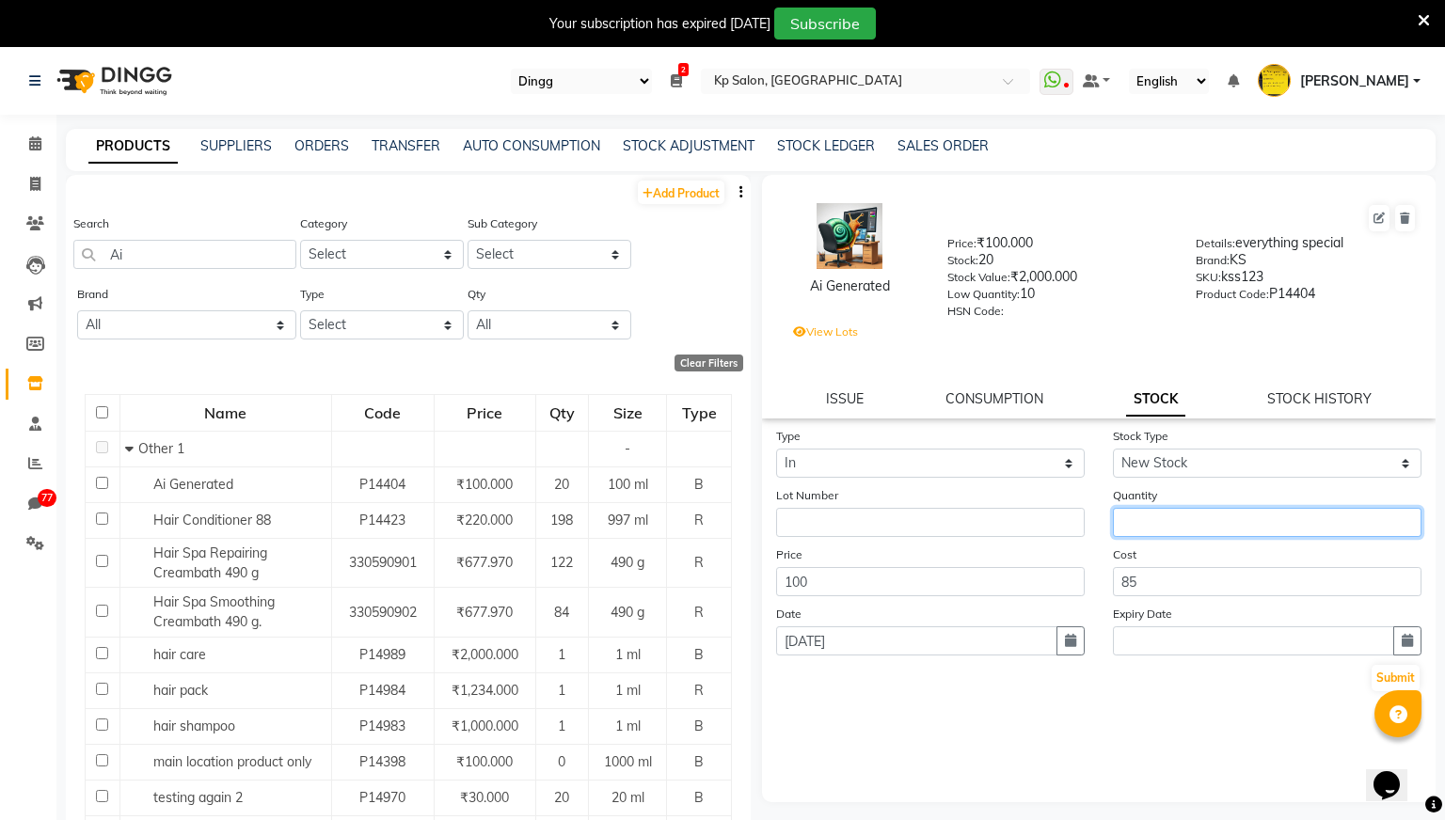
click at [1162, 518] on input "number" at bounding box center [1267, 522] width 309 height 29
type input "5"
click at [1400, 643] on button "button" at bounding box center [1407, 640] width 28 height 29
select select "9"
select select "2025"
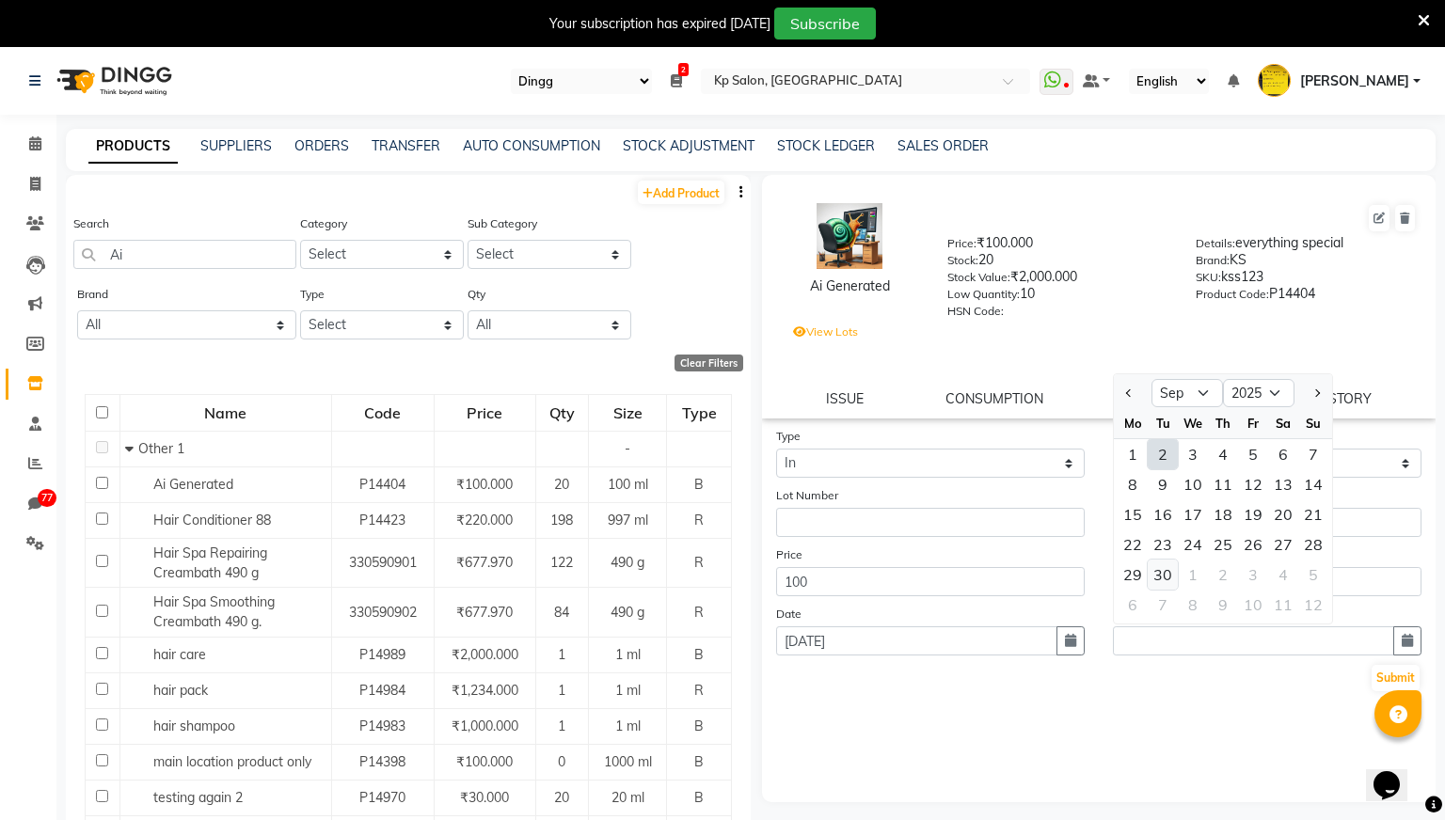
click at [1169, 568] on div "30" at bounding box center [1162, 575] width 30 height 30
type input "Sep 30, 2025"
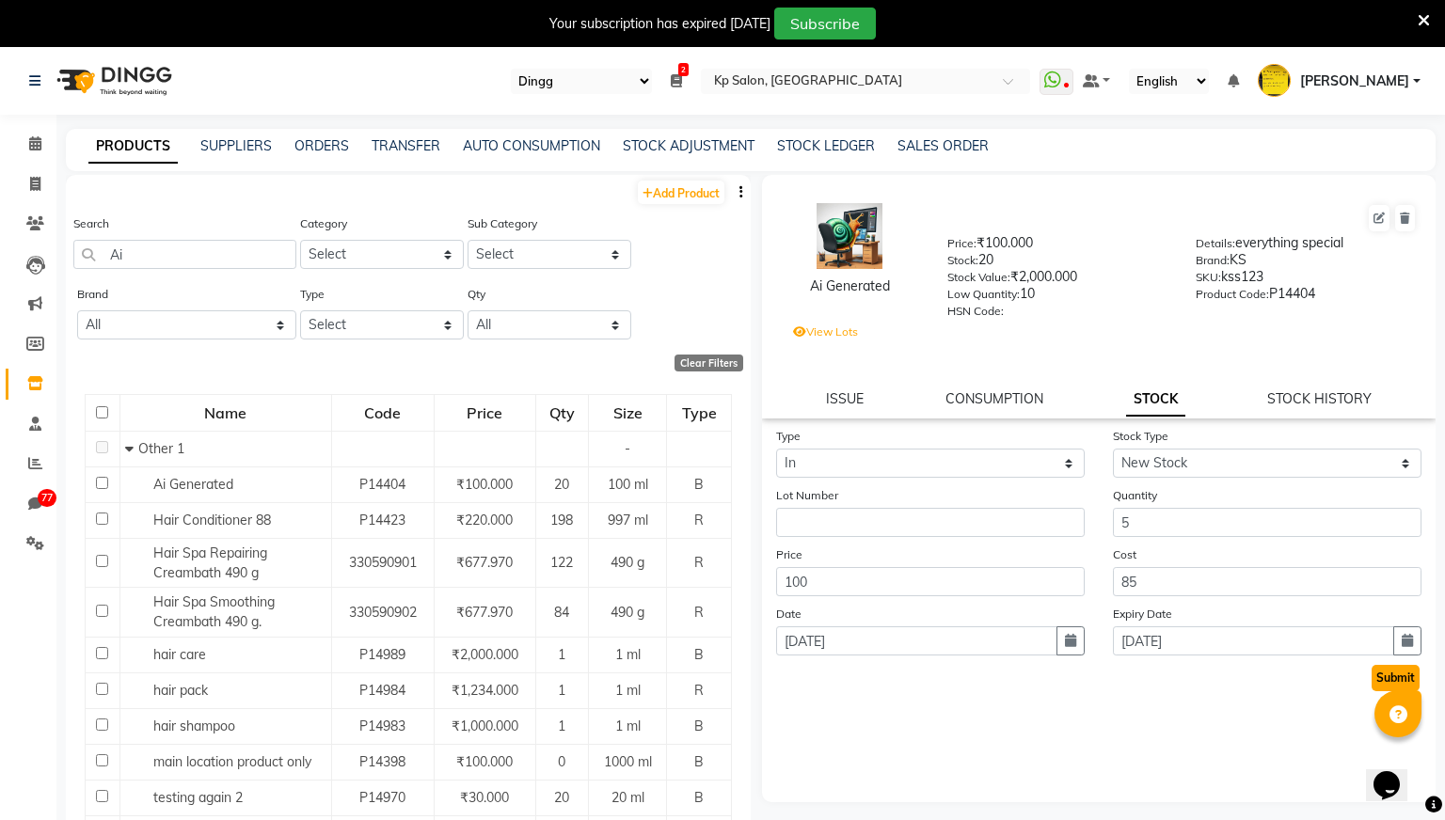
click at [1399, 673] on button "Submit" at bounding box center [1395, 678] width 48 height 26
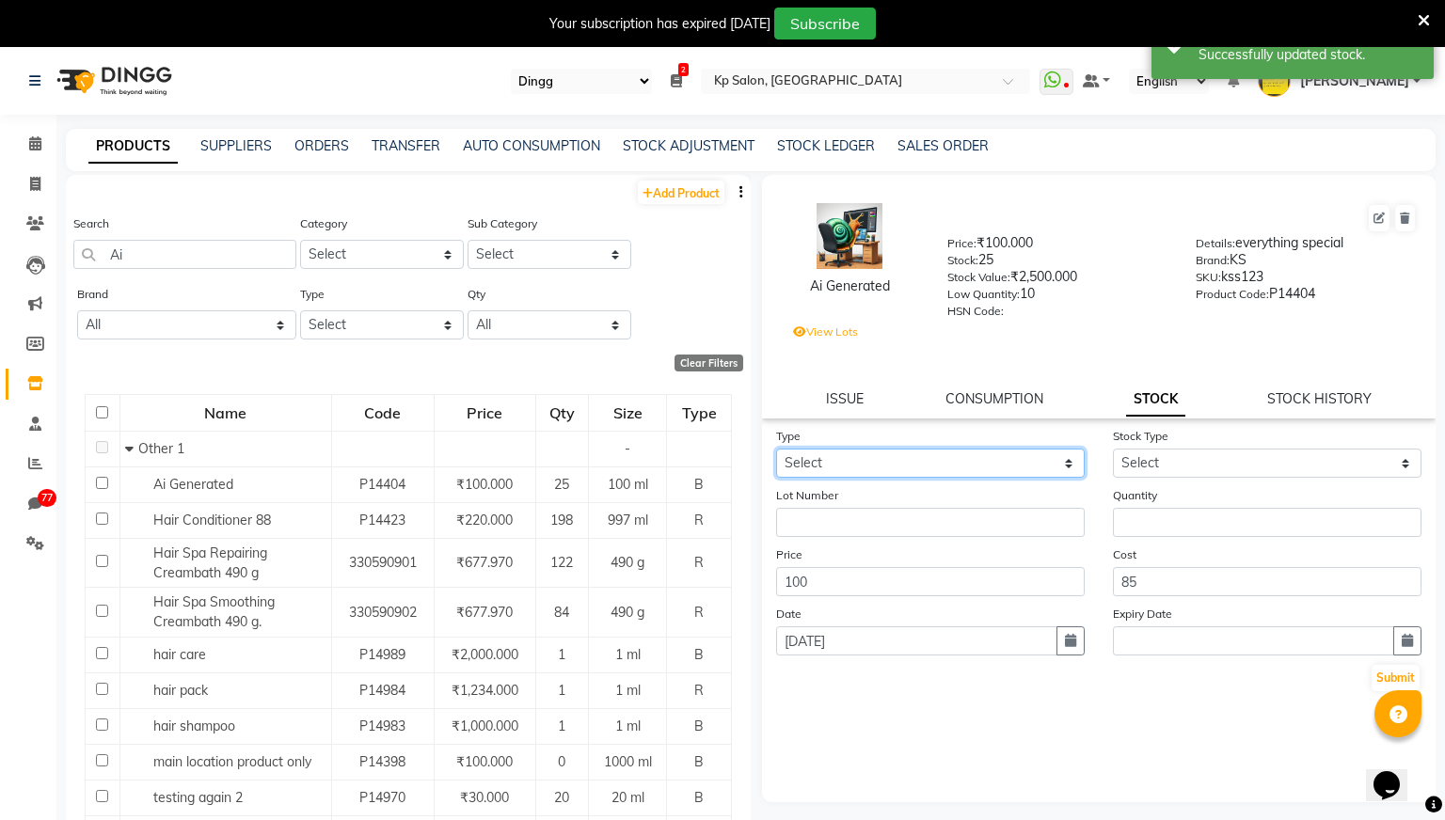
click at [1071, 460] on select "Select In Out" at bounding box center [930, 463] width 309 height 29
select select "in"
click at [776, 449] on select "Select In Out" at bounding box center [930, 463] width 309 height 29
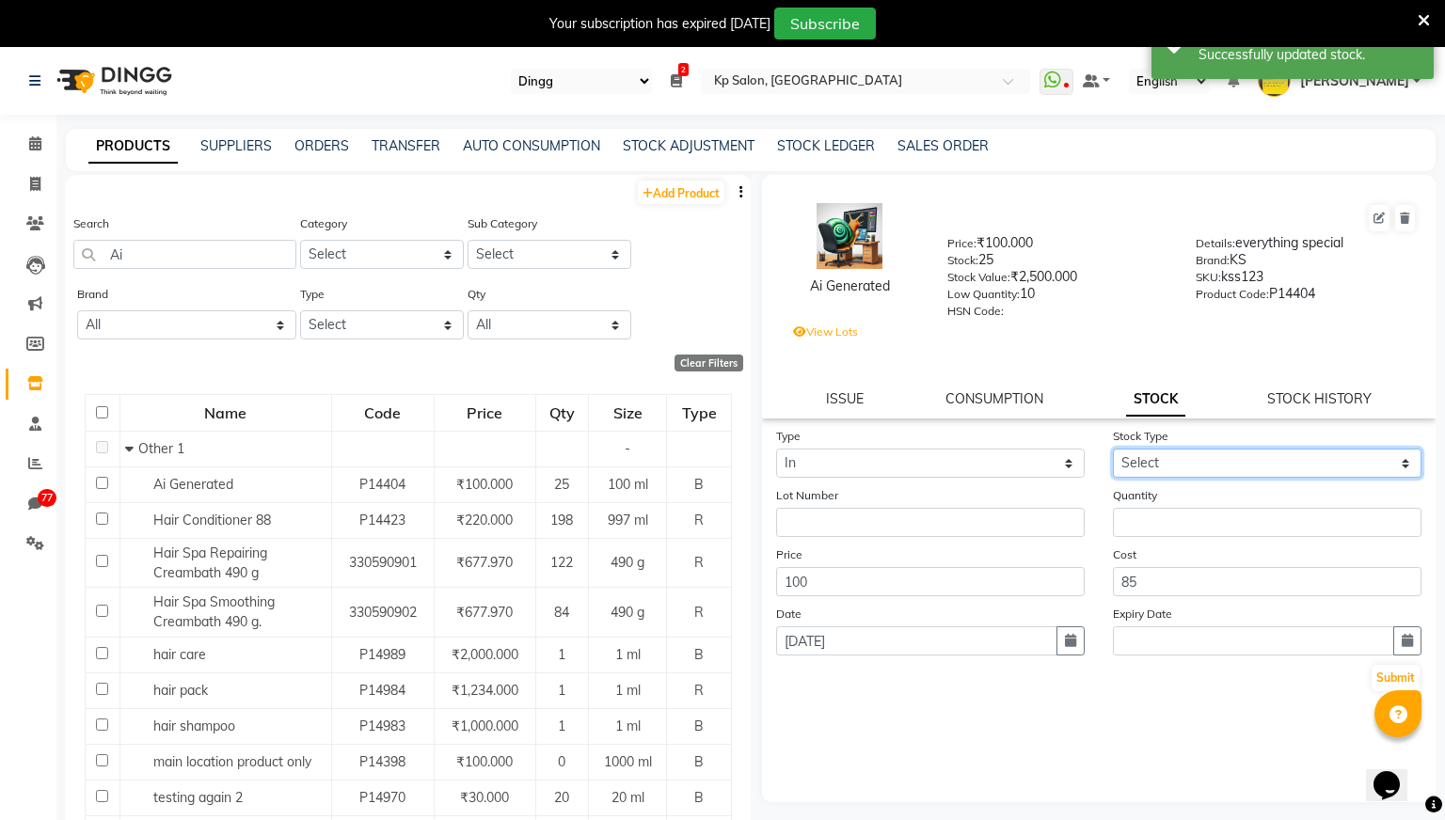
click at [1187, 453] on select "Select New Stock Adjustment Return Other" at bounding box center [1267, 463] width 309 height 29
select select "new stock"
click at [1113, 449] on select "Select New Stock Adjustment Return Other" at bounding box center [1267, 463] width 309 height 29
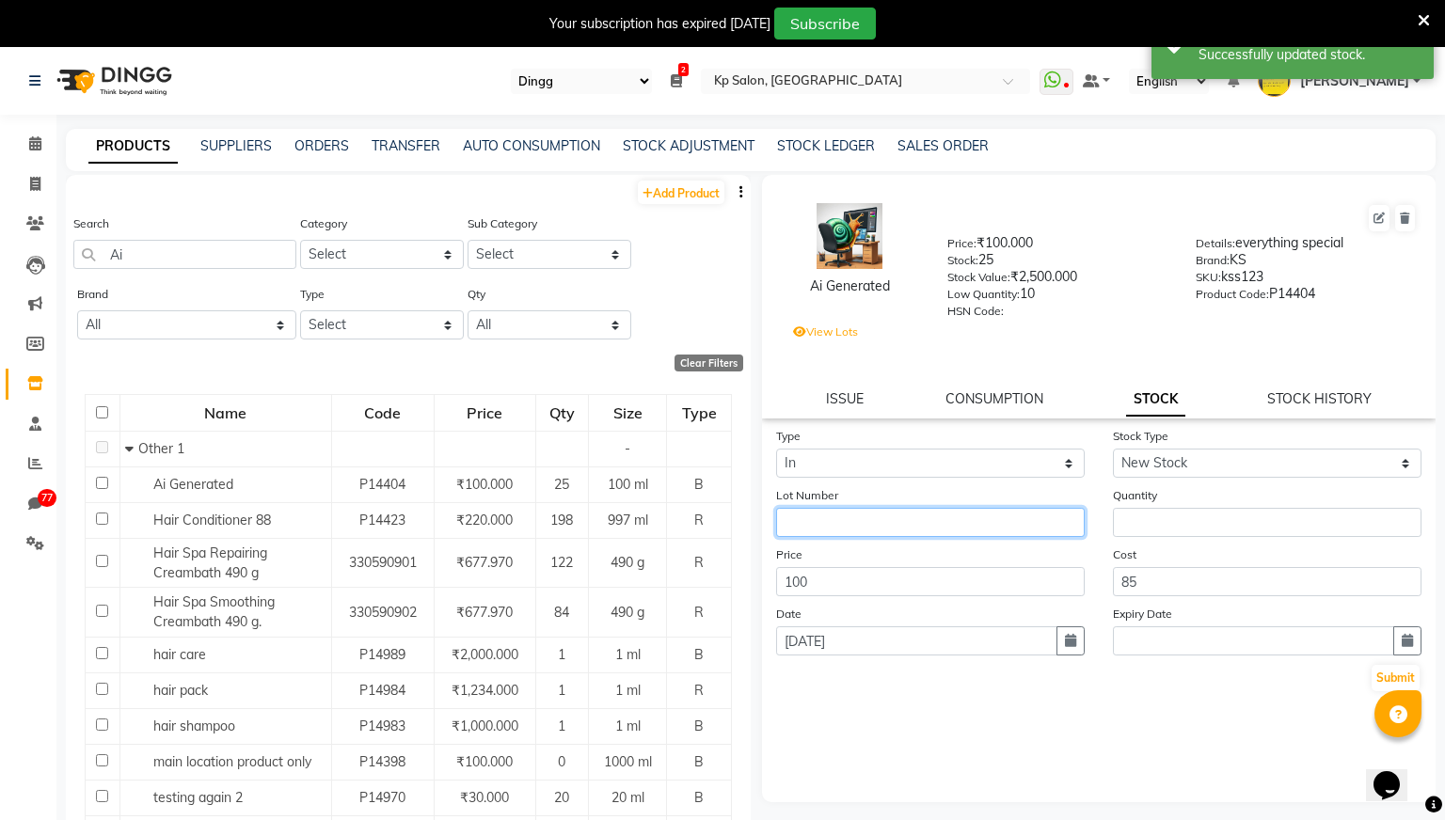
click at [1014, 513] on input "text" at bounding box center [930, 522] width 309 height 29
type input "k8"
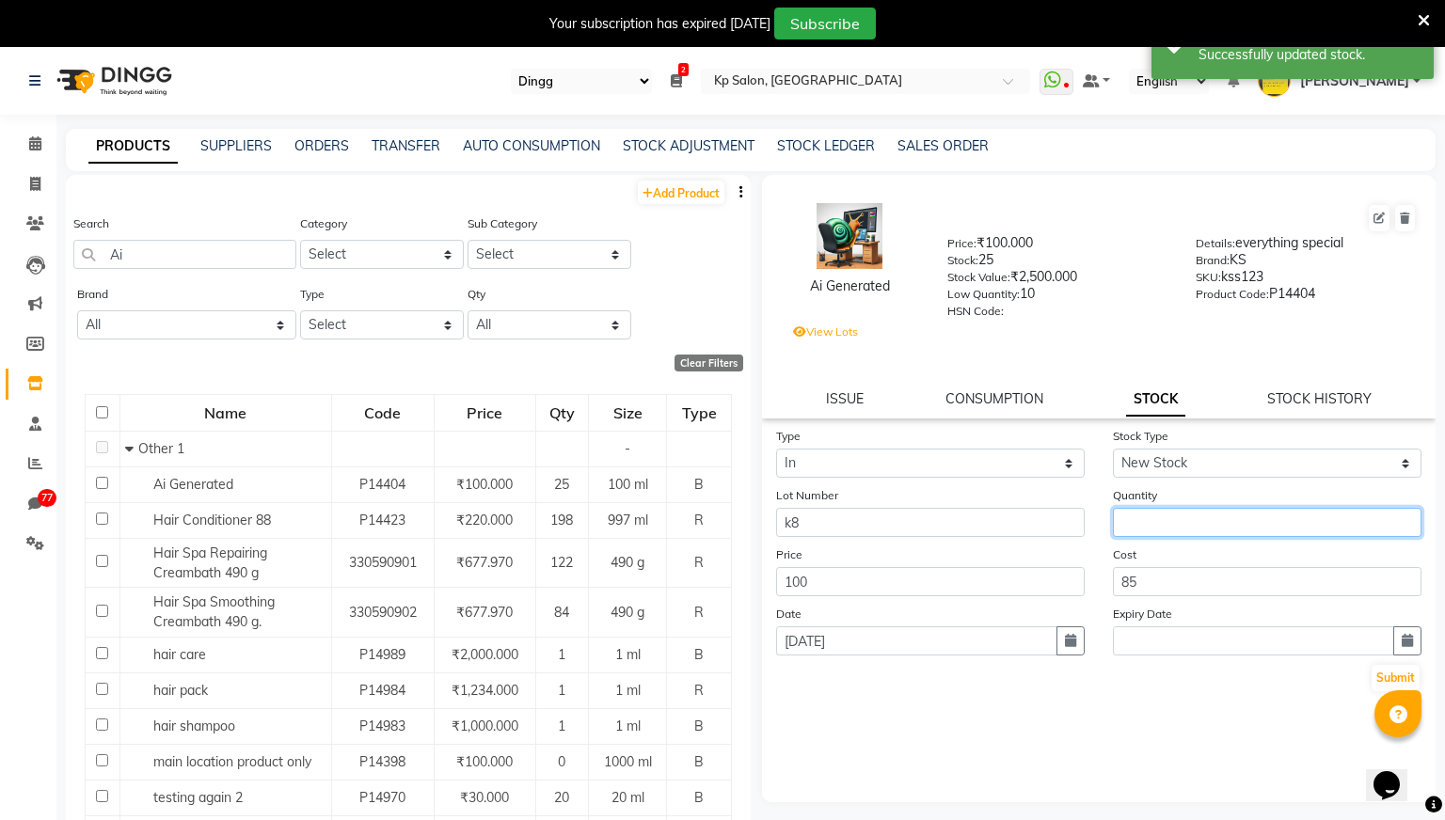
click at [1184, 521] on input "number" at bounding box center [1267, 522] width 309 height 29
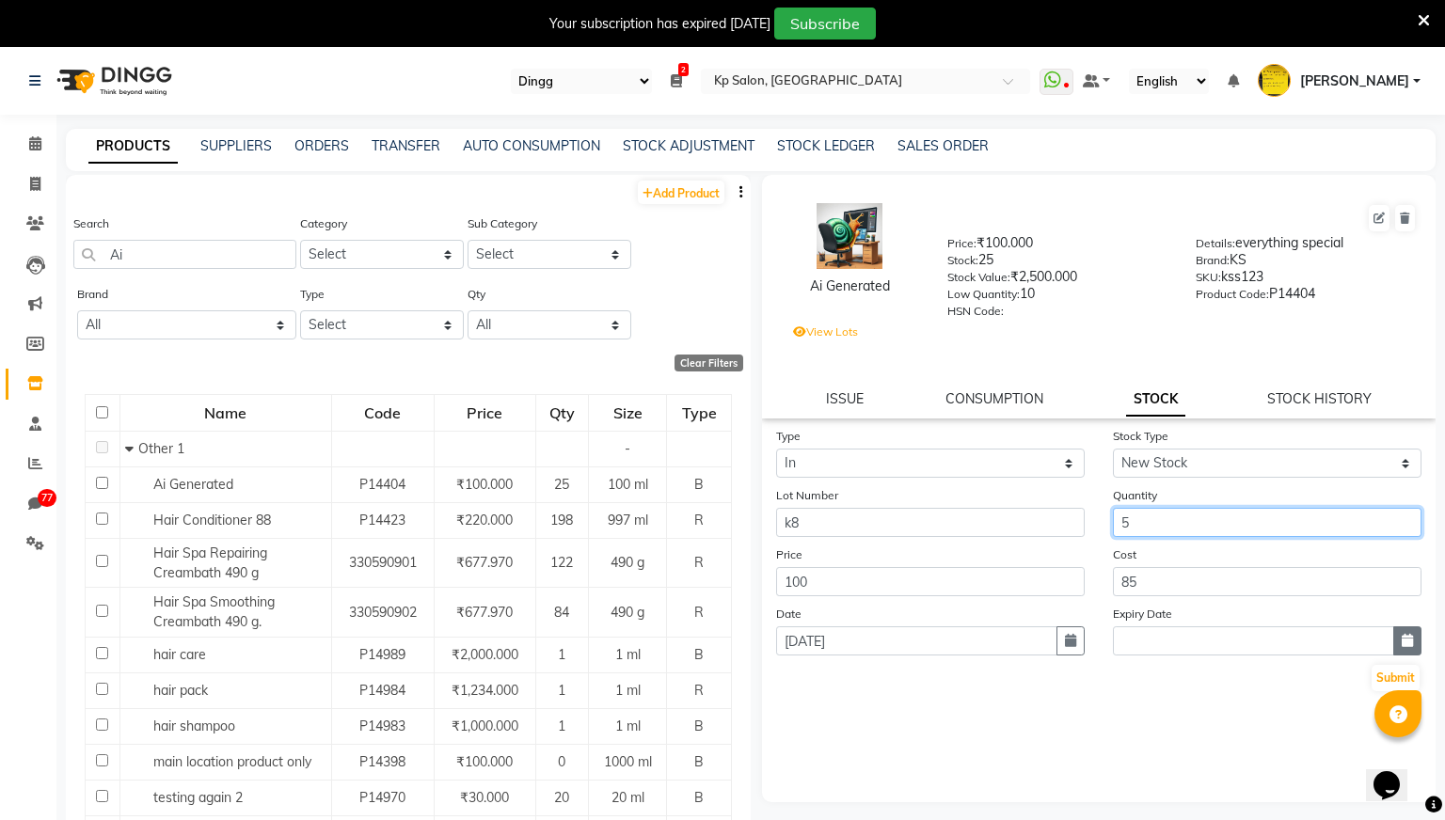
type input "5"
click at [1406, 646] on icon "button" at bounding box center [1406, 640] width 11 height 13
select select "9"
select select "2025"
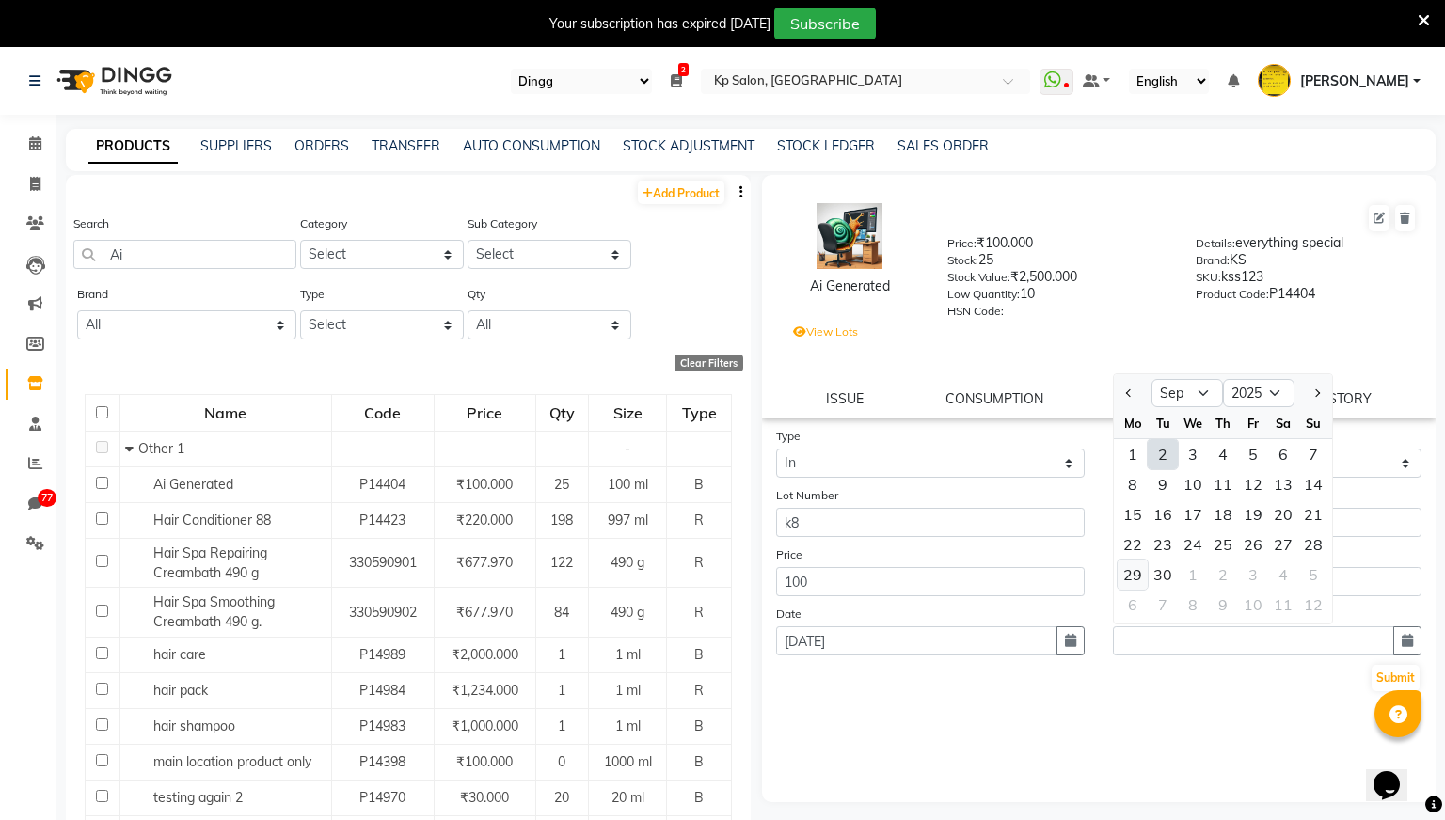
click at [1140, 574] on div "29" at bounding box center [1132, 575] width 30 height 30
type input "Sep 29, 2025"
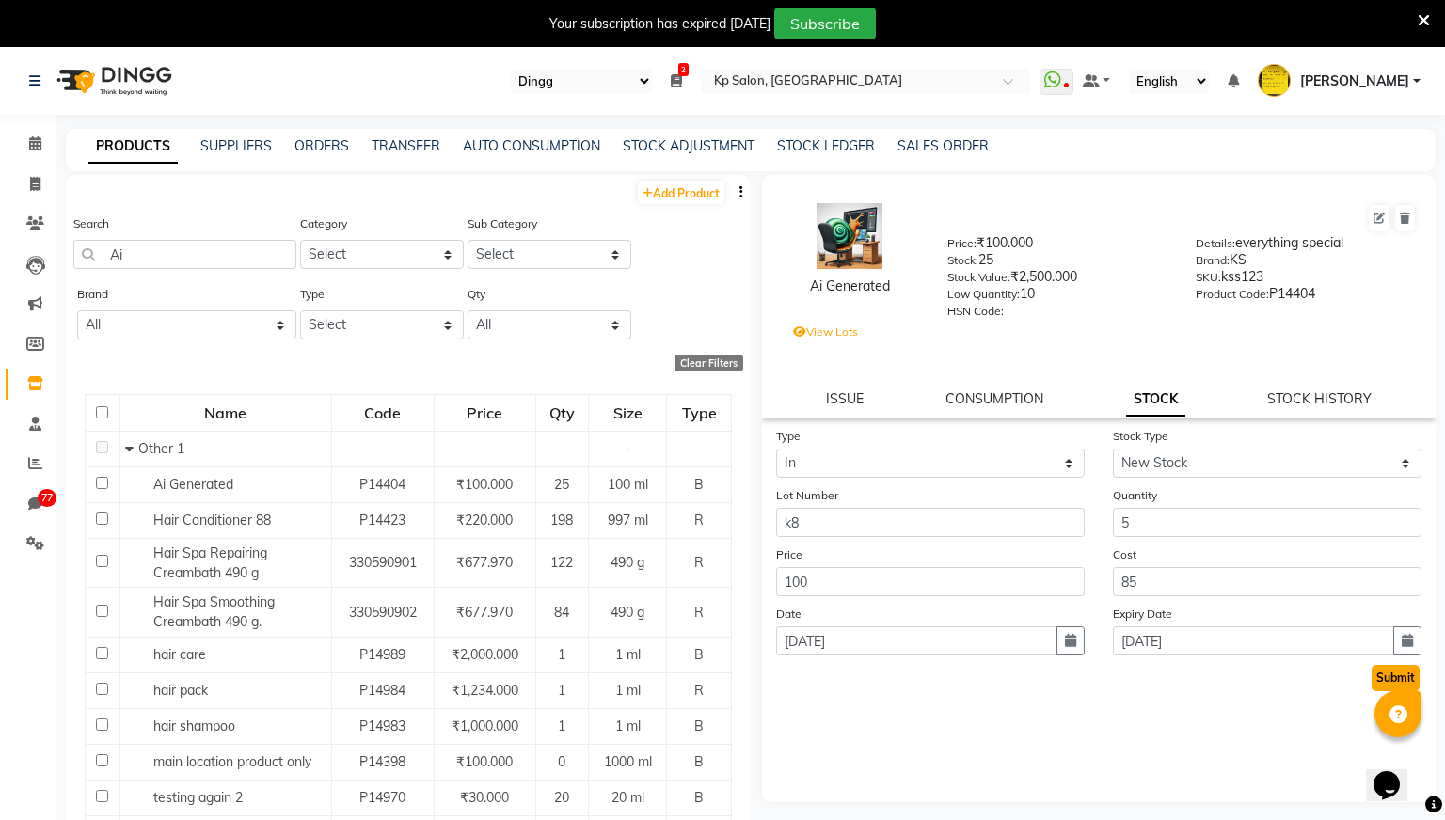
click at [1398, 682] on button "Submit" at bounding box center [1395, 678] width 48 height 26
click at [34, 543] on icon at bounding box center [35, 543] width 18 height 14
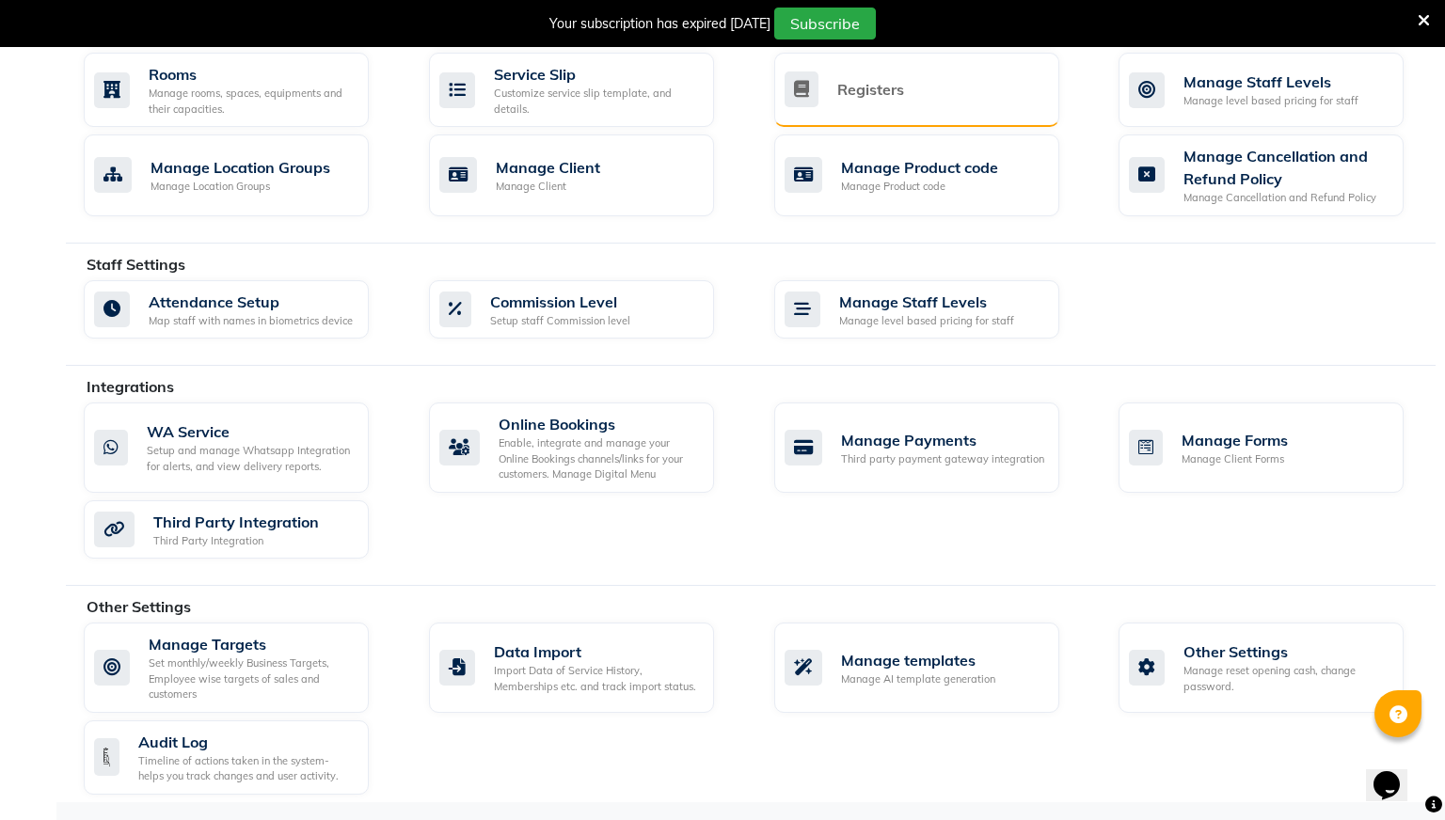
click at [948, 88] on div "Registers" at bounding box center [914, 89] width 260 height 36
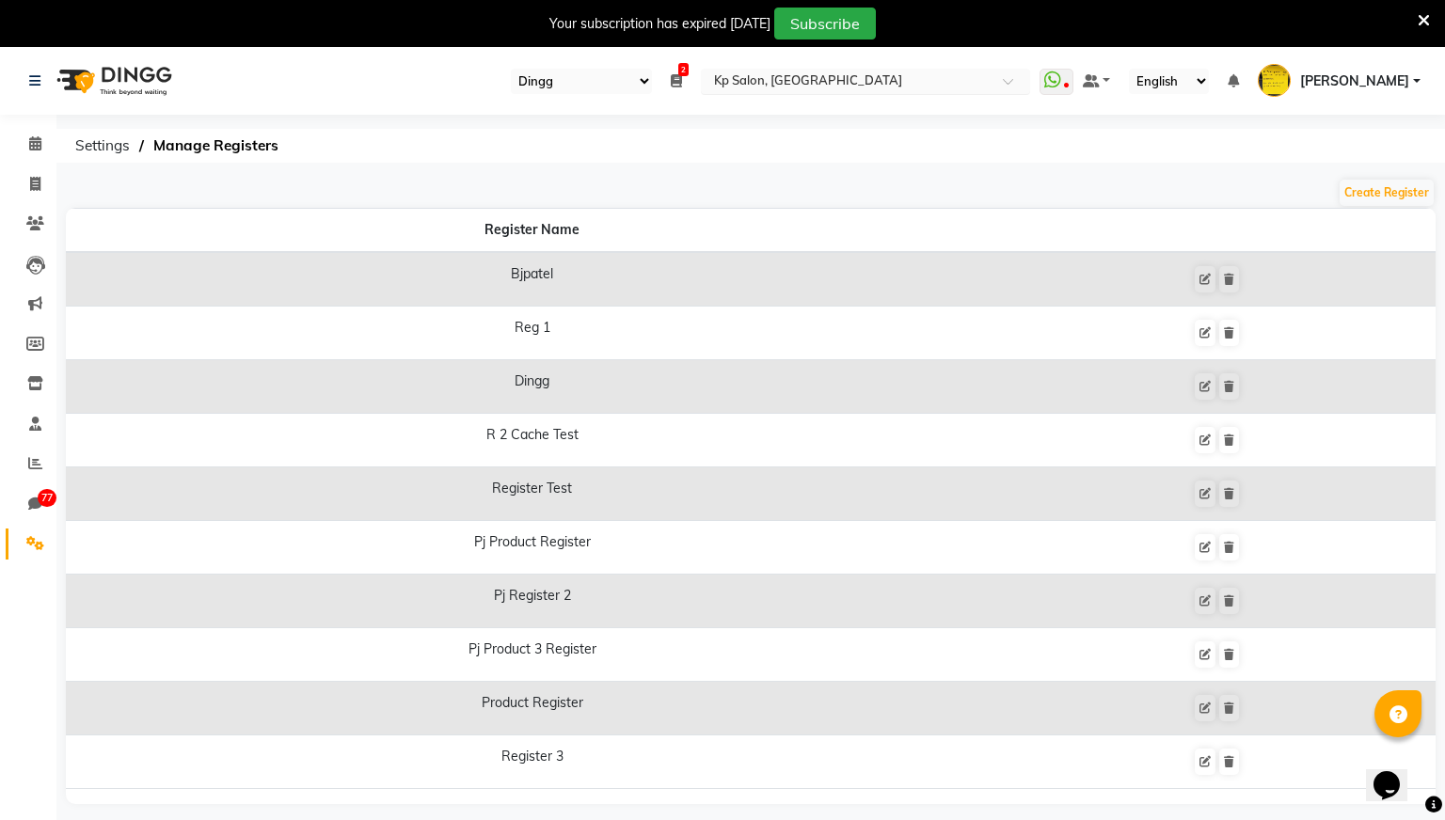
click at [1030, 83] on div at bounding box center [865, 82] width 329 height 19
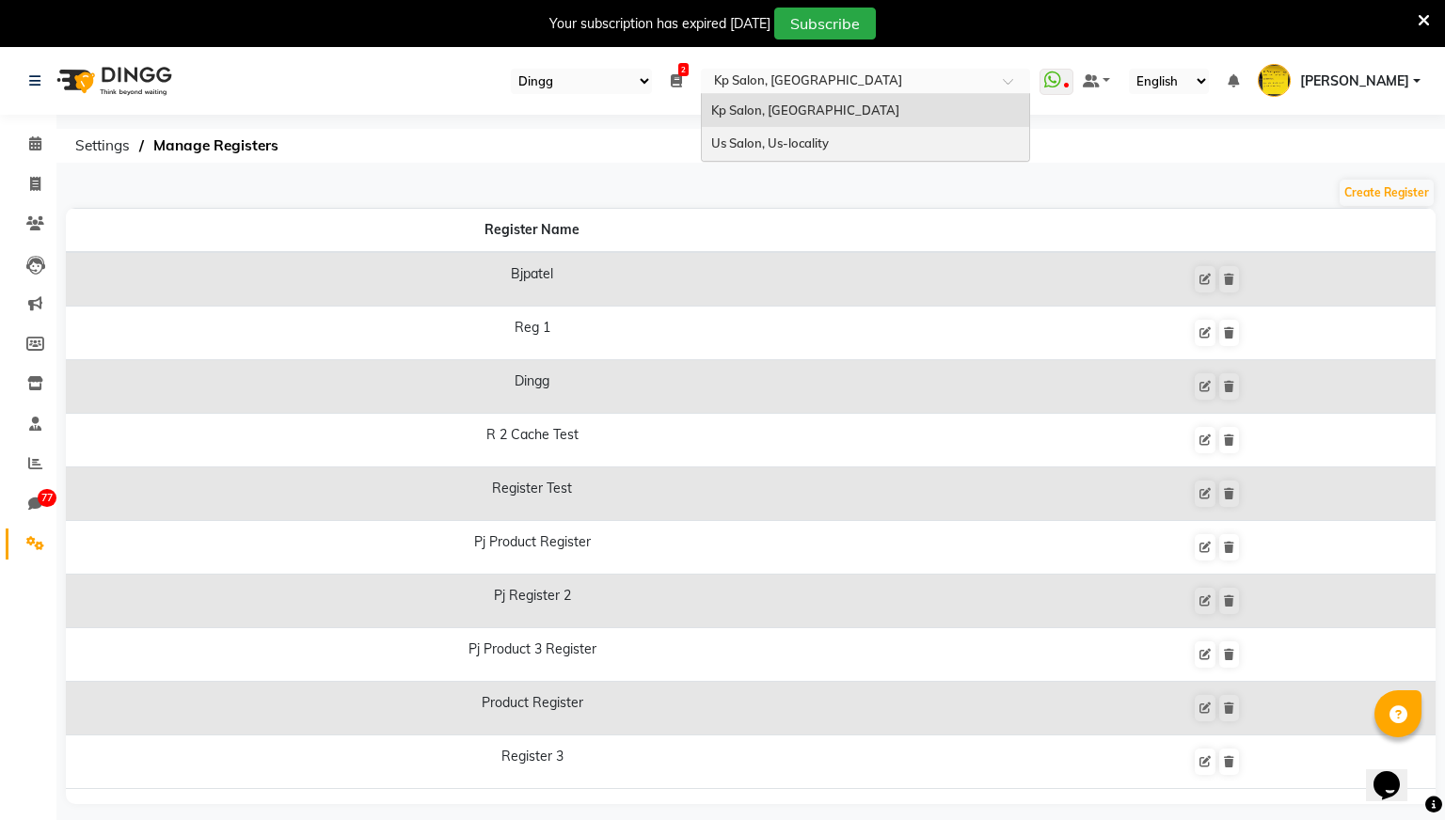
click at [980, 143] on div "Us Salon, Us-locality" at bounding box center [865, 144] width 327 height 34
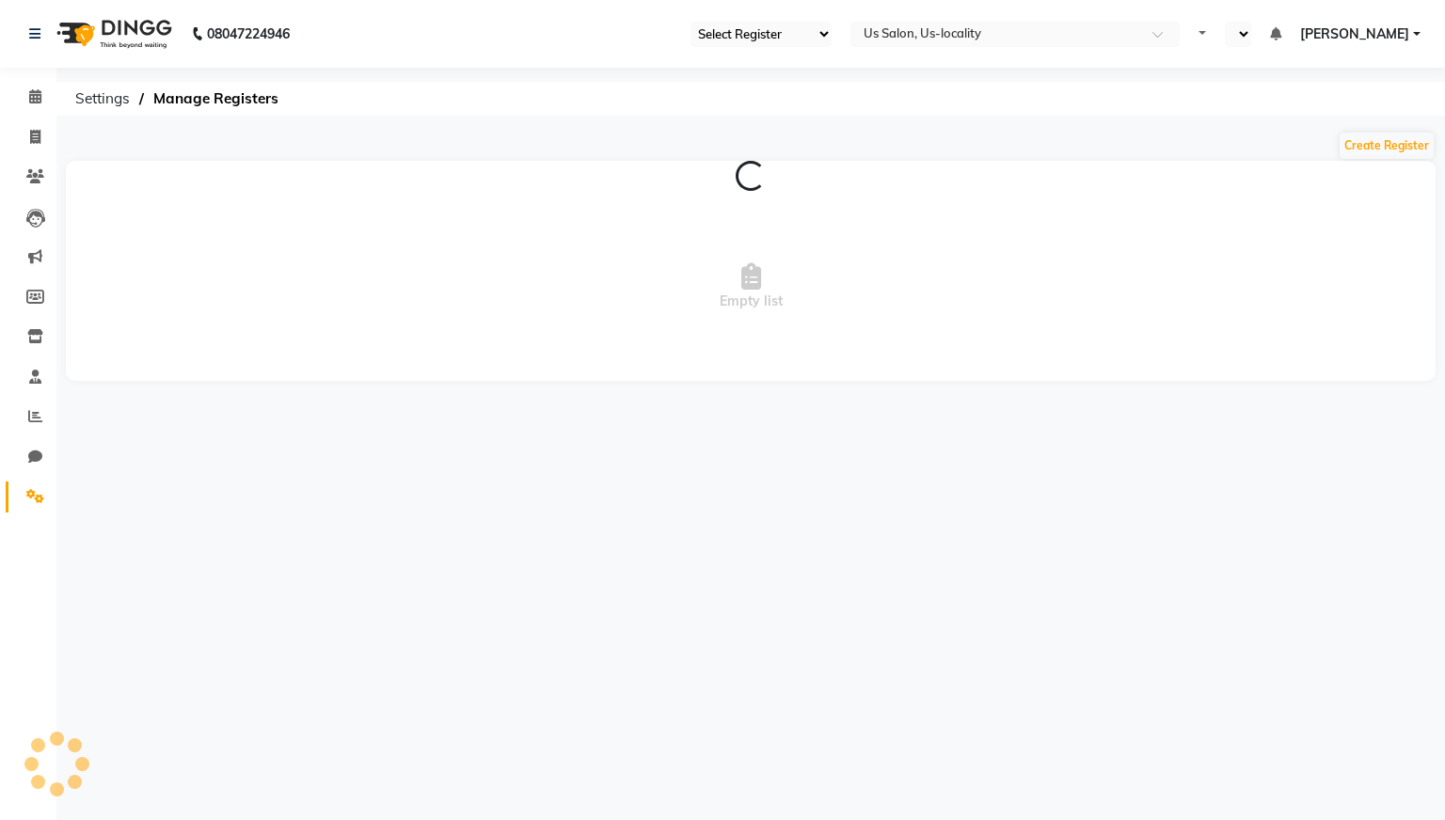
select select "30"
select select "en"
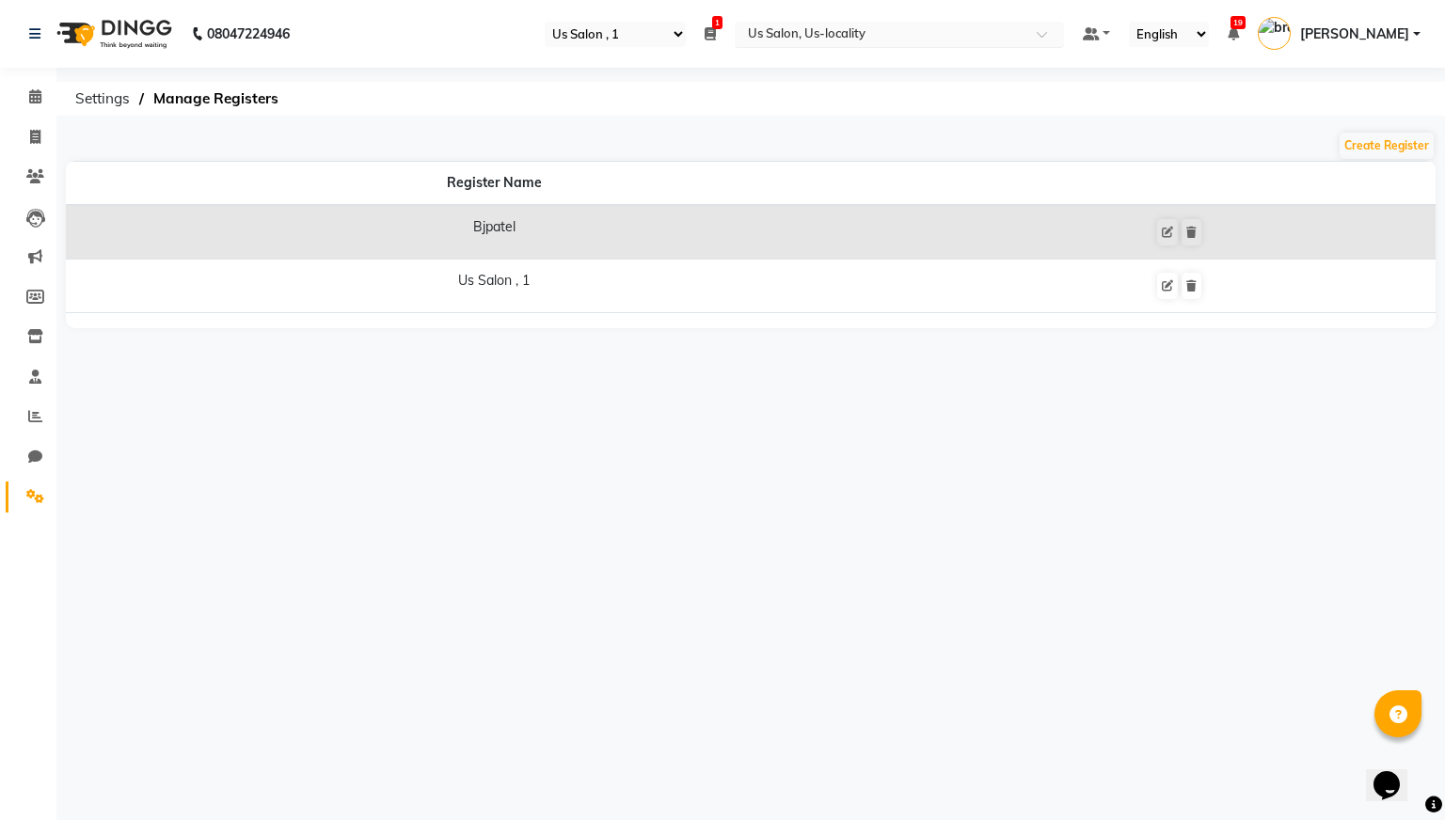
click at [1017, 35] on input "text" at bounding box center [880, 35] width 273 height 19
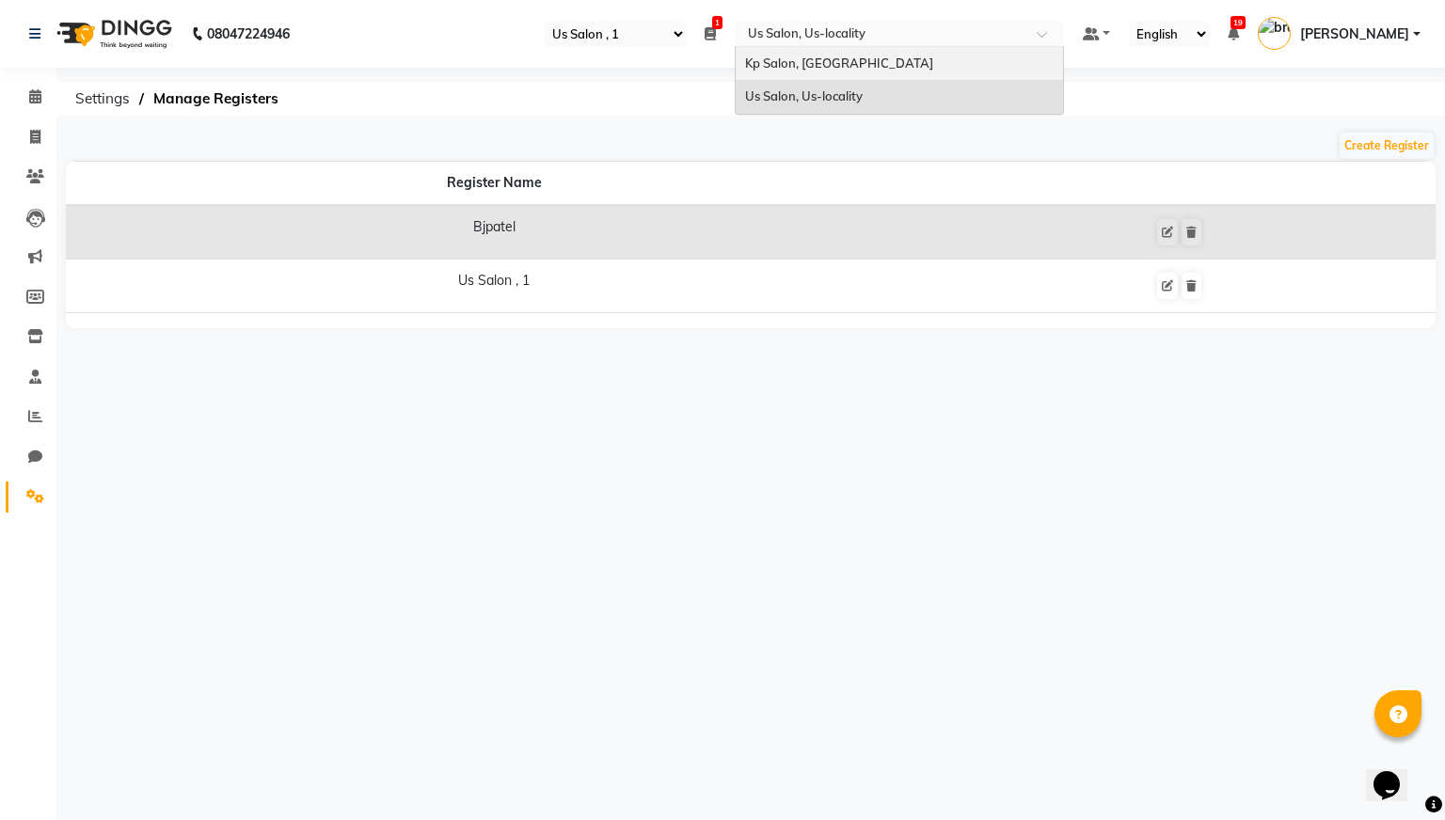
click at [980, 73] on div "Kp Salon, [GEOGRAPHIC_DATA]" at bounding box center [899, 64] width 327 height 34
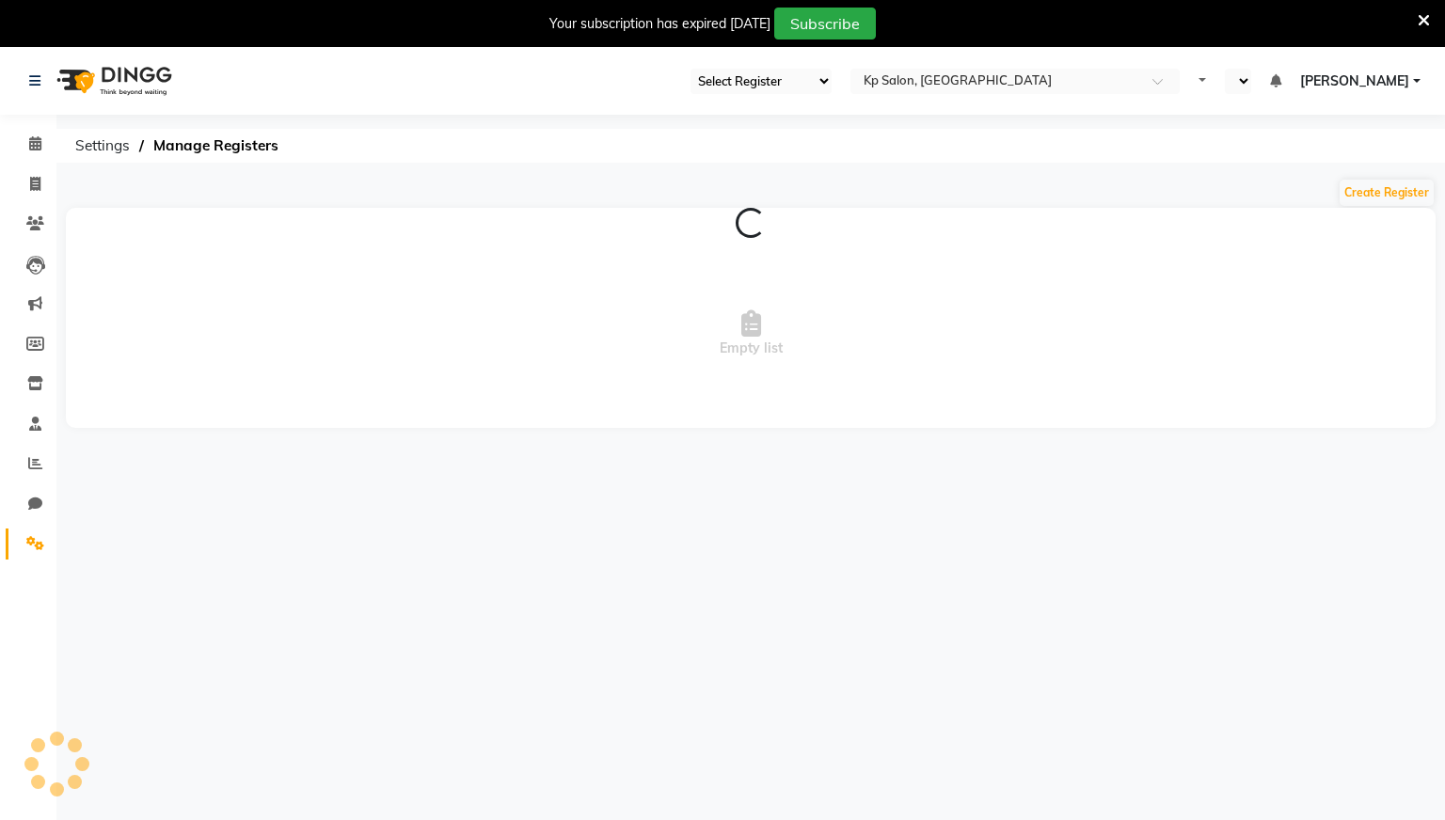
select select "28"
select select "en"
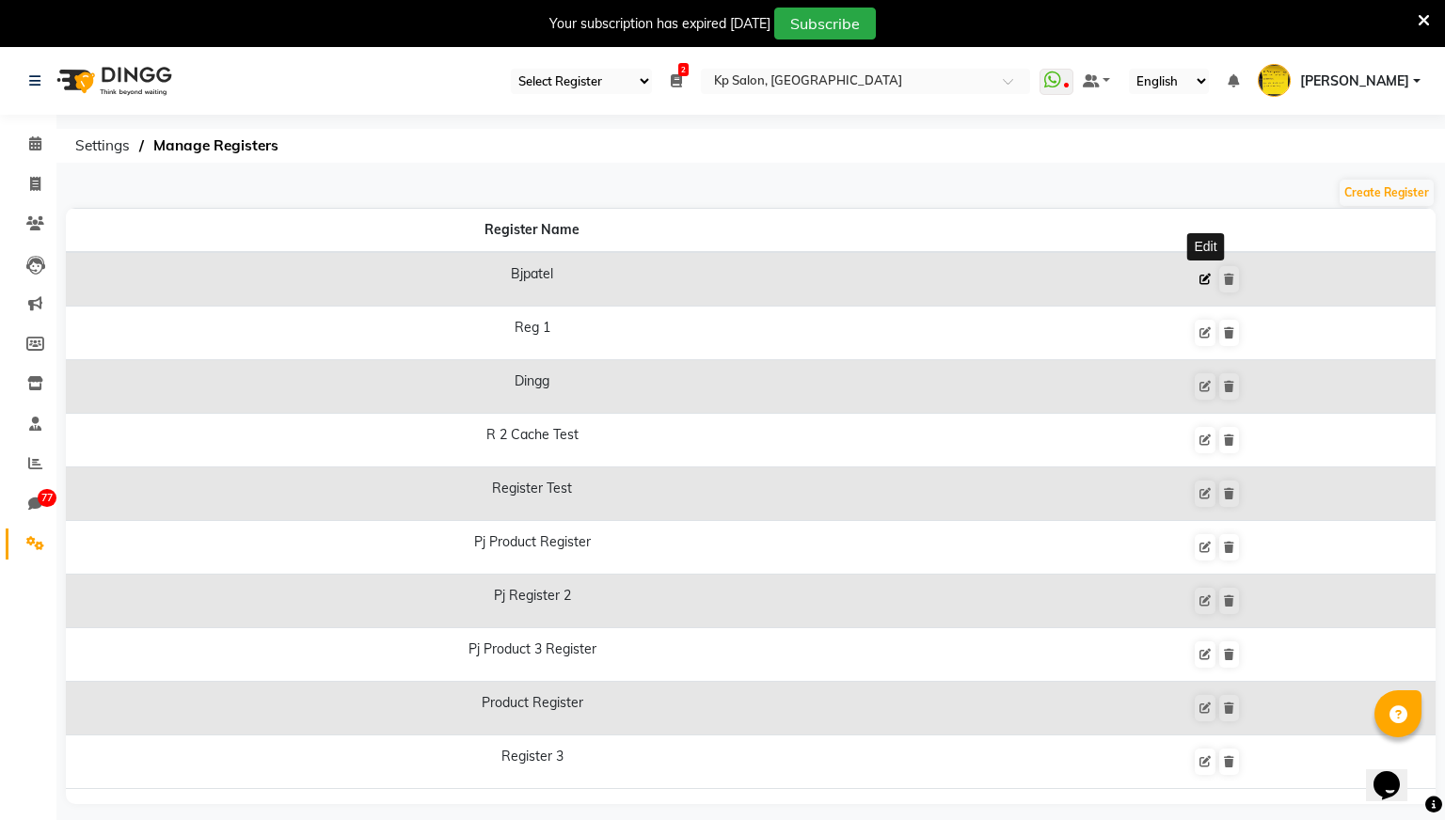
click at [1210, 280] on icon at bounding box center [1204, 279] width 11 height 11
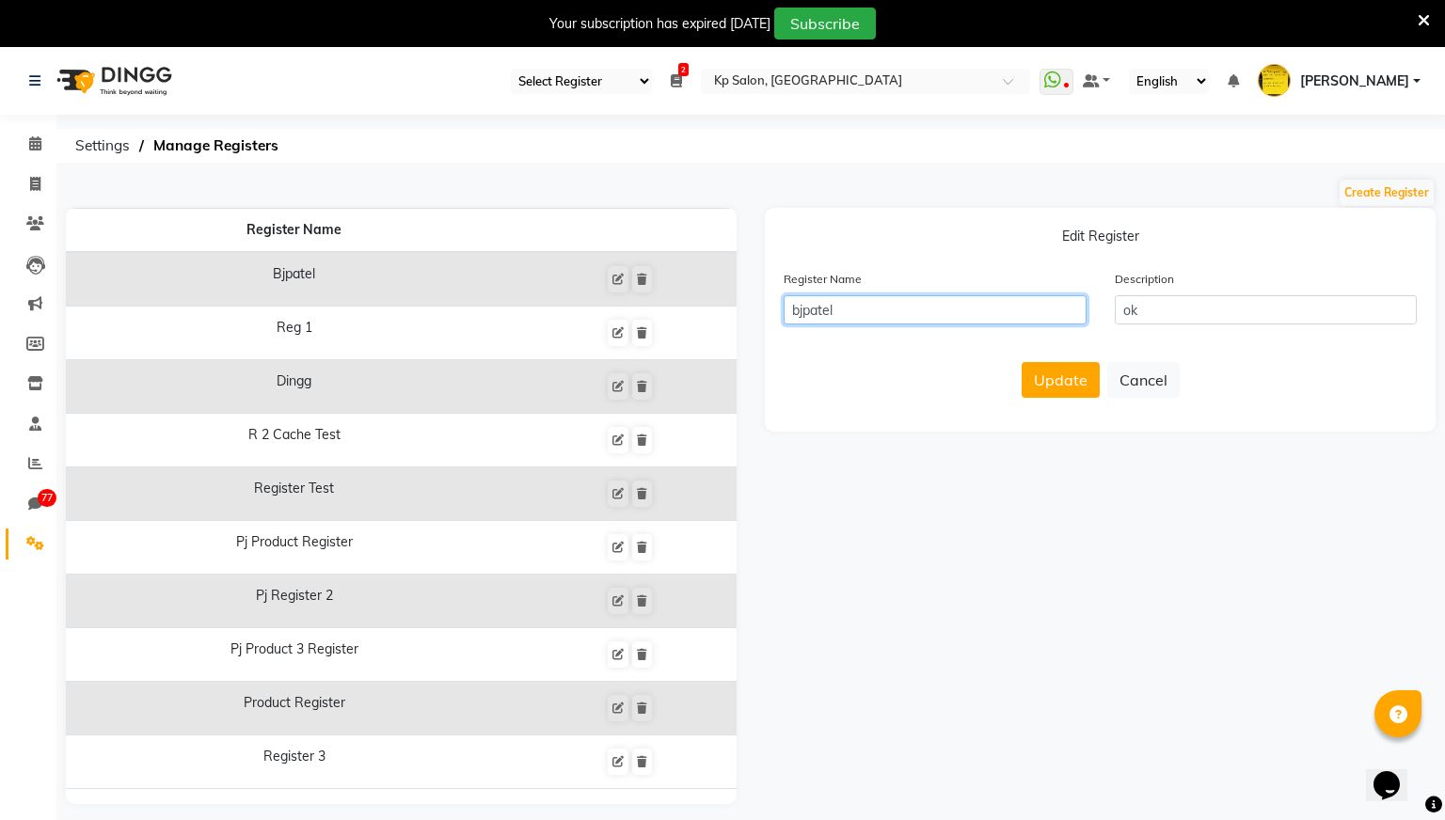
click at [896, 313] on input "bjpatel" at bounding box center [934, 309] width 303 height 29
type input "bjpatel12"
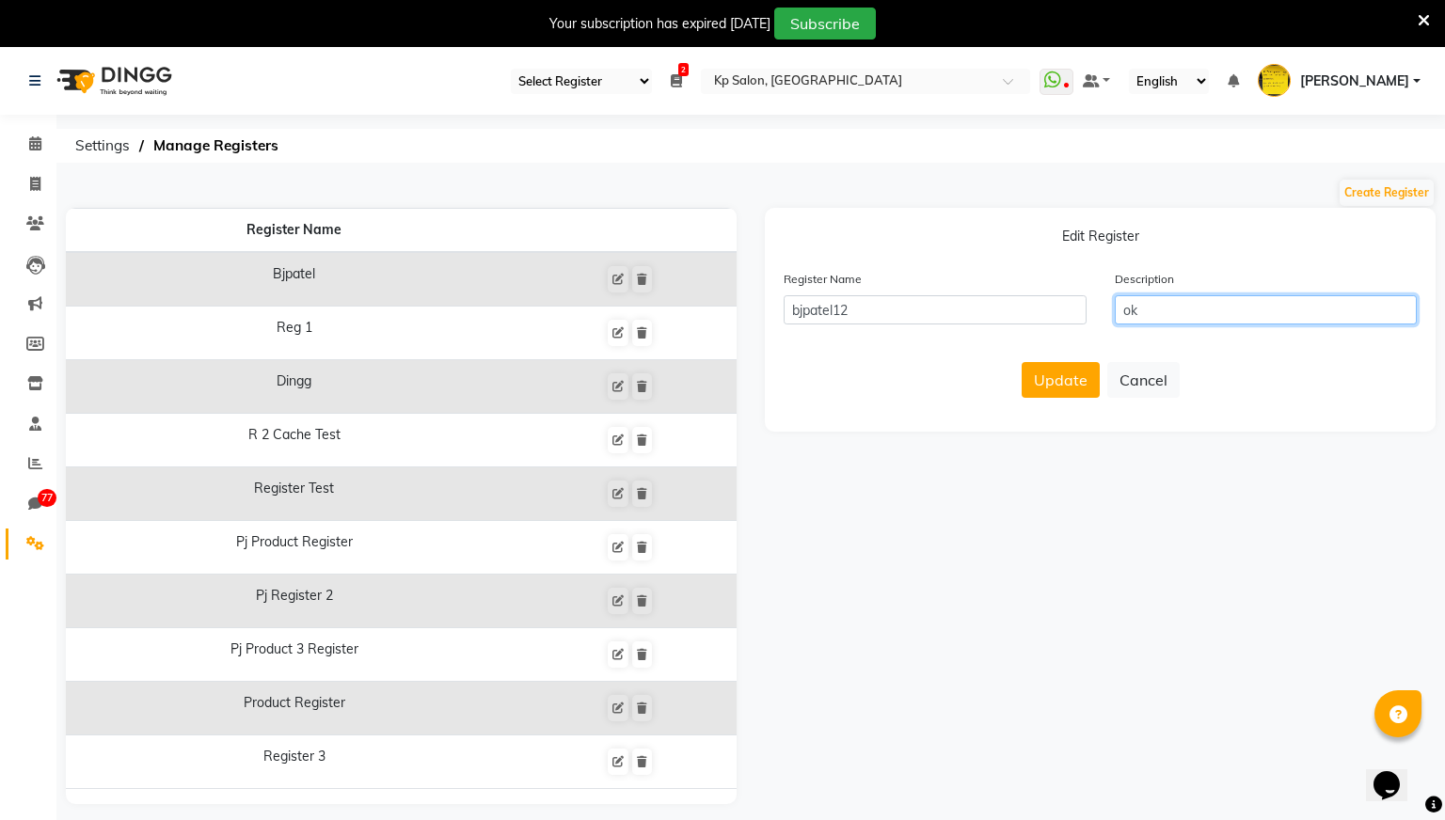
click at [1197, 311] on input "ok" at bounding box center [1266, 309] width 303 height 29
type input "ok1"
click at [1058, 382] on button "Update" at bounding box center [1060, 380] width 78 height 36
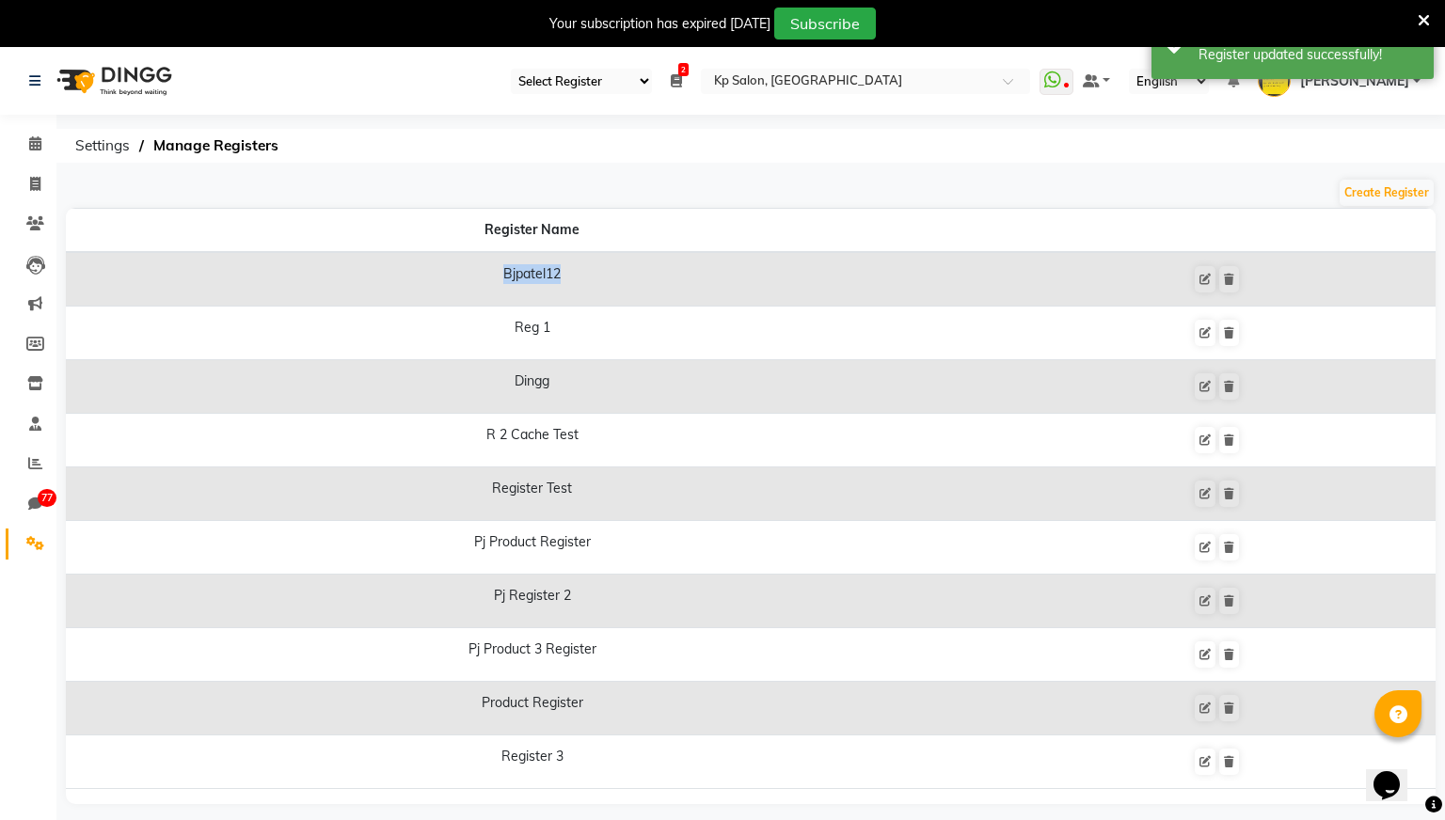
drag, startPoint x: 568, startPoint y: 272, endPoint x: 480, endPoint y: 278, distance: 88.7
click at [480, 278] on td "Bjpatel12" at bounding box center [532, 279] width 932 height 55
click at [1229, 278] on icon at bounding box center [1229, 279] width 10 height 11
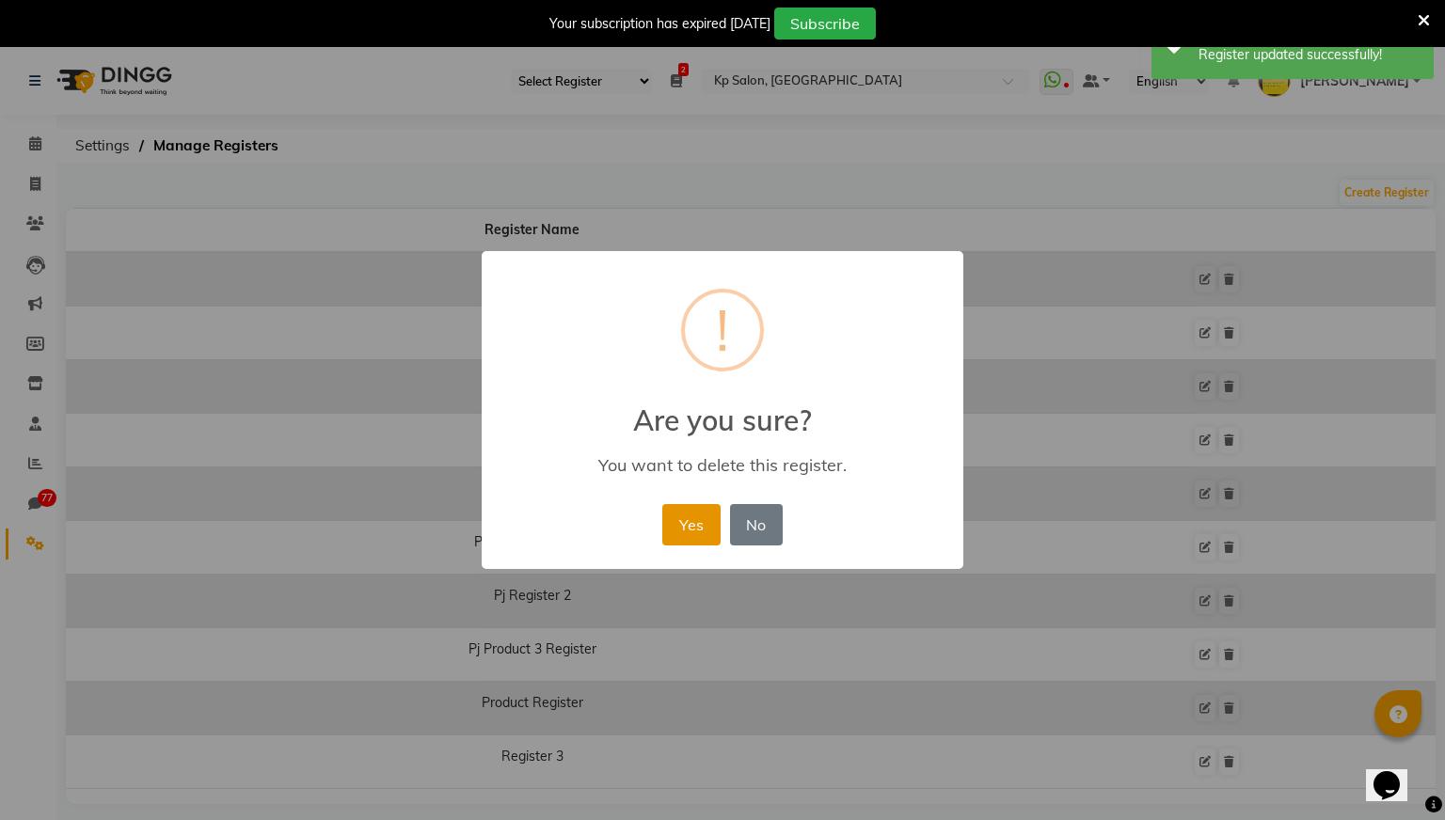
click at [680, 522] on button "Yes" at bounding box center [690, 524] width 57 height 41
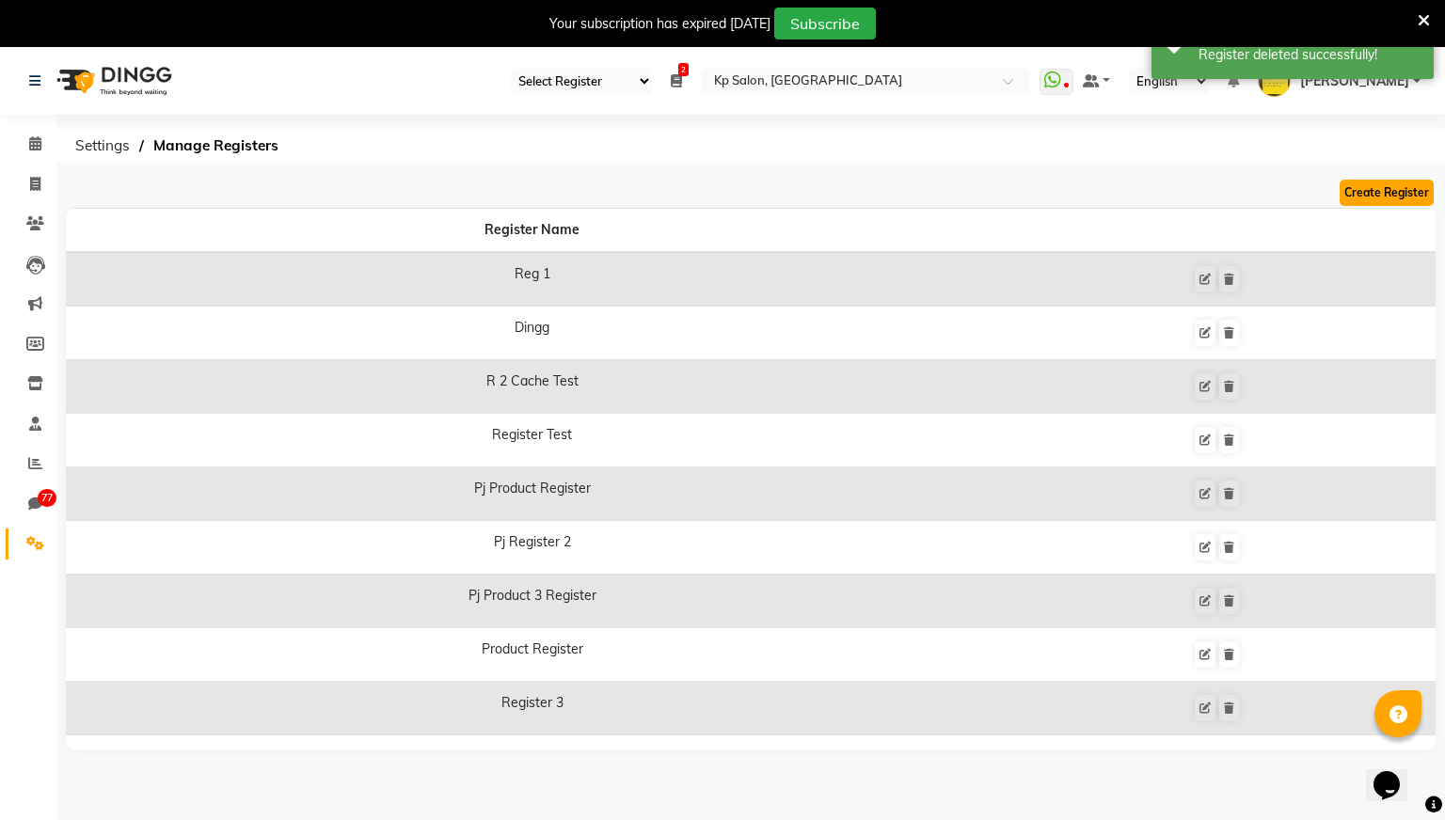
click at [1365, 185] on button "Create Register" at bounding box center [1386, 193] width 94 height 26
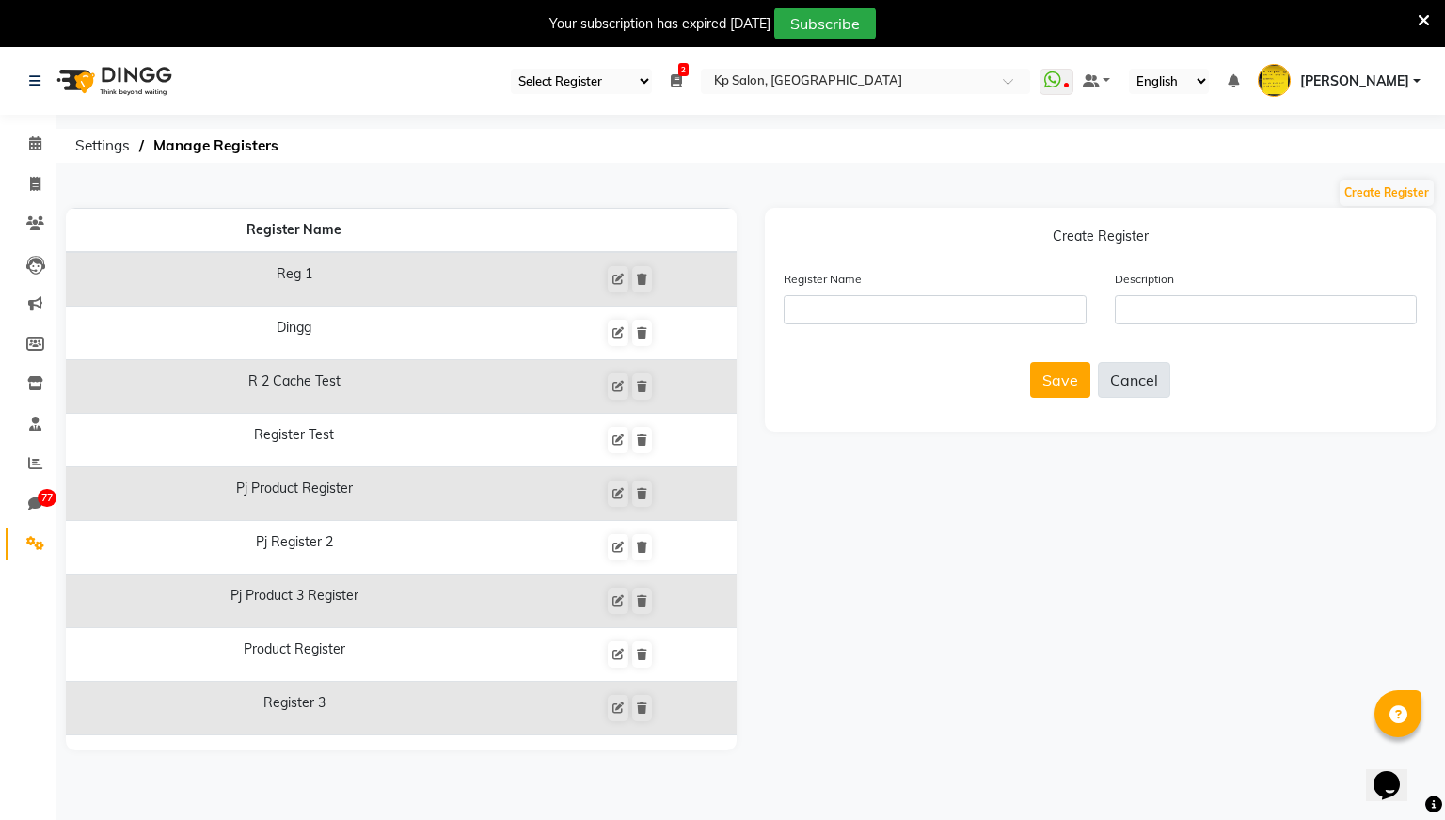
click at [1139, 378] on button "Cancel" at bounding box center [1134, 380] width 72 height 36
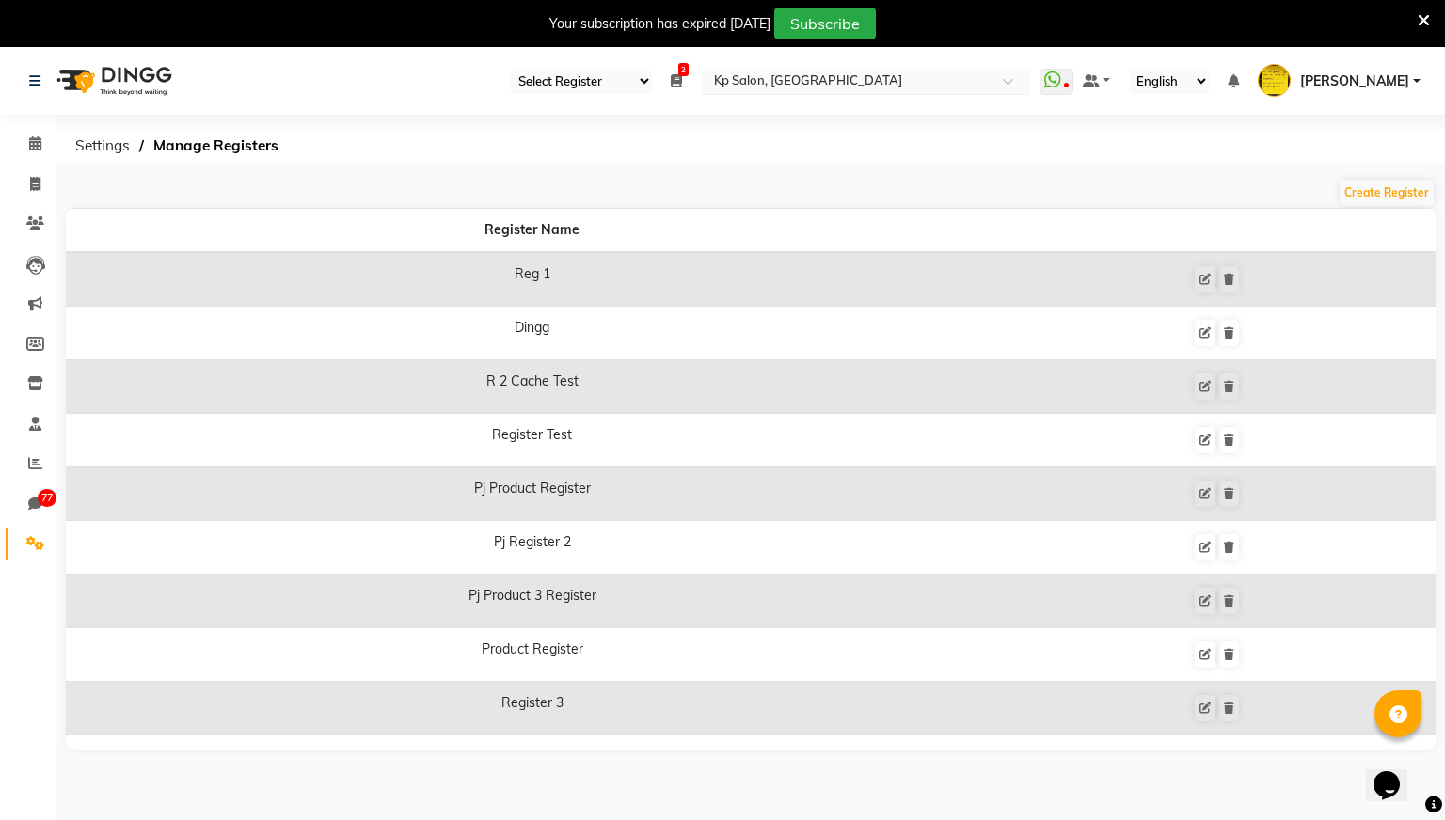
click at [919, 84] on input "text" at bounding box center [846, 82] width 273 height 19
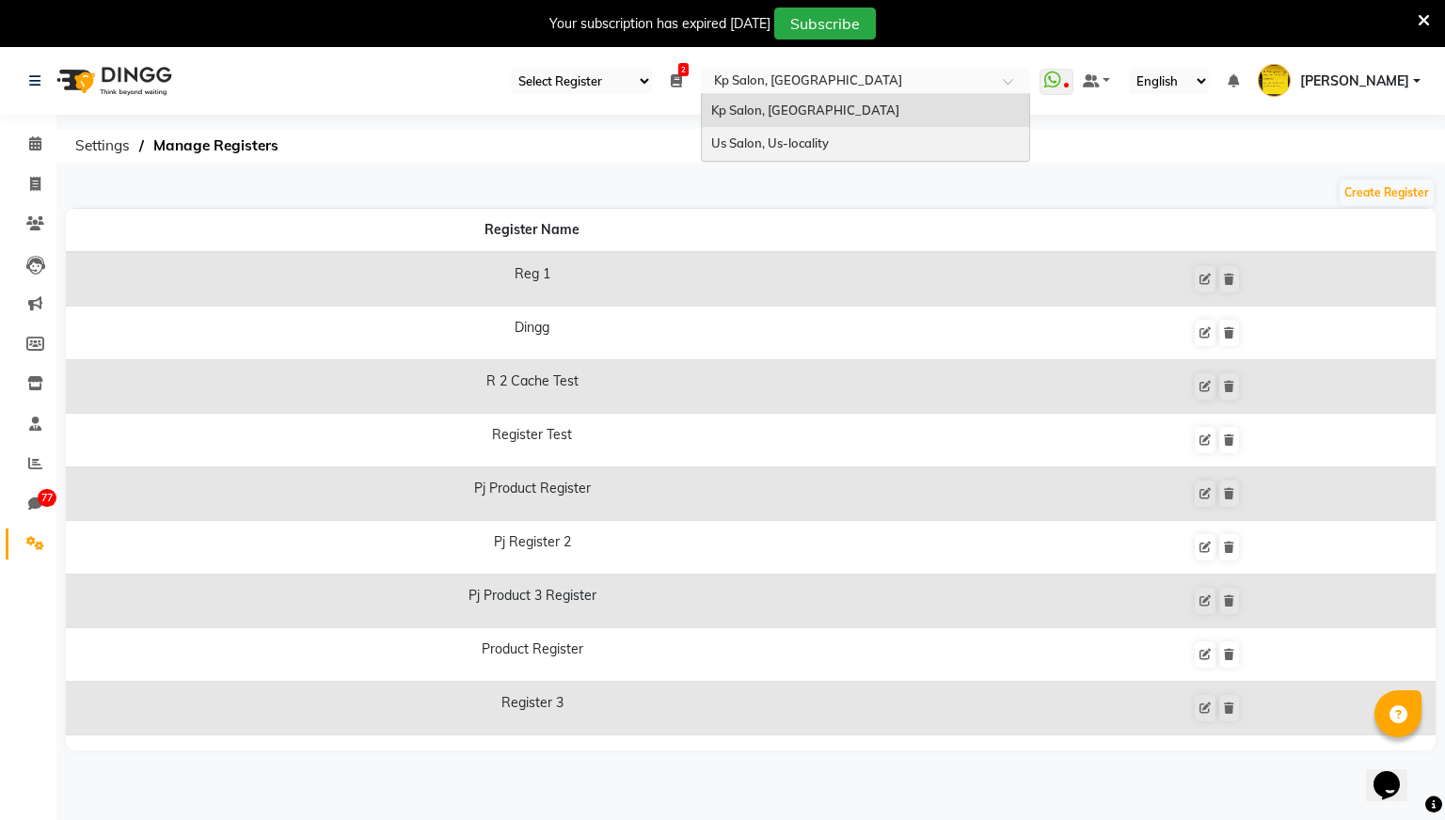
click at [634, 192] on div "Create Register" at bounding box center [750, 193] width 1369 height 30
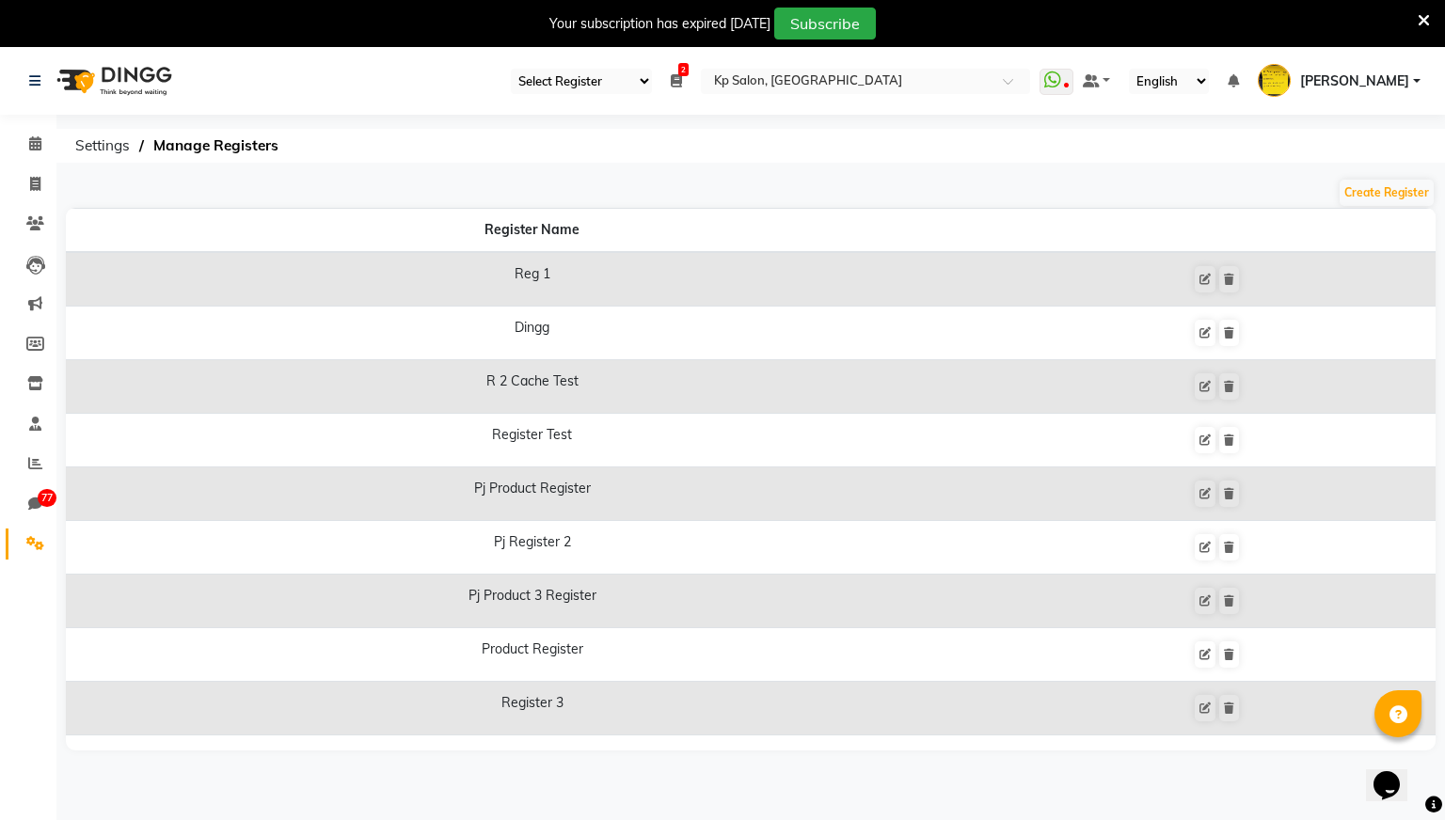
click at [652, 81] on select "Select Register Reg 1 Dingg R 2 Cache Test Pj Register 2 Register 3" at bounding box center [581, 81] width 141 height 25
select select "24"
click at [575, 69] on select "Select Register Reg 1 Dingg R 2 Cache Test Pj Register 2 Register 3" at bounding box center [581, 81] width 141 height 25
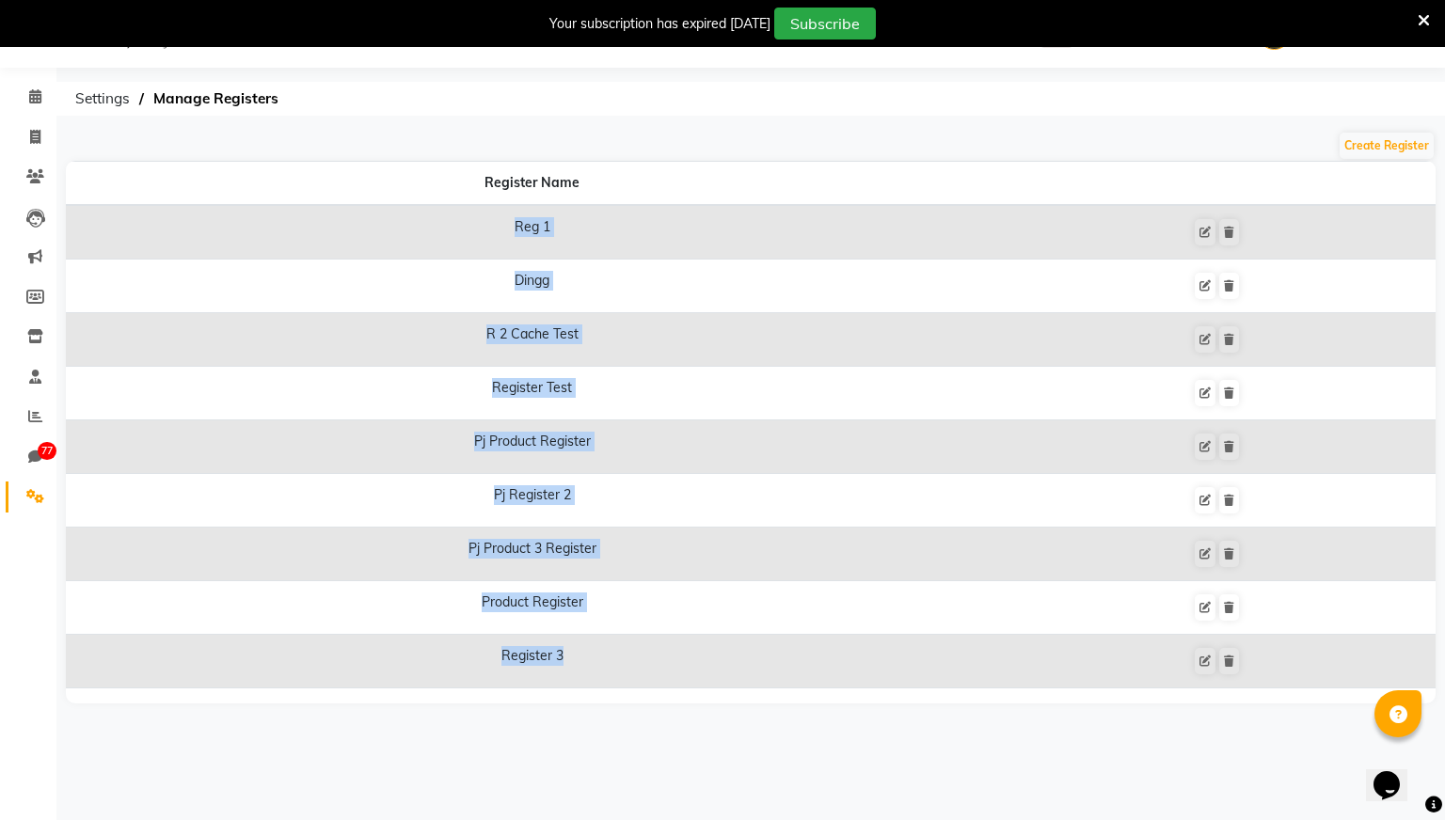
drag, startPoint x: 580, startPoint y: 653, endPoint x: 465, endPoint y: 215, distance: 452.4
click at [465, 215] on tbody "Reg 1 Dingg R 2 Cache Test Register Test Pj Product Register Pj Register 2 Pj P…" at bounding box center [750, 446] width 1369 height 483
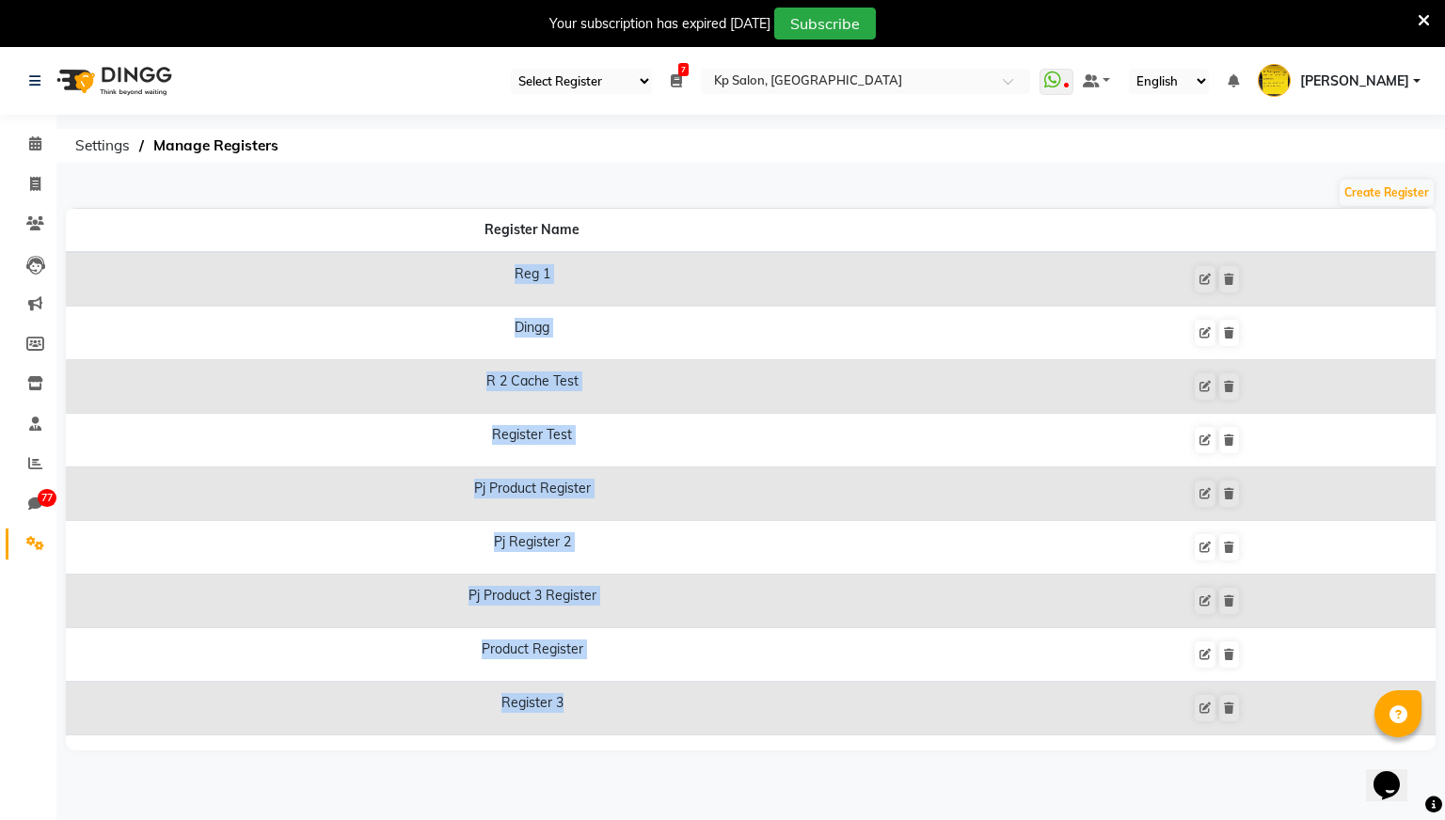
click at [652, 69] on select "Select Register Reg 1 Dingg R 2 Cache Test Pj Register 2 Register 3" at bounding box center [581, 81] width 141 height 25
click at [838, 152] on ol "Settings Manage Registers" at bounding box center [747, 146] width 1363 height 34
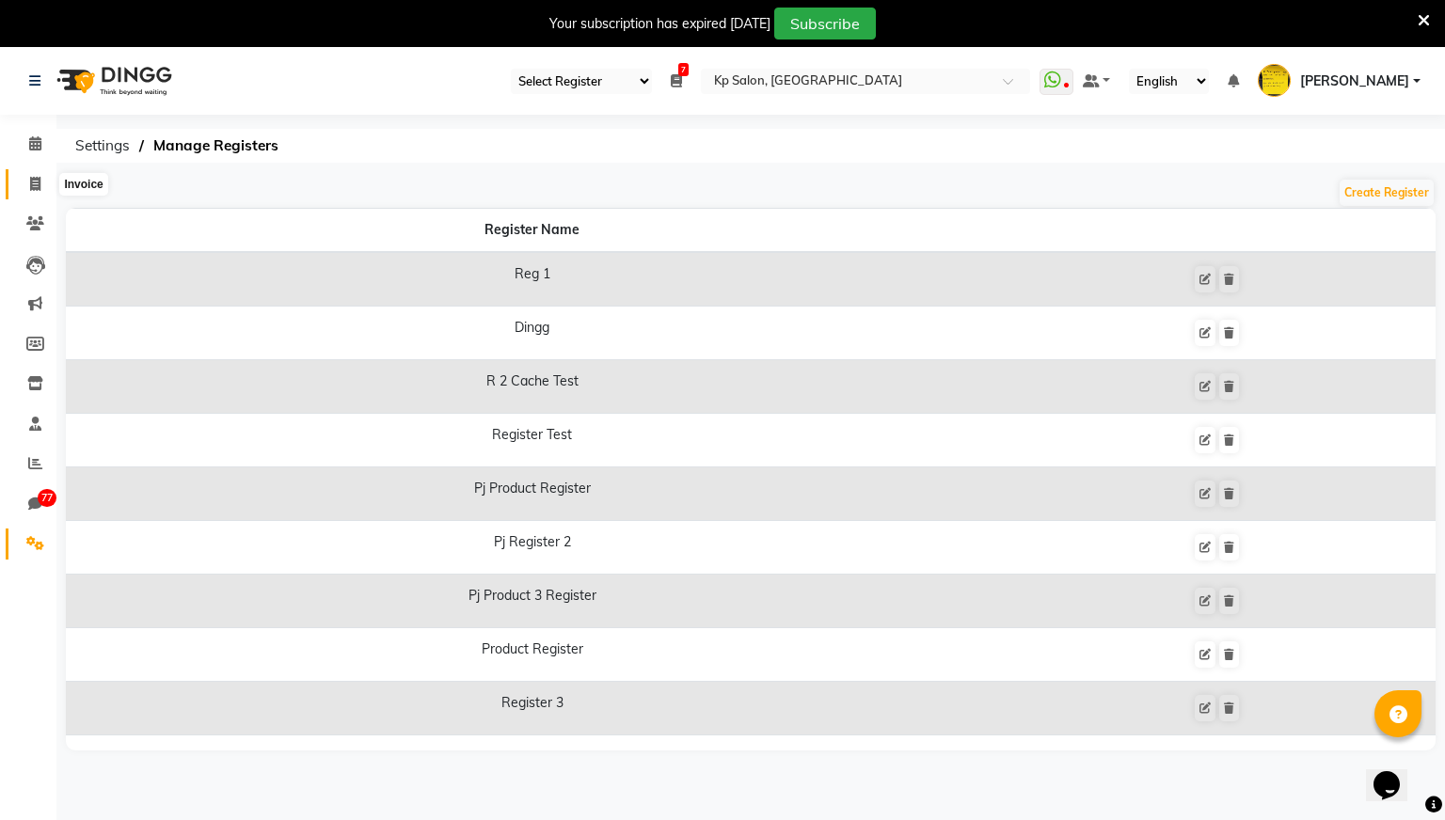
click at [37, 184] on icon at bounding box center [35, 184] width 10 height 14
select select "service"
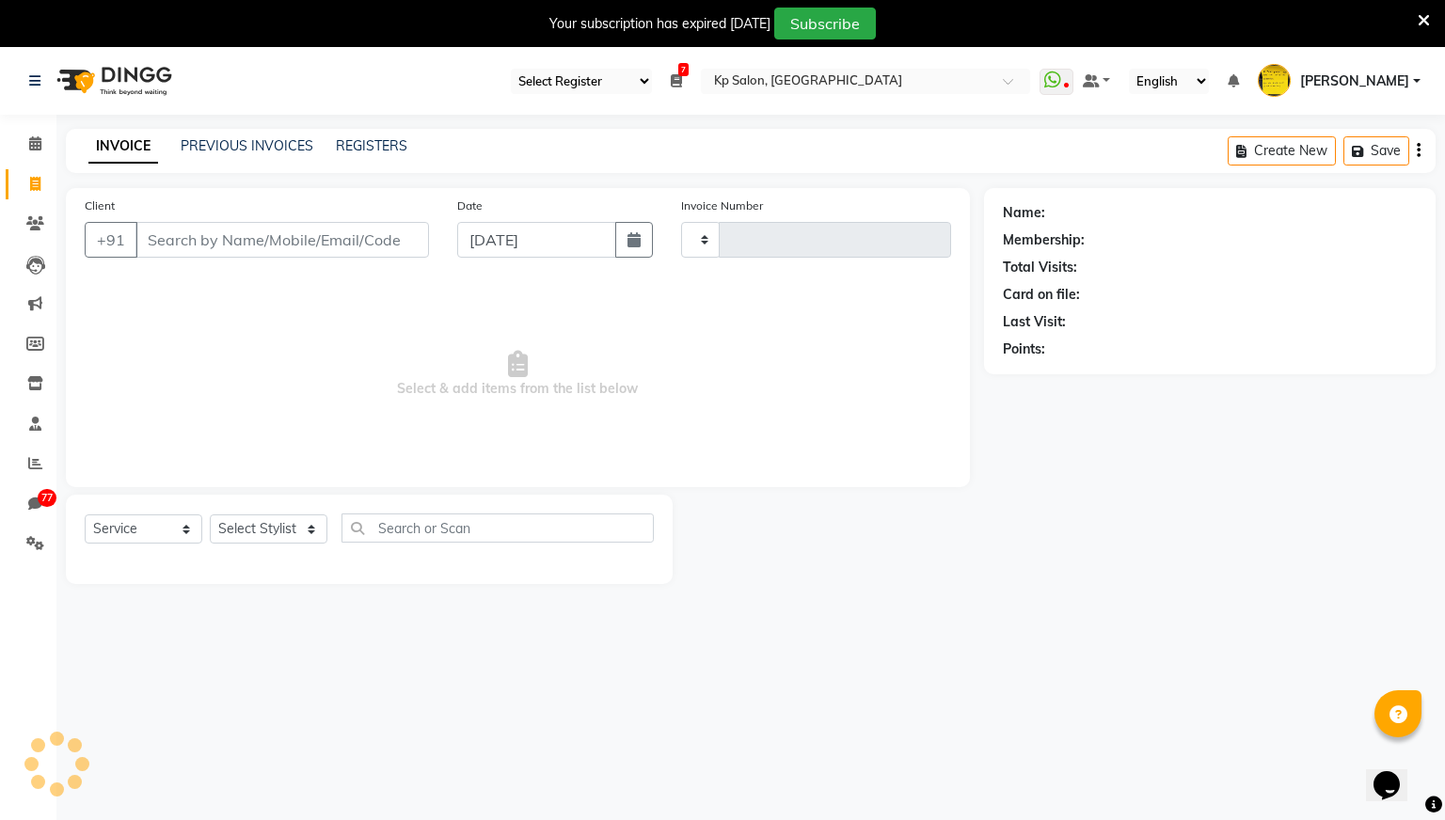
scroll to position [47, 0]
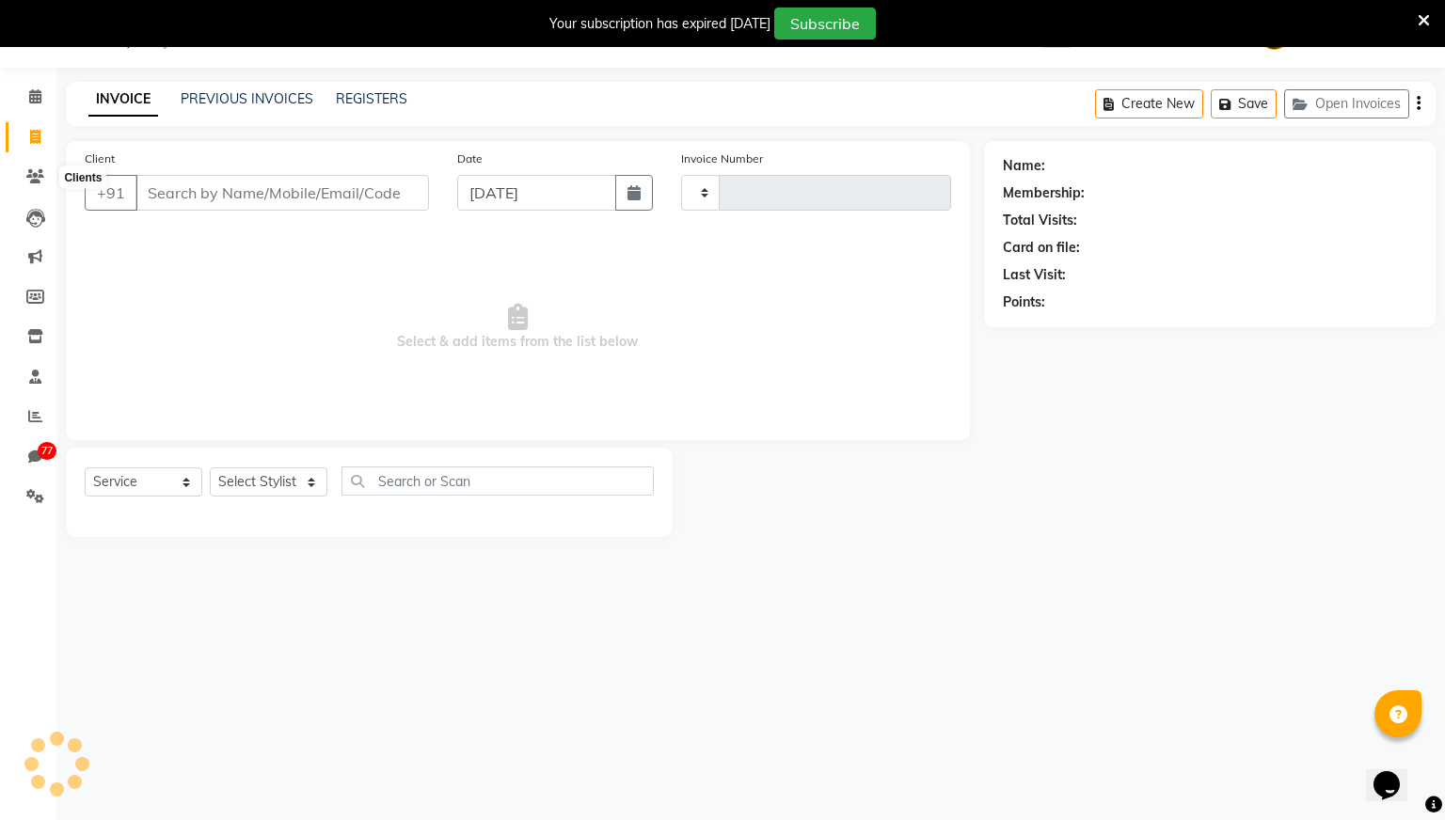
type input "0970"
select select "554"
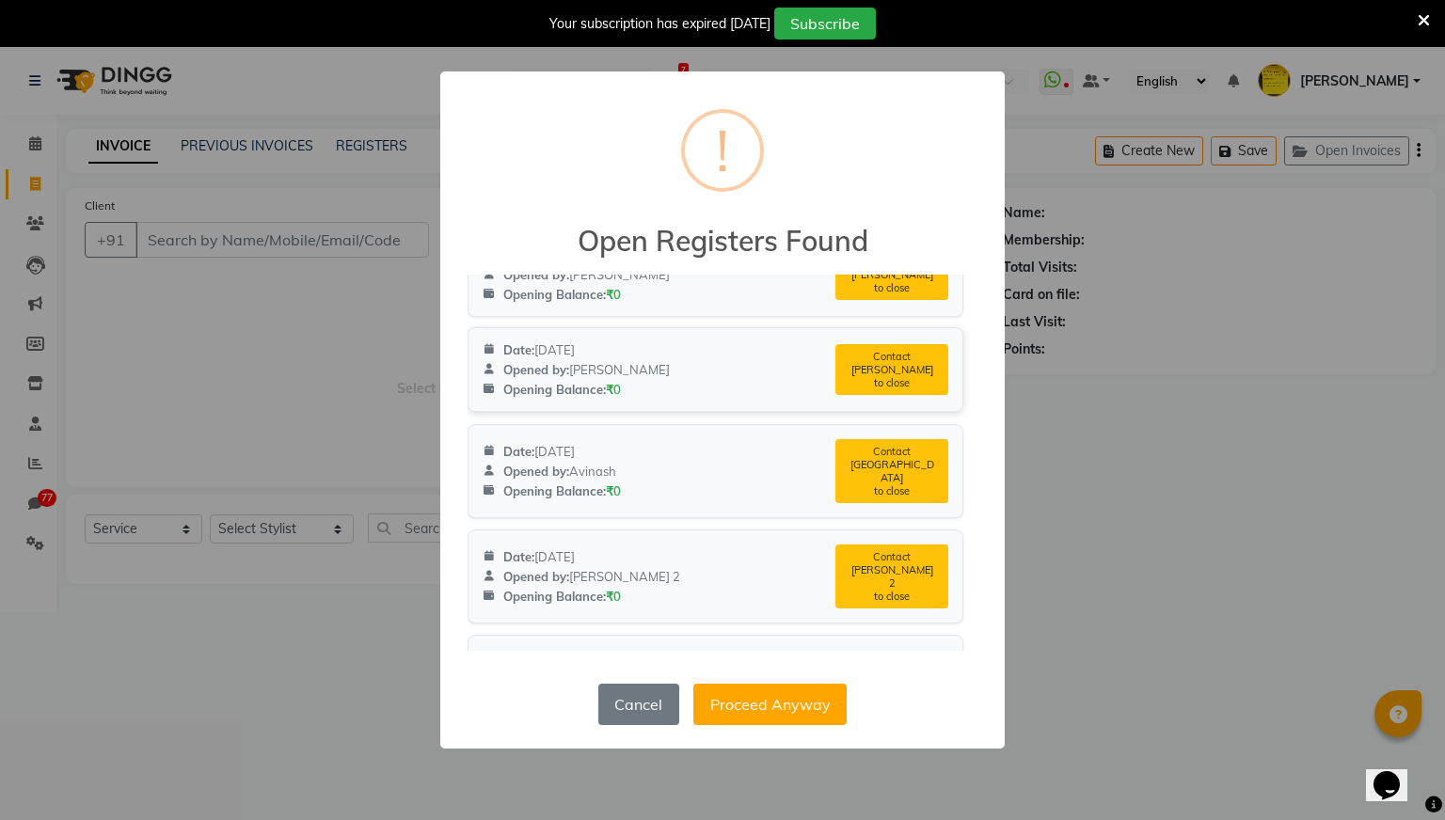
scroll to position [2596, 0]
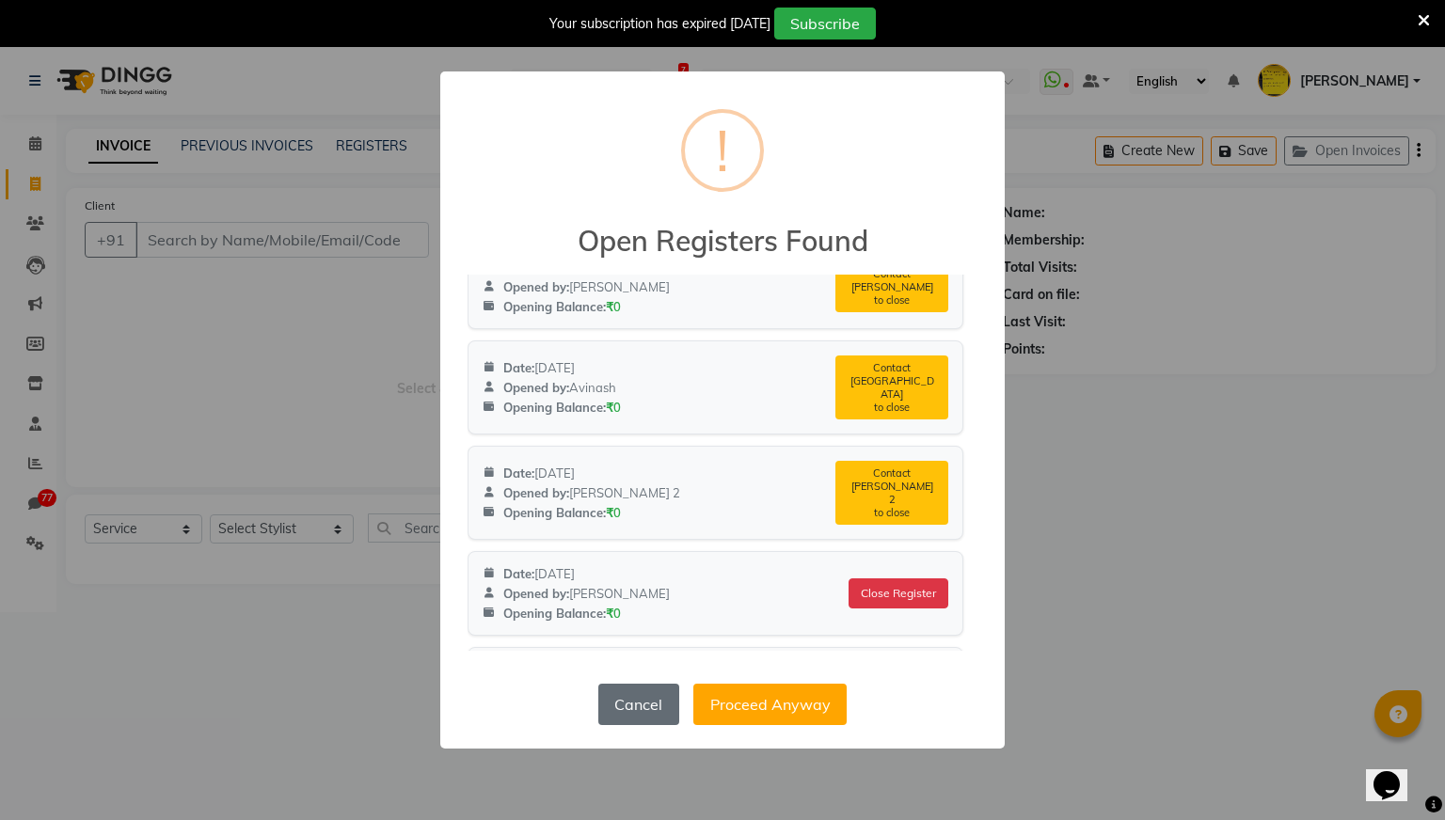
click at [640, 689] on button "Cancel" at bounding box center [638, 704] width 81 height 41
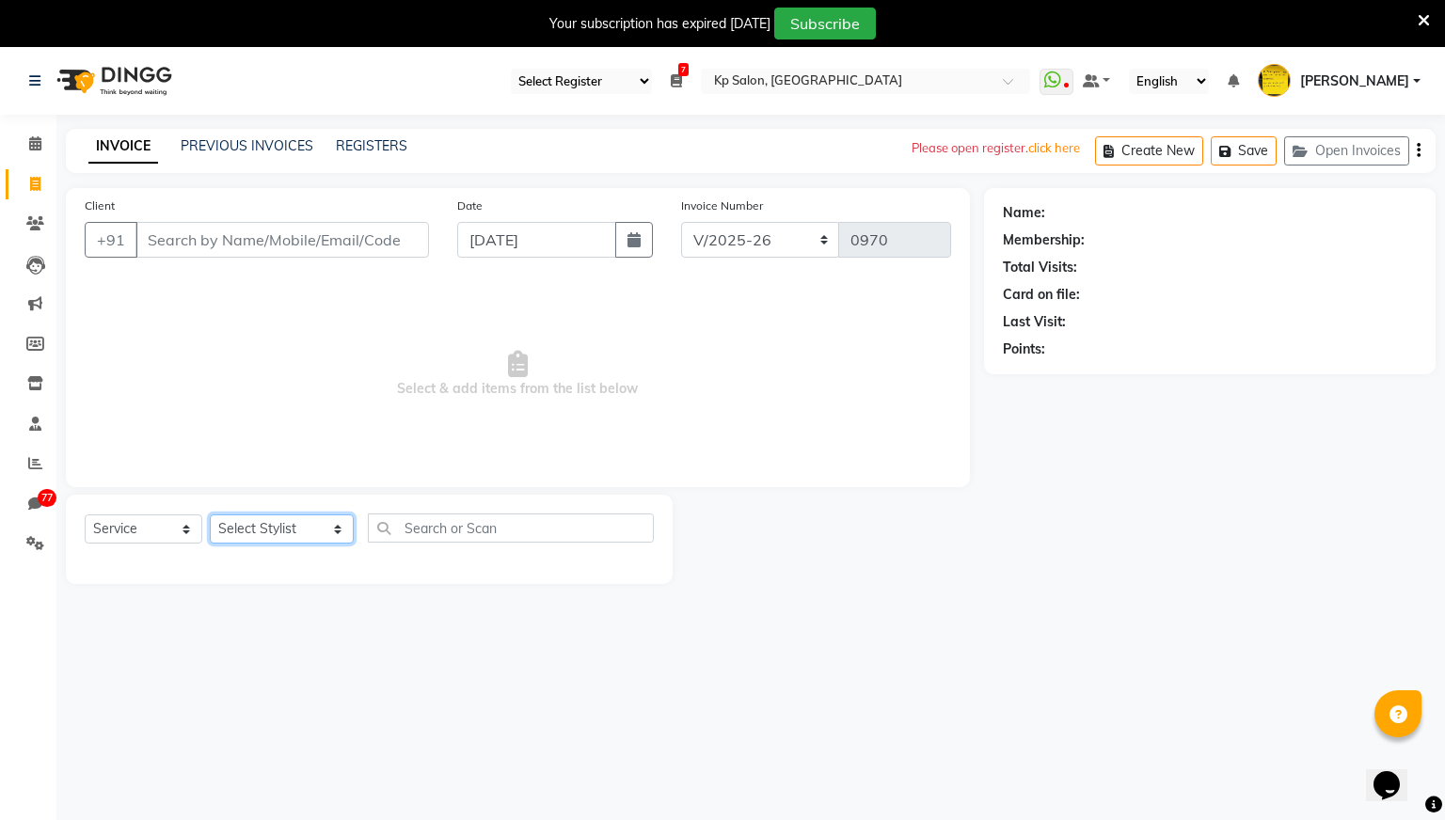
click at [309, 527] on select "Select Stylist Aashish Arjun Avinash Dhiraj Mokal Ganesh Jiya jain Karthik Kris…" at bounding box center [282, 528] width 144 height 29
select select "1019"
click at [210, 514] on select "Select Stylist Aashish Arjun Avinash Dhiraj Mokal Ganesh Jiya jain Karthik Kris…" at bounding box center [282, 528] width 144 height 29
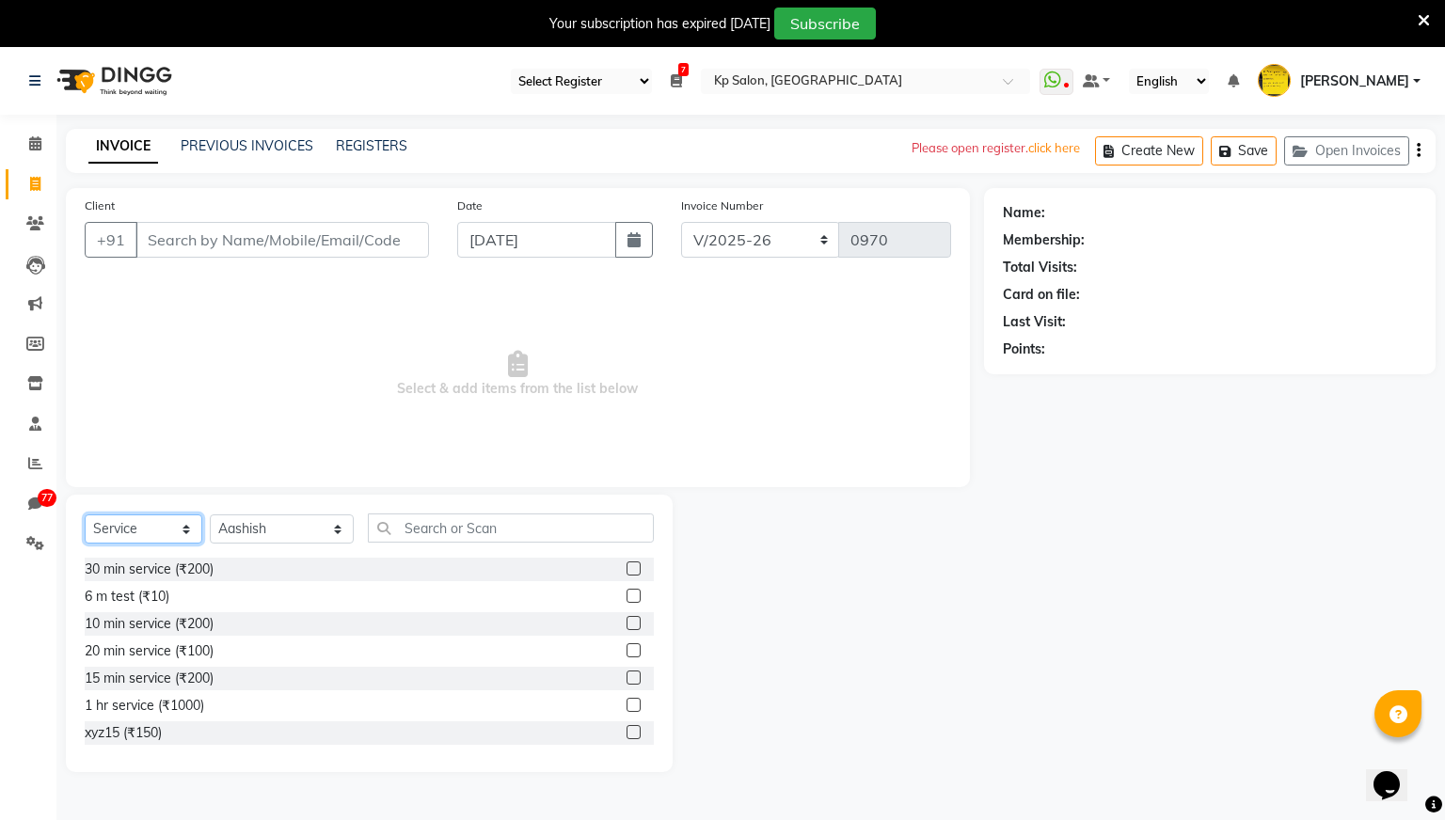
click at [188, 530] on select "Select Service Product Membership Package Voucher Prepaid Gift Card" at bounding box center [144, 528] width 118 height 29
select select "product"
click at [85, 514] on select "Select Service Product Membership Package Voucher Prepaid Gift Card" at bounding box center [144, 528] width 118 height 29
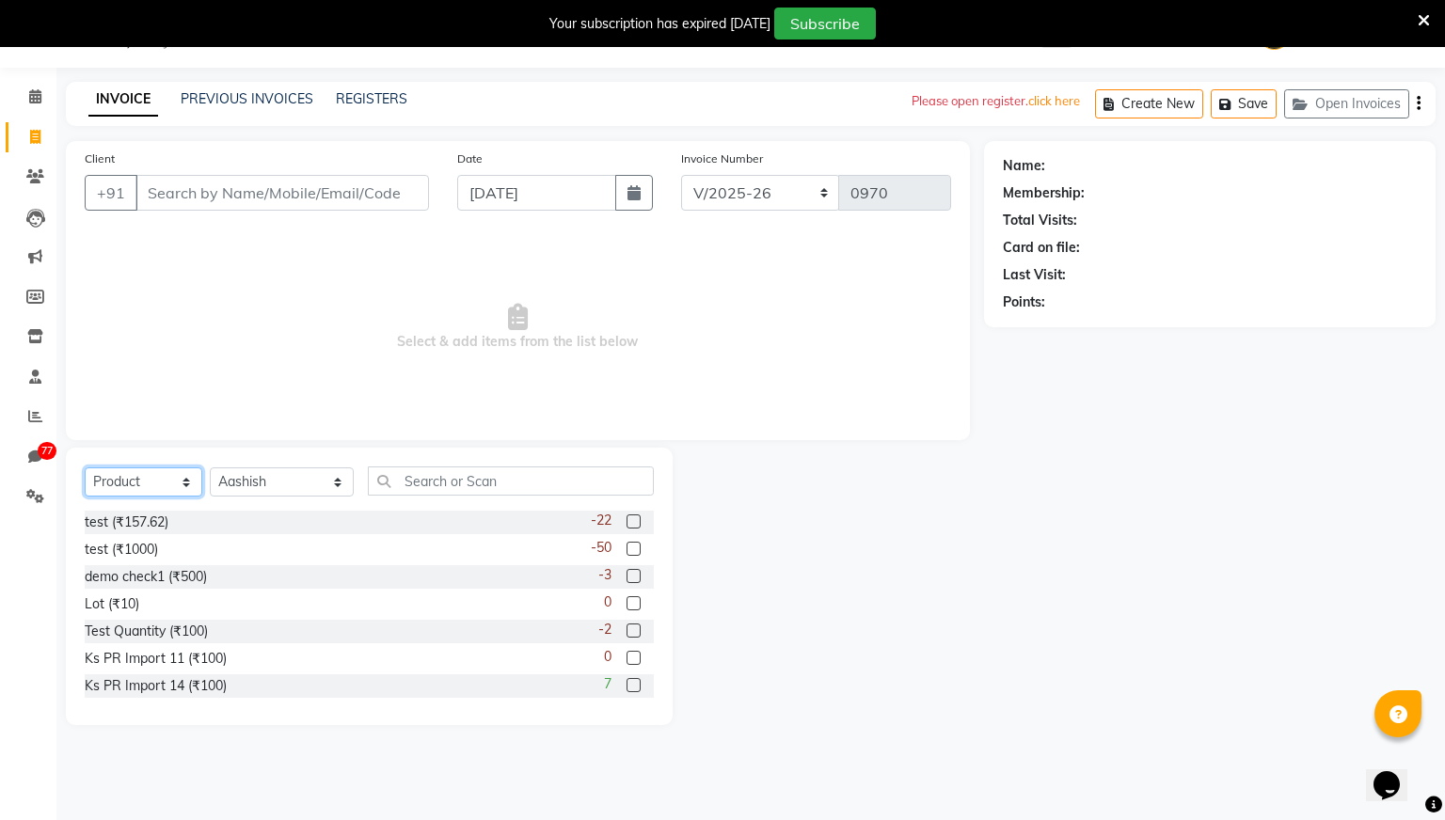
scroll to position [0, 0]
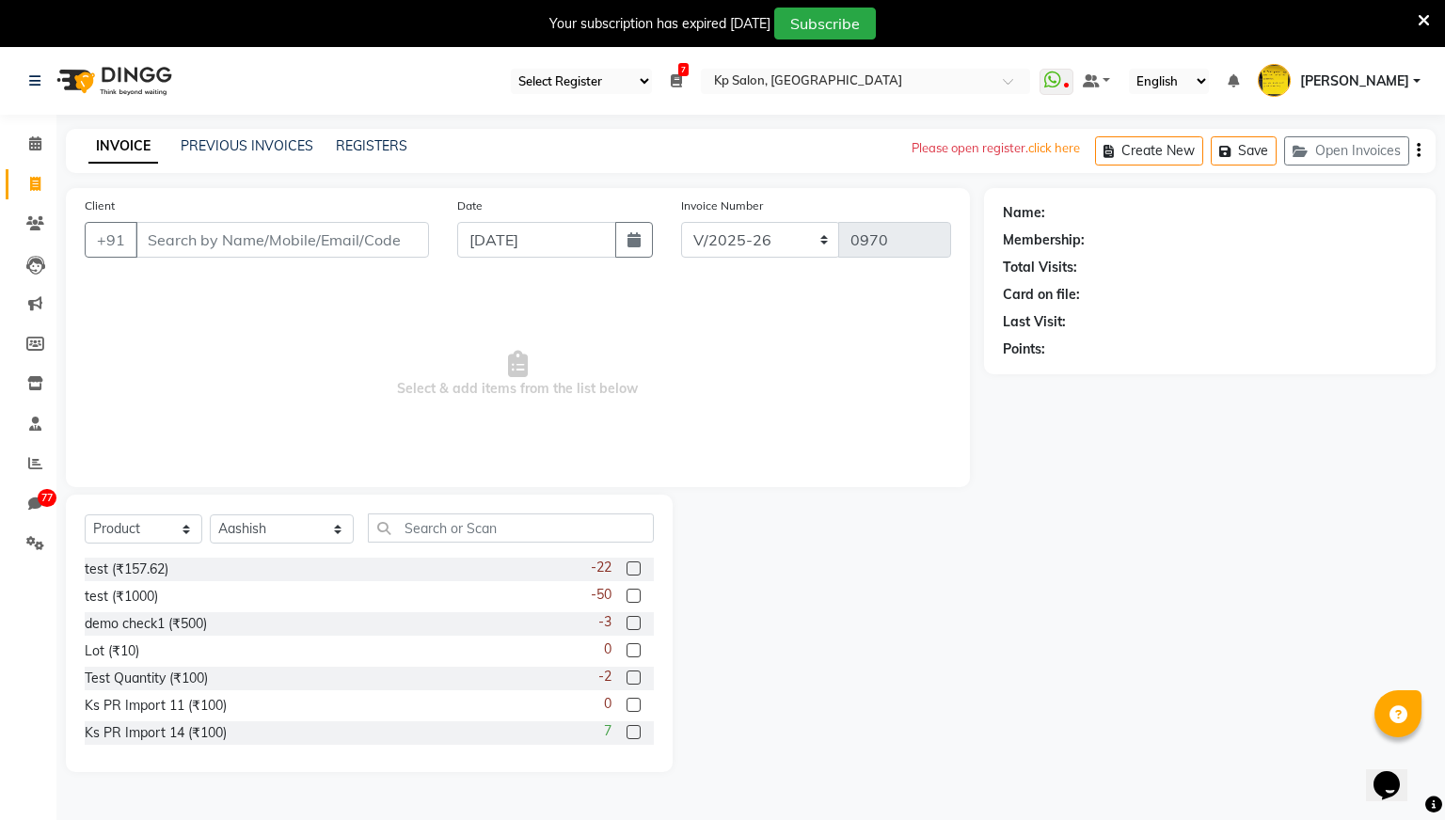
click at [652, 69] on select "Select Register Reg 1 Dingg R 2 Cache Test Pj Register 2 Register 3" at bounding box center [581, 81] width 141 height 25
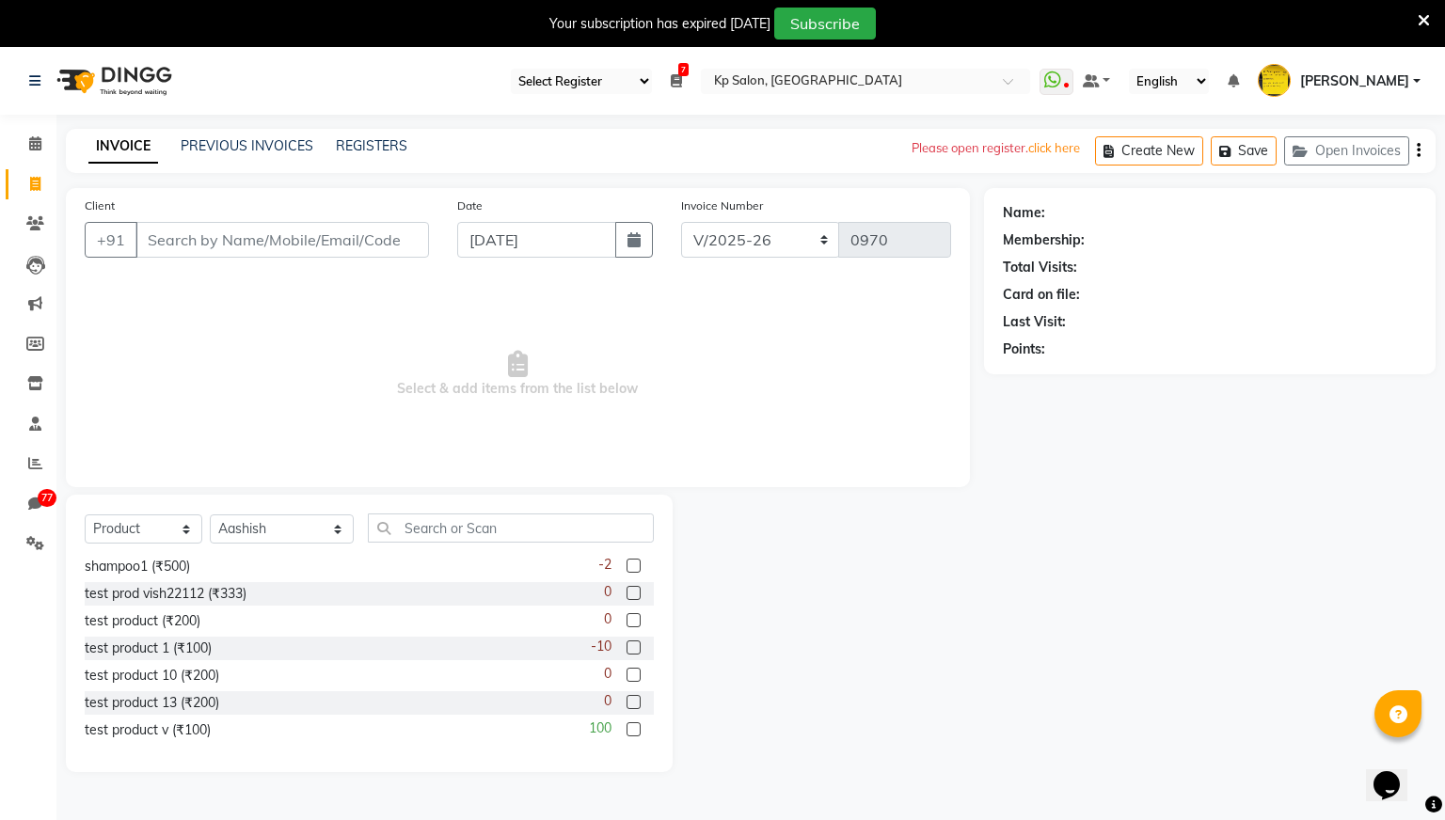
click at [652, 81] on select "Select Register Reg 1 Dingg R 2 Cache Test Pj Register 2 Register 3" at bounding box center [581, 81] width 141 height 25
click at [652, 72] on select "Select Register Reg 1 Dingg R 2 Cache Test Pj Register 2 Register 3" at bounding box center [581, 81] width 141 height 25
click at [652, 71] on select "Select Register Reg 1 Dingg R 2 Cache Test Pj Register 2 Register 3" at bounding box center [581, 81] width 141 height 25
click at [34, 546] on icon at bounding box center [35, 543] width 18 height 14
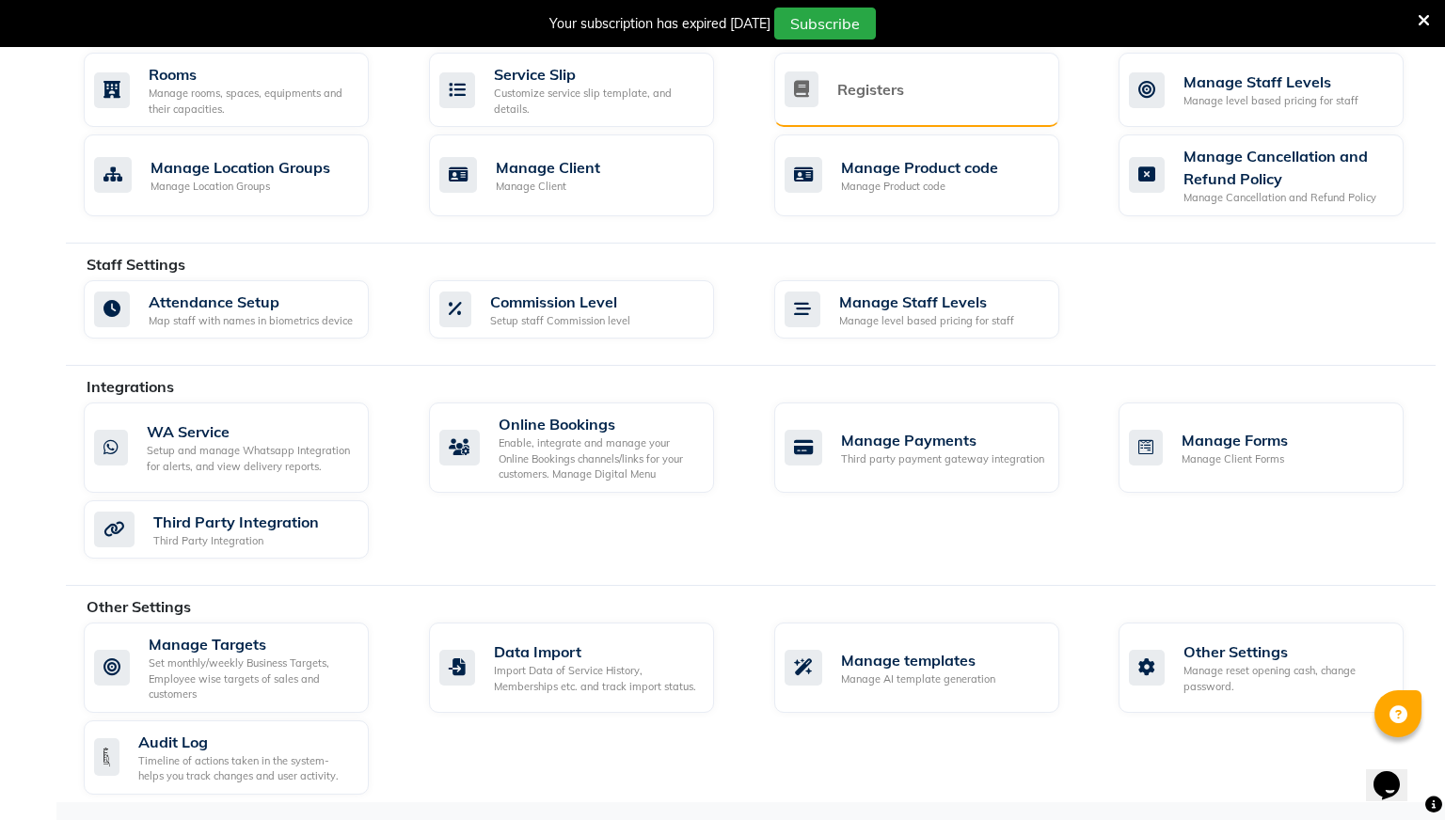
click at [891, 97] on div "Registers" at bounding box center [870, 89] width 67 height 23
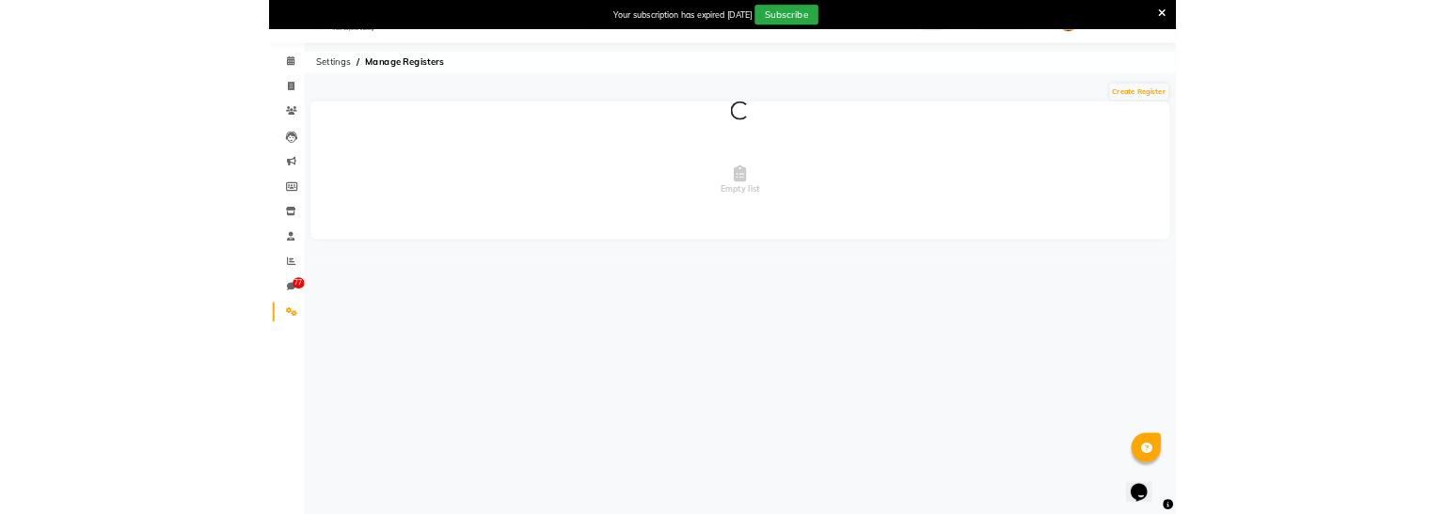
scroll to position [47, 0]
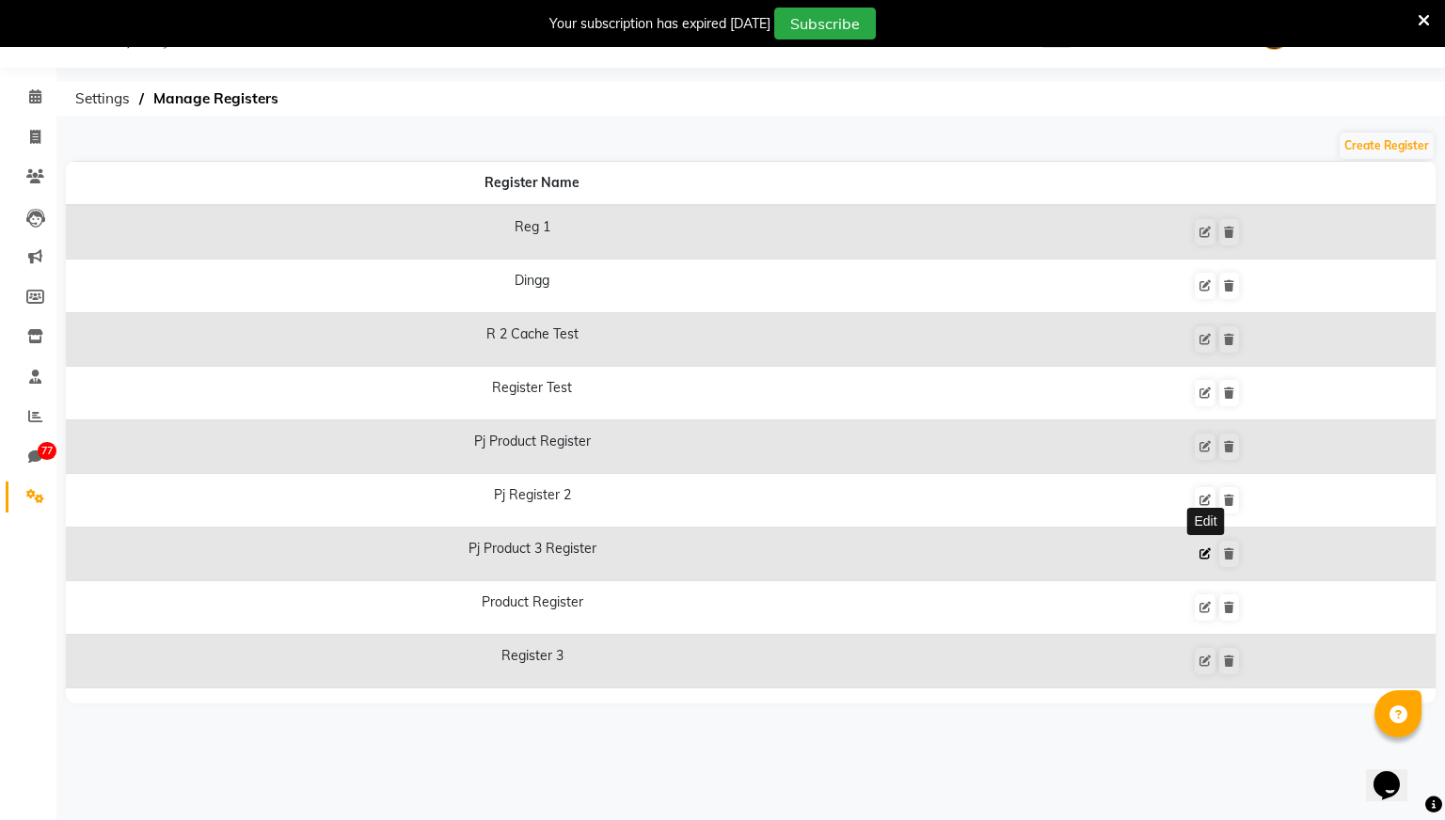
click at [1208, 552] on icon at bounding box center [1204, 553] width 11 height 11
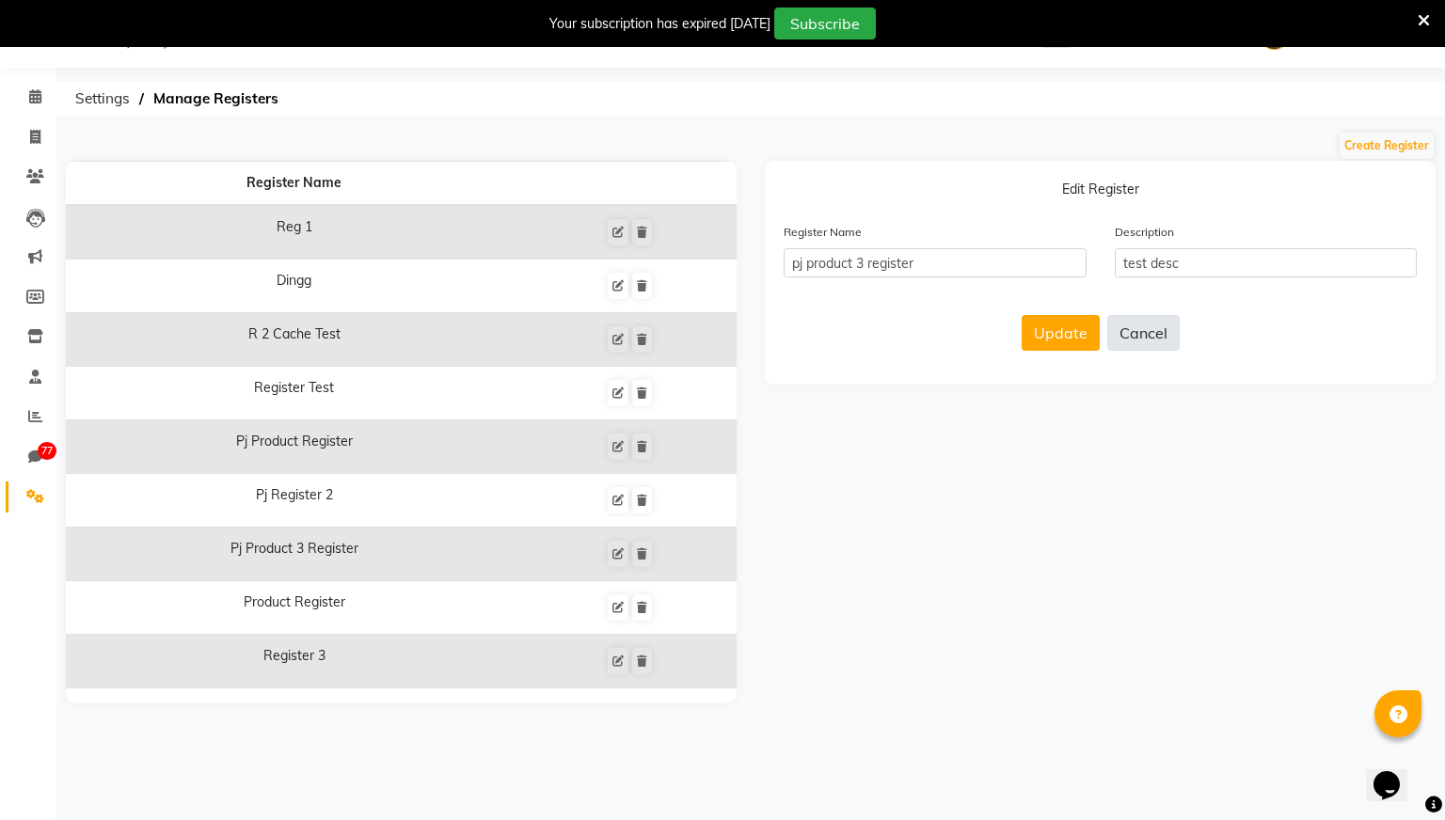
click at [1140, 343] on button "Cancel" at bounding box center [1143, 333] width 72 height 36
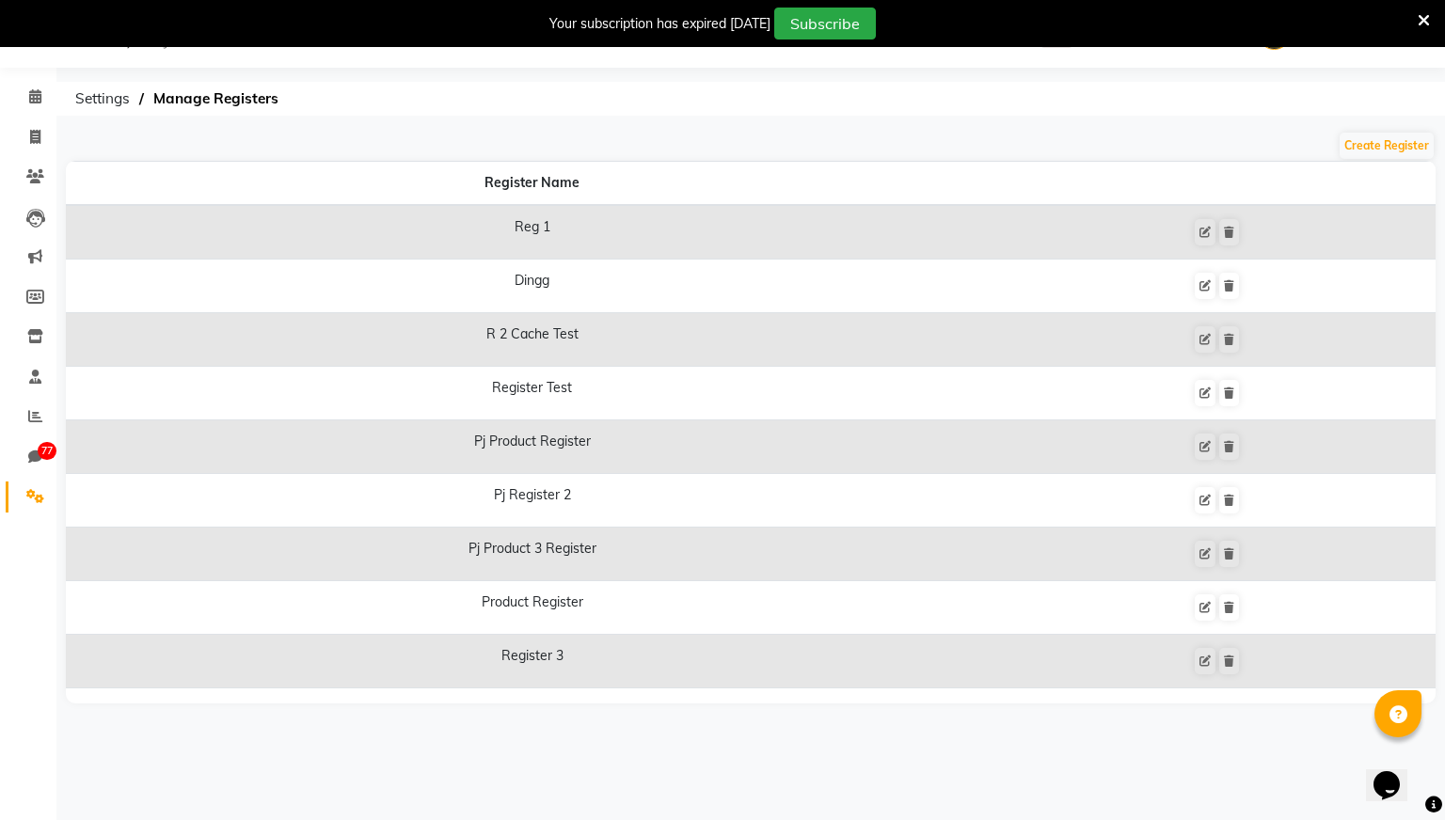
click at [1140, 343] on td at bounding box center [1216, 340] width 437 height 54
click at [1199, 660] on icon at bounding box center [1204, 661] width 11 height 11
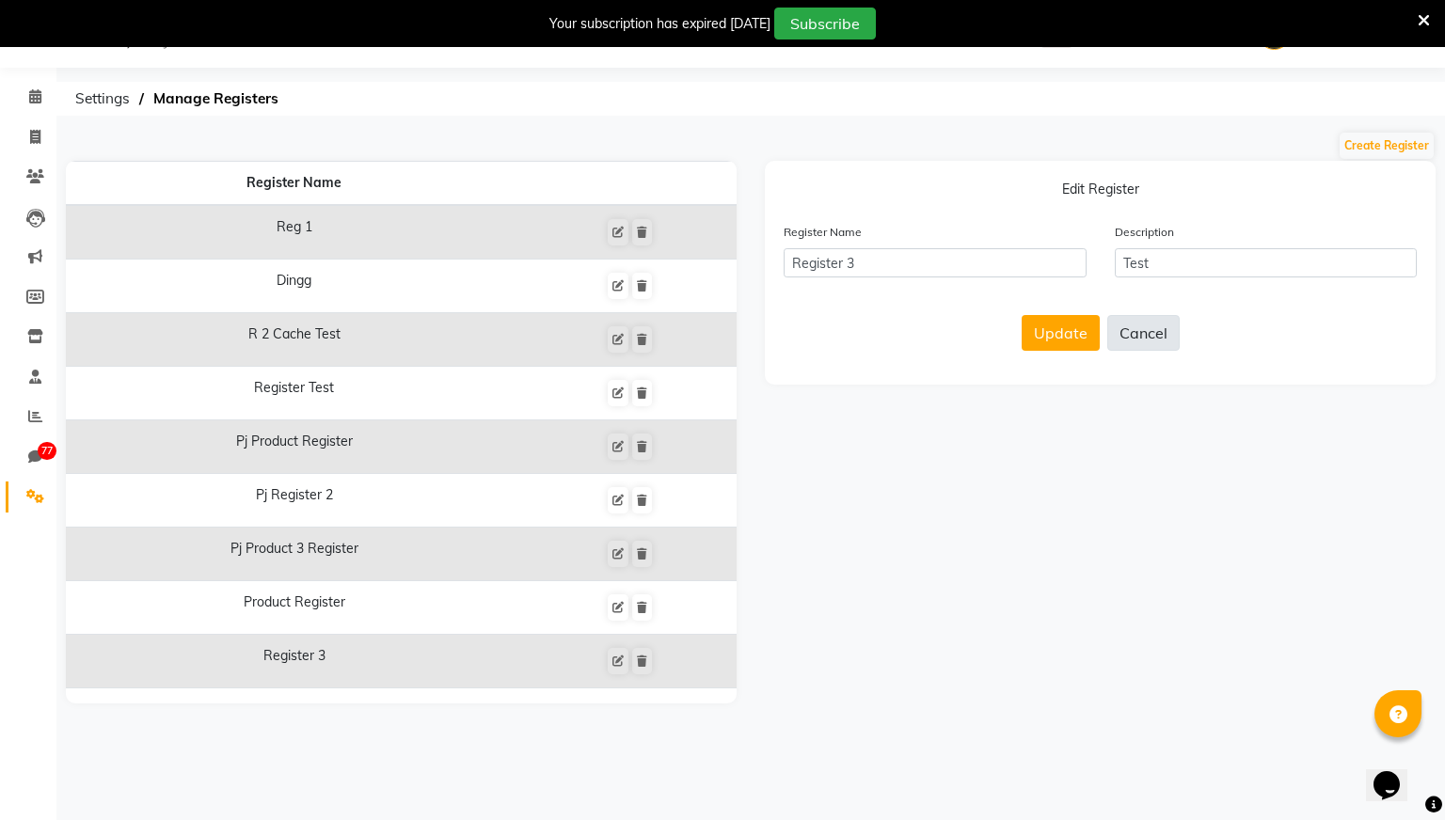
click at [1168, 327] on button "Cancel" at bounding box center [1143, 333] width 72 height 36
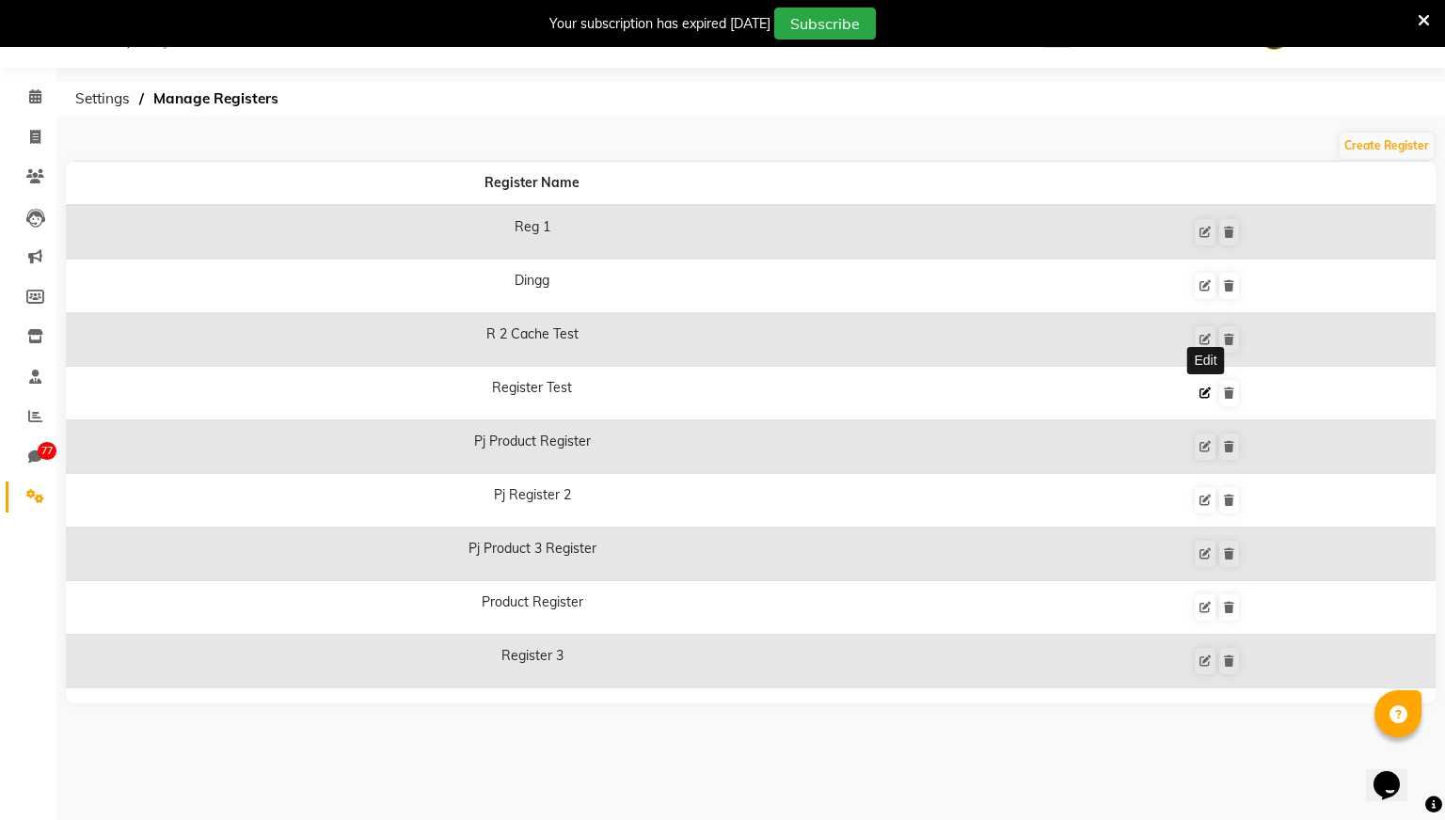
click at [1211, 401] on button at bounding box center [1205, 393] width 21 height 26
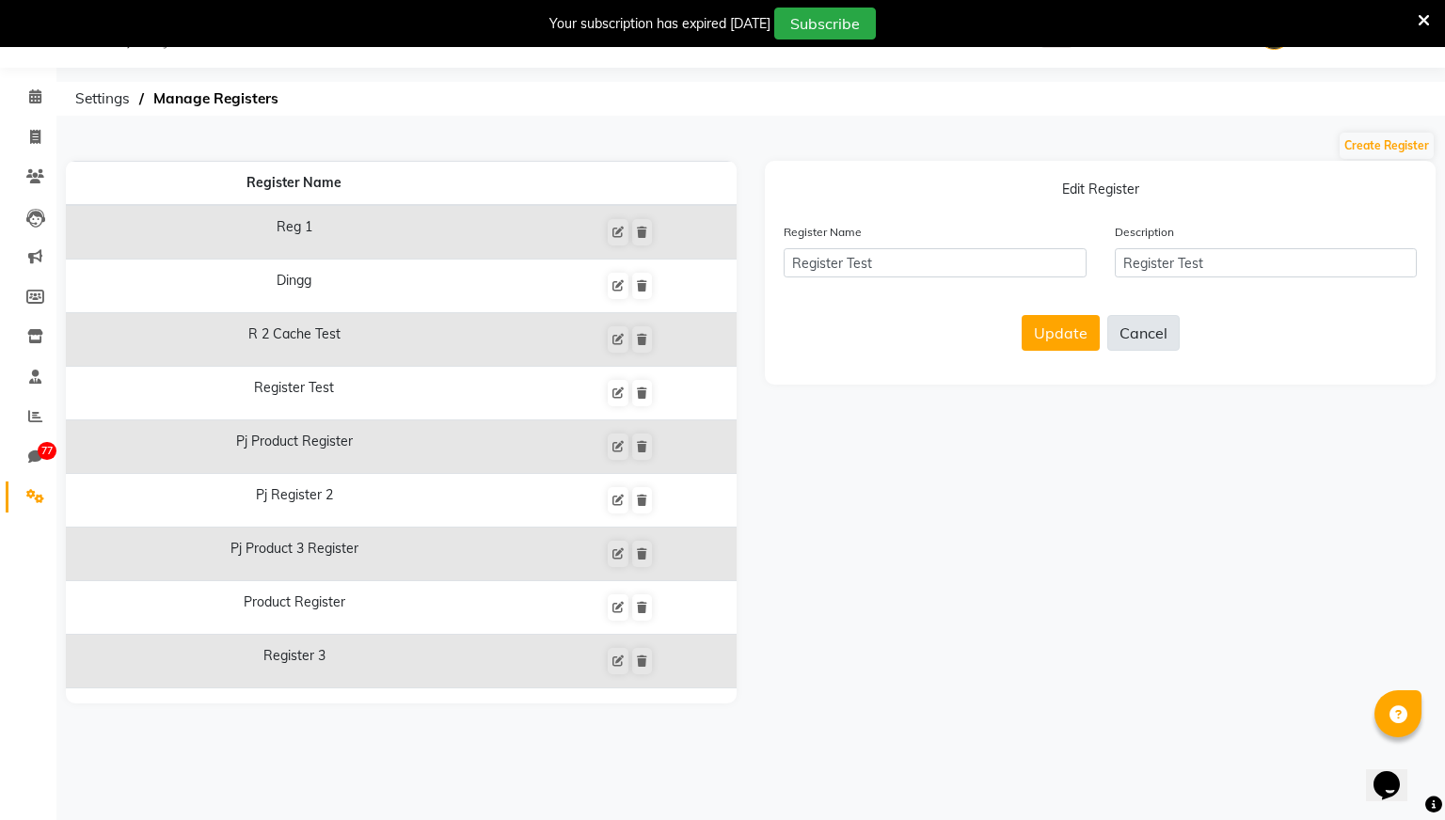
click at [1169, 318] on button "Cancel" at bounding box center [1143, 333] width 72 height 36
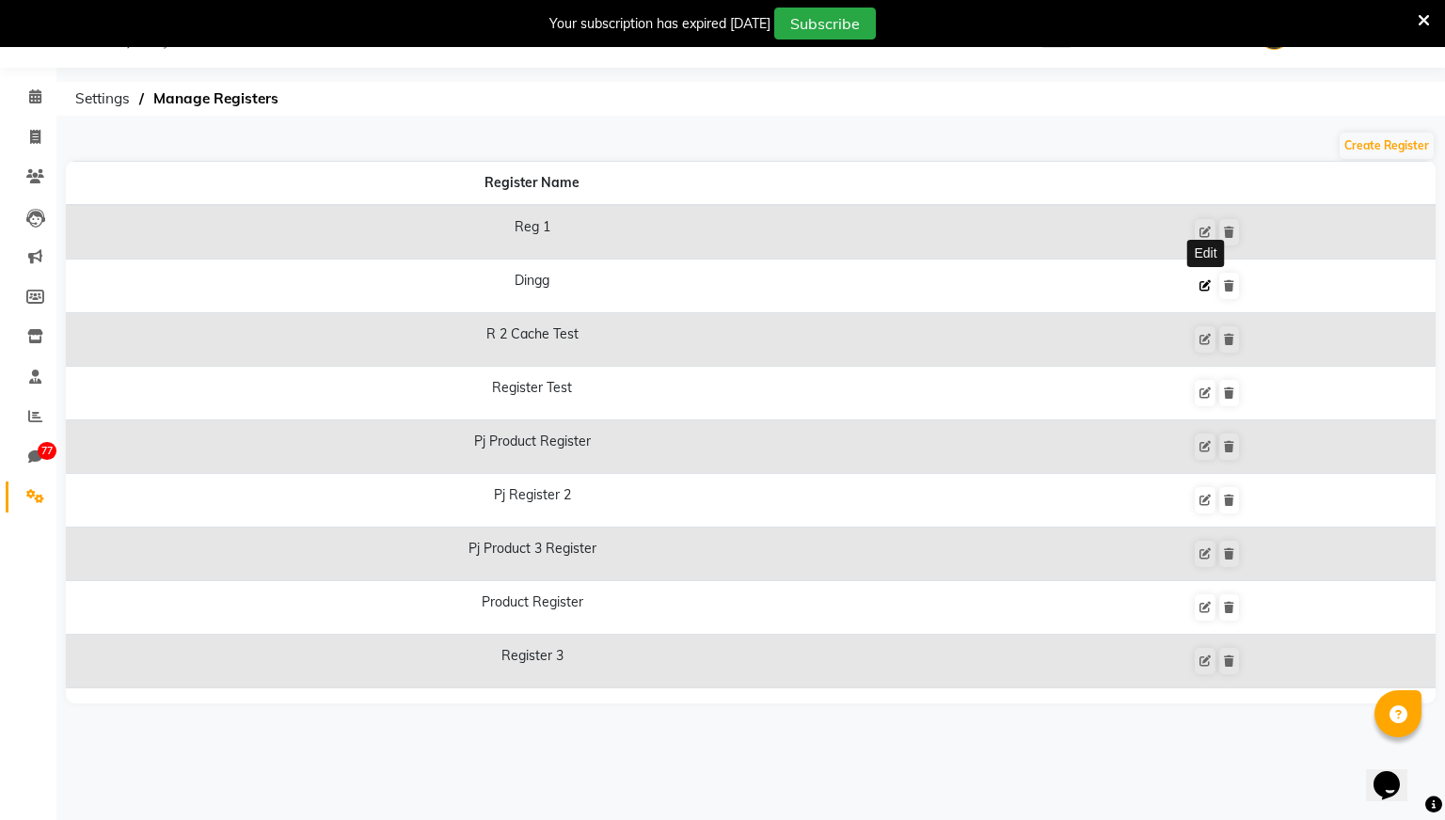
click at [1210, 290] on icon at bounding box center [1204, 285] width 11 height 11
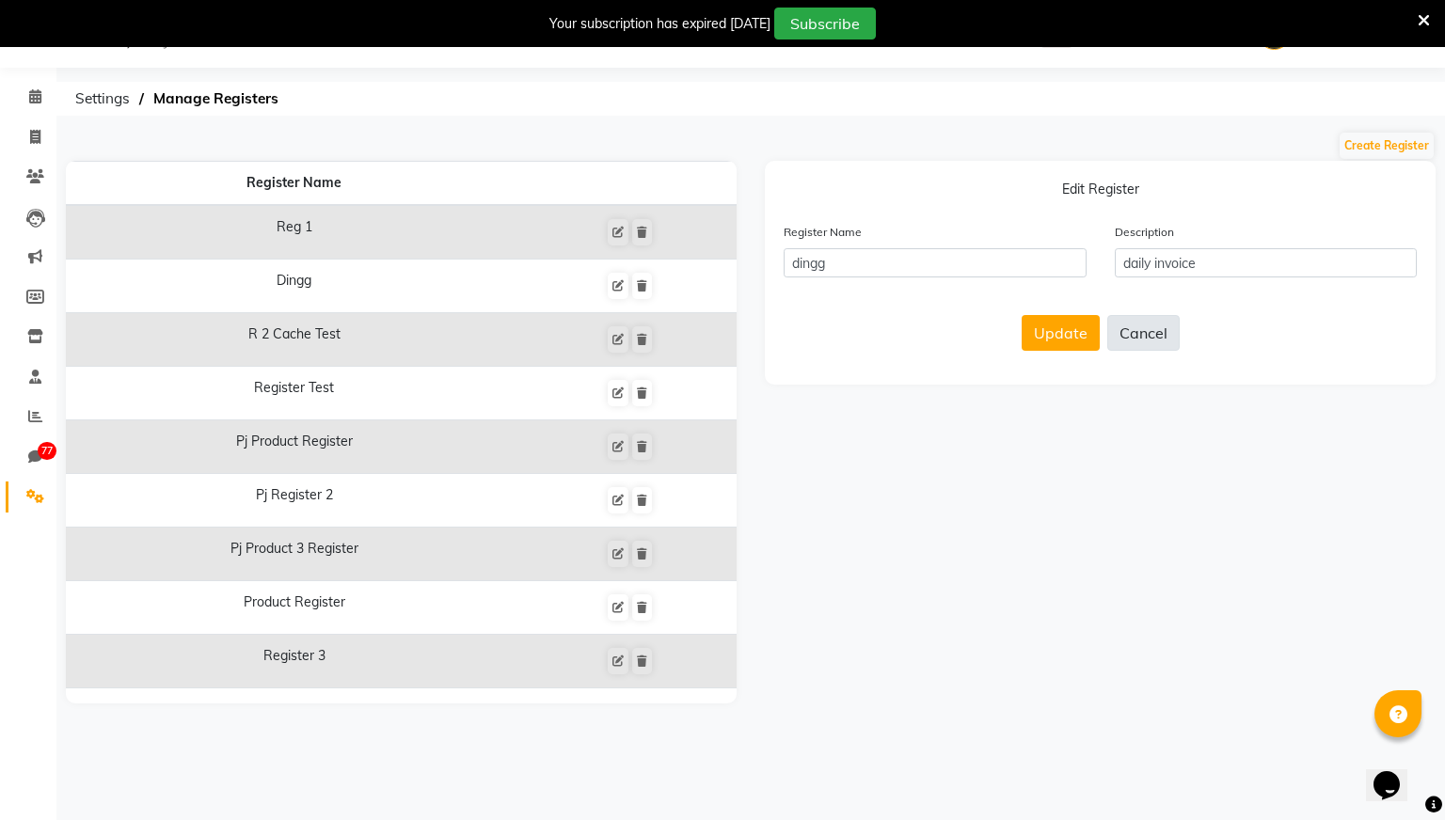
click at [1139, 317] on button "Cancel" at bounding box center [1143, 333] width 72 height 36
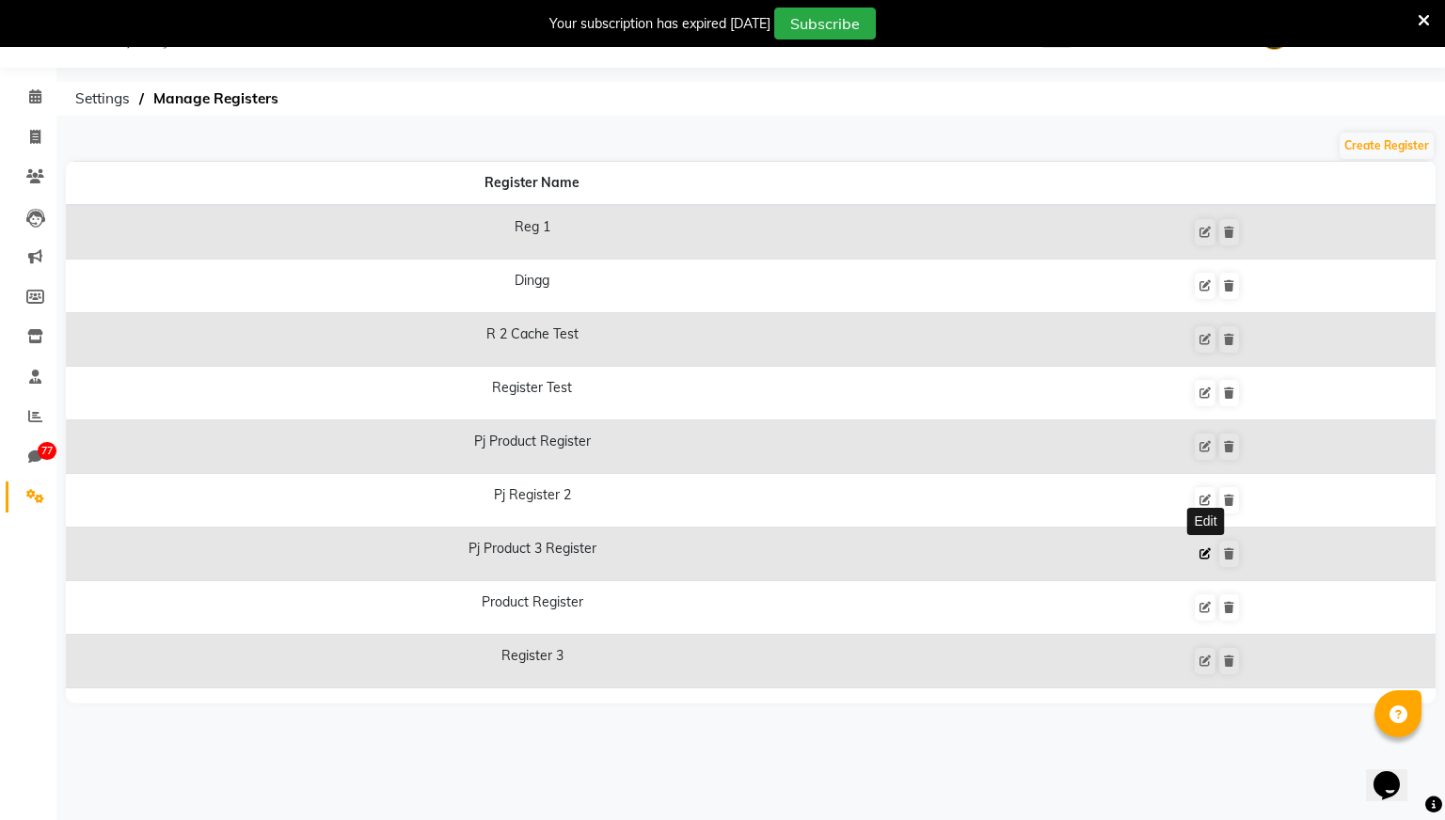
click at [1206, 559] on icon at bounding box center [1204, 553] width 11 height 11
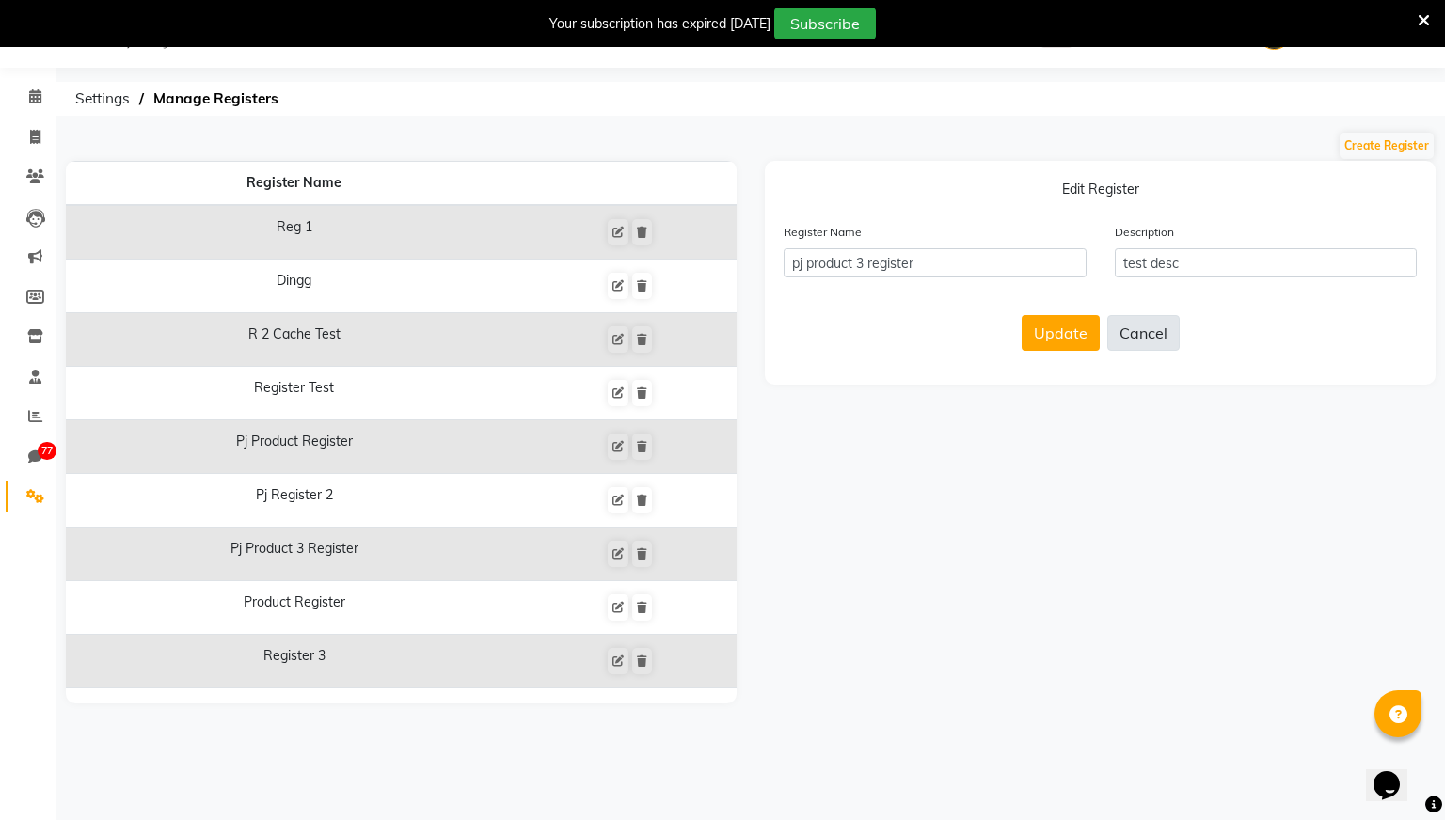
click at [1132, 326] on button "Cancel" at bounding box center [1143, 333] width 72 height 36
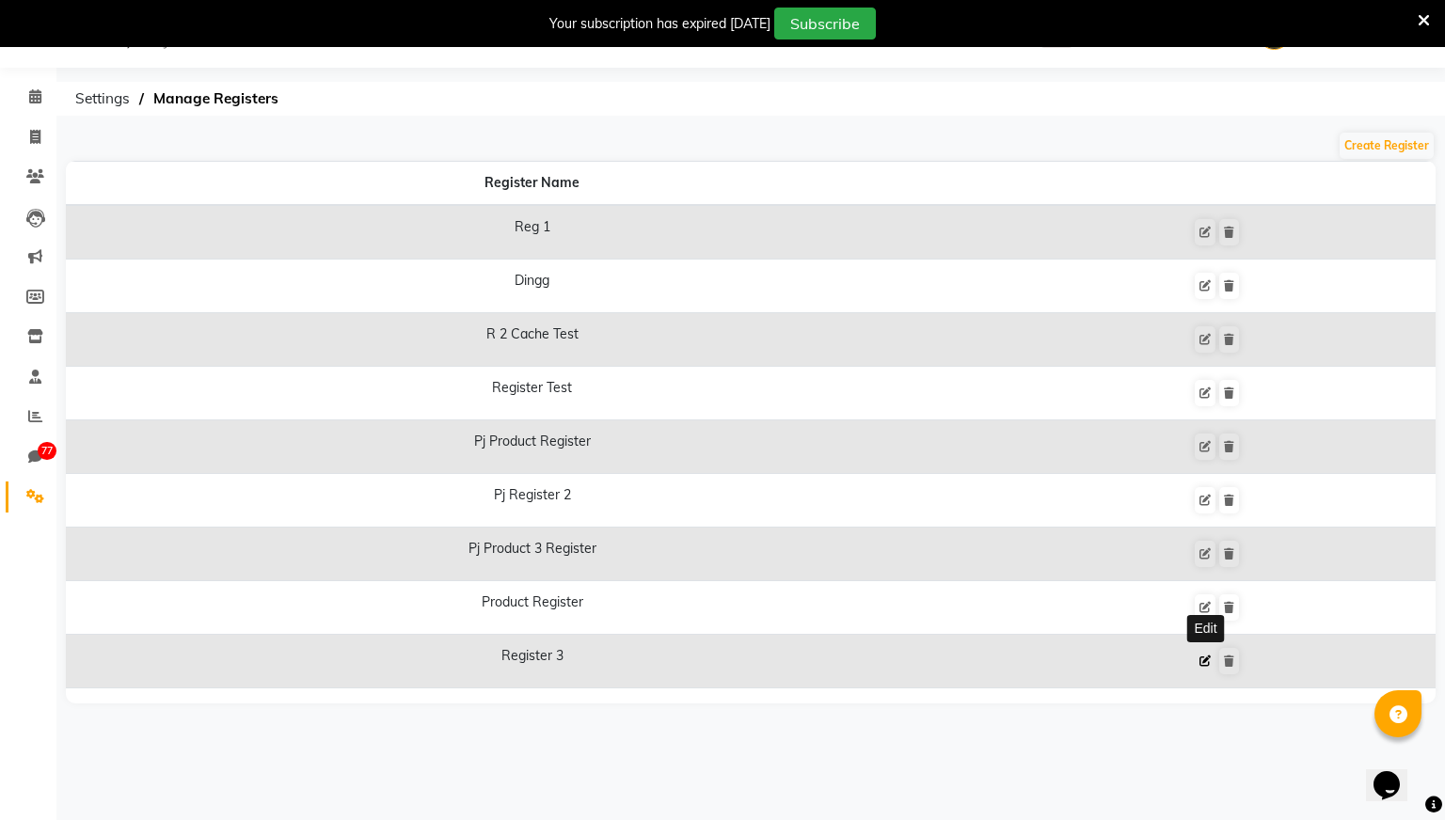
click at [1195, 659] on button at bounding box center [1205, 661] width 21 height 26
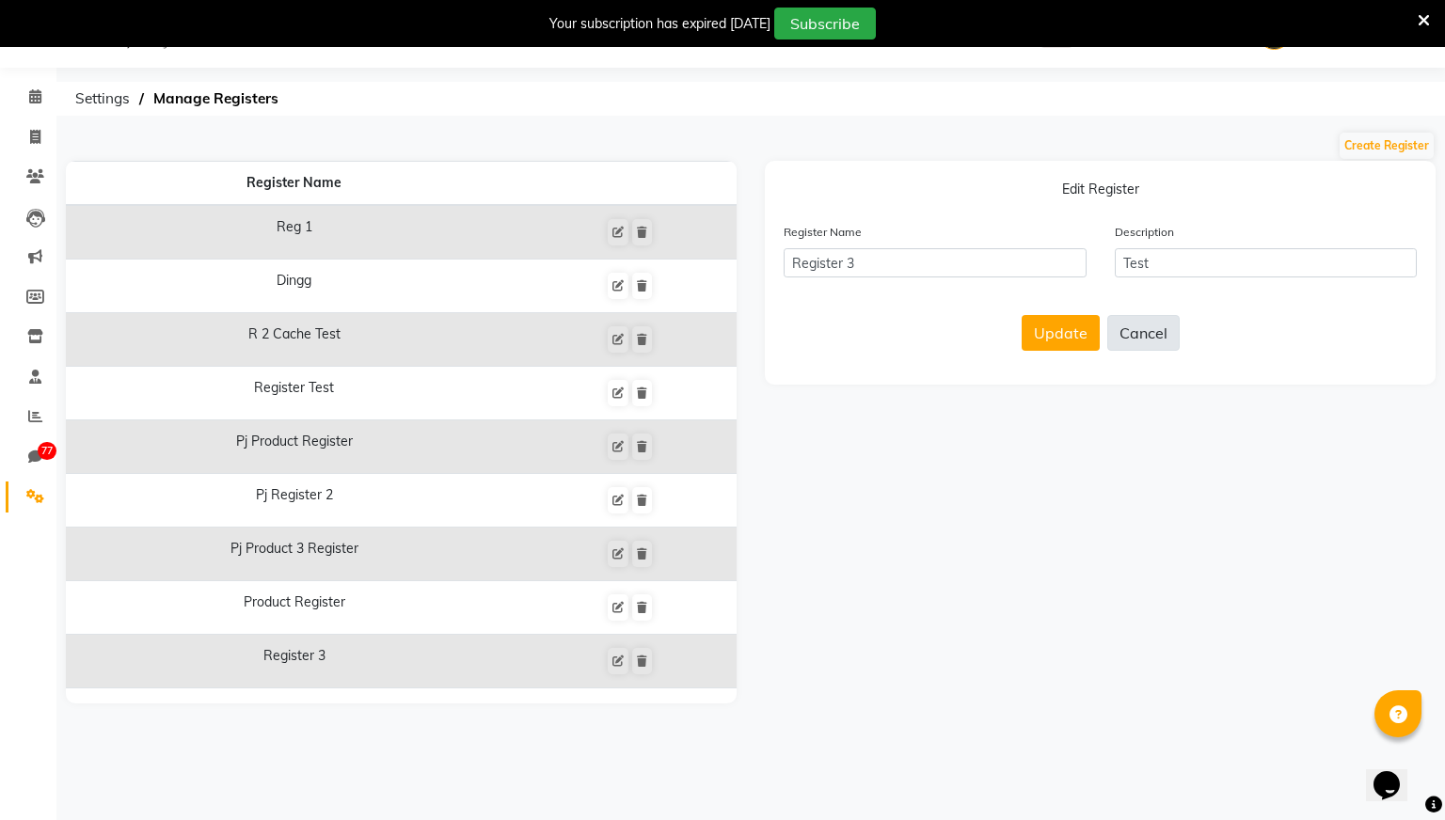
click at [1152, 327] on button "Cancel" at bounding box center [1143, 333] width 72 height 36
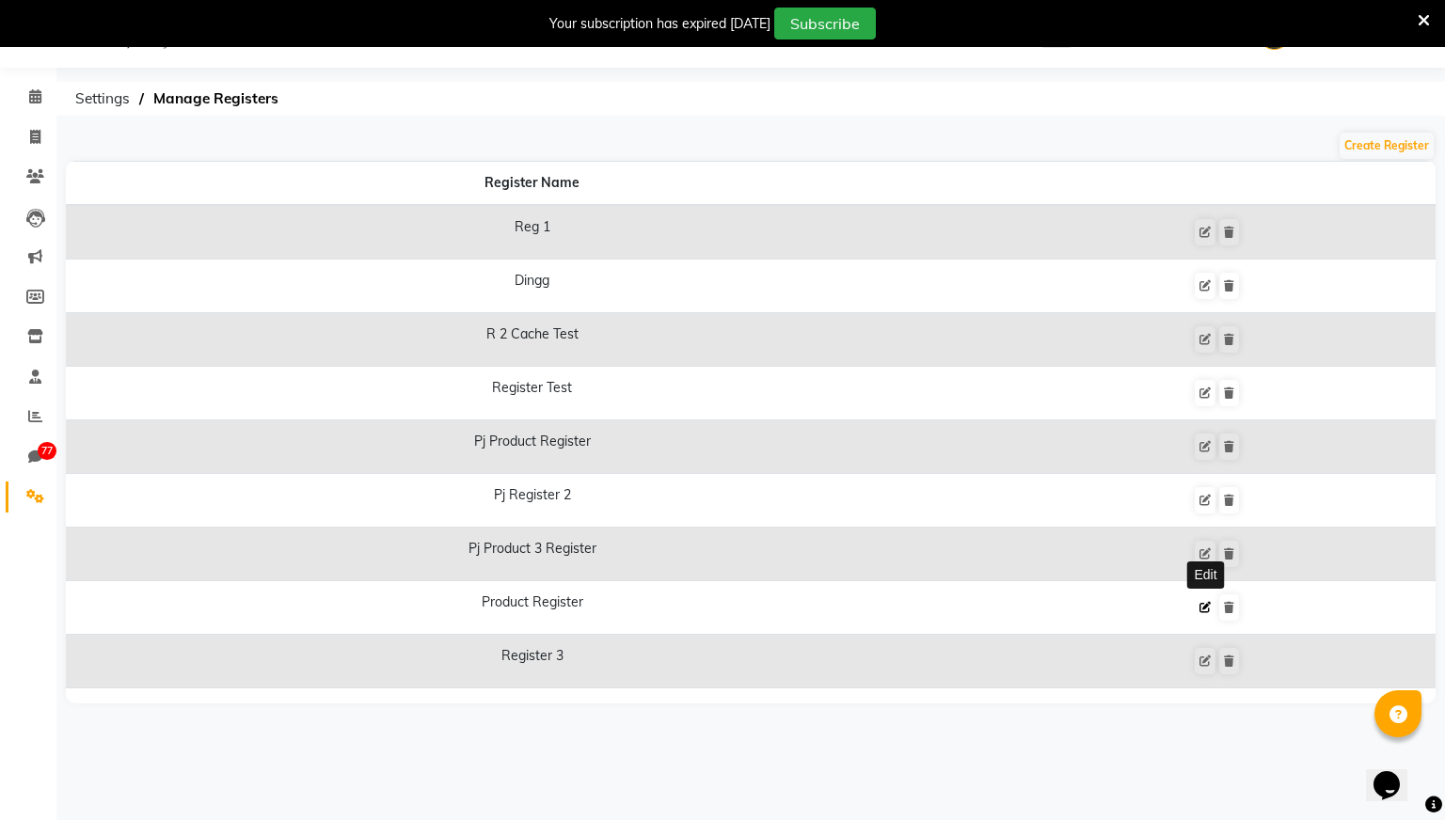
click at [1201, 608] on icon at bounding box center [1204, 607] width 11 height 11
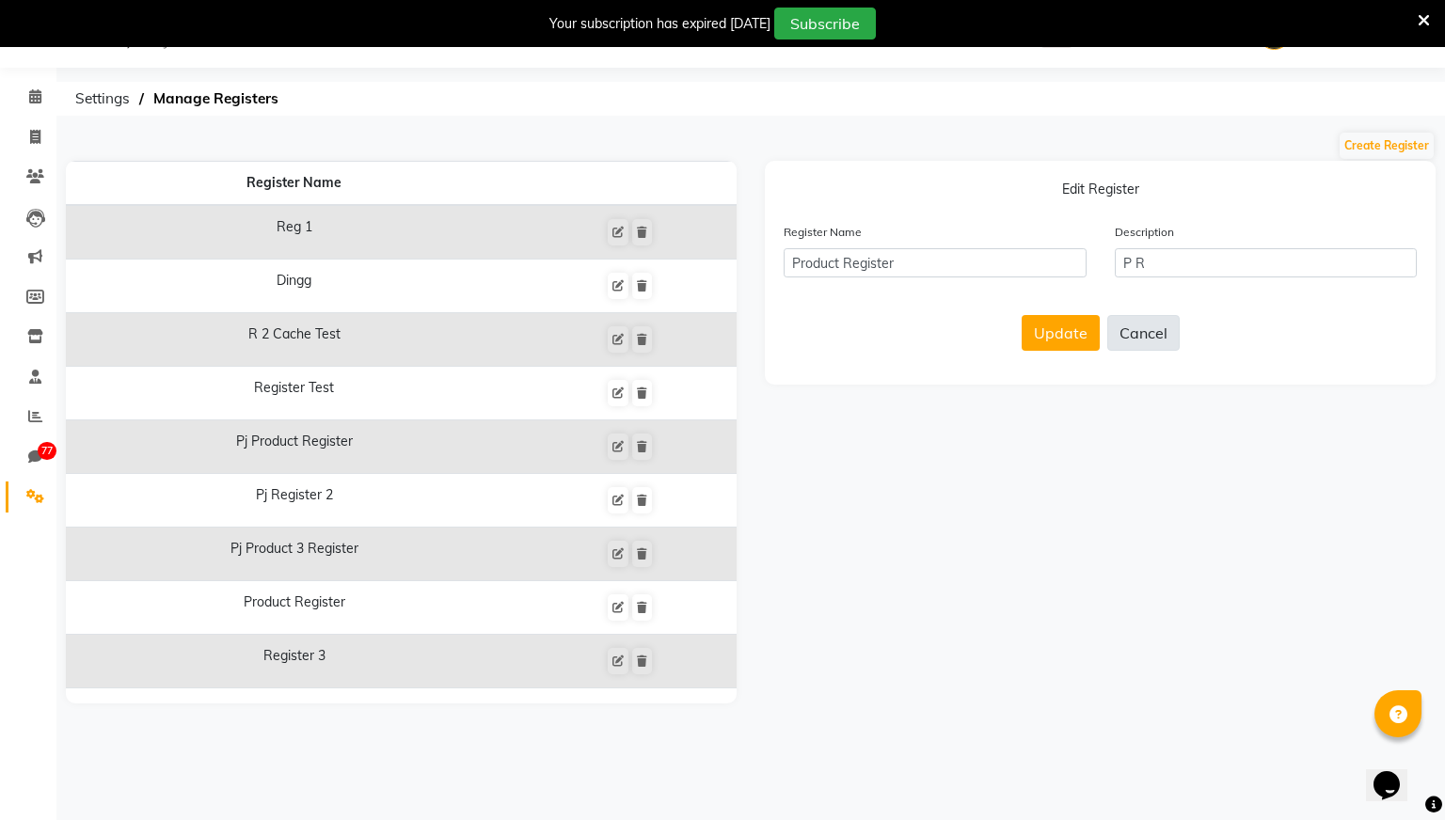
click at [1142, 341] on button "Cancel" at bounding box center [1143, 333] width 72 height 36
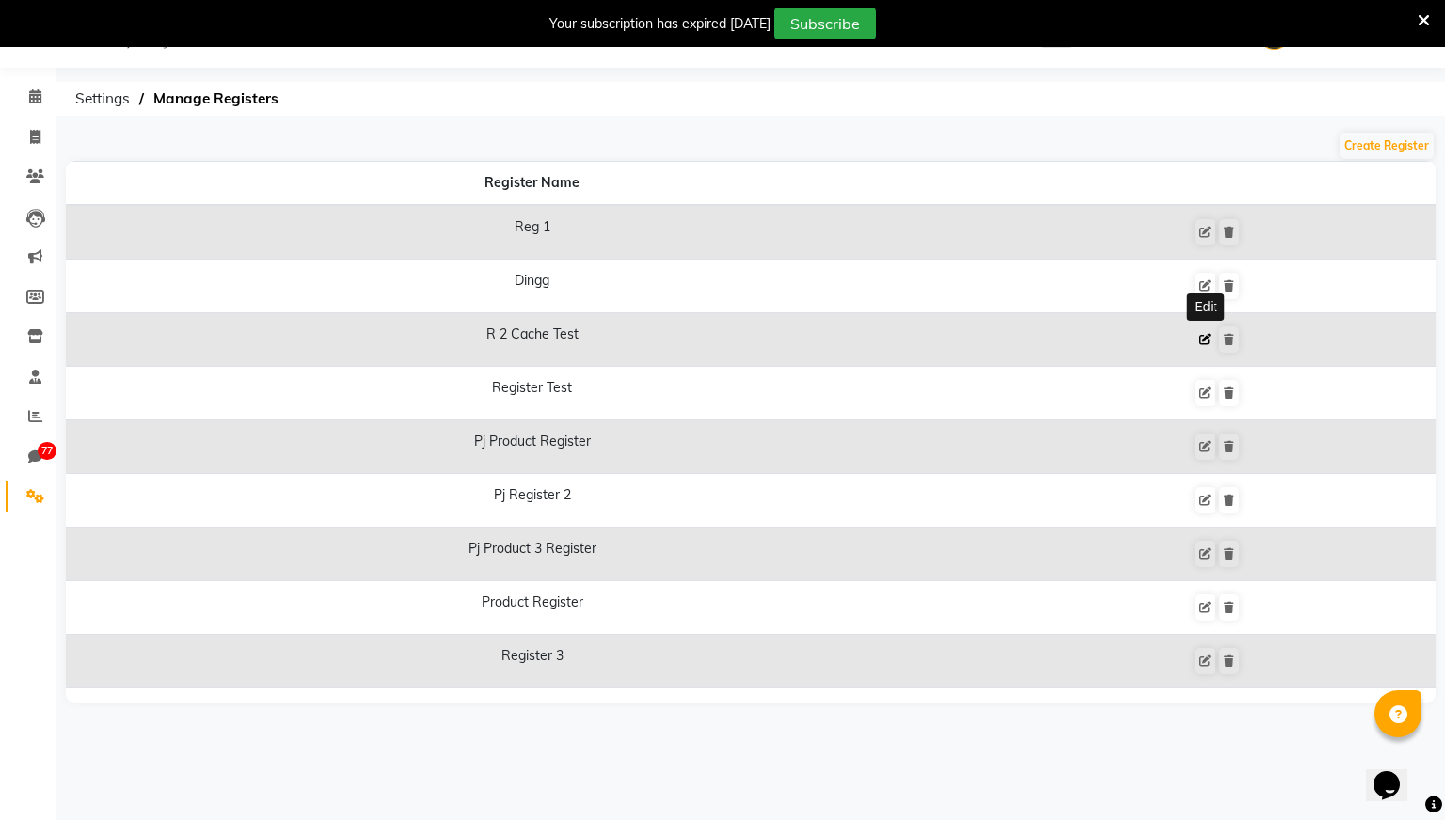
click at [1210, 340] on icon at bounding box center [1204, 339] width 11 height 11
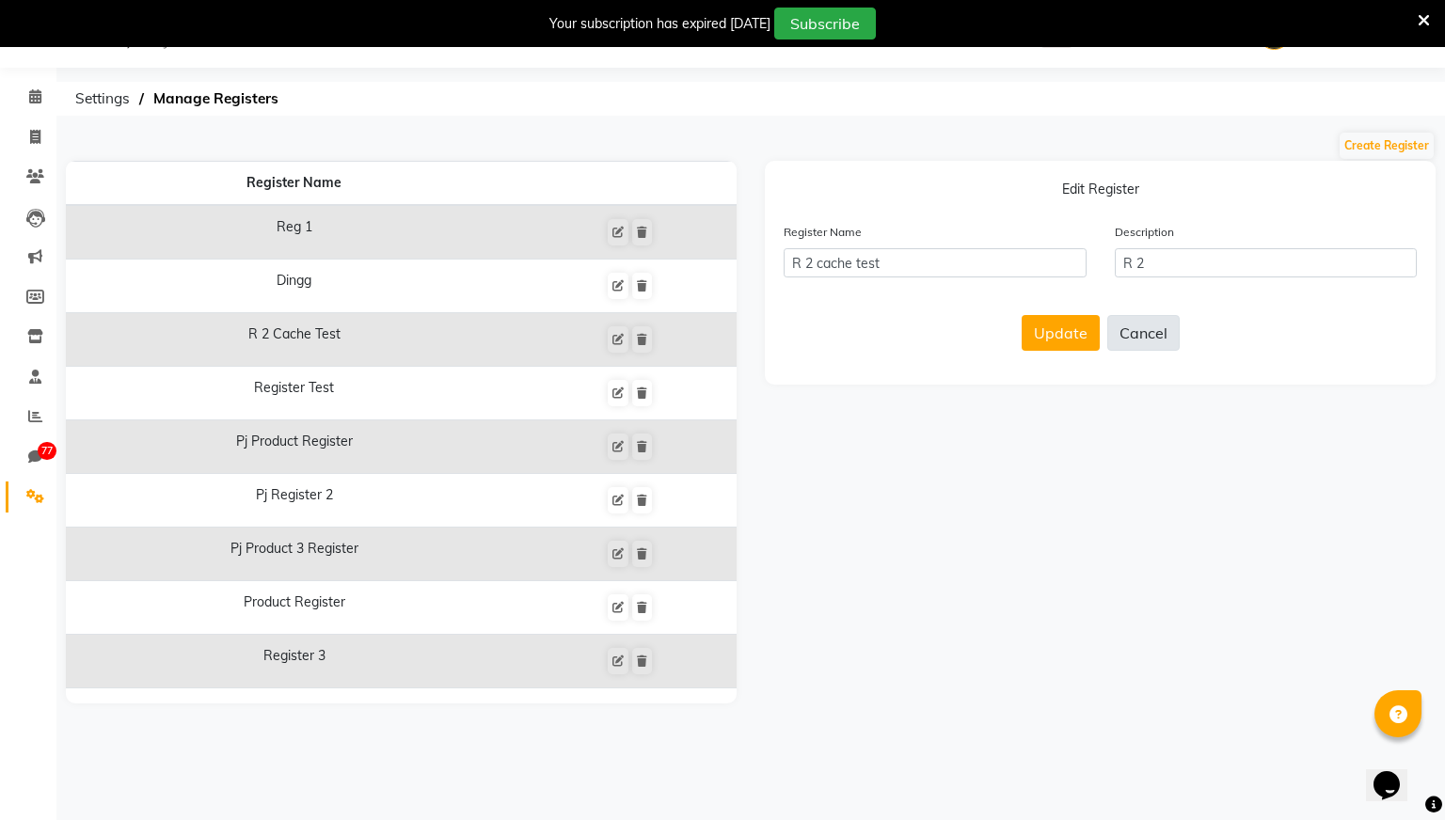
click at [1160, 336] on button "Cancel" at bounding box center [1143, 333] width 72 height 36
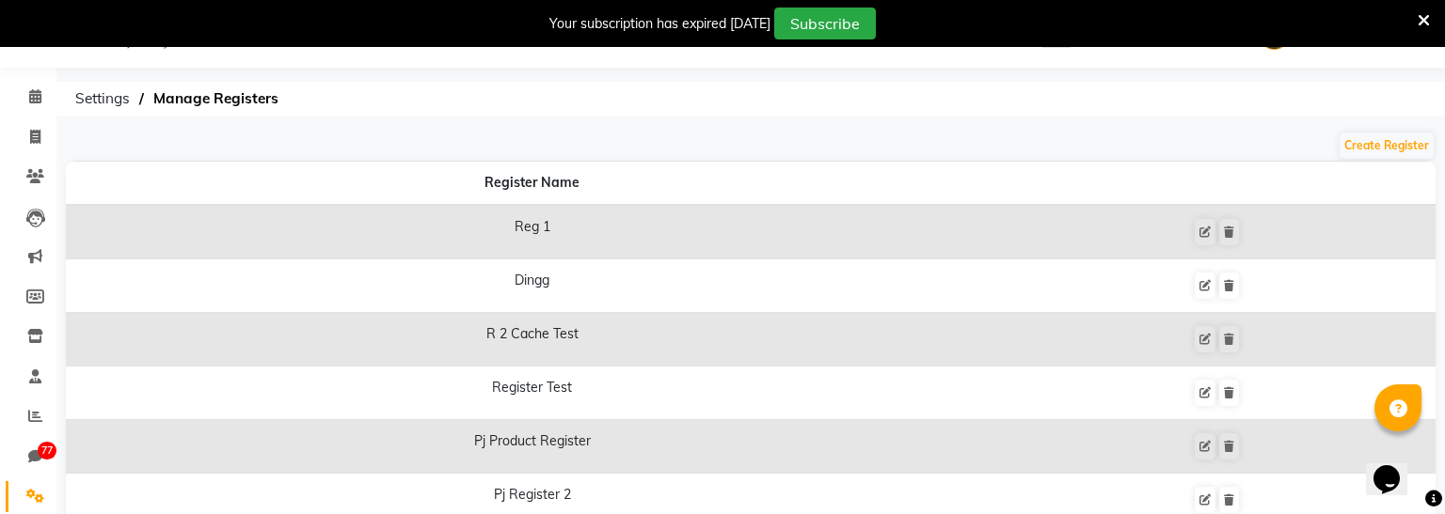
scroll to position [0, 0]
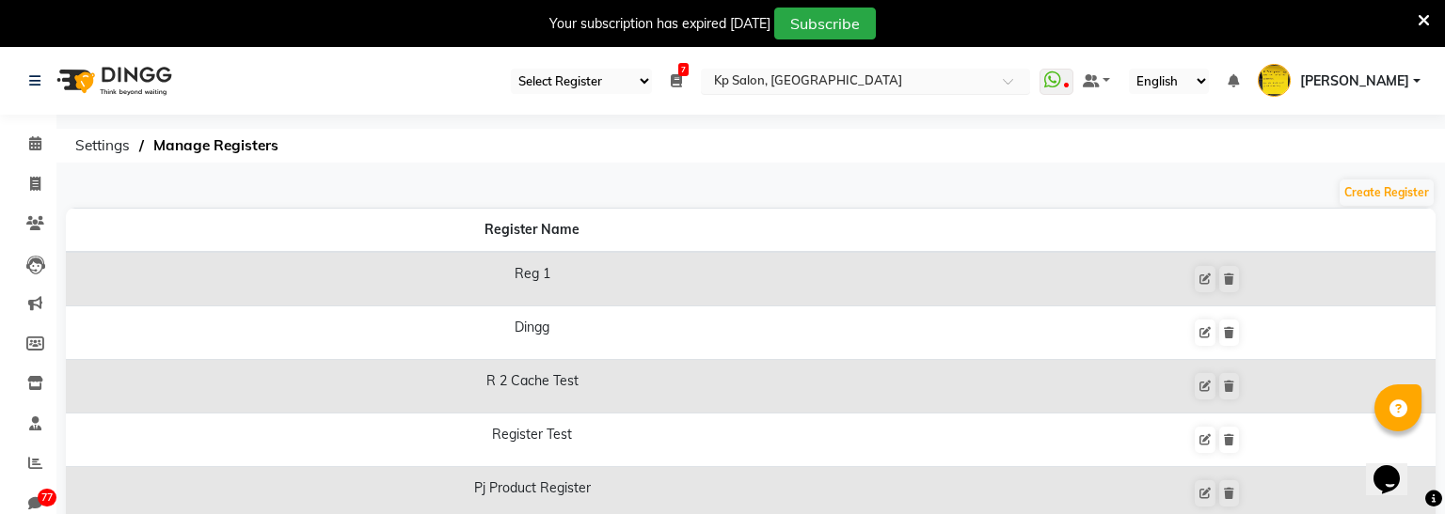
click at [883, 84] on input "text" at bounding box center [846, 82] width 273 height 19
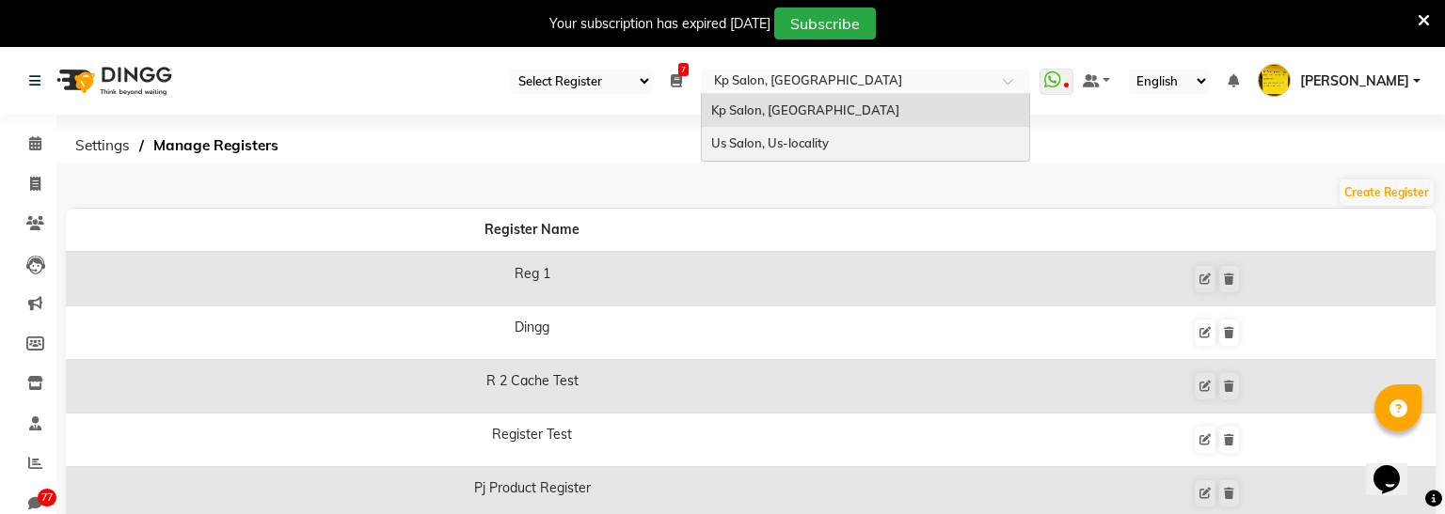
click at [829, 145] on span "Us Salon, Us-locality" at bounding box center [770, 142] width 118 height 15
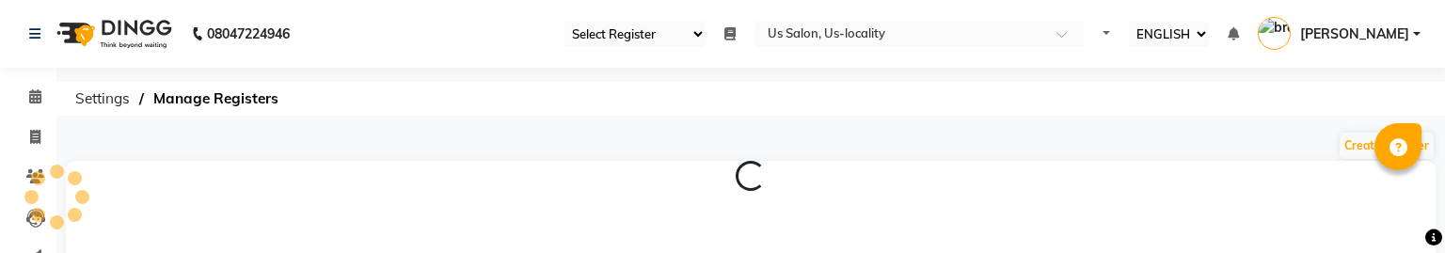
select select "30"
select select "en"
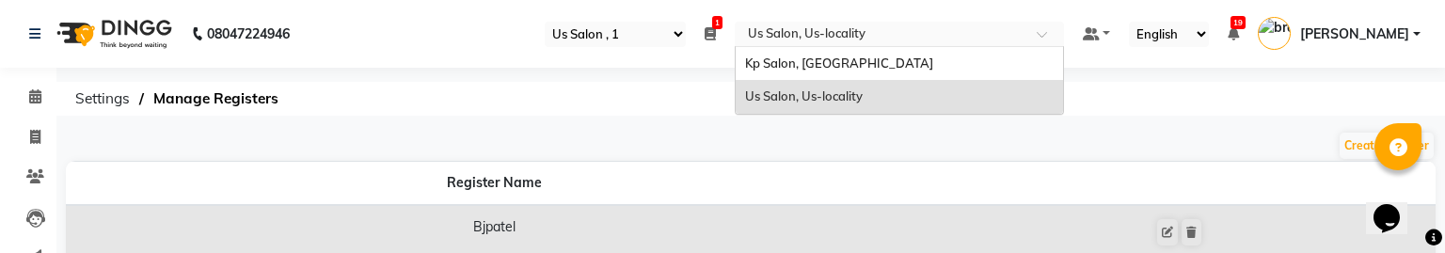
click at [917, 42] on input "text" at bounding box center [880, 35] width 273 height 19
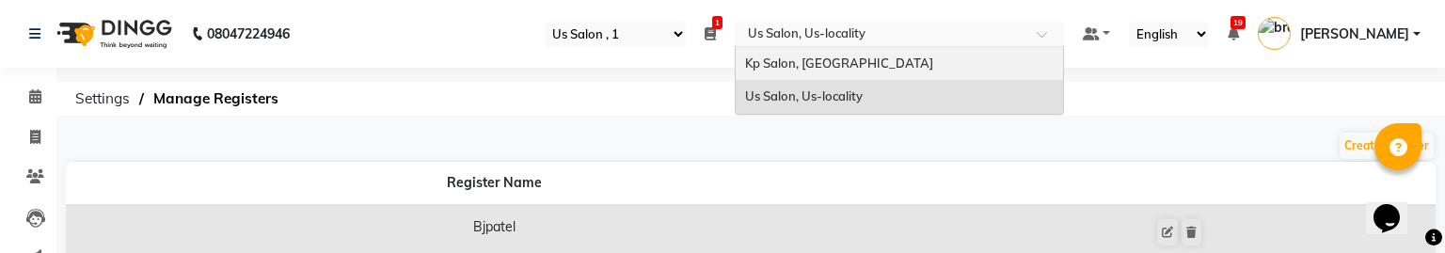
click at [896, 62] on div "Kp Salon, [GEOGRAPHIC_DATA]" at bounding box center [899, 64] width 327 height 34
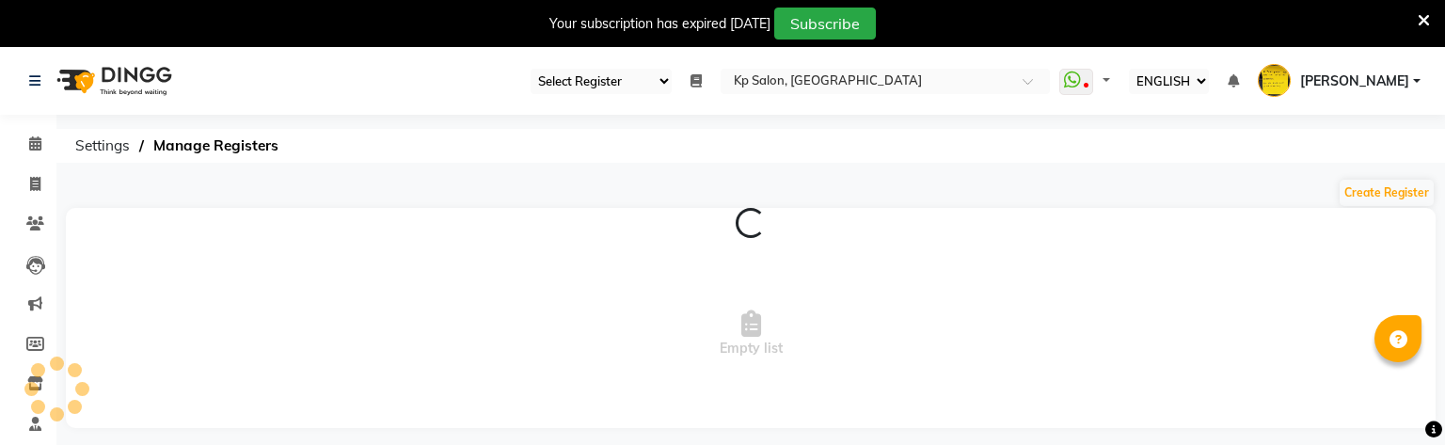
select select "24"
select select "en"
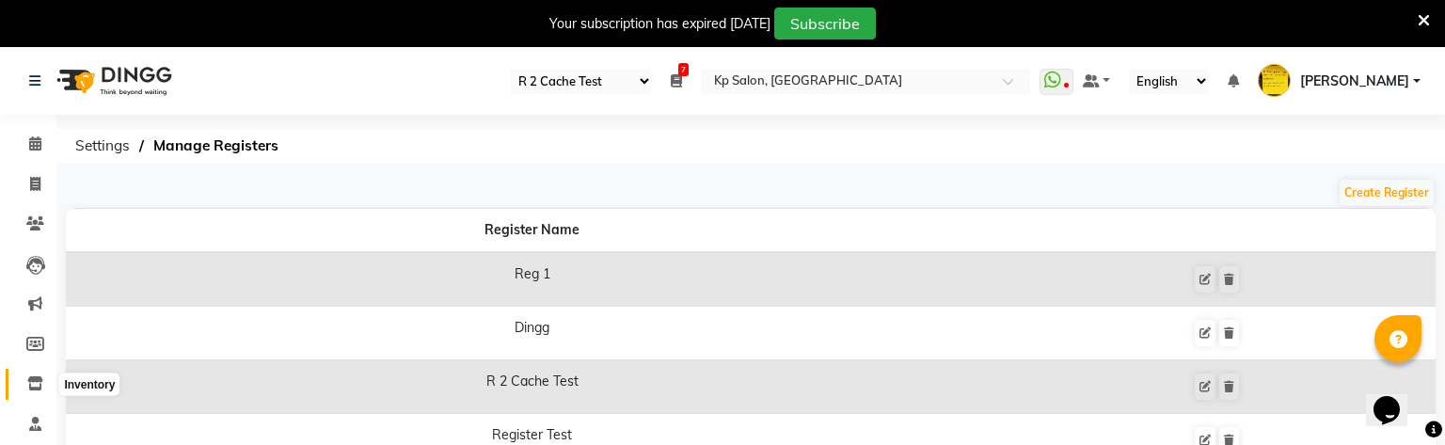
click at [38, 252] on icon at bounding box center [35, 383] width 16 height 14
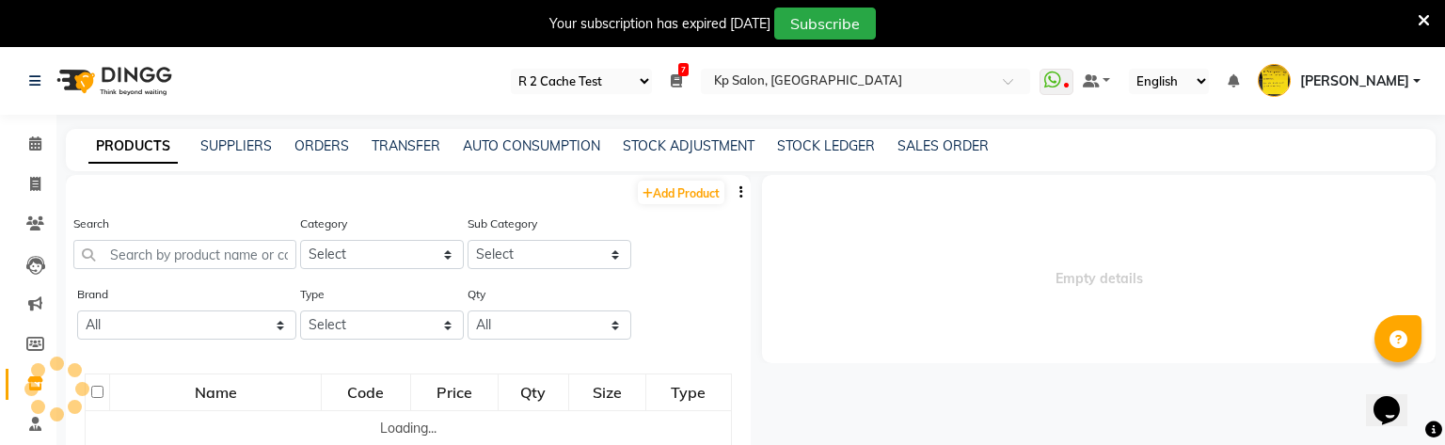
select select
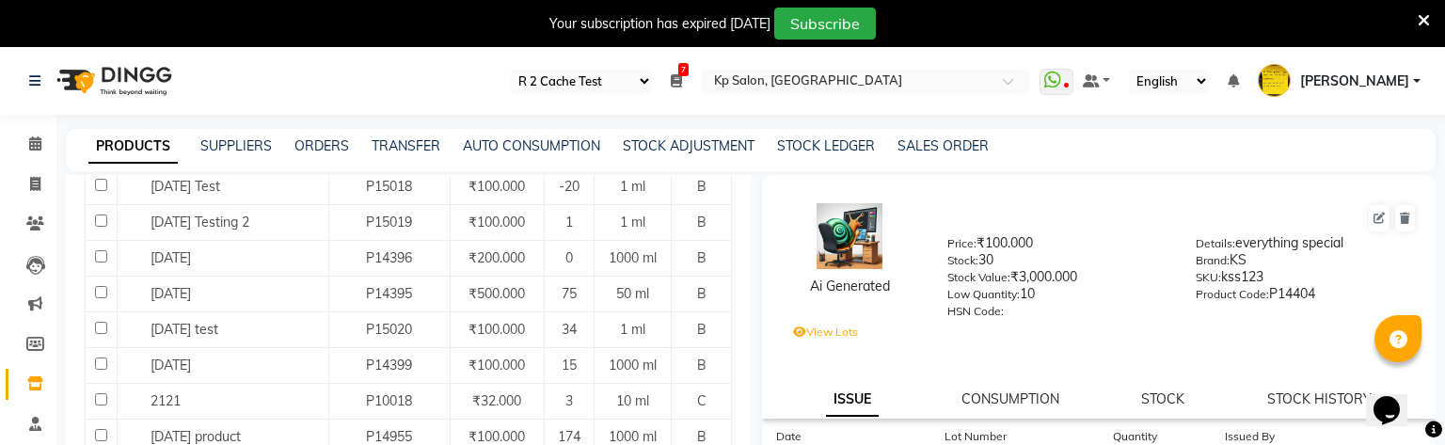
scroll to position [106, 0]
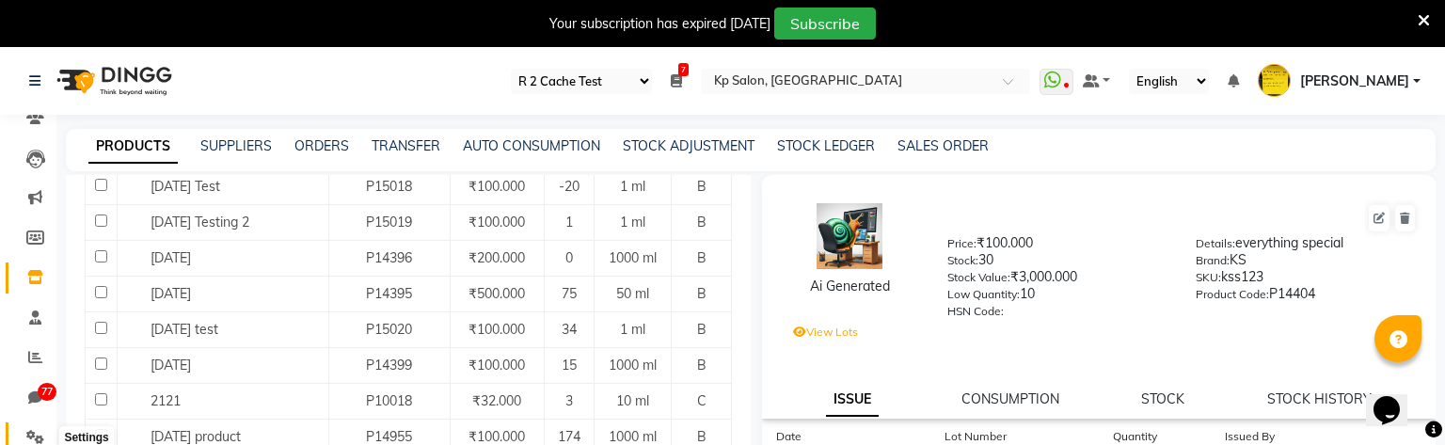
click at [29, 252] on icon at bounding box center [35, 437] width 18 height 14
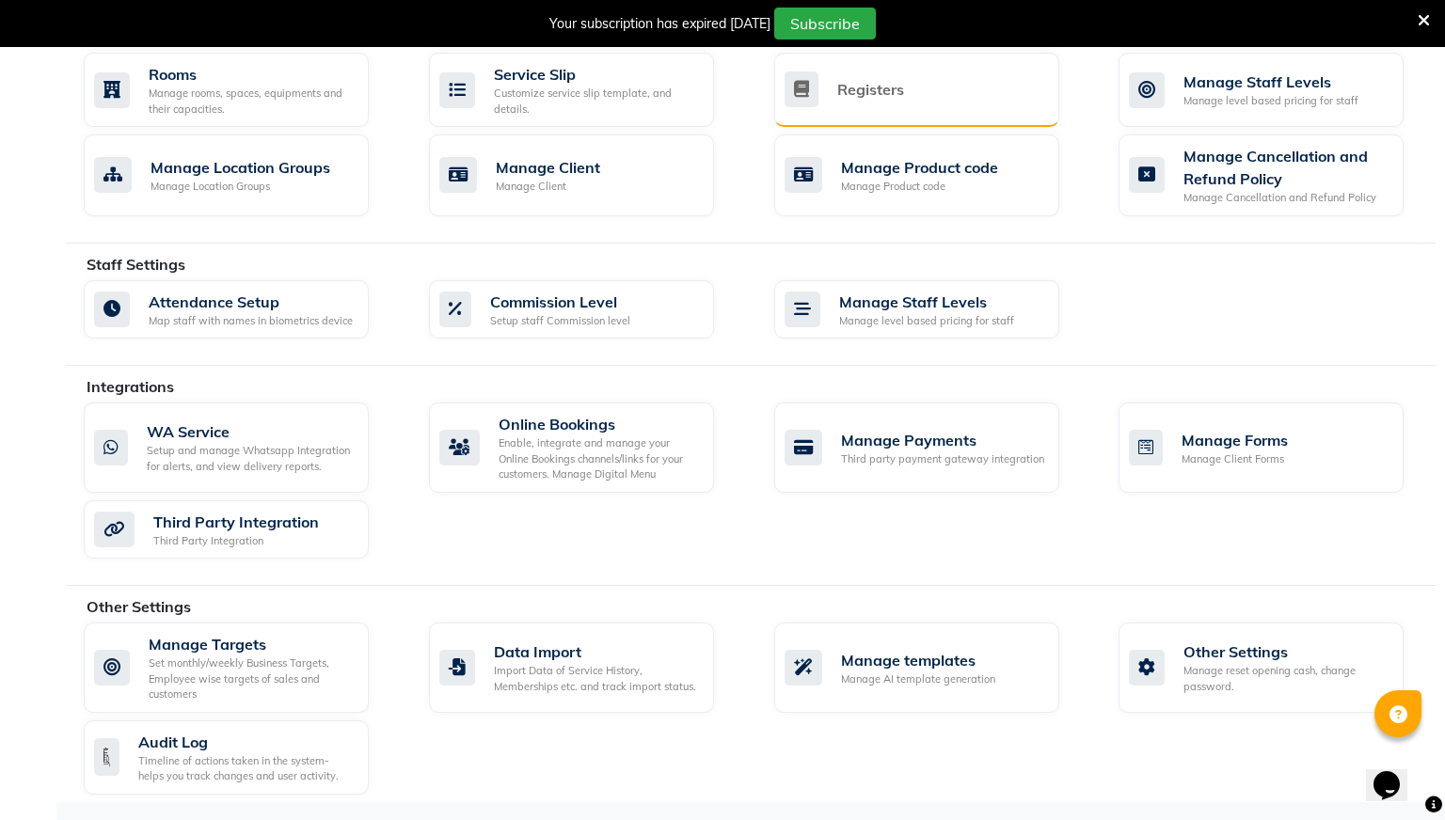
click at [894, 85] on div "Registers" at bounding box center [870, 89] width 67 height 23
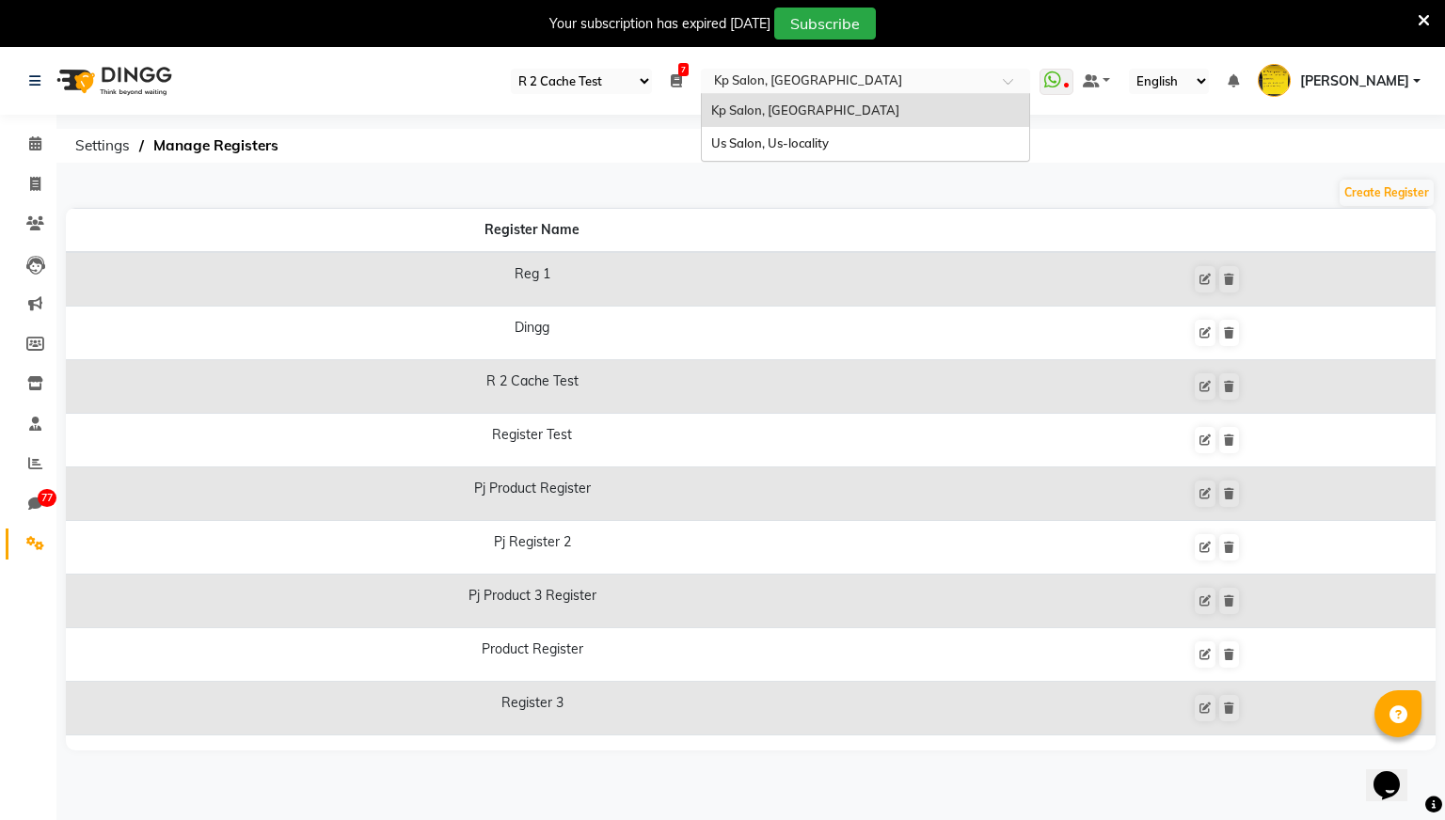
click at [951, 81] on input "text" at bounding box center [846, 82] width 273 height 19
click at [900, 136] on div "Us Salon, Us-locality" at bounding box center [865, 144] width 327 height 34
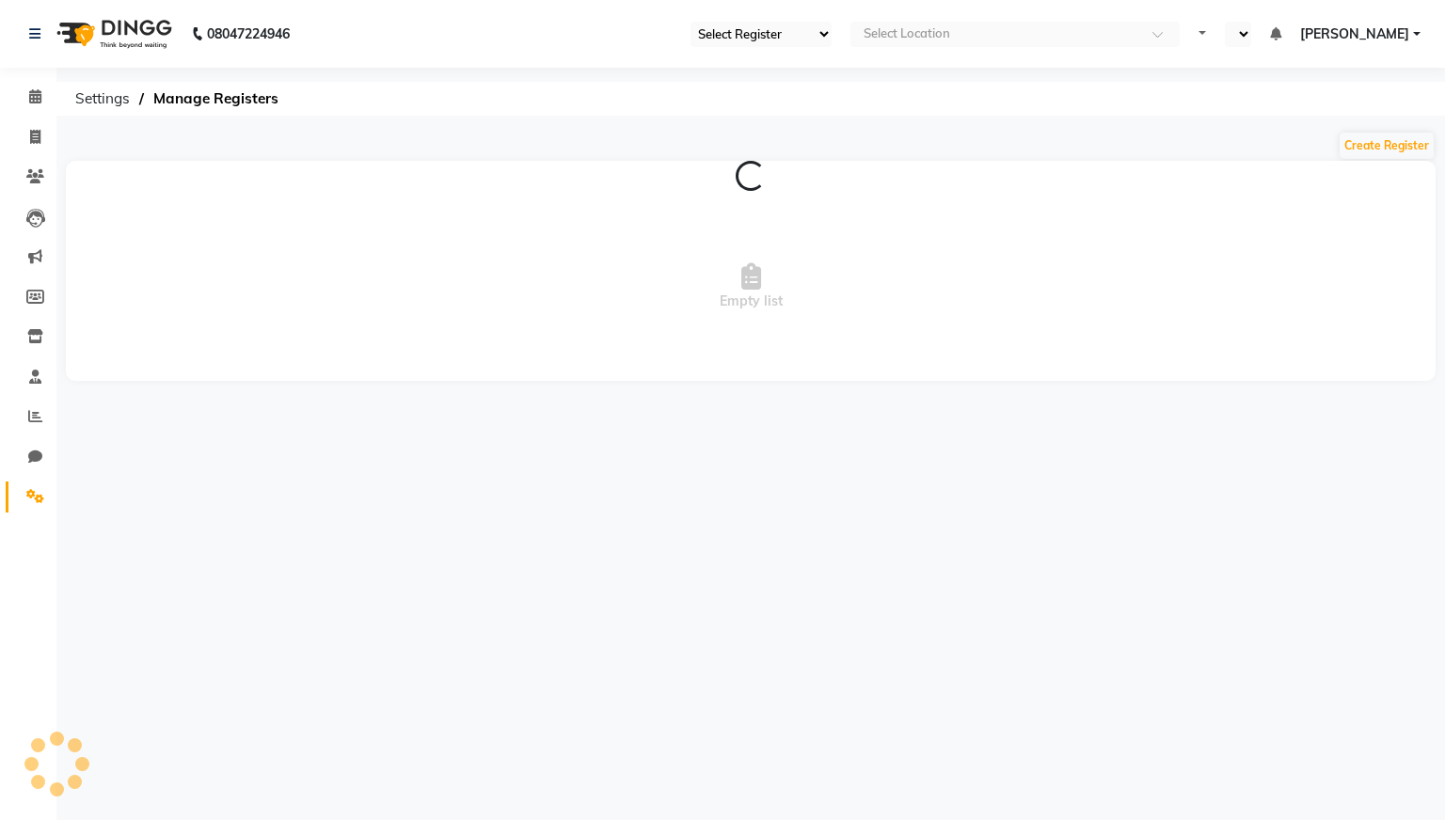
select select "30"
select select "en"
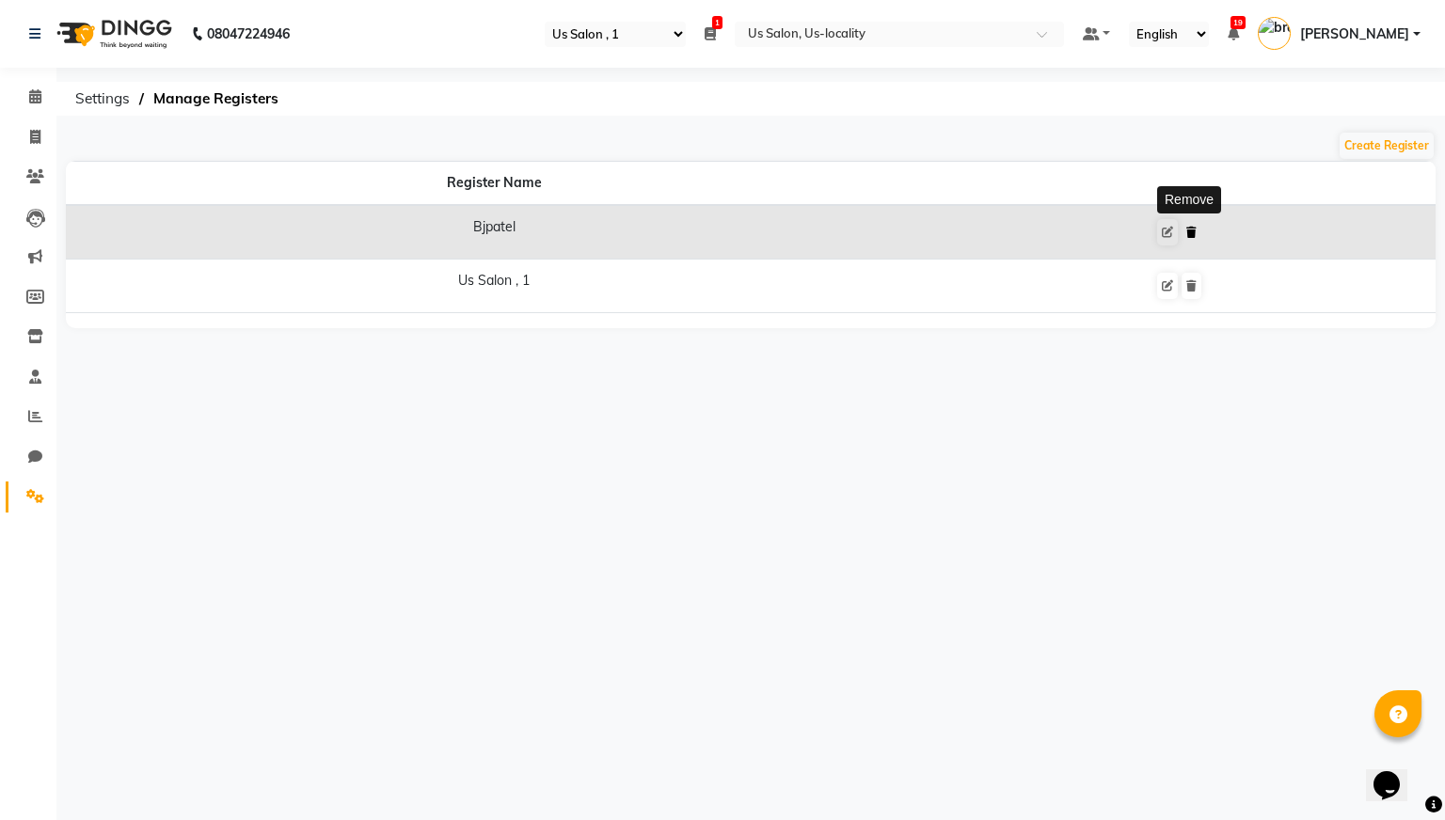
click at [1185, 221] on button at bounding box center [1191, 232] width 20 height 26
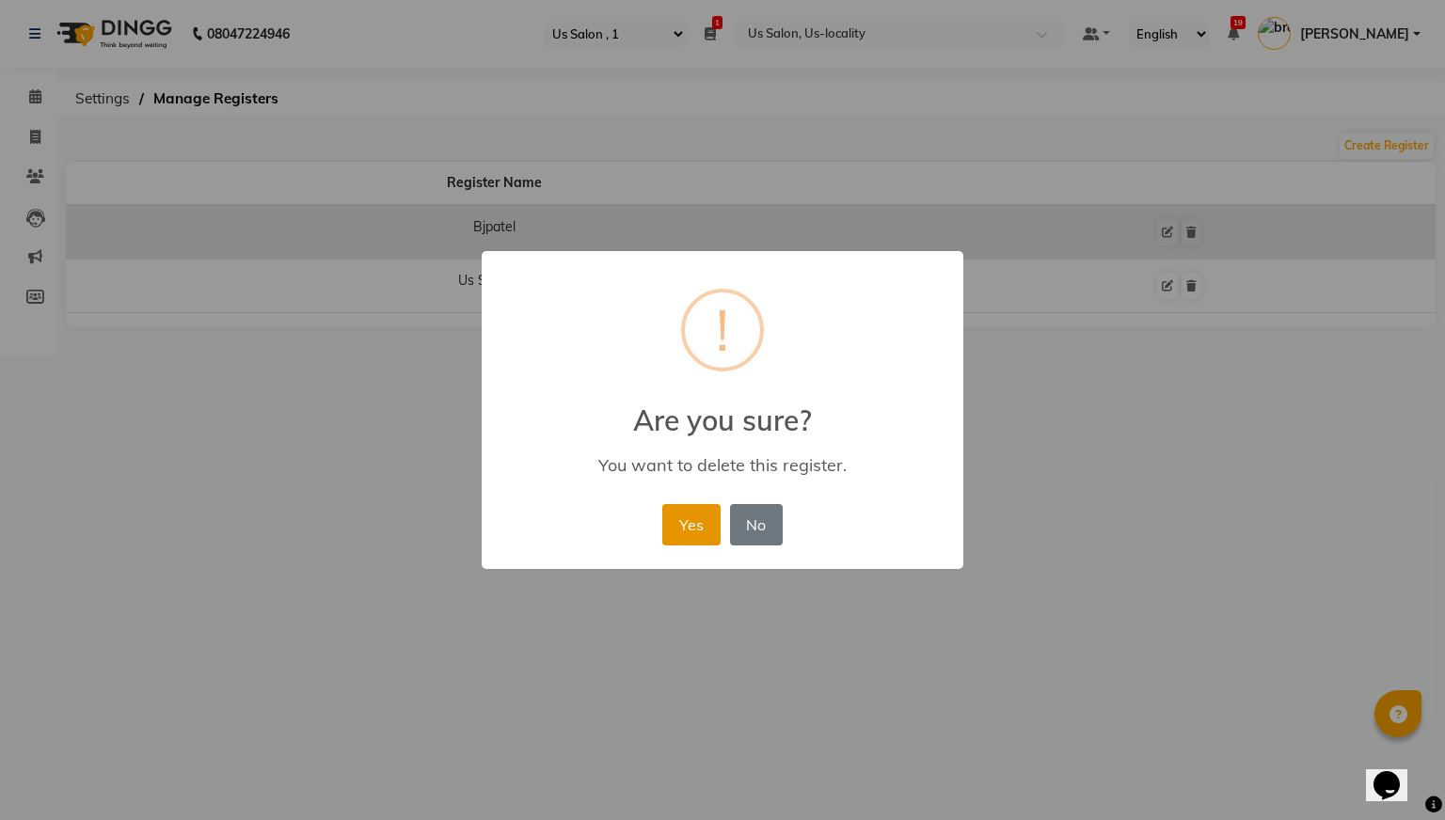
click at [683, 511] on button "Yes" at bounding box center [690, 524] width 57 height 41
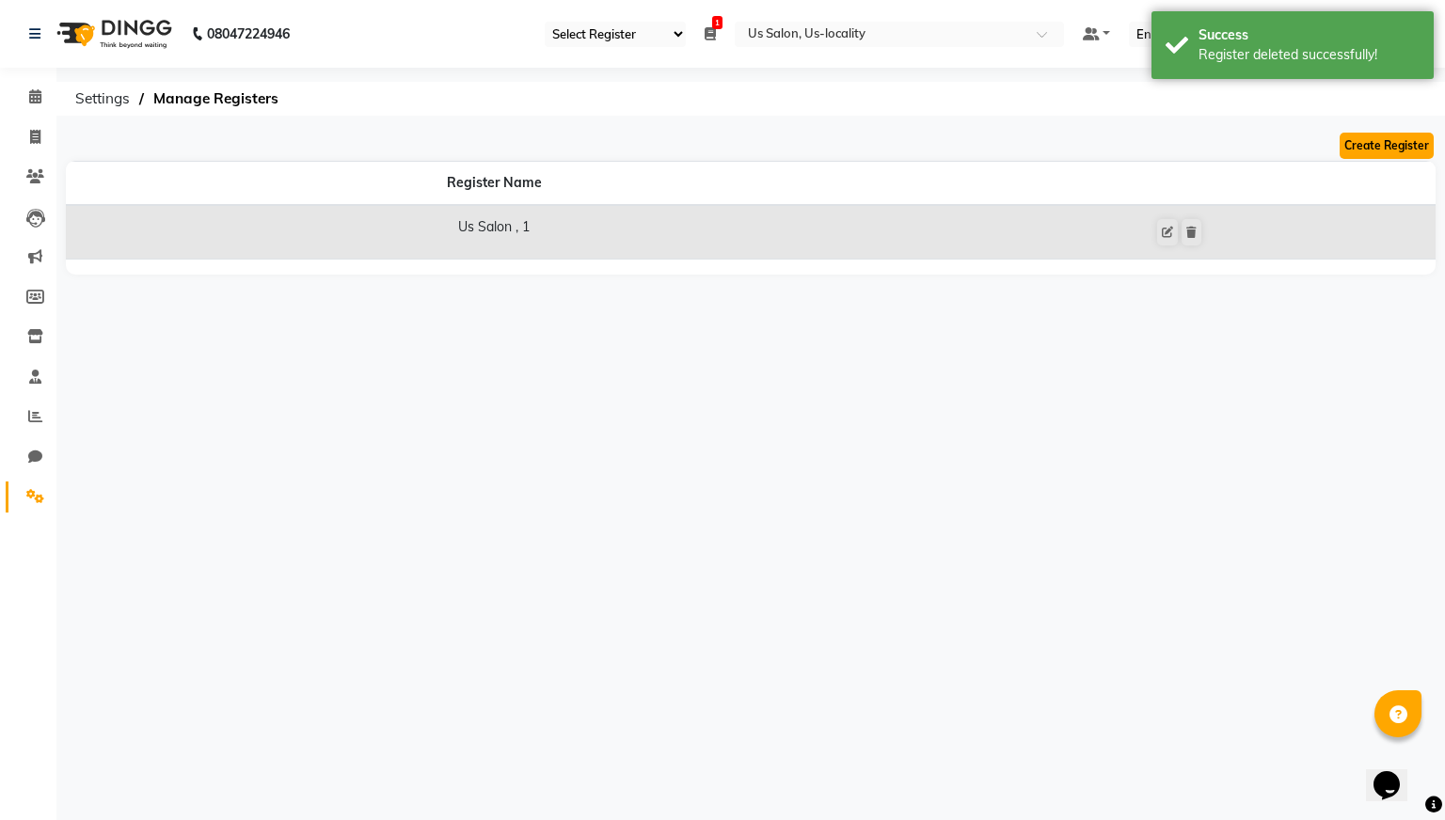
click at [1366, 148] on button "Create Register" at bounding box center [1386, 146] width 94 height 26
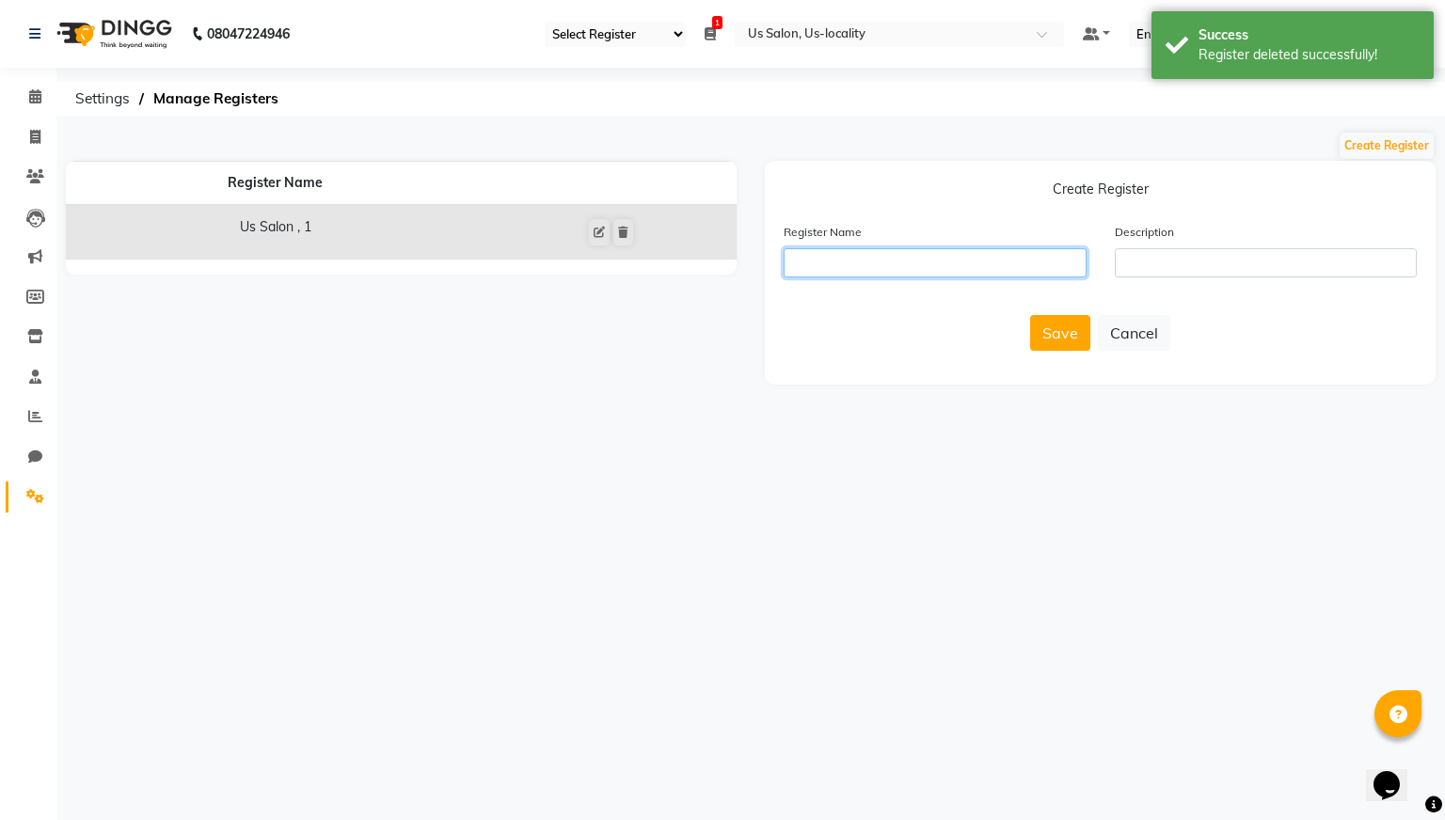
click at [954, 261] on input "text" at bounding box center [934, 262] width 303 height 29
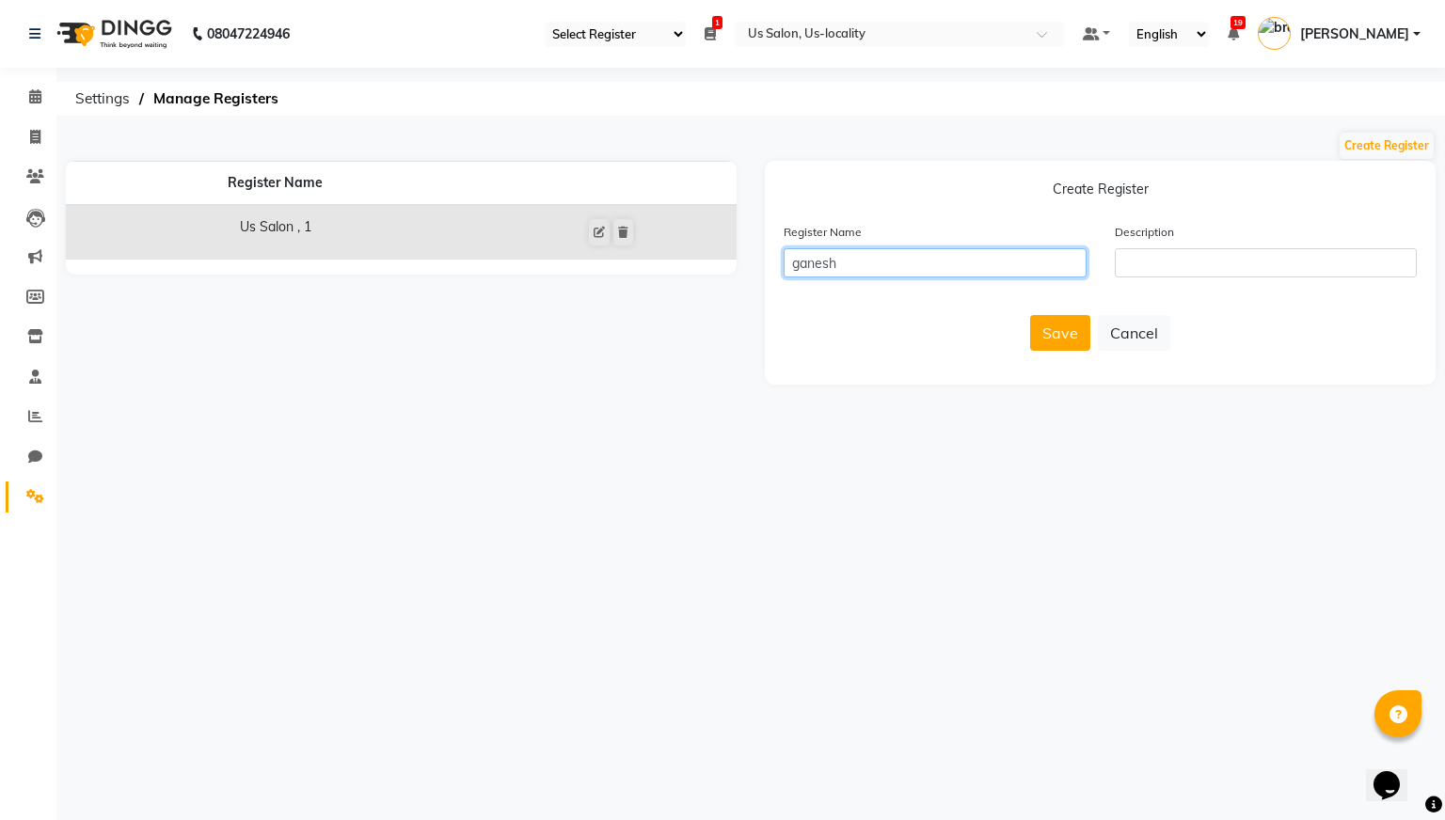
type input "ganesh"
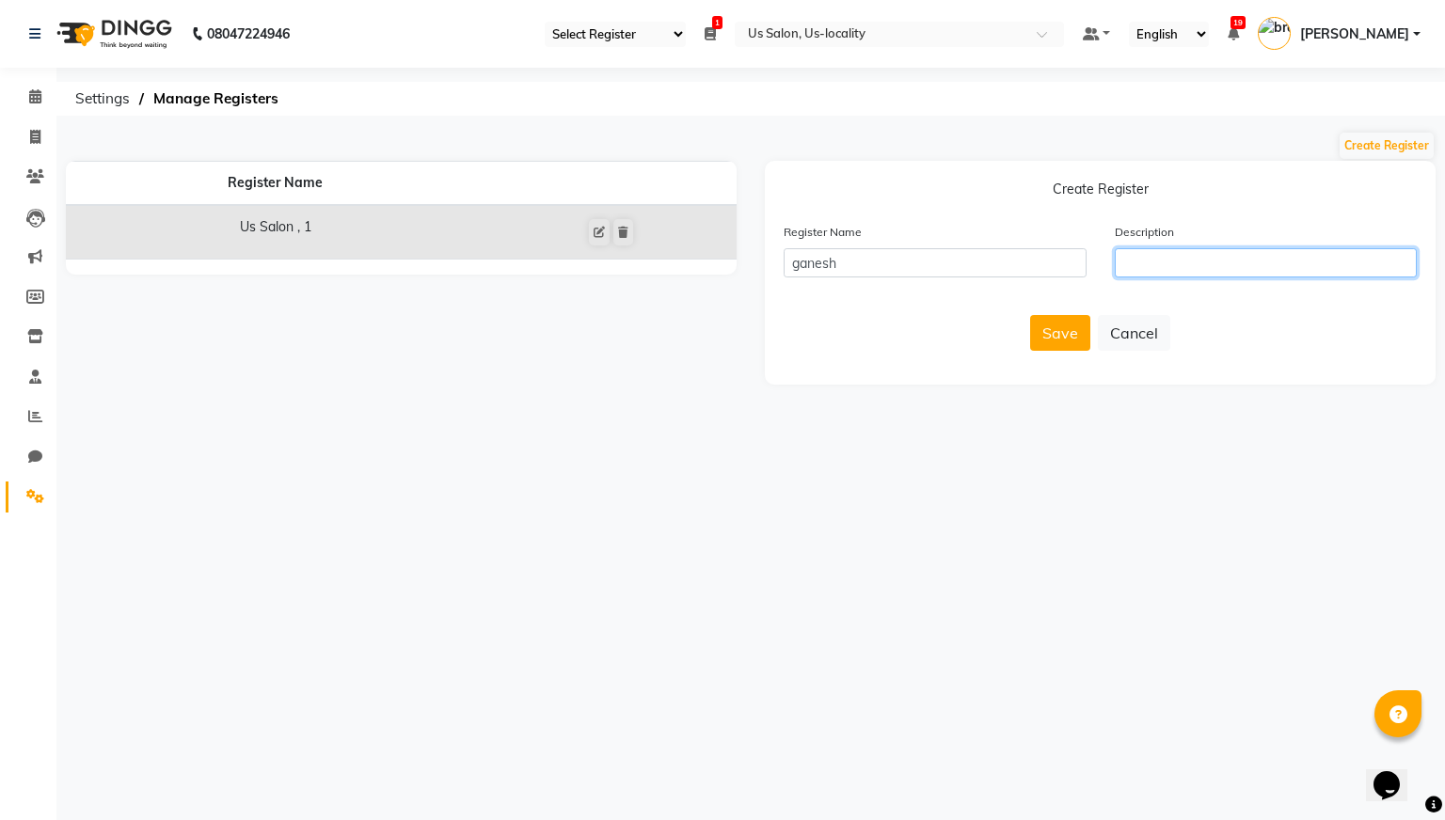
click at [1256, 259] on input "text" at bounding box center [1266, 262] width 303 height 29
type input "tt"
click at [1067, 324] on button "Save" at bounding box center [1060, 333] width 60 height 36
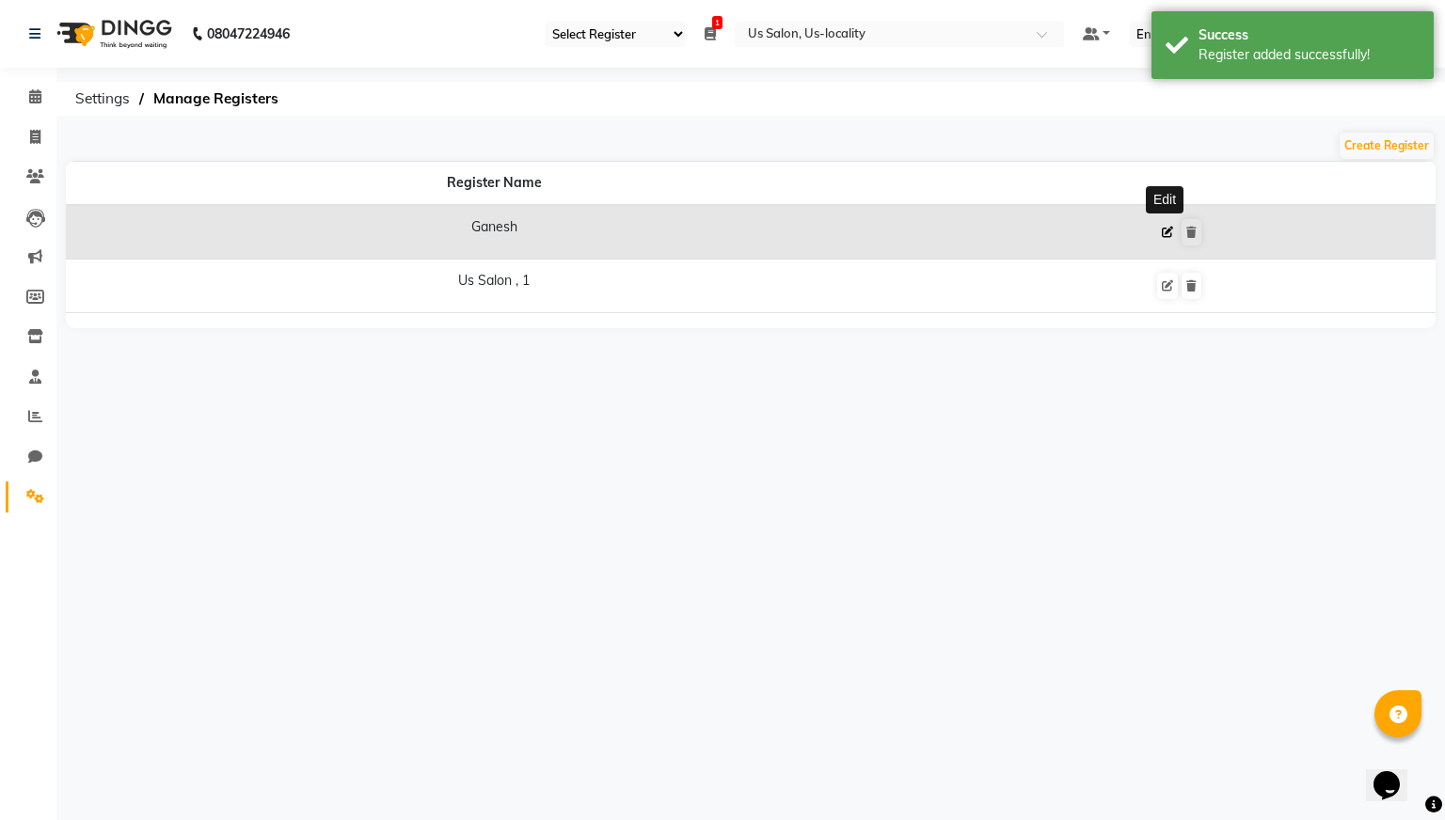
click at [1163, 232] on icon at bounding box center [1167, 232] width 11 height 11
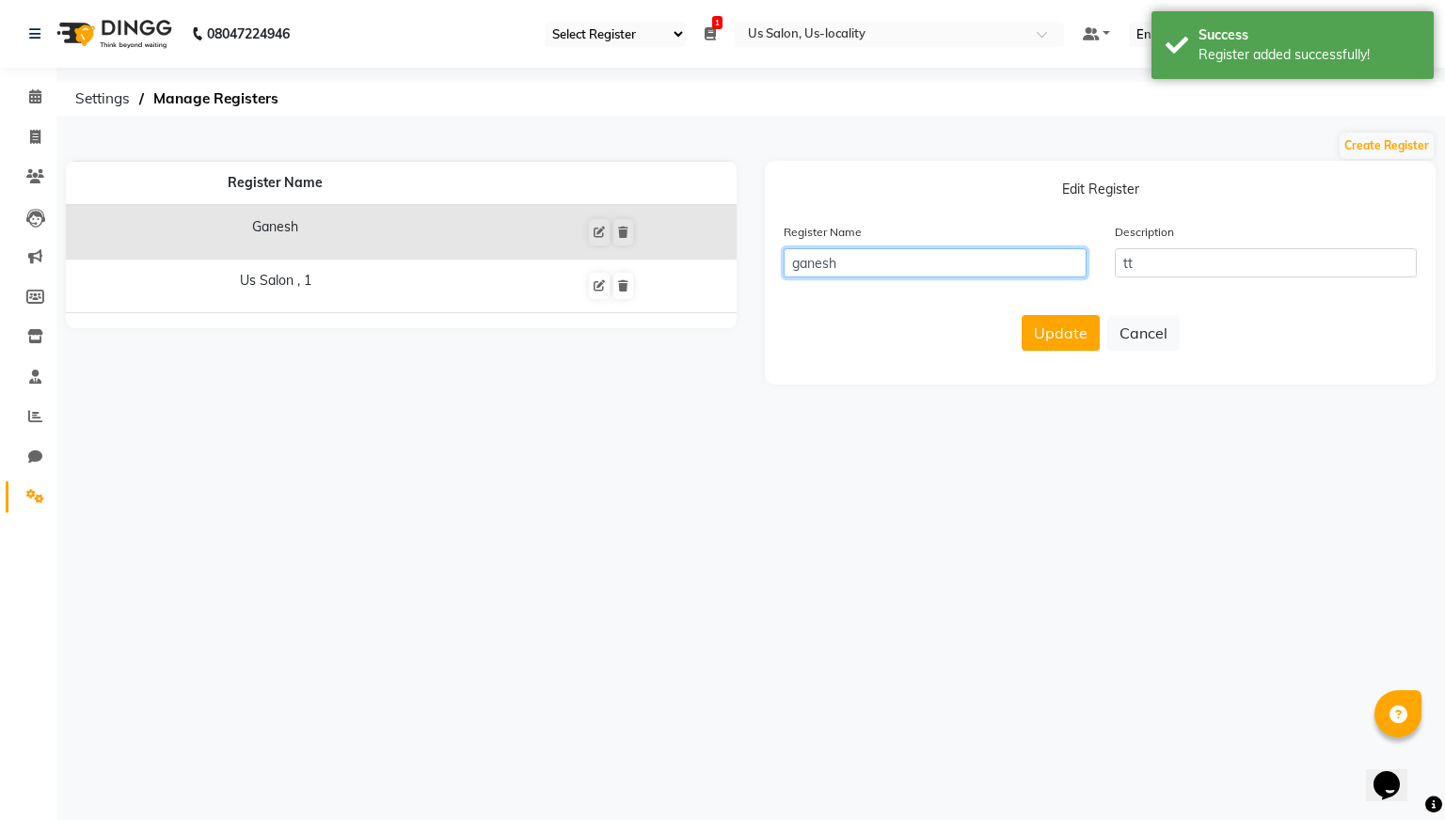
click at [994, 258] on input "ganesh" at bounding box center [934, 262] width 303 height 29
type input "ganesh123"
click at [1055, 330] on button "Update" at bounding box center [1060, 333] width 78 height 36
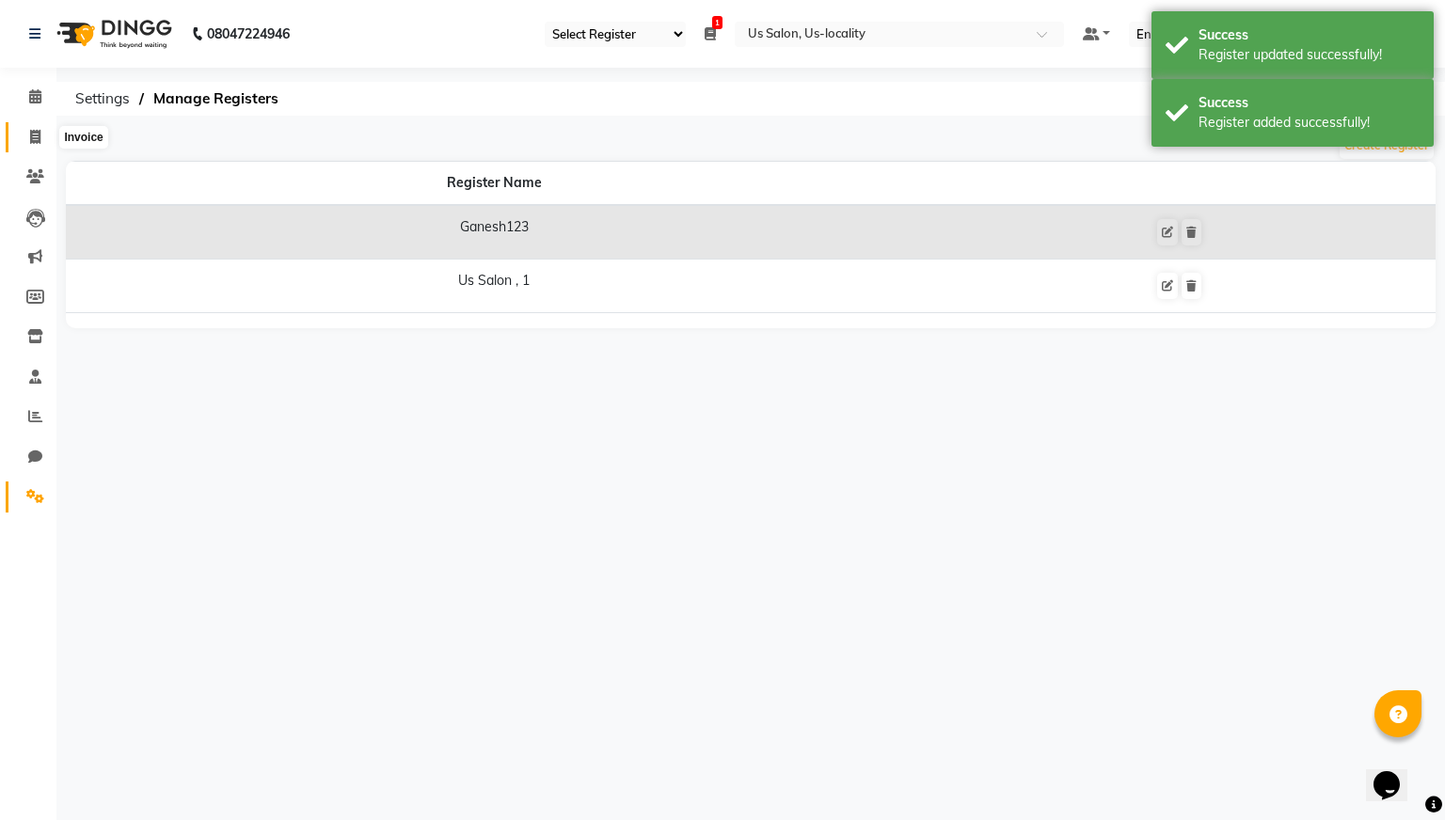
click at [33, 138] on icon at bounding box center [35, 137] width 10 height 14
select select "service"
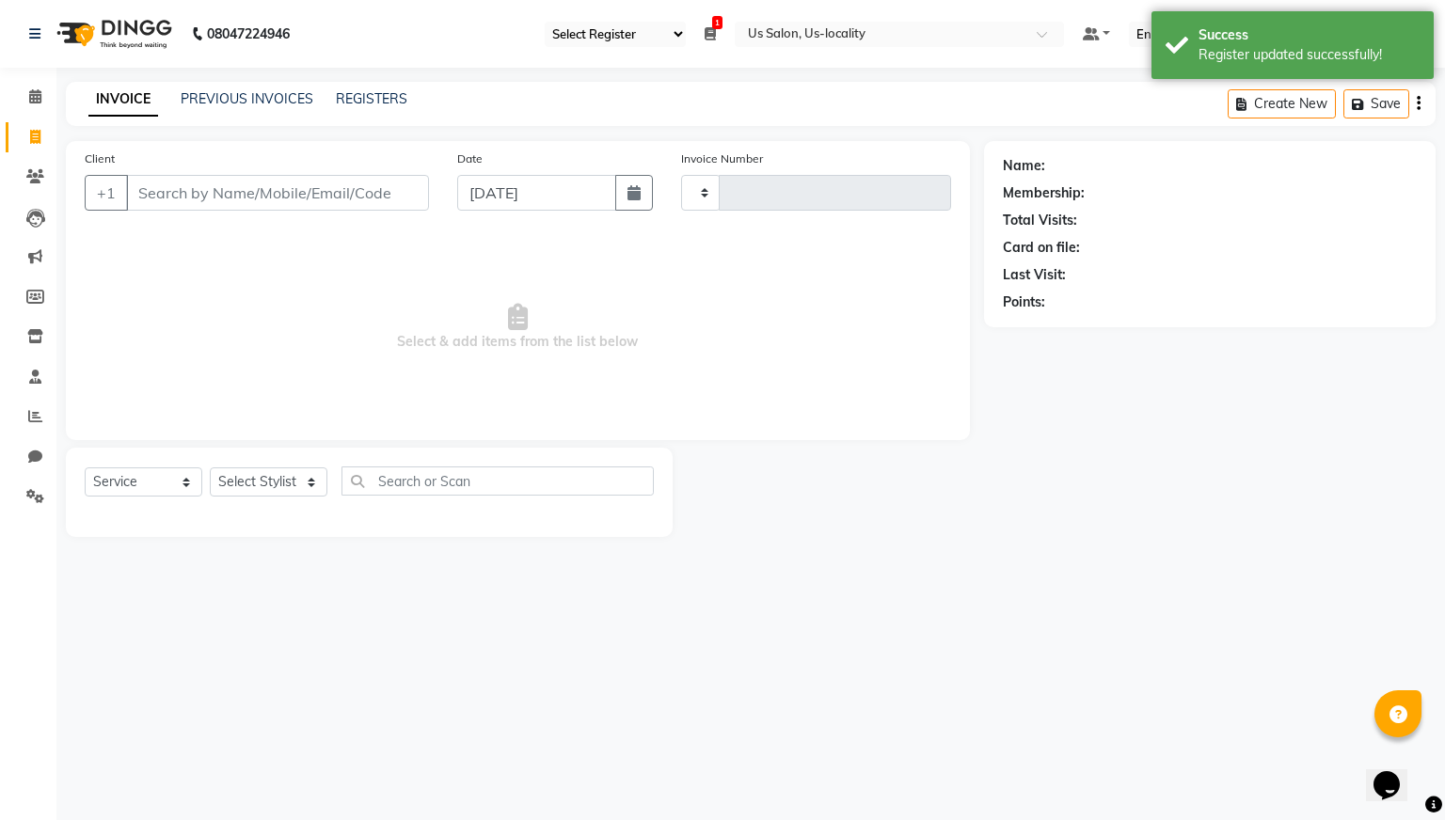
type input "0028"
select select "1023"
click at [686, 35] on select "Select Register Ganesh123 Us Salon , 1" at bounding box center [615, 34] width 141 height 25
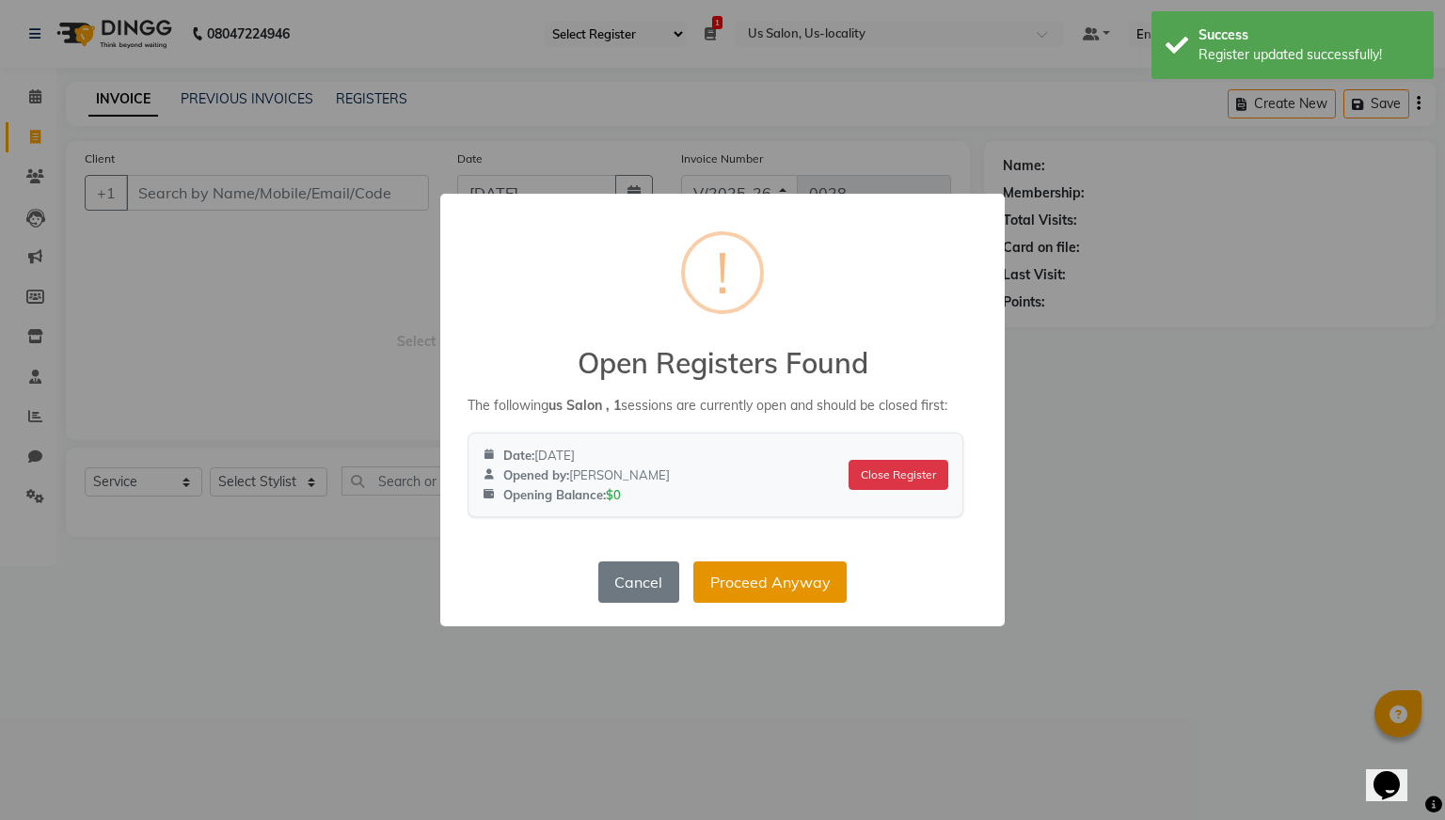
click at [766, 589] on button "Proceed Anyway" at bounding box center [769, 582] width 153 height 41
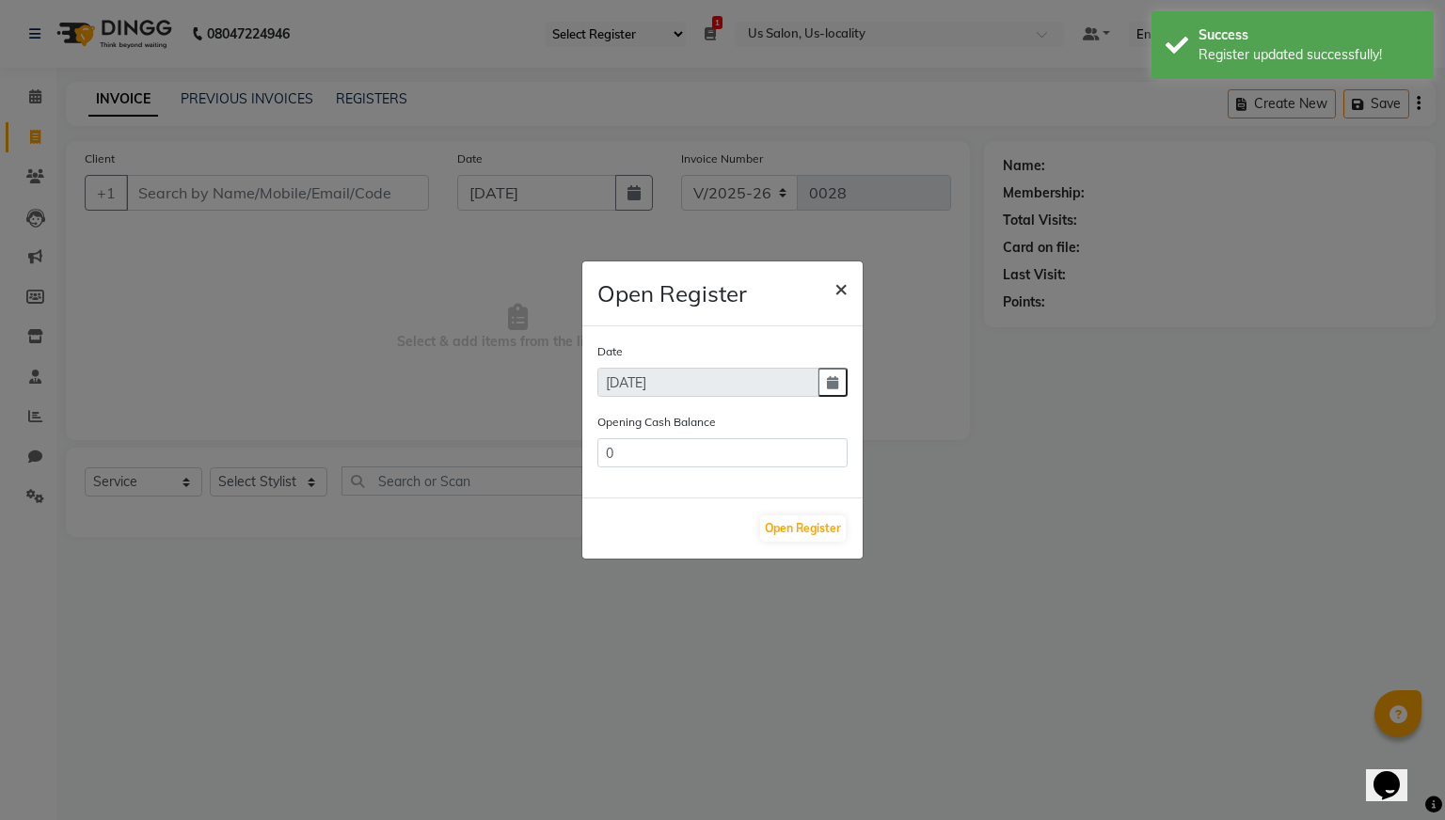
click at [840, 290] on span "×" at bounding box center [840, 288] width 13 height 28
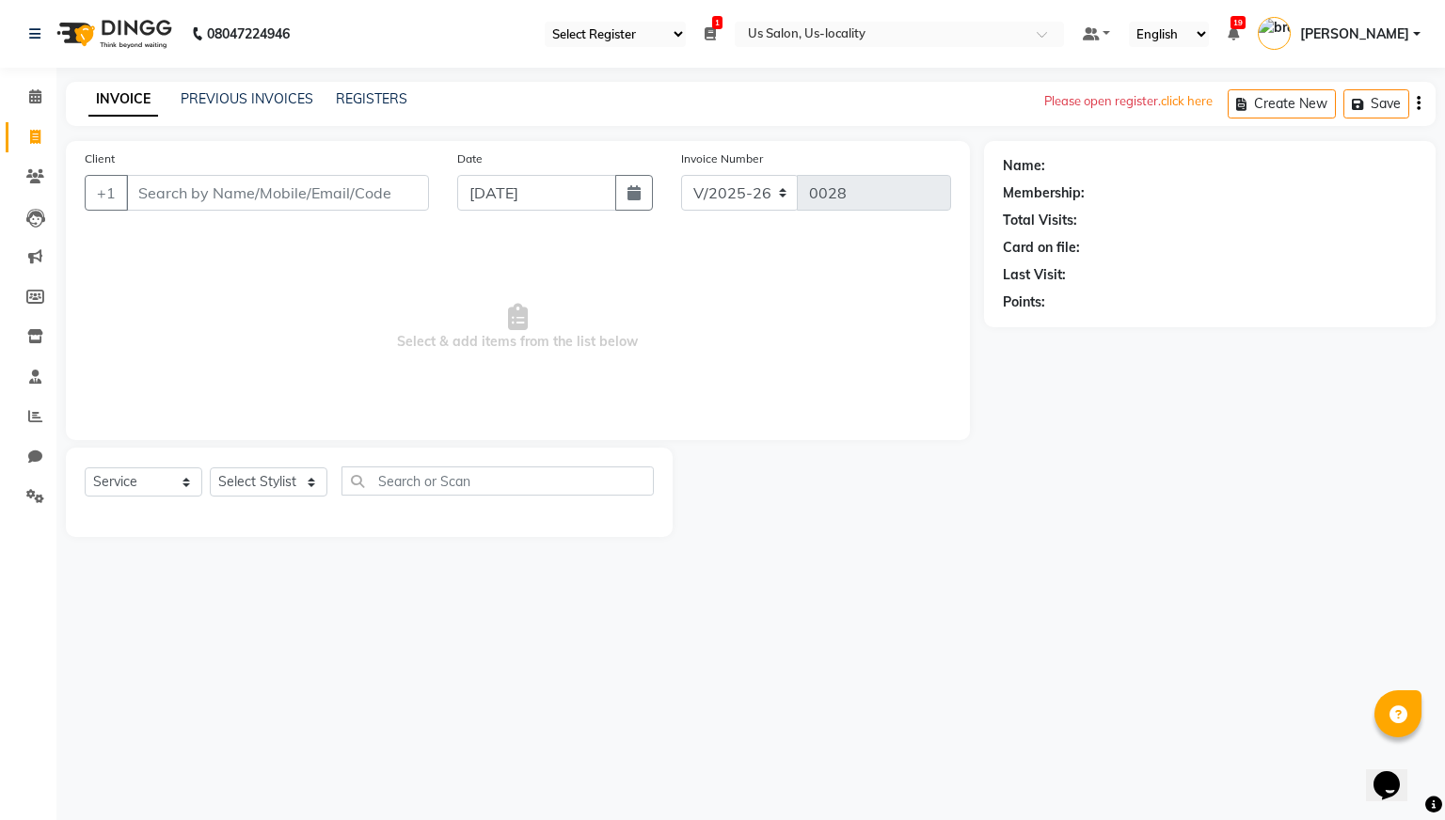
click at [686, 28] on select "Select Register Ganesh123 Us Salon , 1" at bounding box center [615, 34] width 141 height 25
select select "38"
click at [608, 22] on select "Select Register Ganesh123 Us Salon , 1" at bounding box center [615, 34] width 141 height 25
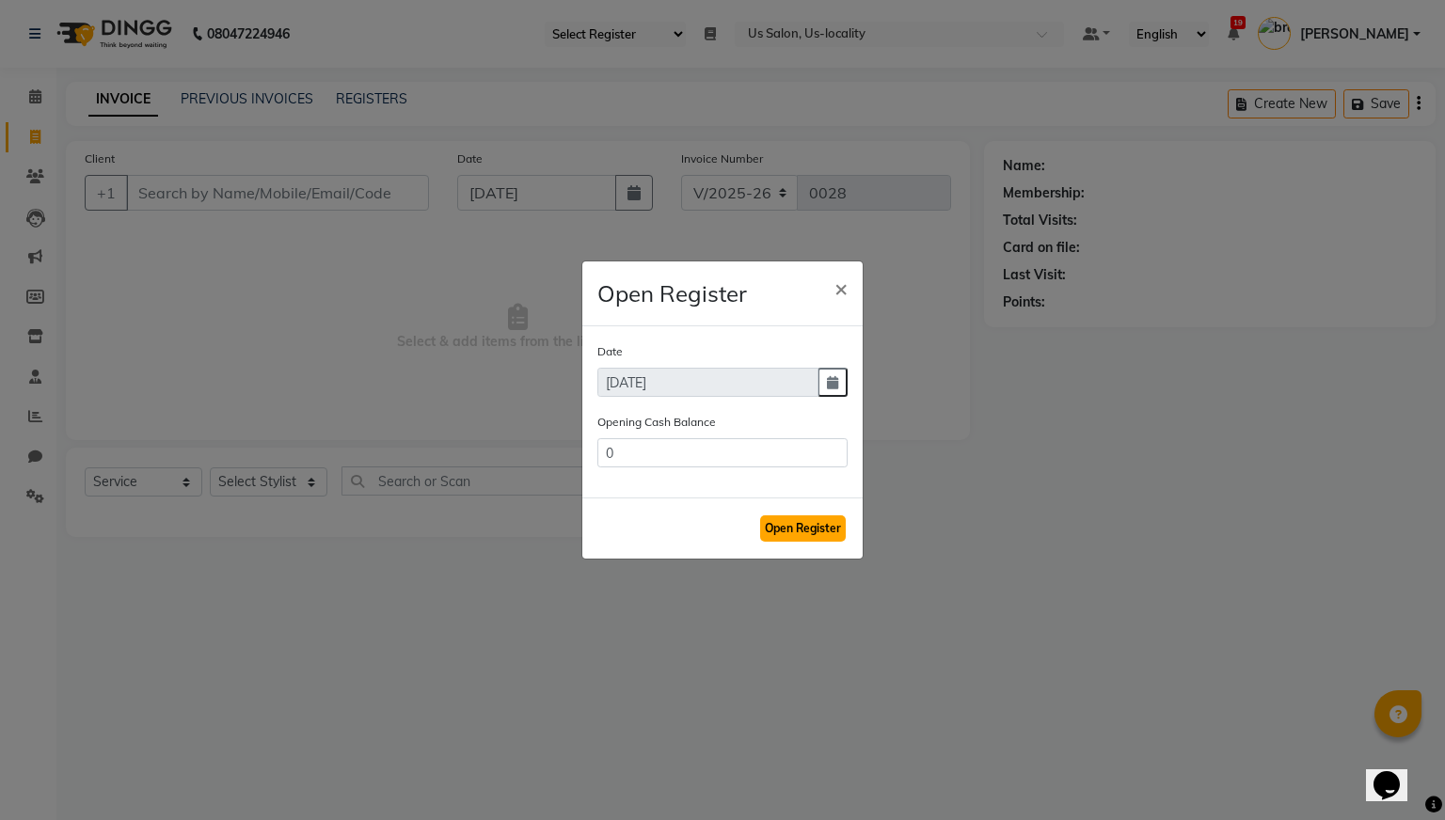
click at [798, 527] on button "Open Register" at bounding box center [803, 528] width 86 height 26
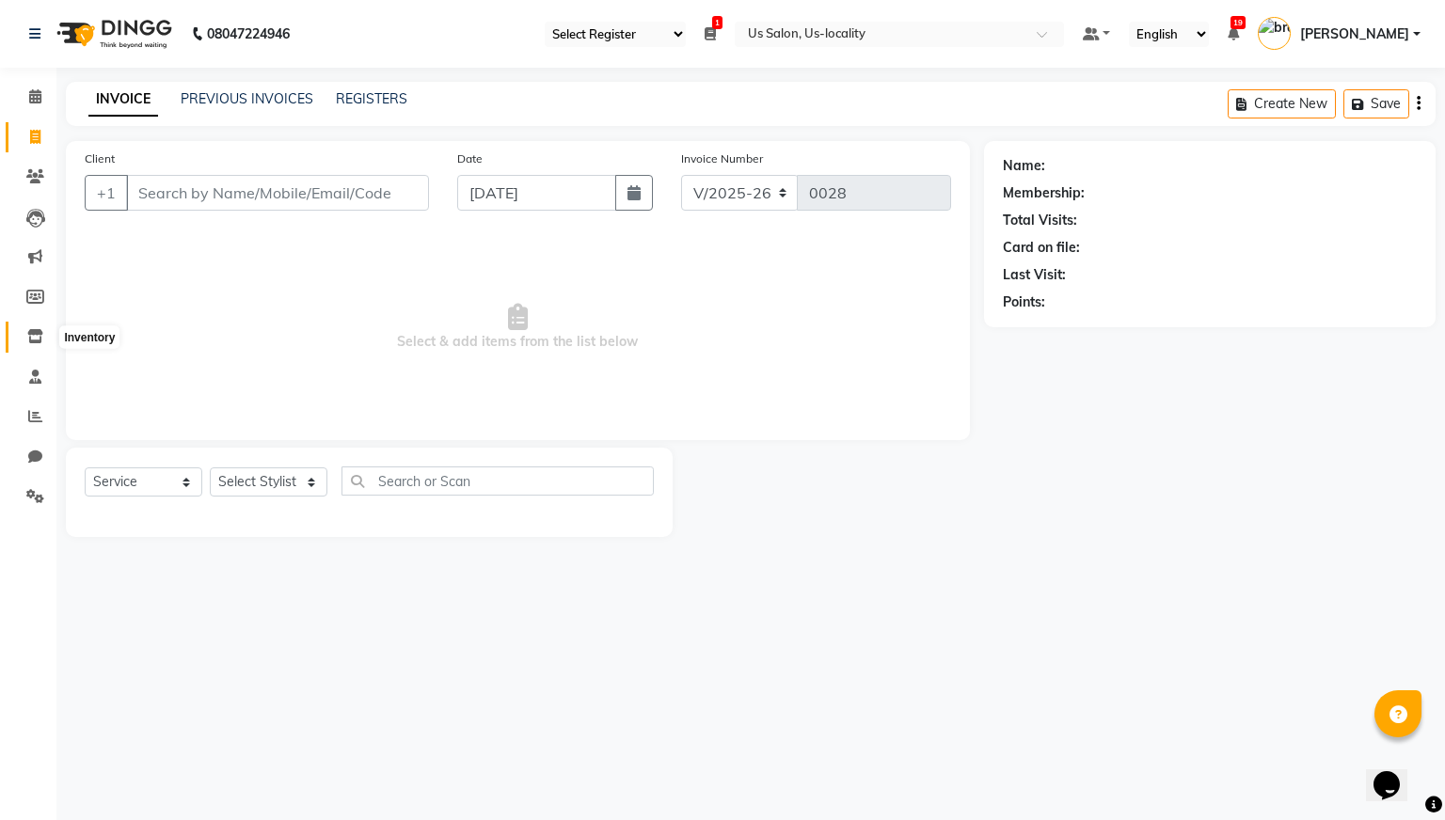
click at [31, 339] on icon at bounding box center [35, 336] width 16 height 14
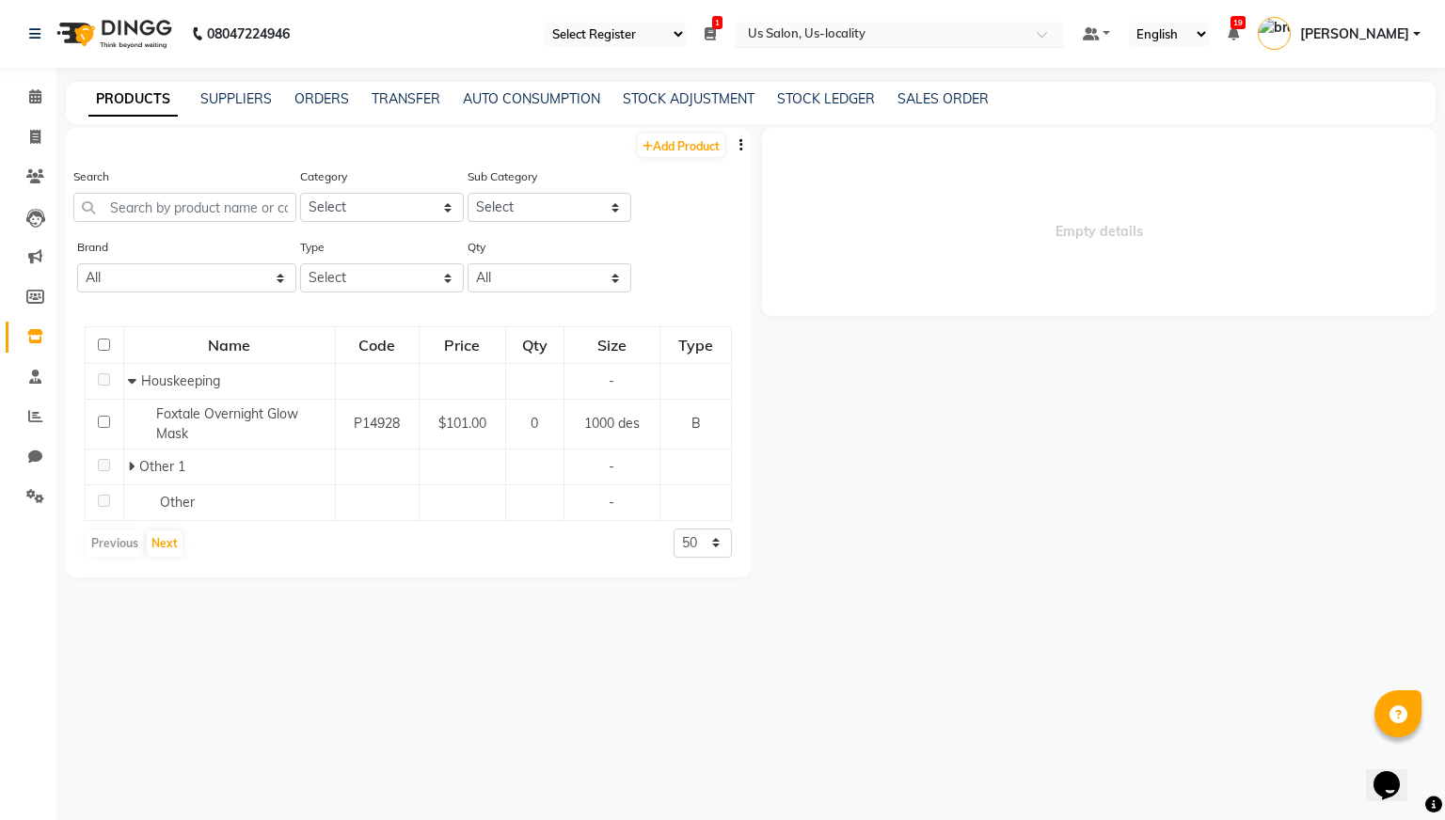
click at [833, 36] on input "text" at bounding box center [880, 35] width 273 height 19
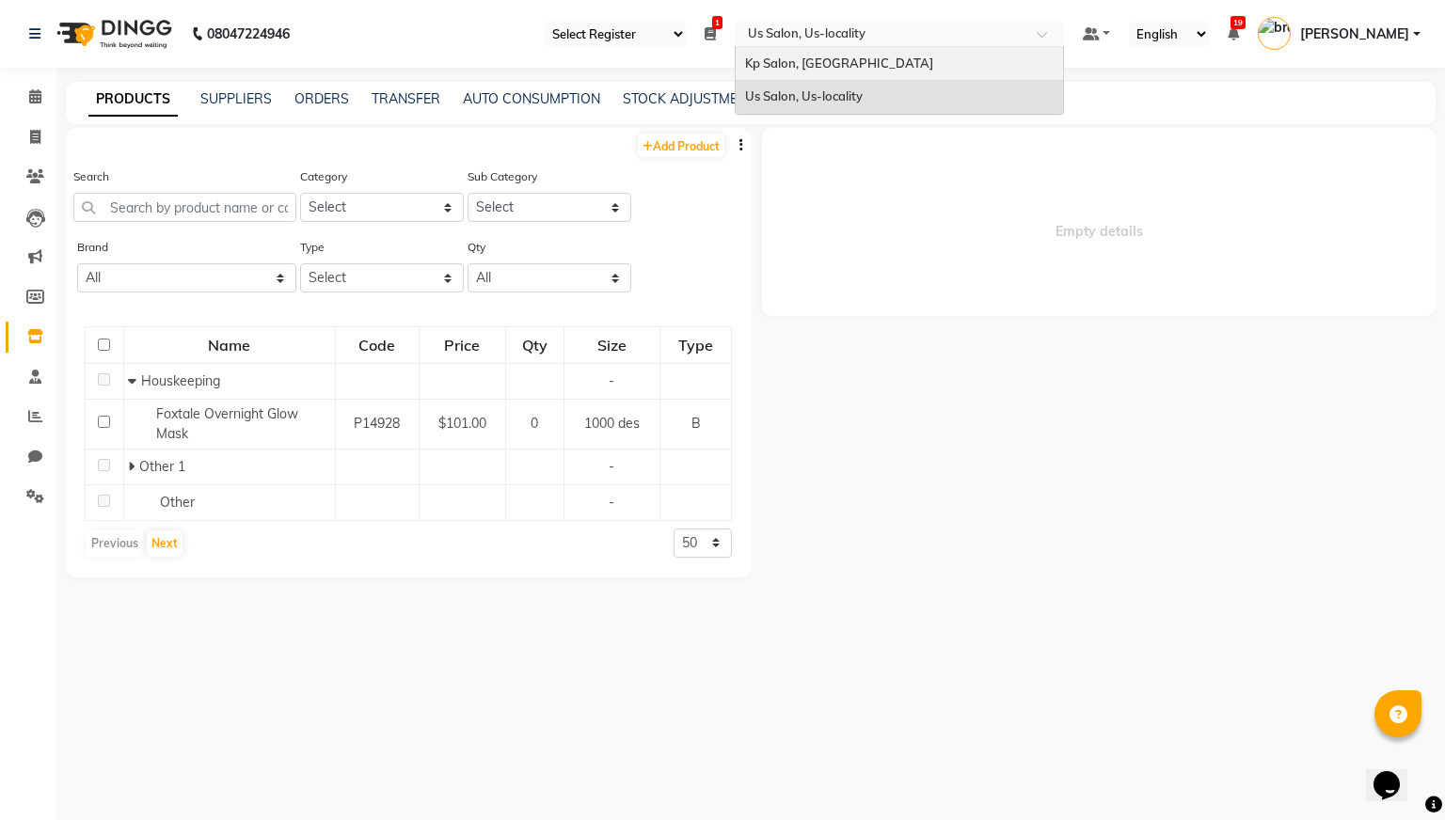
click at [849, 74] on div "Kp Salon, [GEOGRAPHIC_DATA]" at bounding box center [899, 64] width 327 height 34
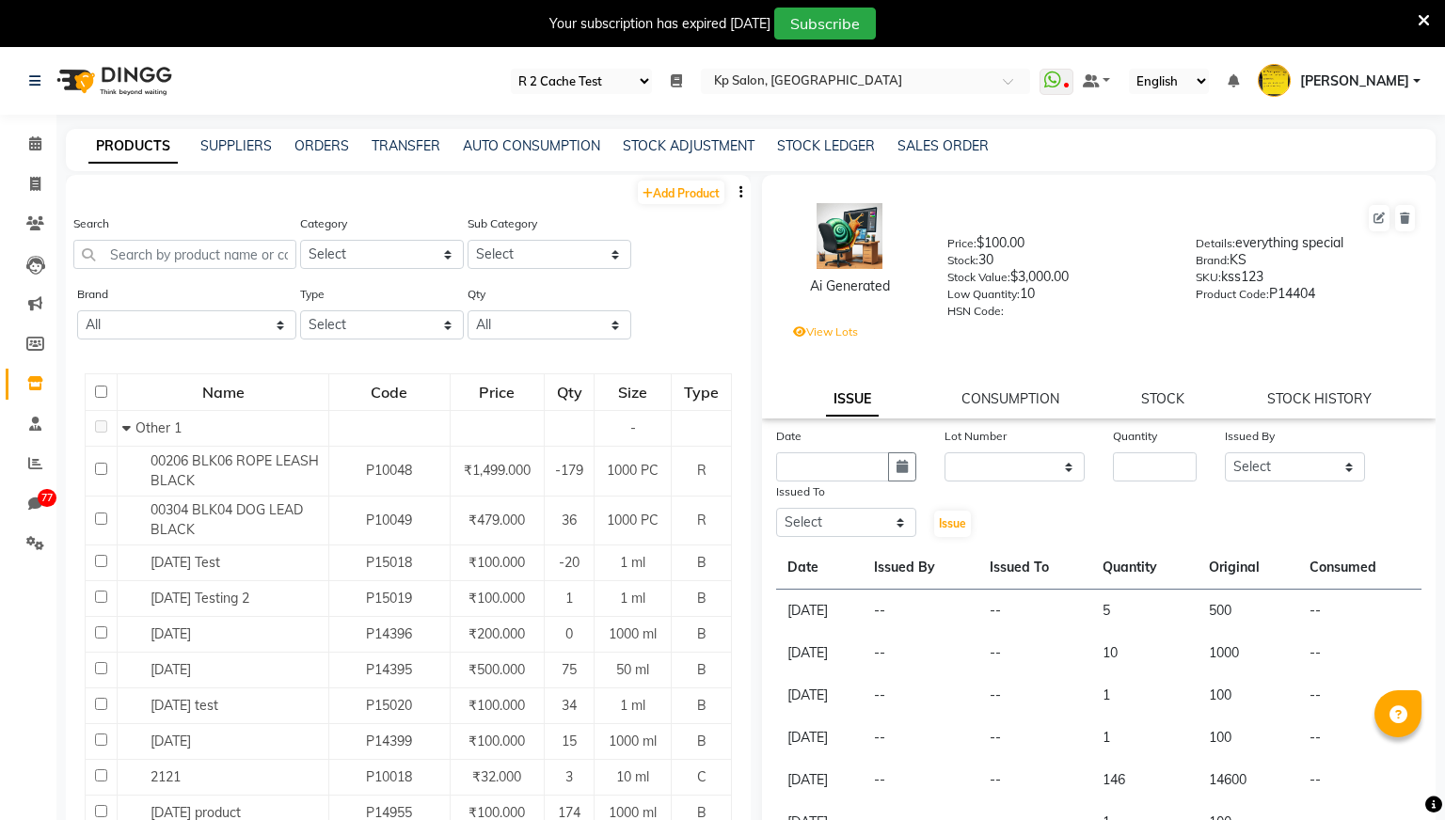
select select "24"
select select "en"
select select
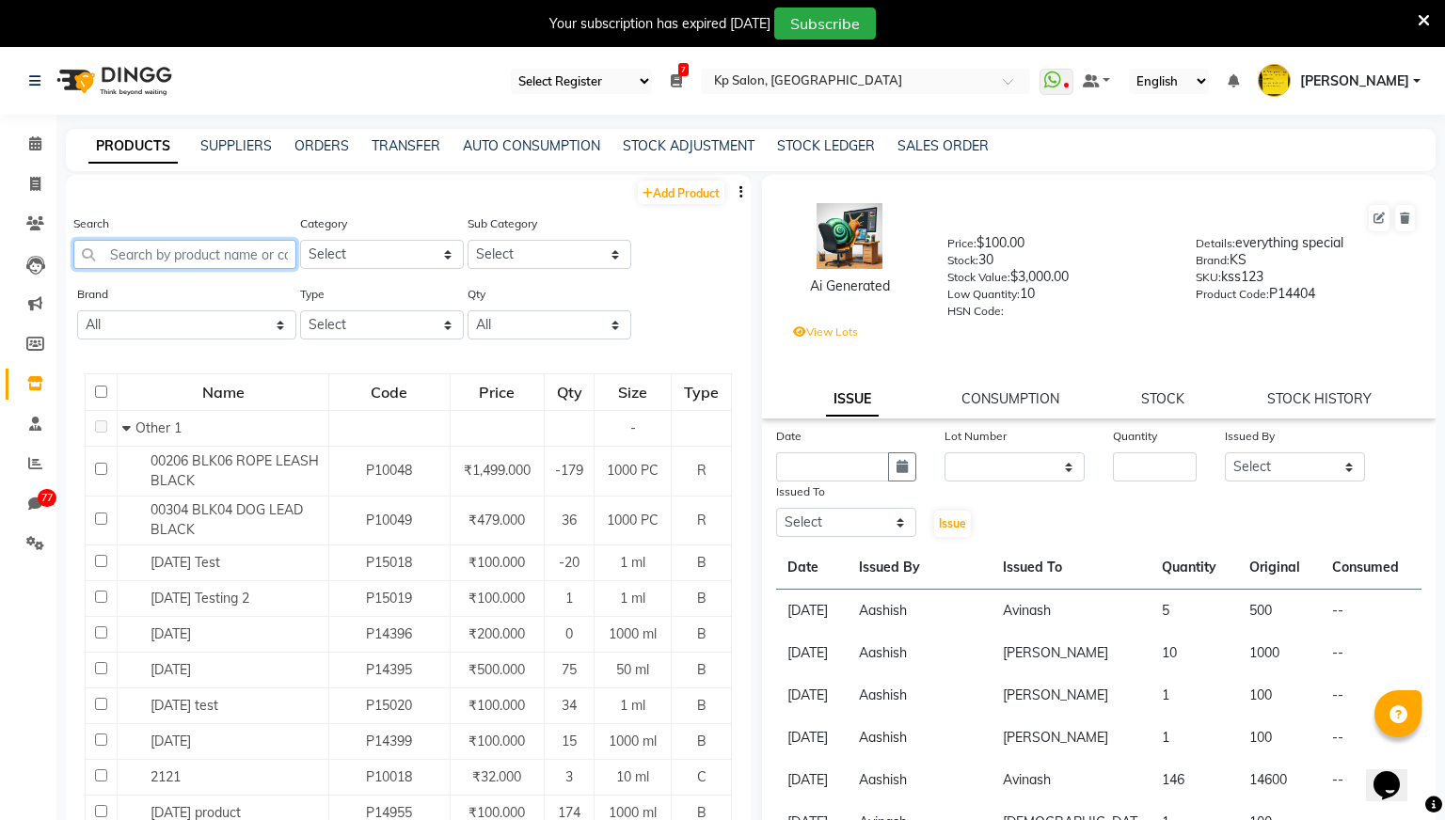
click at [275, 259] on input "text" at bounding box center [184, 254] width 223 height 29
click at [833, 332] on label "View Lots" at bounding box center [825, 332] width 65 height 17
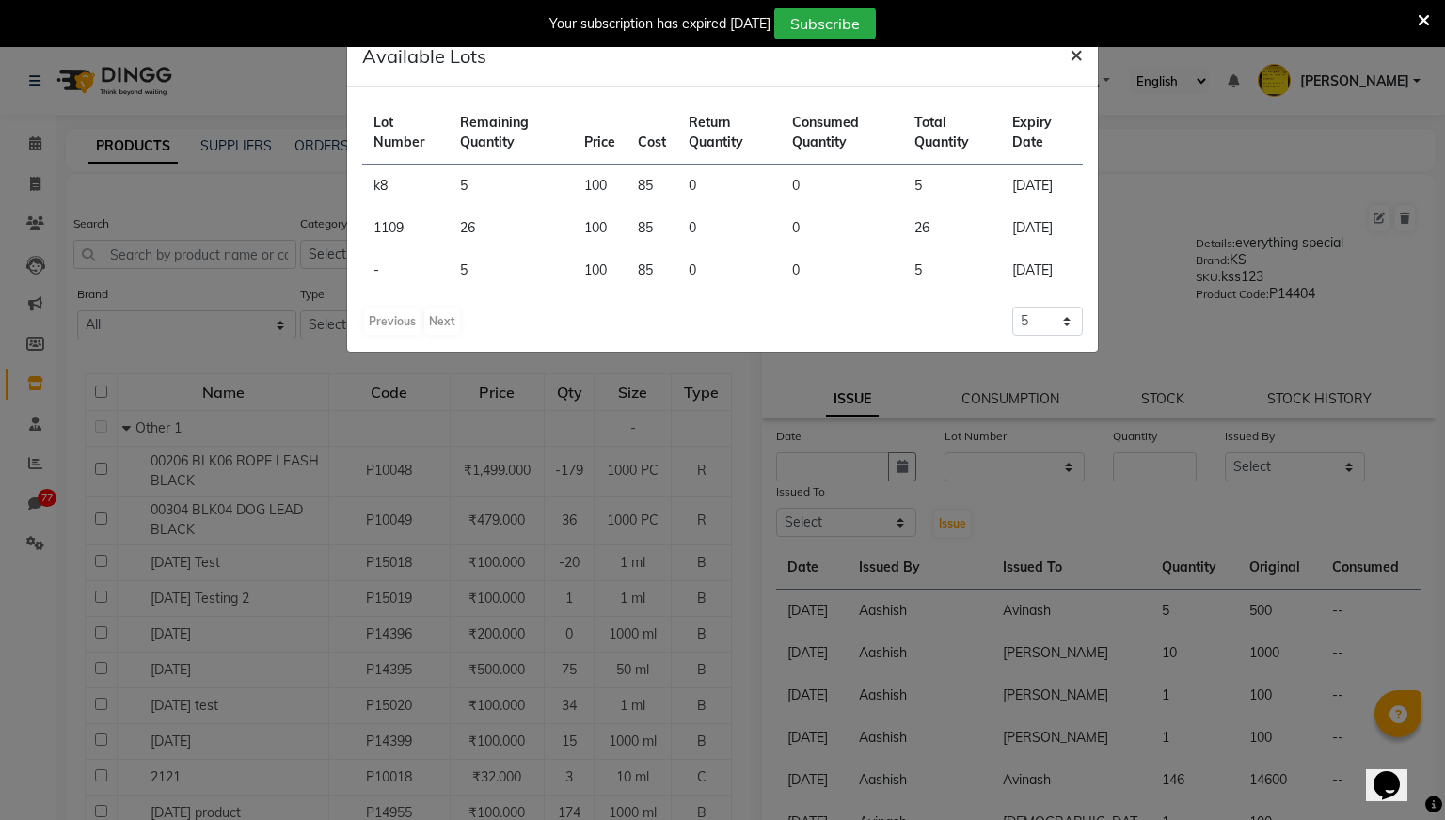
click at [1076, 61] on span "×" at bounding box center [1075, 54] width 13 height 28
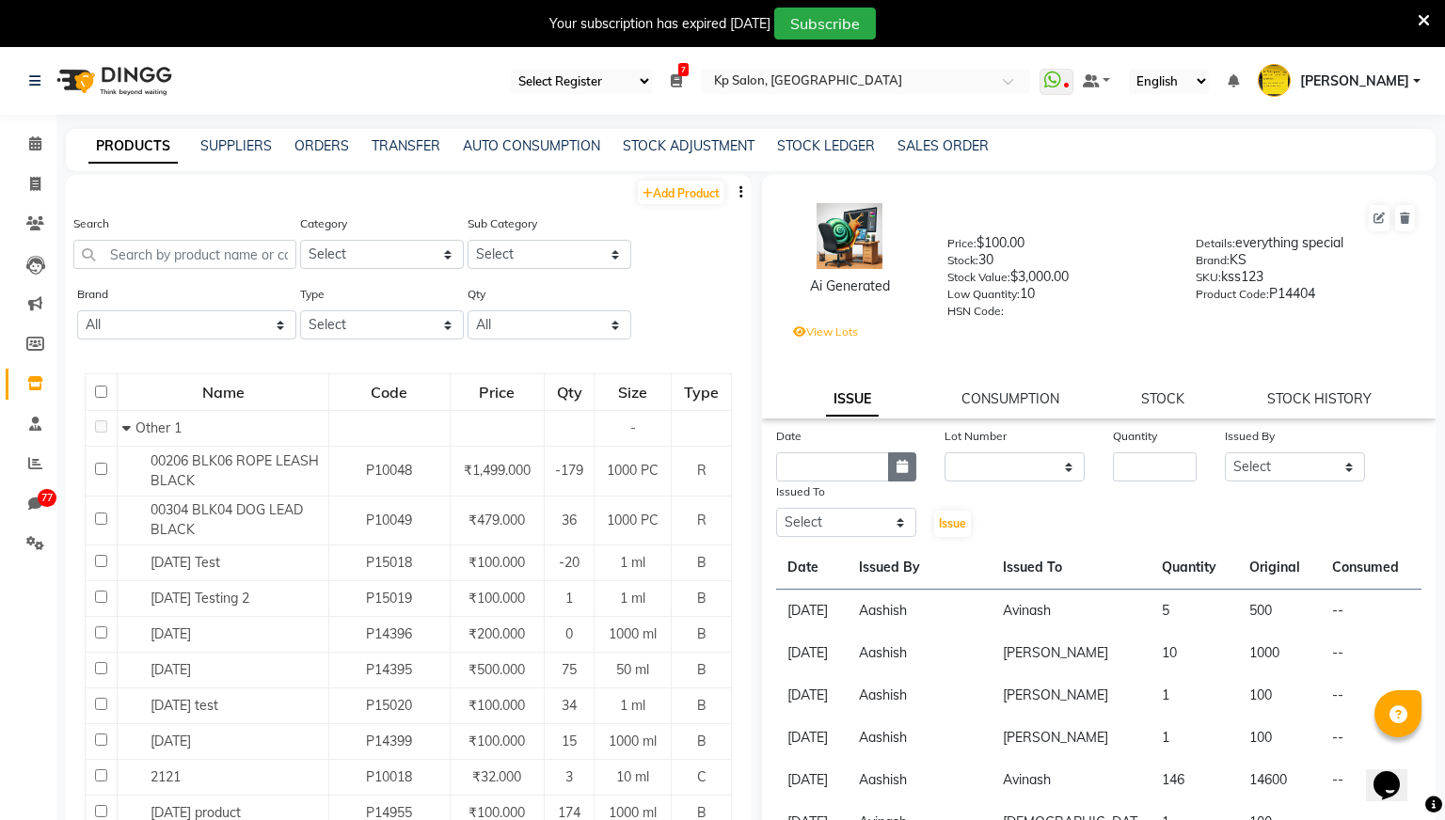
click at [894, 469] on button "button" at bounding box center [902, 466] width 28 height 29
select select "9"
select select "2025"
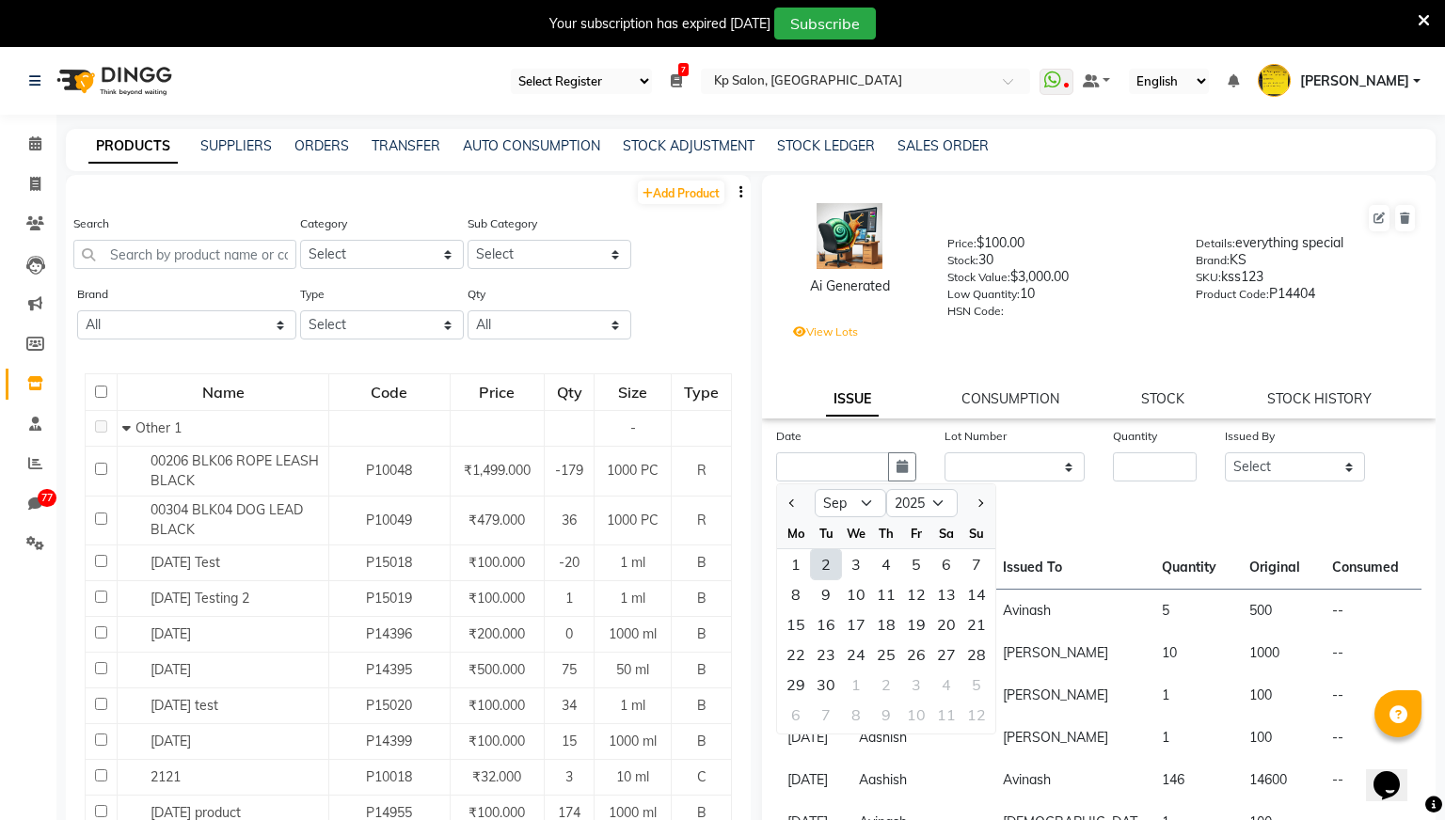
click at [831, 562] on div "2" at bounding box center [826, 564] width 30 height 30
type input "[DATE]"
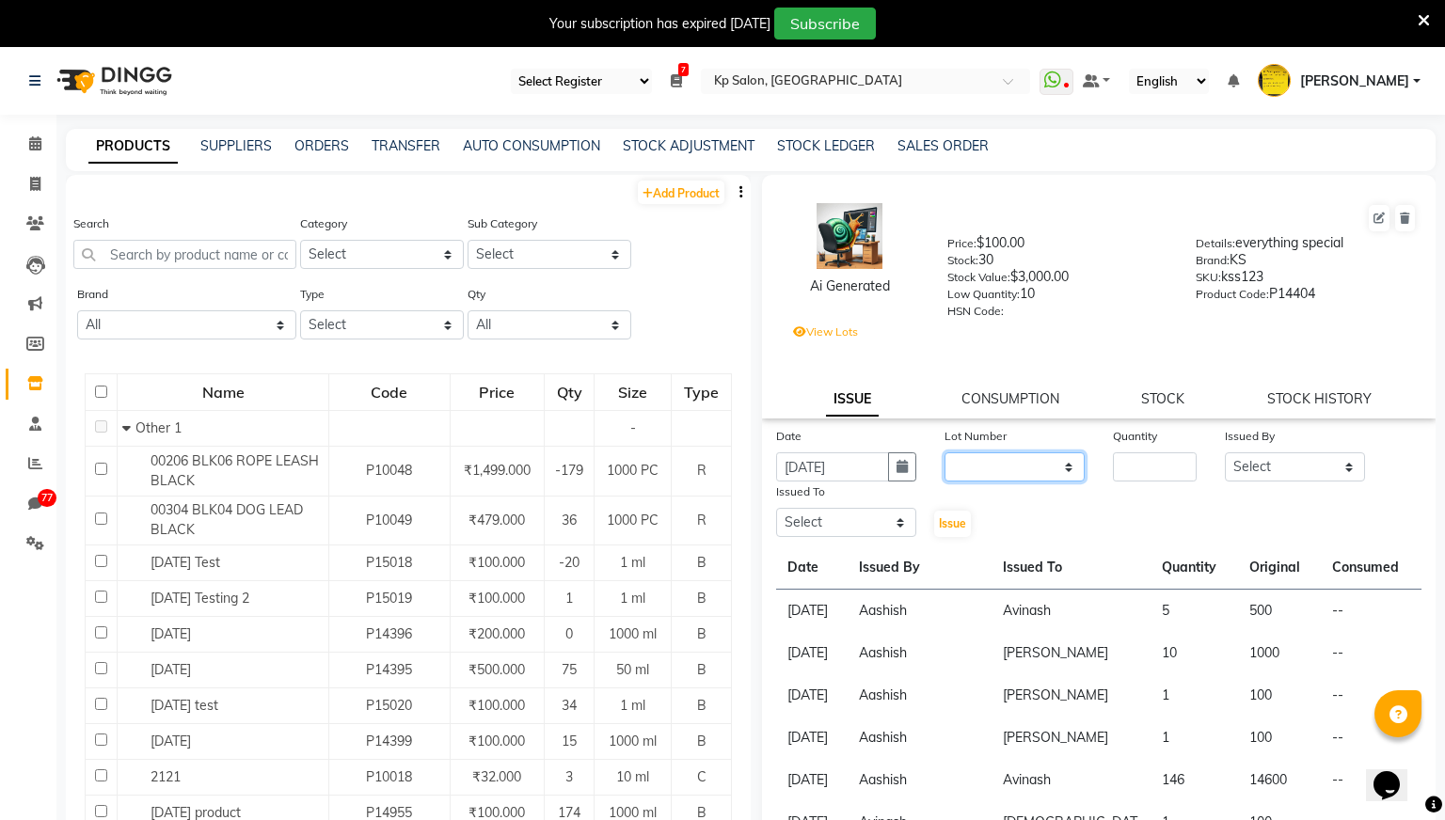
click at [1029, 458] on select "None k8 / [DATE] 1109 / [DATE] / [DATE]" at bounding box center [1014, 466] width 140 height 29
click at [839, 335] on label "View Lots" at bounding box center [825, 332] width 65 height 17
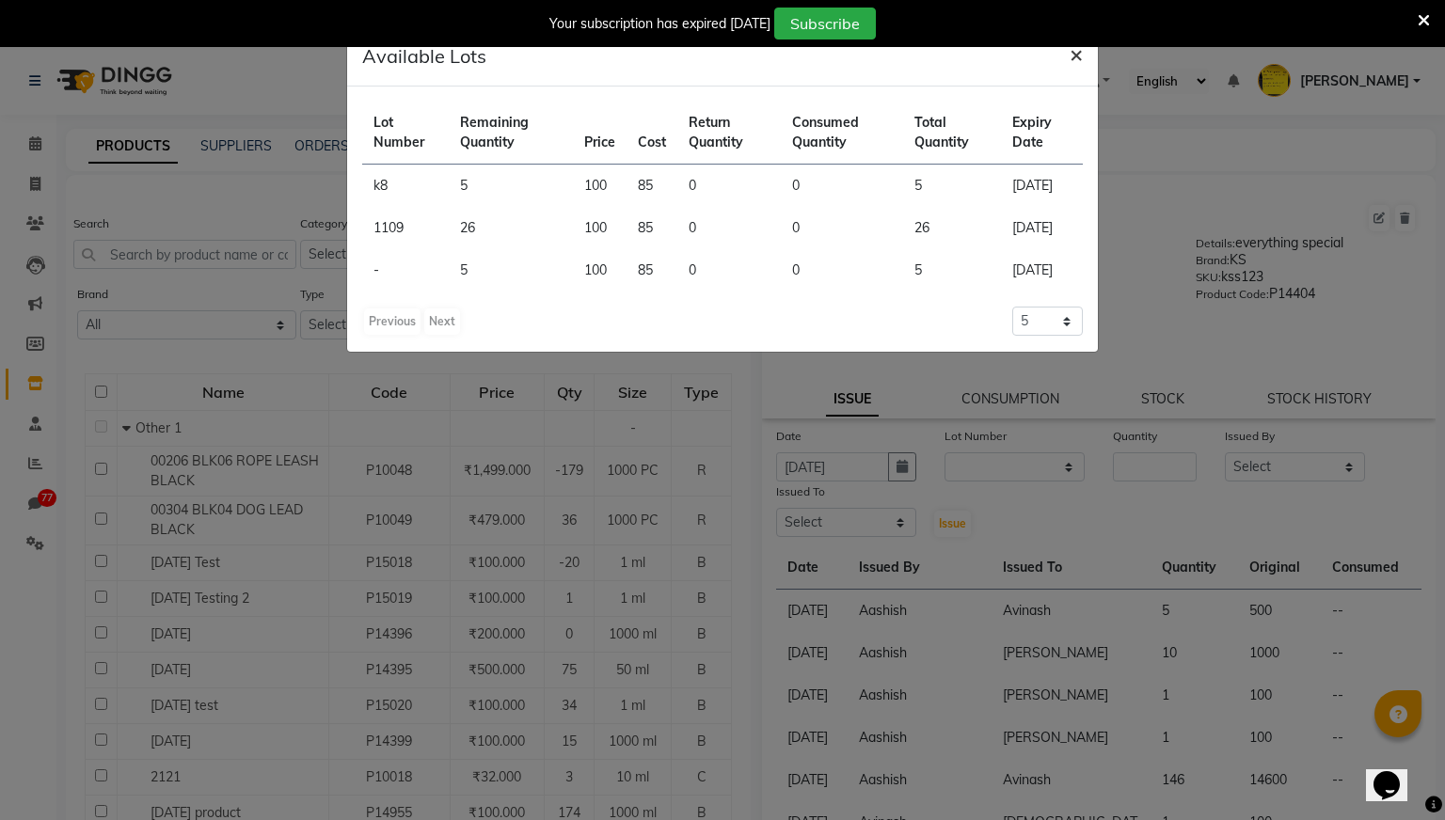
click at [1071, 52] on span "×" at bounding box center [1075, 54] width 13 height 28
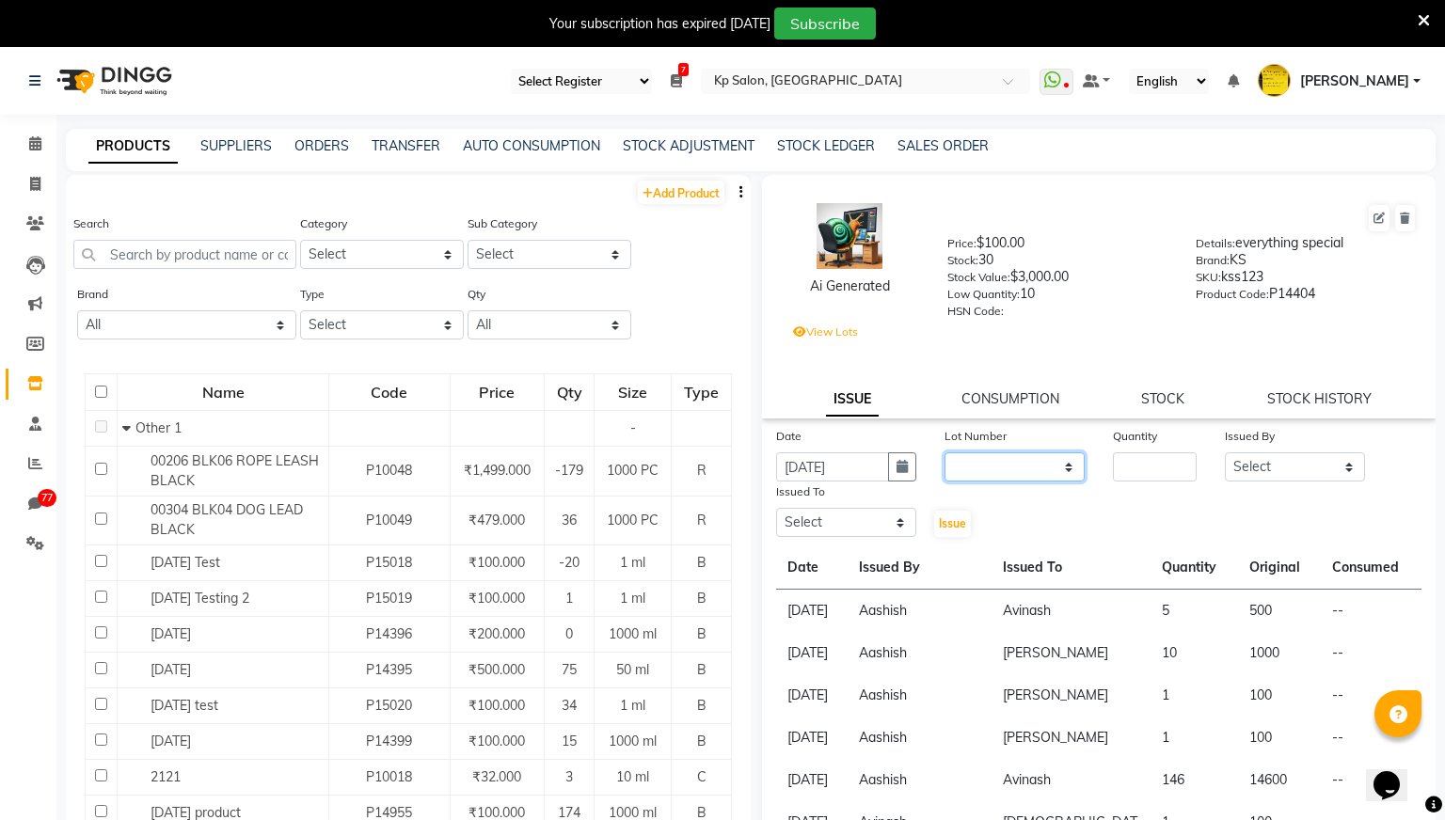
click at [1057, 463] on select "None k8 / [DATE] 1109 / [DATE] / [DATE]" at bounding box center [1014, 466] width 140 height 29
select select "879"
click at [944, 452] on select "None k8 / [DATE] 1109 / [DATE] / [DATE]" at bounding box center [1014, 466] width 140 height 29
click at [1166, 466] on input "number" at bounding box center [1155, 466] width 84 height 29
type input "5"
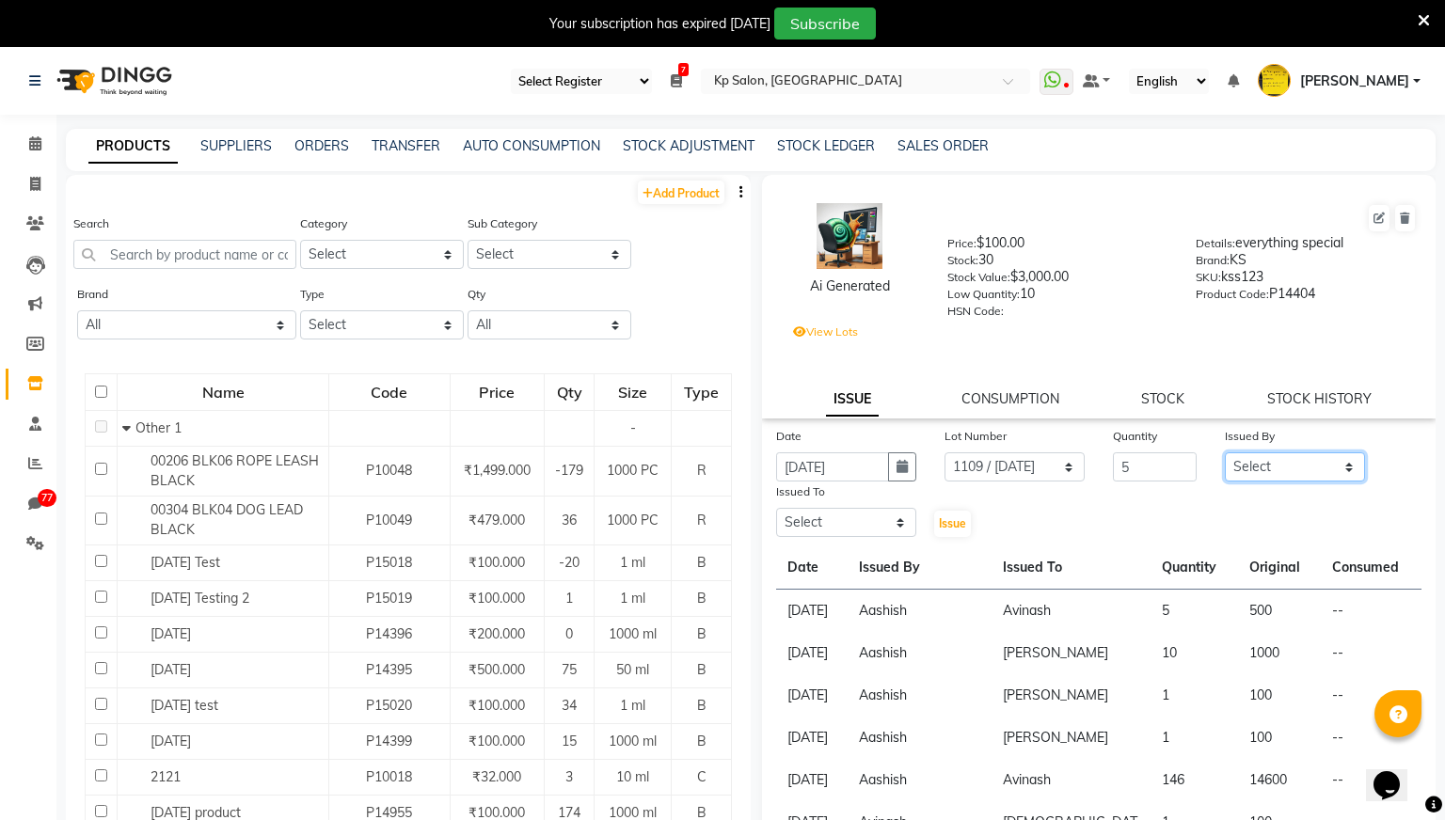
click at [1339, 466] on select "Select [PERSON_NAME] [PERSON_NAME] [PERSON_NAME] [PERSON_NAME] Krishna [PERSON_…" at bounding box center [1295, 466] width 140 height 29
select select "1019"
click at [1225, 452] on select "Select [PERSON_NAME] [PERSON_NAME] [PERSON_NAME] [PERSON_NAME] Krishna [PERSON_…" at bounding box center [1295, 466] width 140 height 29
click at [877, 519] on select "Select [PERSON_NAME] [PERSON_NAME] [PERSON_NAME] [PERSON_NAME] Krishna [PERSON_…" at bounding box center [846, 522] width 140 height 29
select select "1801"
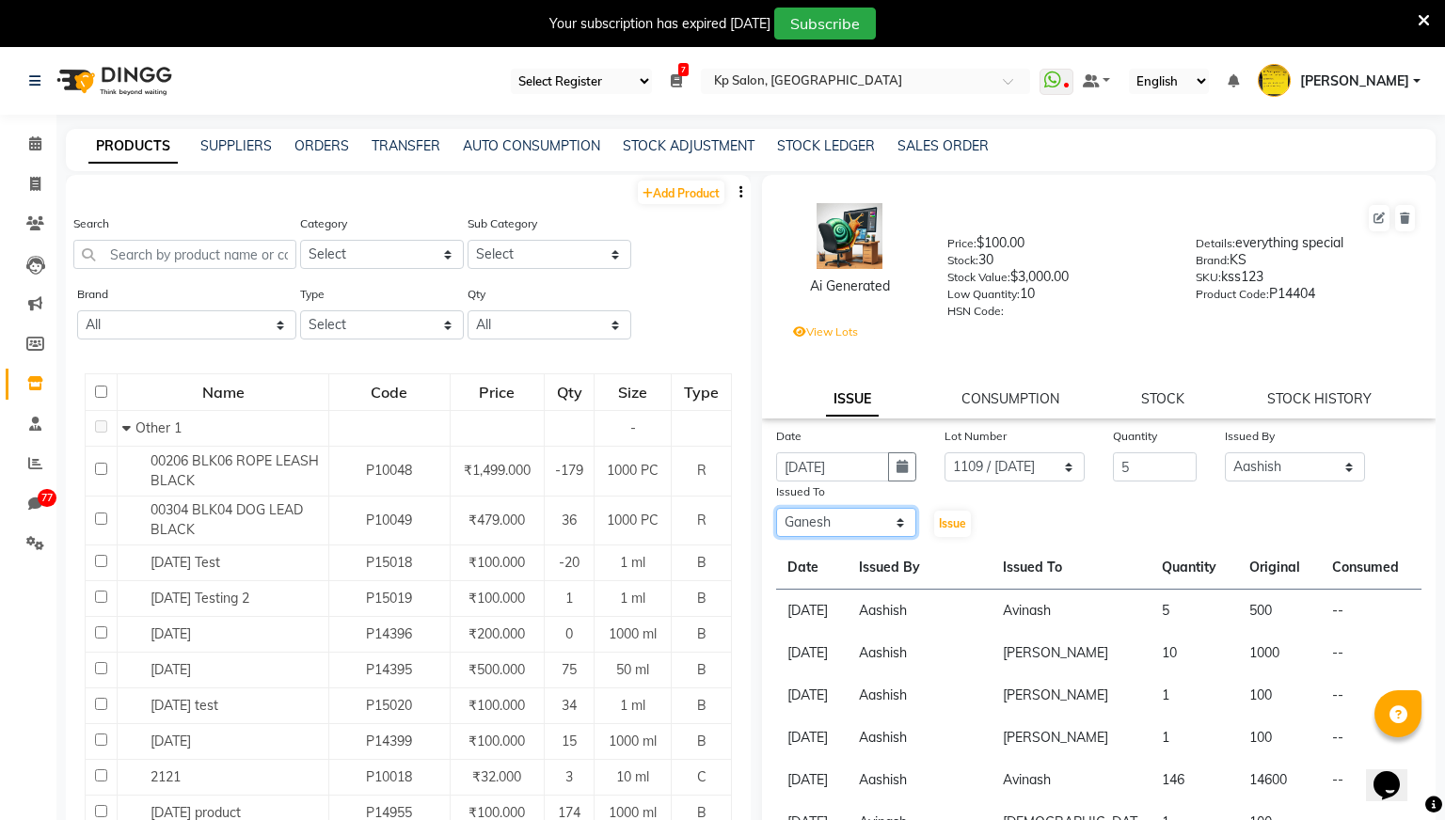
click at [776, 508] on select "Select [PERSON_NAME] [PERSON_NAME] [PERSON_NAME] [PERSON_NAME] Krishna [PERSON_…" at bounding box center [846, 522] width 140 height 29
click at [942, 525] on span "Issue" at bounding box center [952, 523] width 27 height 14
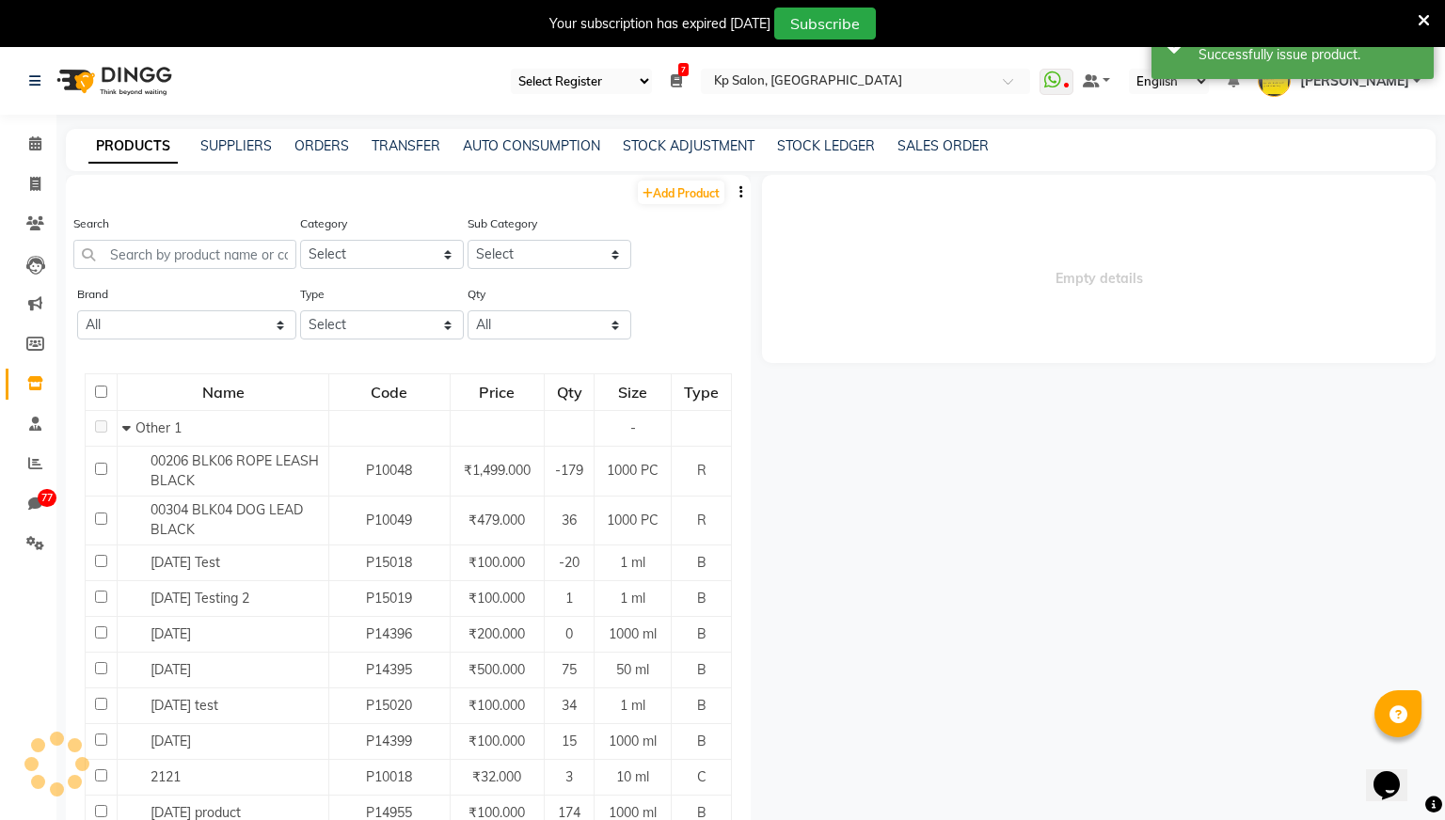
select select
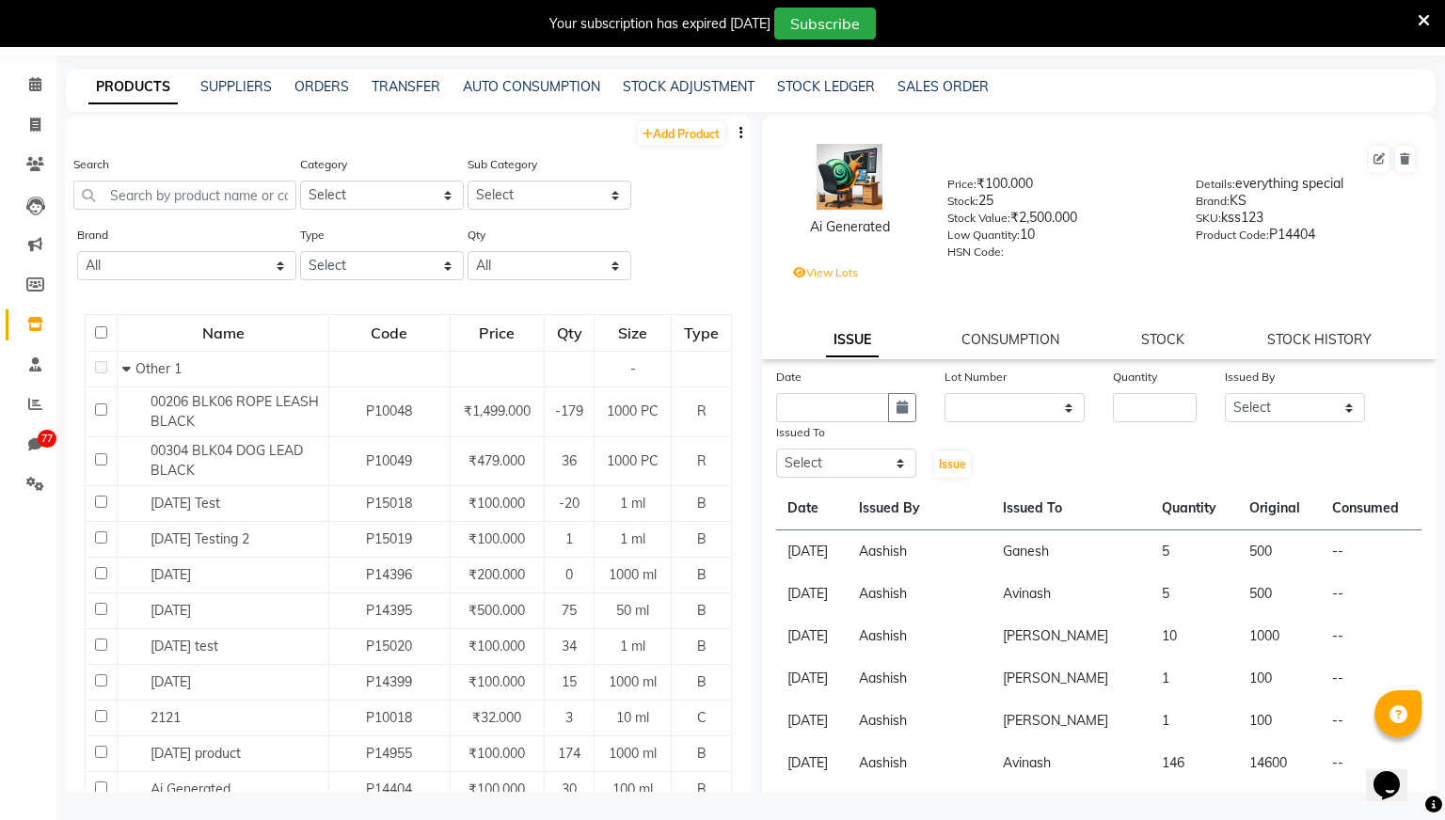
click at [845, 270] on label "View Lots" at bounding box center [825, 272] width 65 height 17
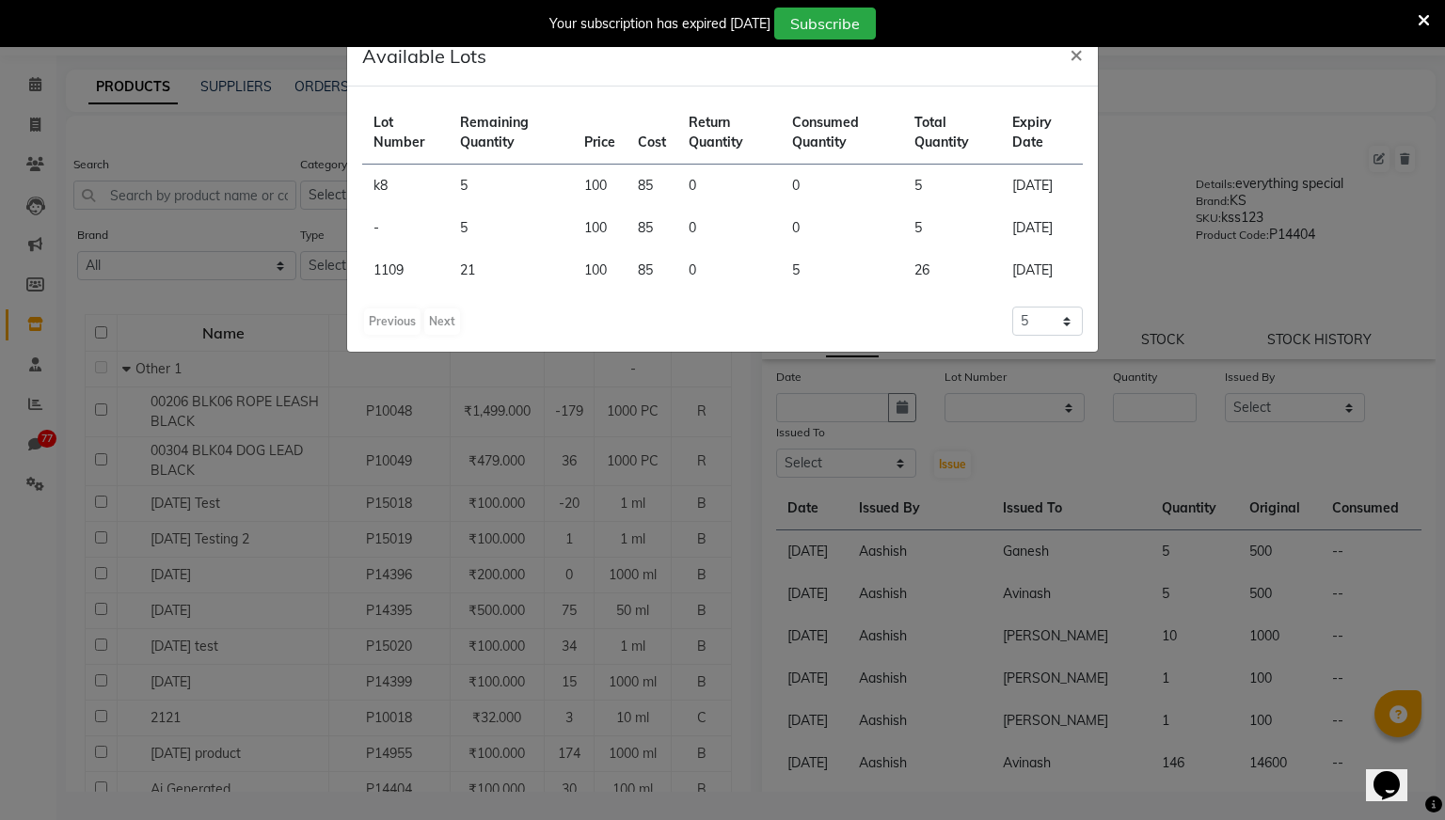
click at [882, 337] on div "Previous Next 5 10 20 50" at bounding box center [722, 322] width 720 height 30
click at [1077, 58] on span "×" at bounding box center [1075, 54] width 13 height 28
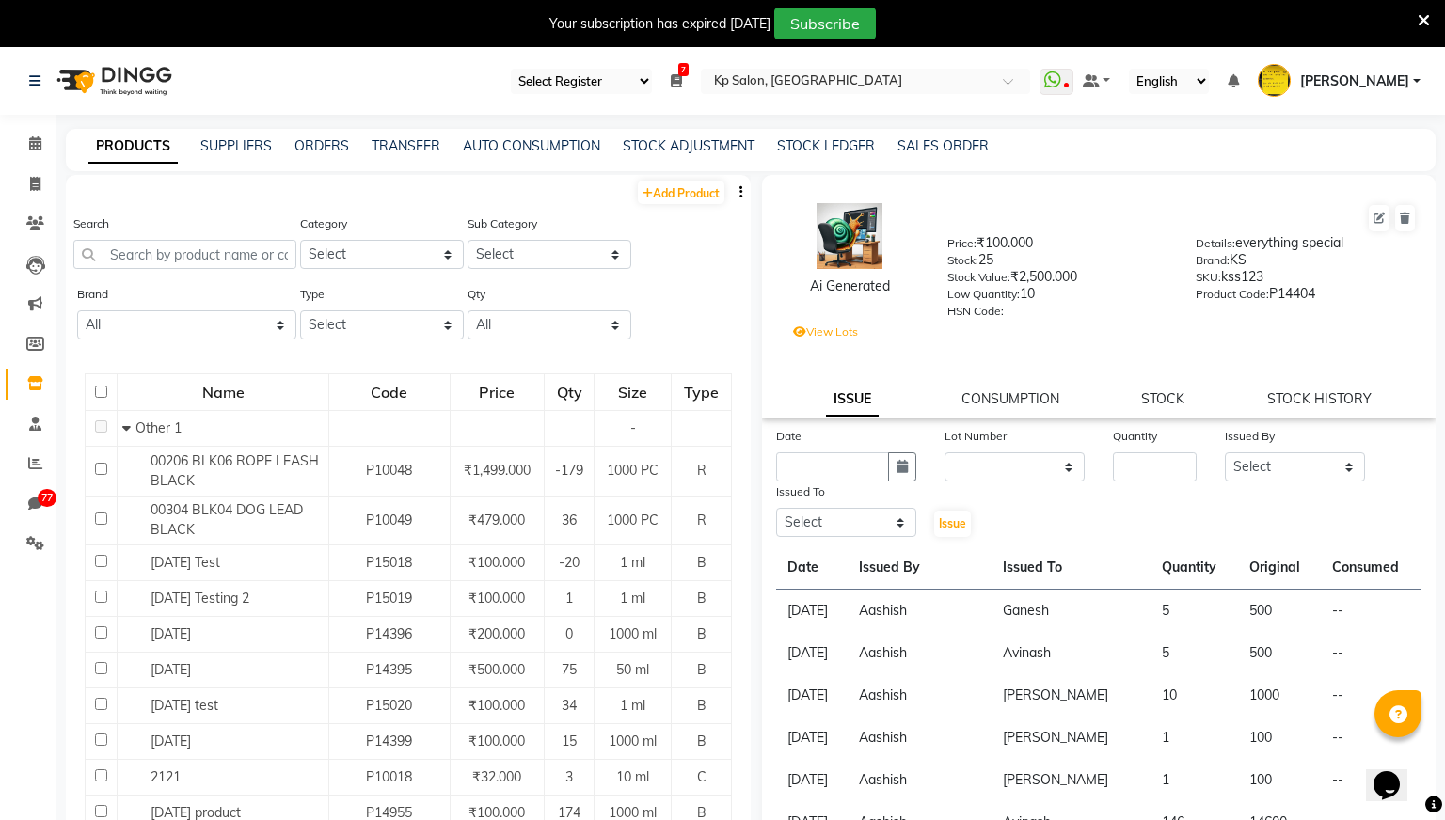
click at [830, 332] on label "View Lots" at bounding box center [825, 332] width 65 height 17
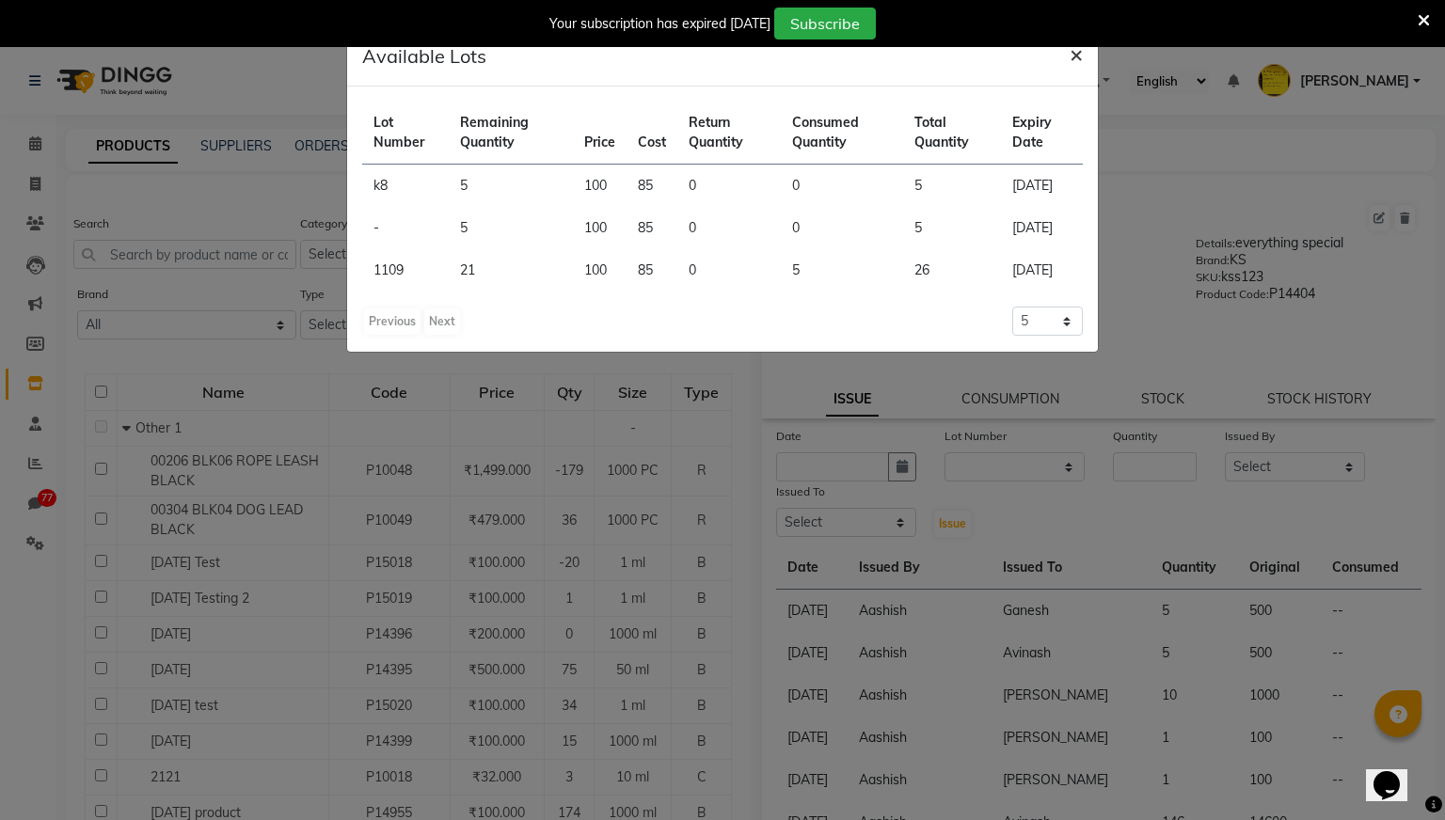
click at [1080, 53] on span "×" at bounding box center [1075, 54] width 13 height 28
